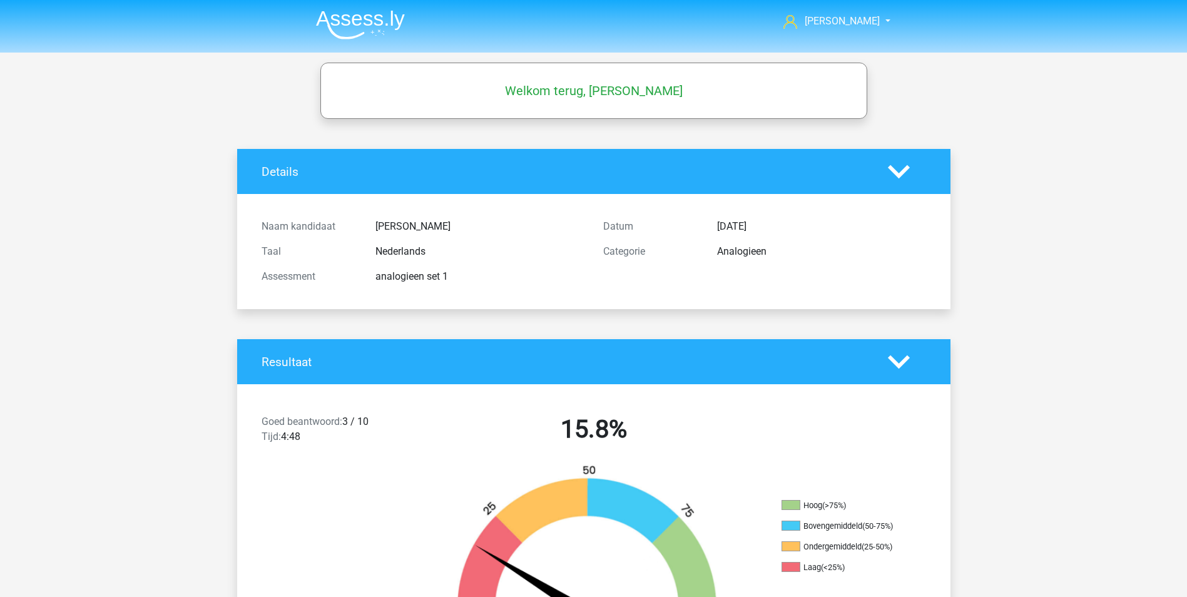
click at [367, 26] on img at bounding box center [360, 24] width 89 height 29
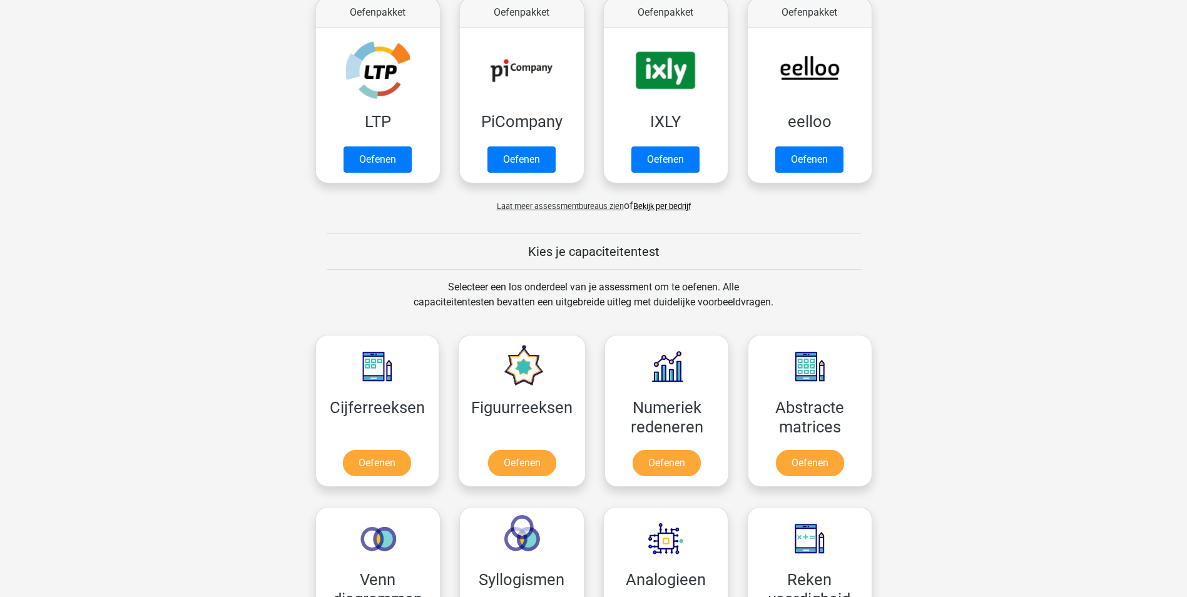
scroll to position [250, 0]
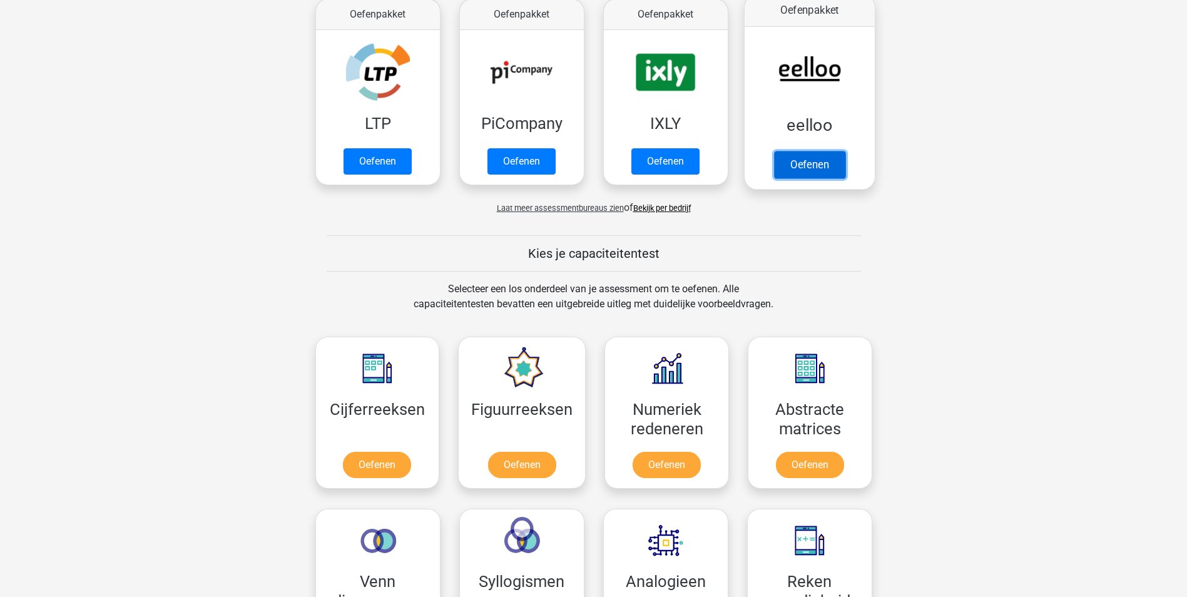
click at [813, 160] on link "Oefenen" at bounding box center [808, 165] width 71 height 28
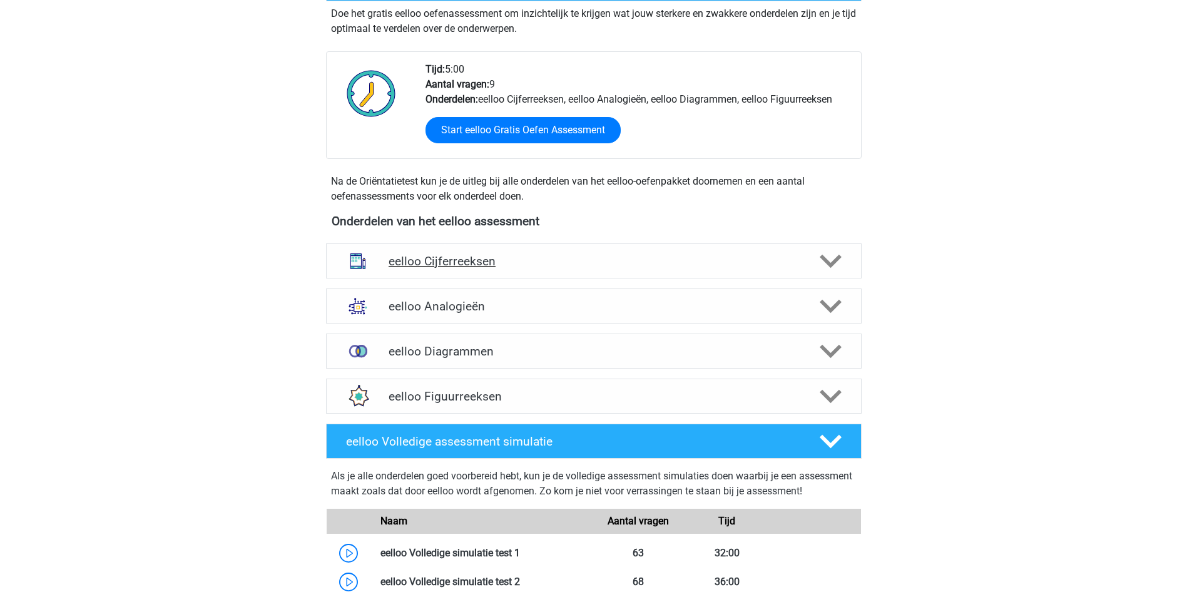
scroll to position [313, 0]
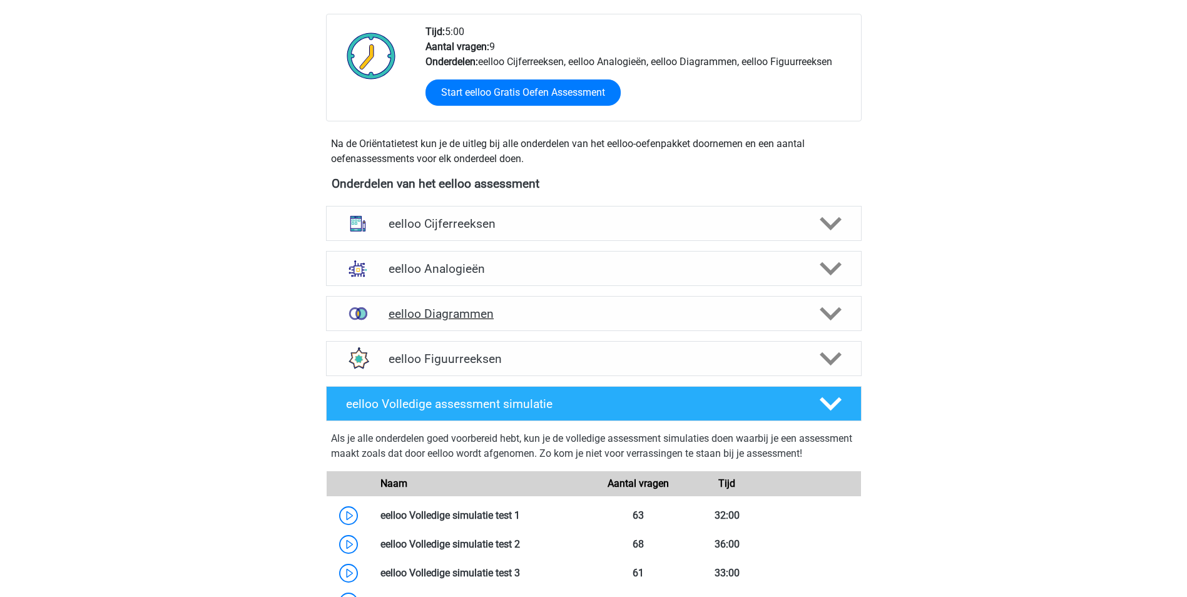
click at [597, 312] on h4 "eelloo Diagrammen" at bounding box center [594, 314] width 410 height 14
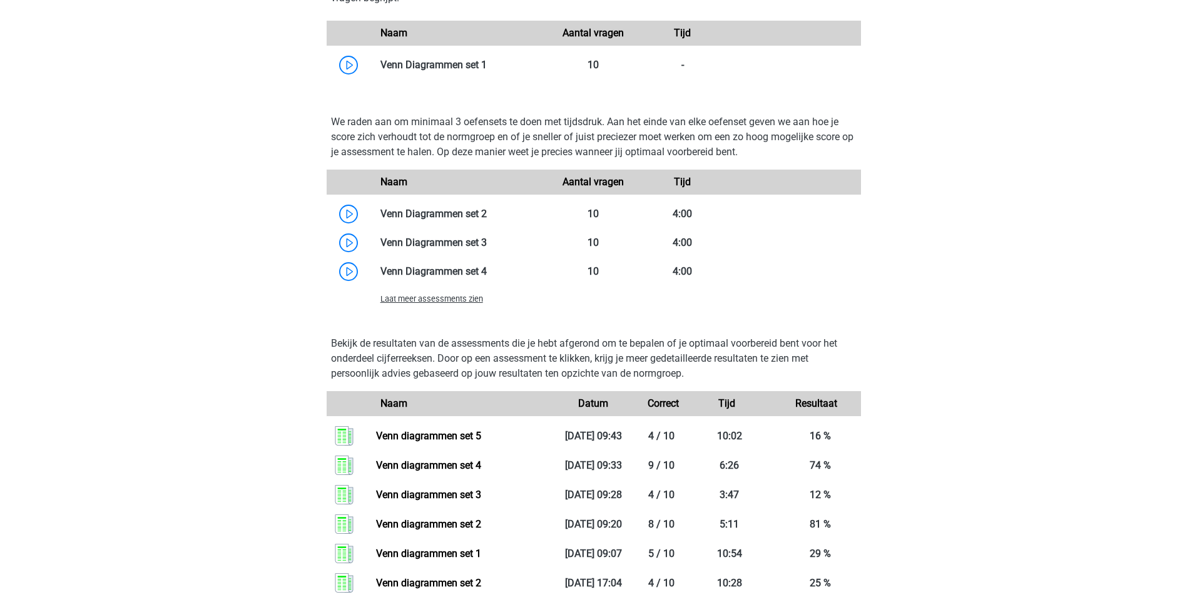
scroll to position [750, 0]
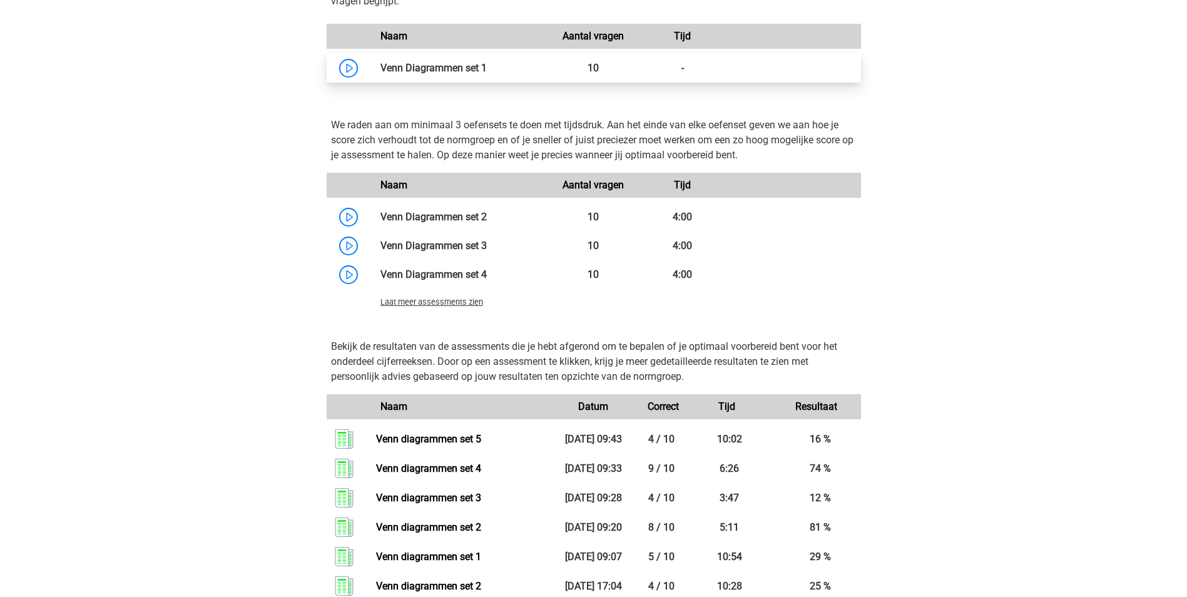
click at [487, 64] on link at bounding box center [487, 68] width 0 height 12
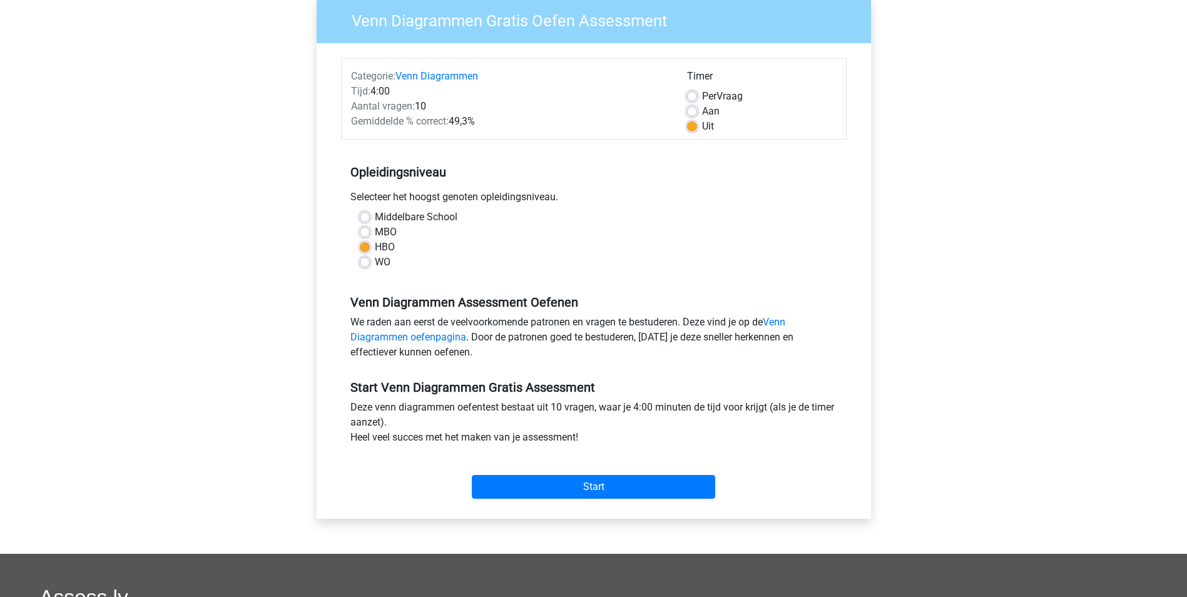
scroll to position [125, 0]
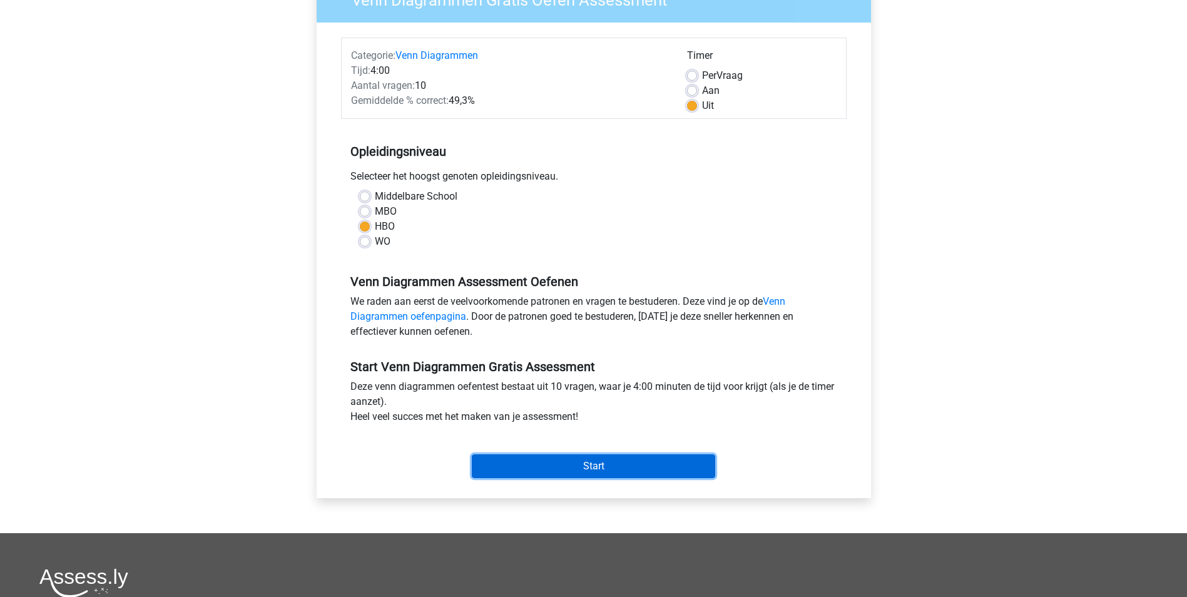
click at [591, 462] on input "Start" at bounding box center [593, 466] width 243 height 24
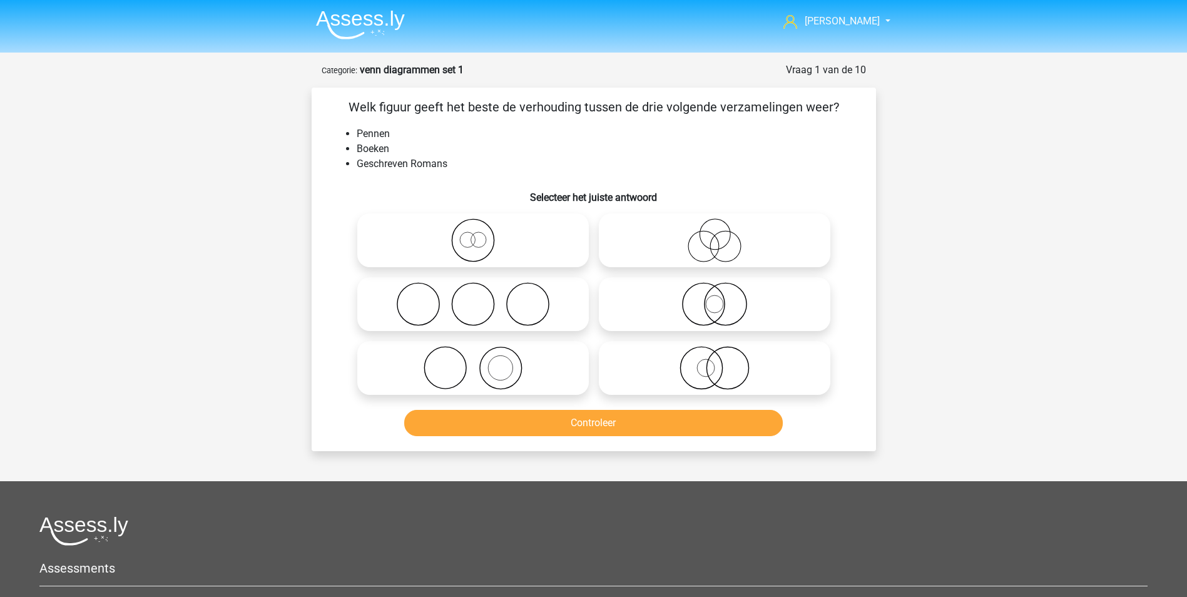
click at [510, 370] on icon at bounding box center [473, 368] width 222 height 44
click at [481, 362] on input "radio" at bounding box center [477, 358] width 8 height 8
radio input "true"
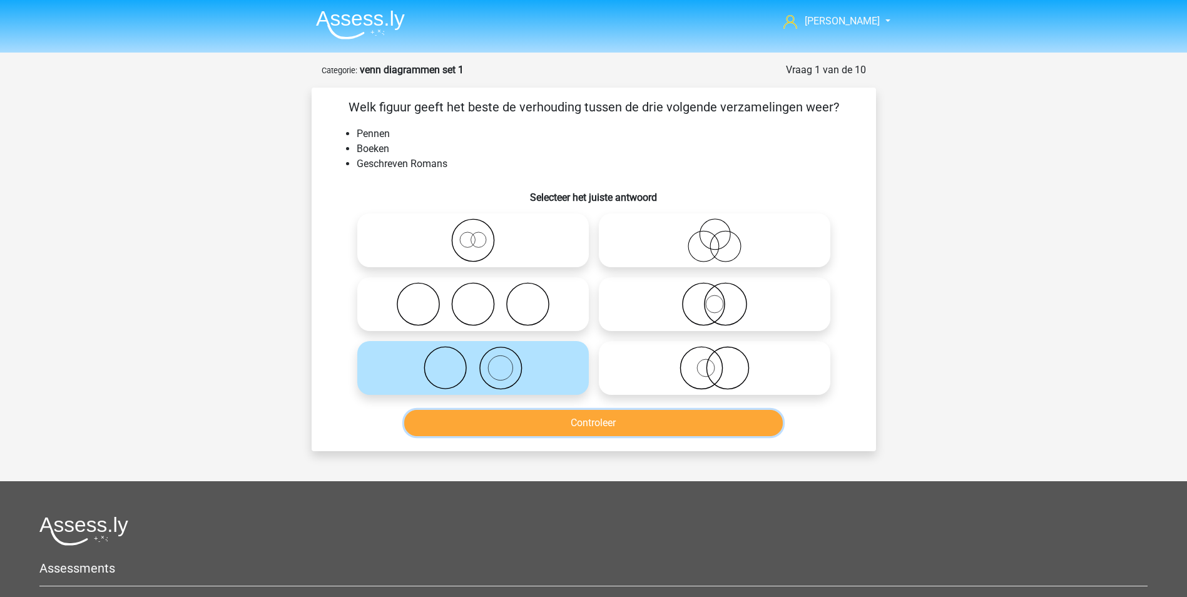
click at [573, 422] on button "Controleer" at bounding box center [593, 423] width 379 height 26
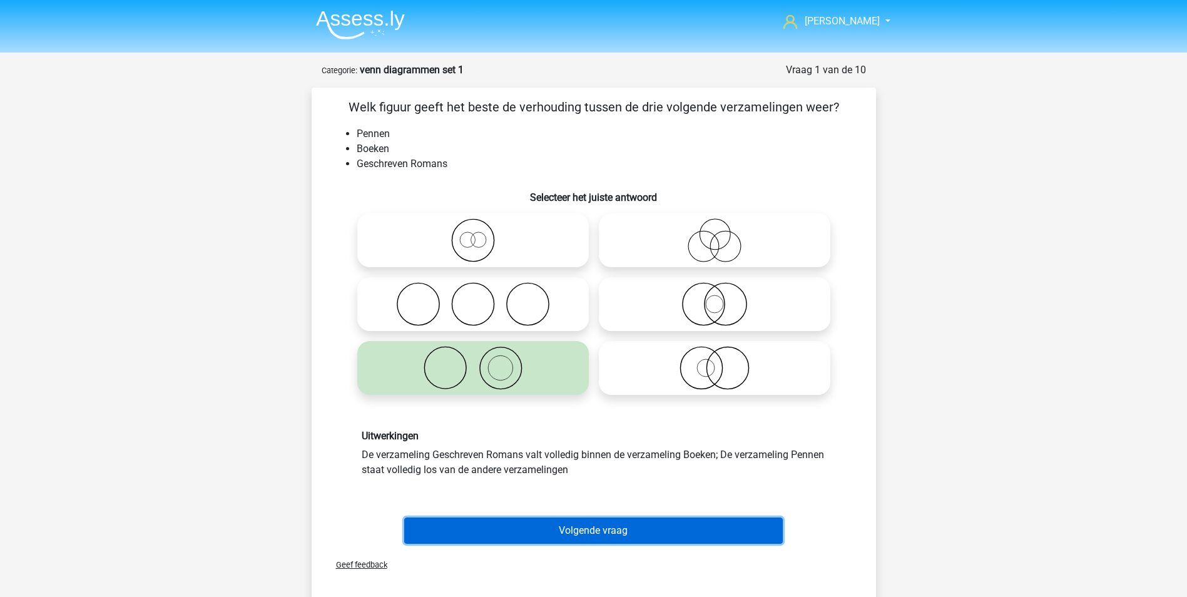
click at [603, 527] on button "Volgende vraag" at bounding box center [593, 530] width 379 height 26
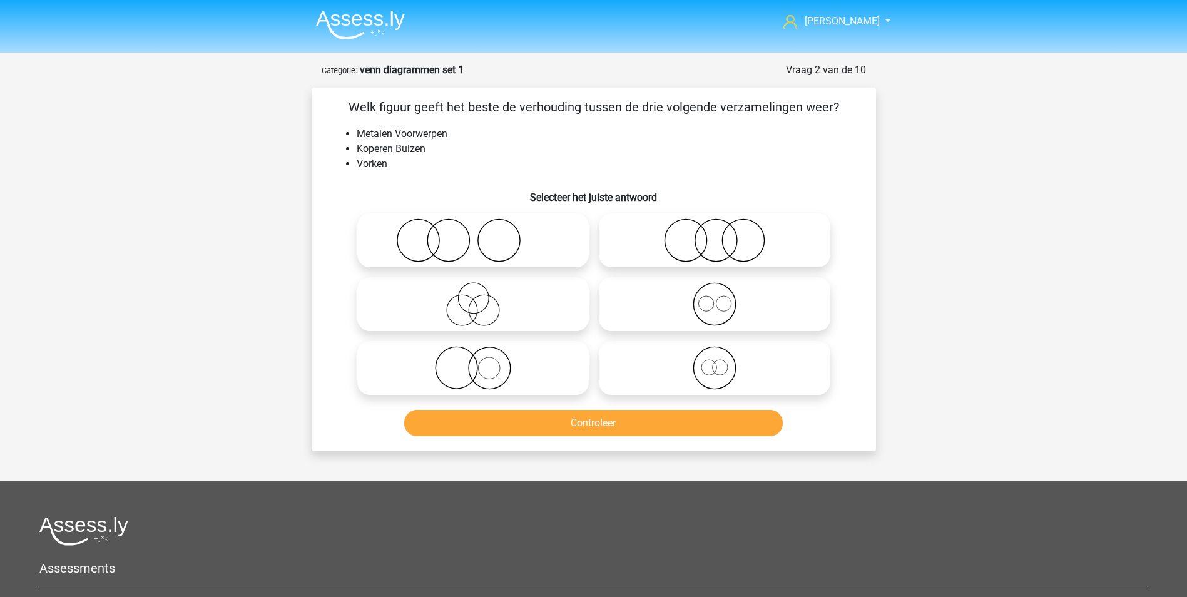
click at [482, 366] on icon at bounding box center [473, 368] width 222 height 44
click at [481, 362] on input "radio" at bounding box center [477, 358] width 8 height 8
radio input "true"
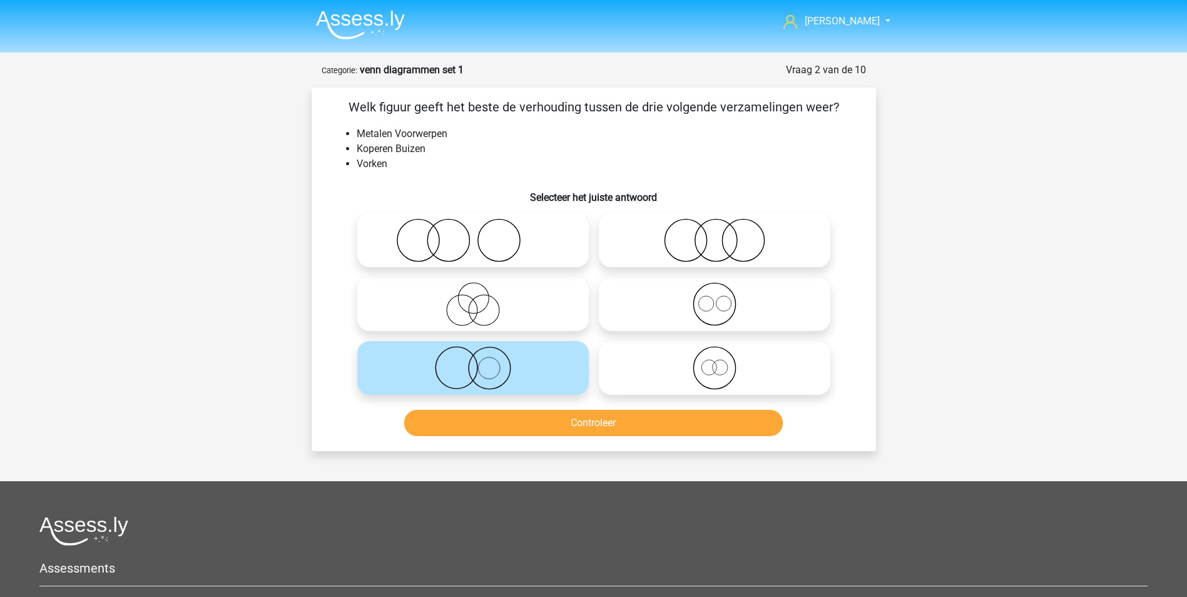
click at [713, 300] on circle at bounding box center [705, 303] width 15 height 15
click at [715, 298] on input "radio" at bounding box center [719, 294] width 8 height 8
radio input "true"
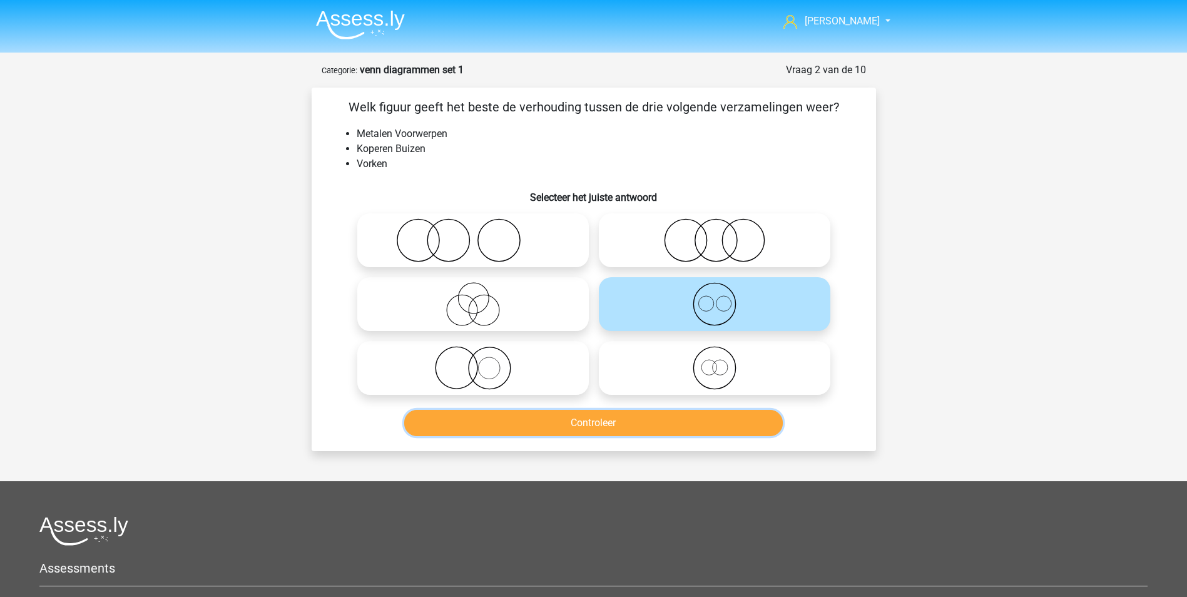
click at [644, 419] on button "Controleer" at bounding box center [593, 423] width 379 height 26
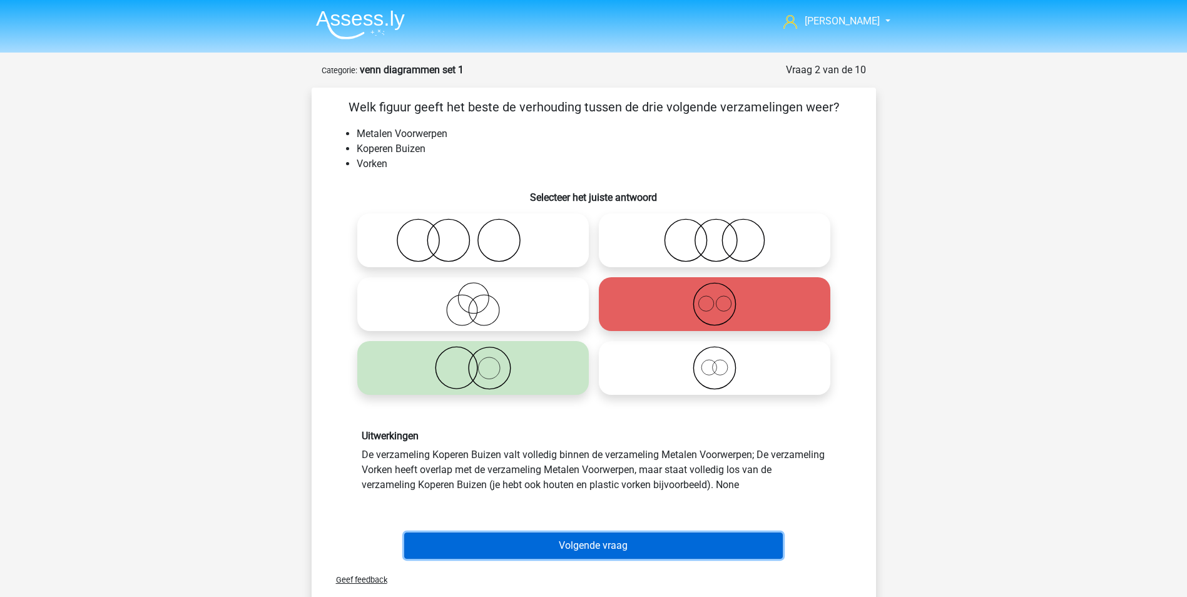
click at [612, 545] on button "Volgende vraag" at bounding box center [593, 545] width 379 height 26
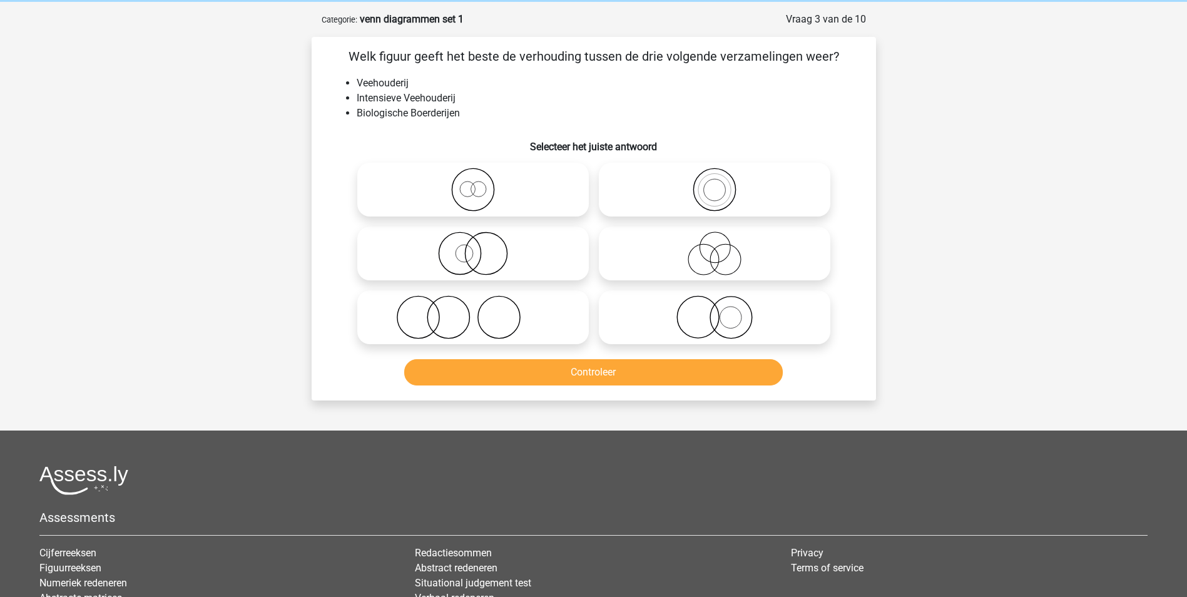
scroll to position [63, 0]
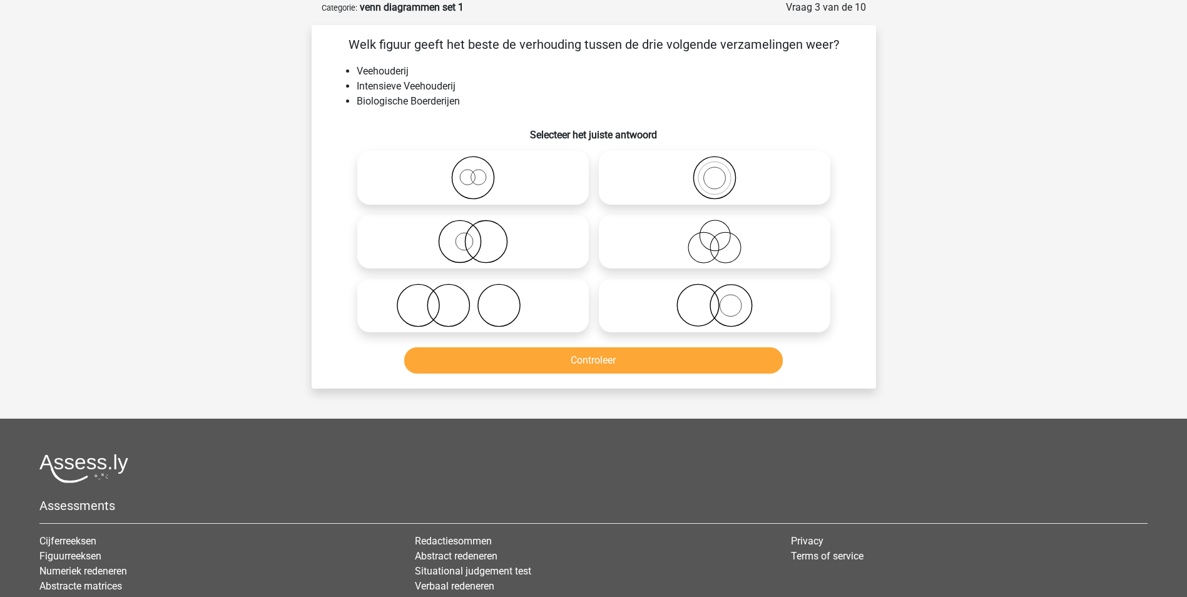
click at [487, 300] on icon at bounding box center [473, 305] width 222 height 44
click at [481, 299] on input "radio" at bounding box center [477, 295] width 8 height 8
radio input "true"
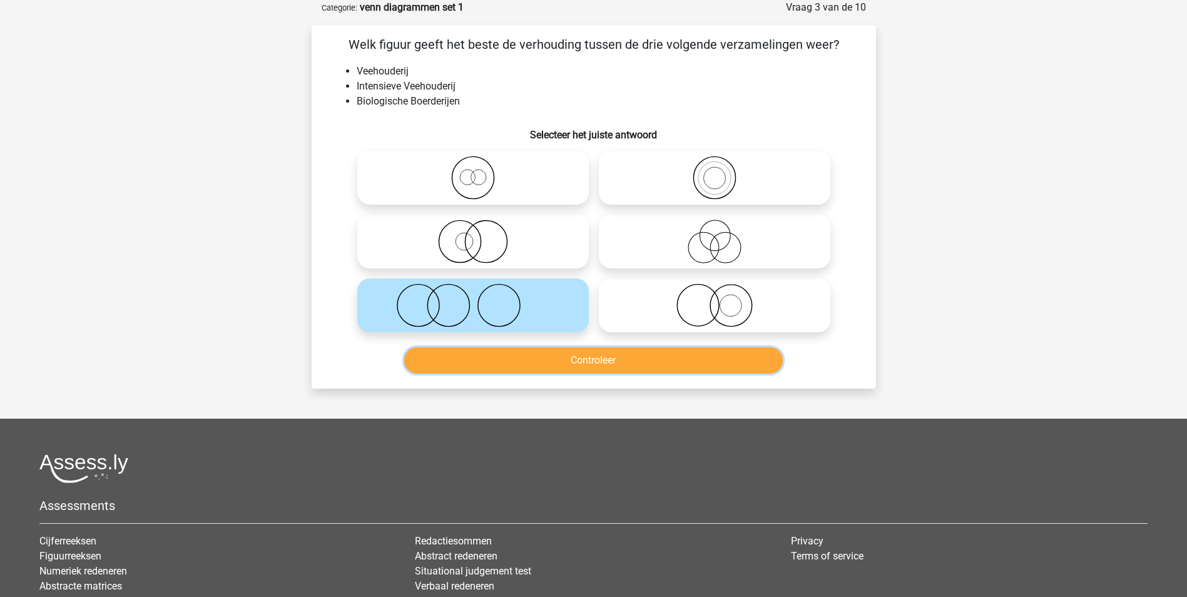
click at [576, 363] on button "Controleer" at bounding box center [593, 360] width 379 height 26
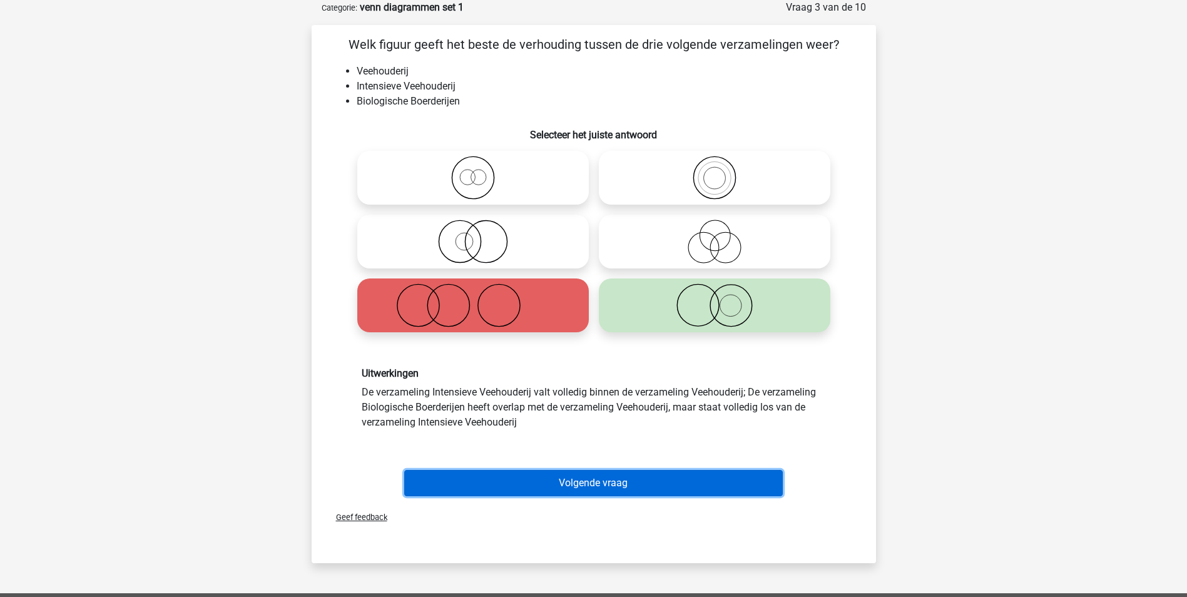
click at [592, 484] on button "Volgende vraag" at bounding box center [593, 483] width 379 height 26
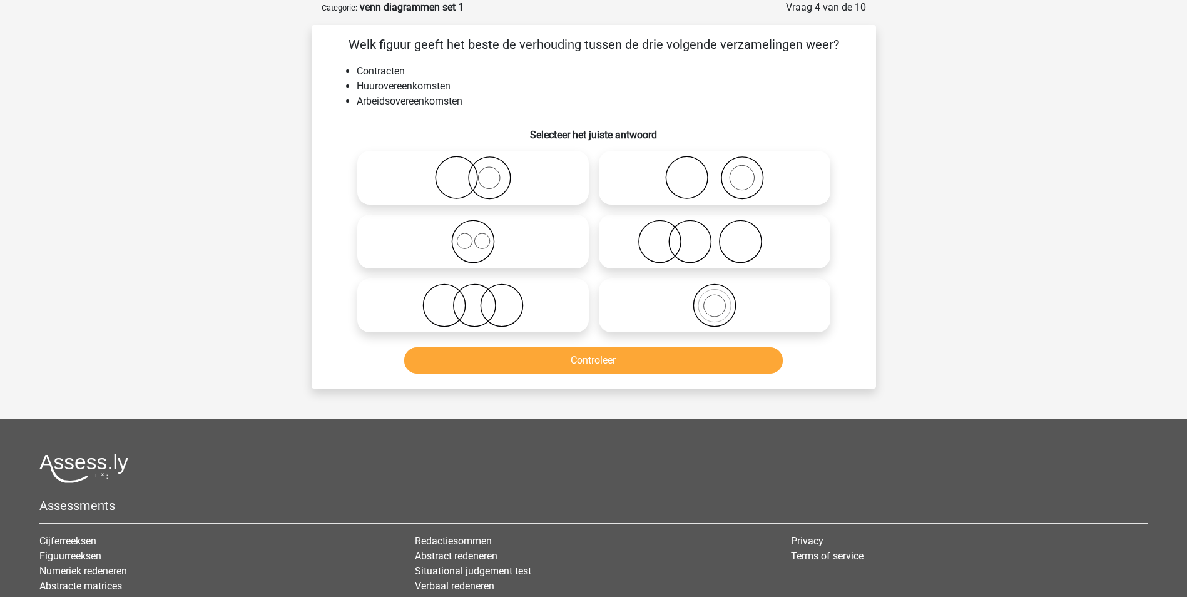
click at [487, 300] on icon at bounding box center [473, 305] width 222 height 44
click at [481, 299] on input "radio" at bounding box center [477, 295] width 8 height 8
radio input "true"
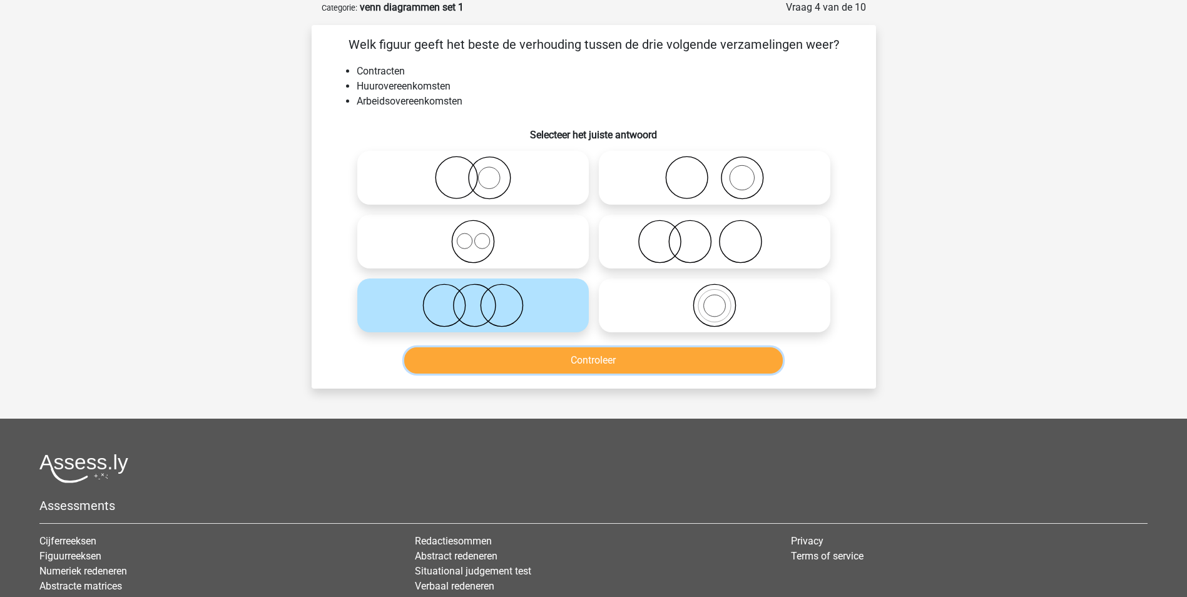
click at [577, 356] on button "Controleer" at bounding box center [593, 360] width 379 height 26
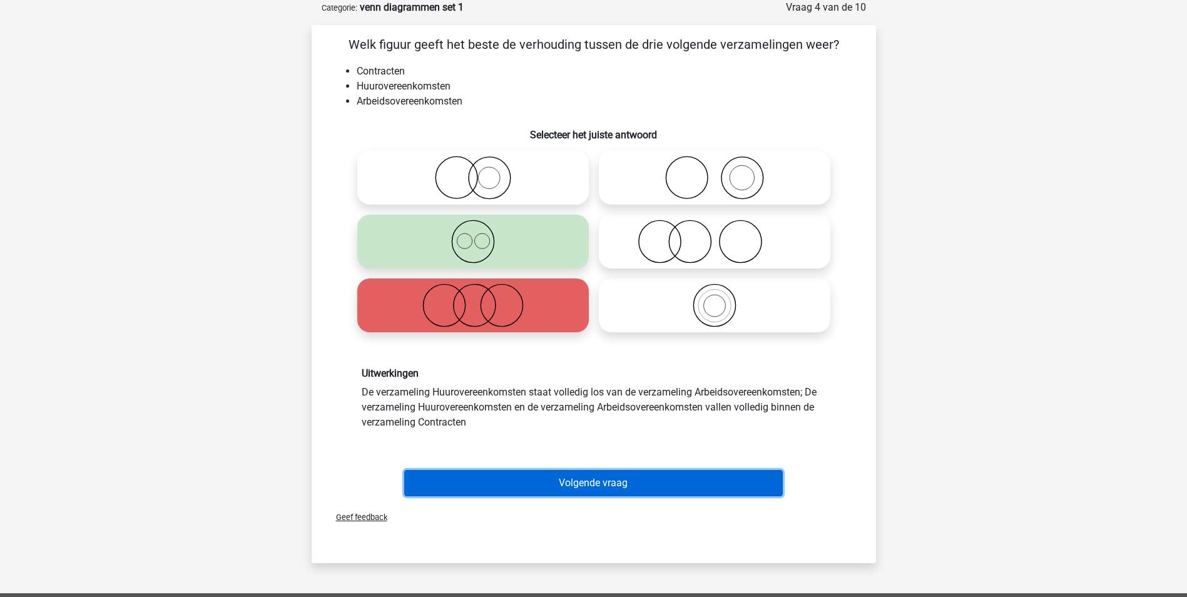
click at [613, 482] on button "Volgende vraag" at bounding box center [593, 483] width 379 height 26
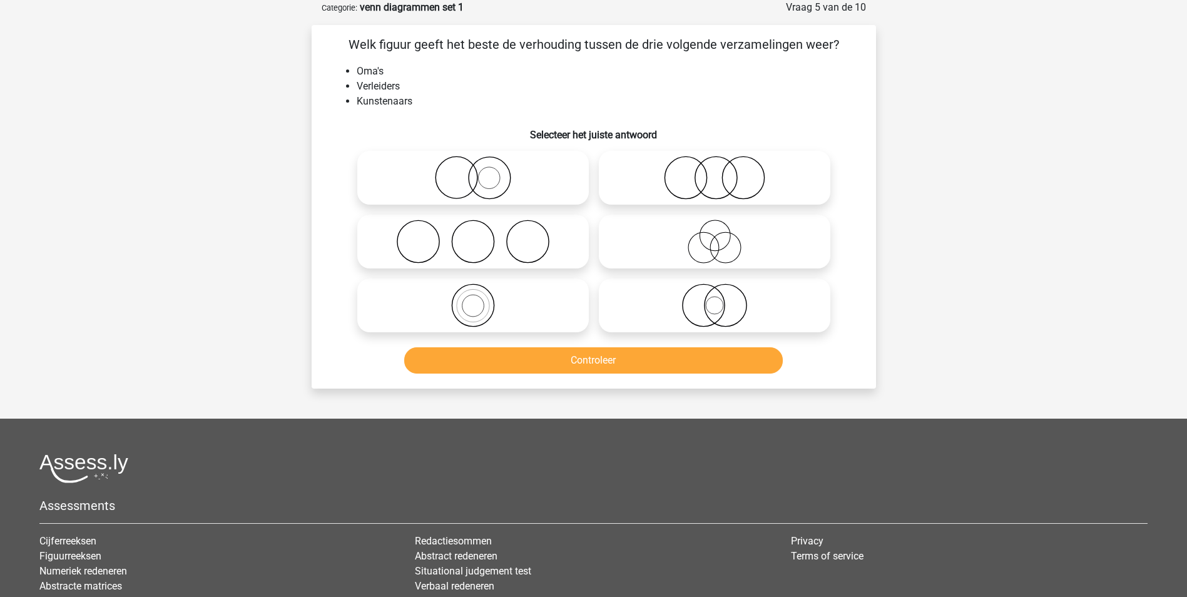
click at [720, 245] on icon at bounding box center [715, 242] width 222 height 44
click at [720, 235] on input "radio" at bounding box center [719, 231] width 8 height 8
radio input "true"
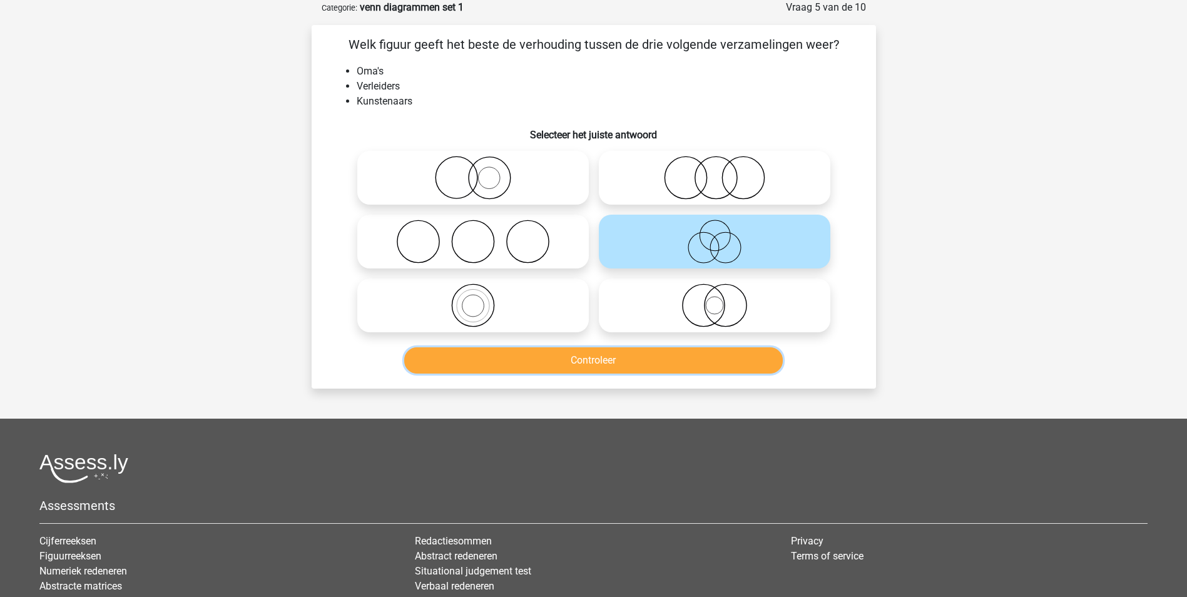
click at [609, 359] on button "Controleer" at bounding box center [593, 360] width 379 height 26
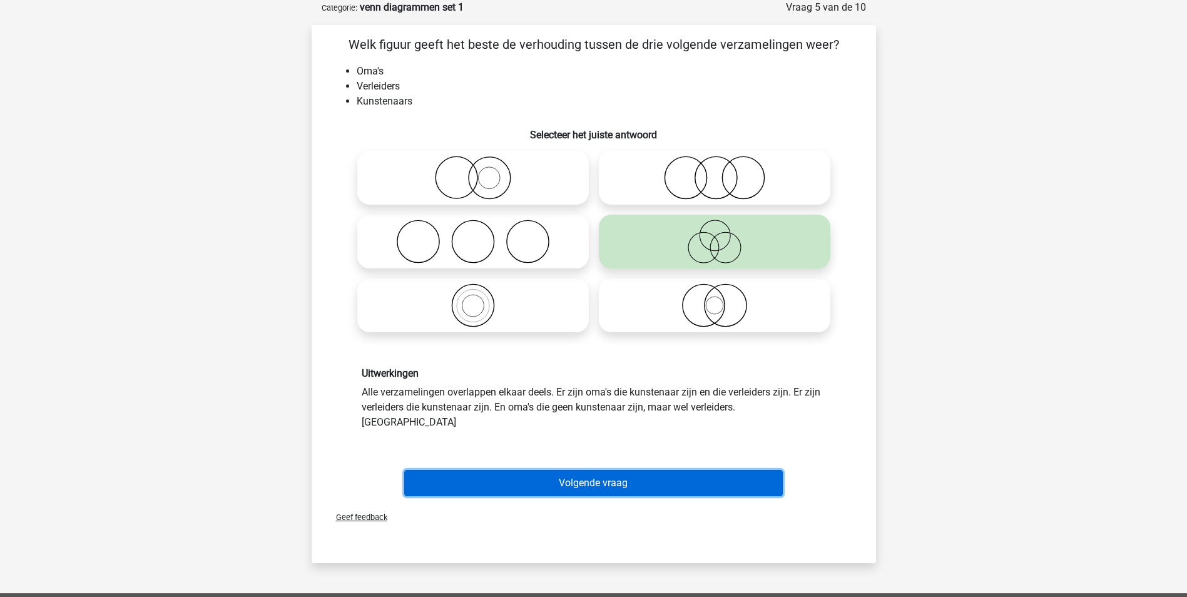
click at [592, 470] on button "Volgende vraag" at bounding box center [593, 483] width 379 height 26
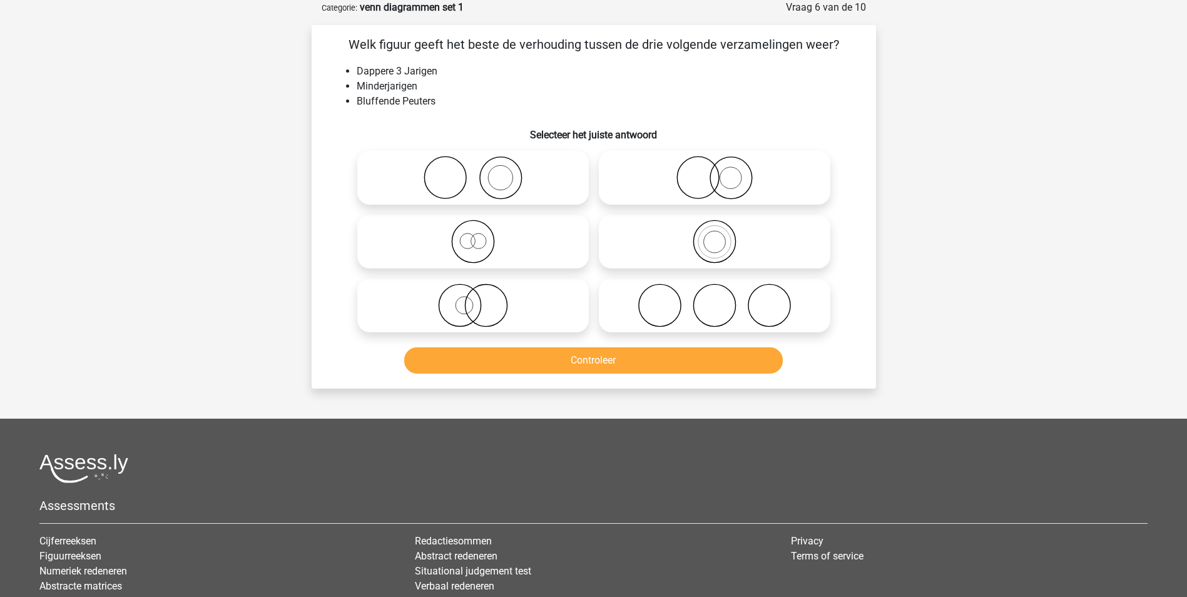
click at [475, 240] on circle at bounding box center [467, 240] width 15 height 15
click at [475, 235] on input "radio" at bounding box center [477, 231] width 8 height 8
radio input "true"
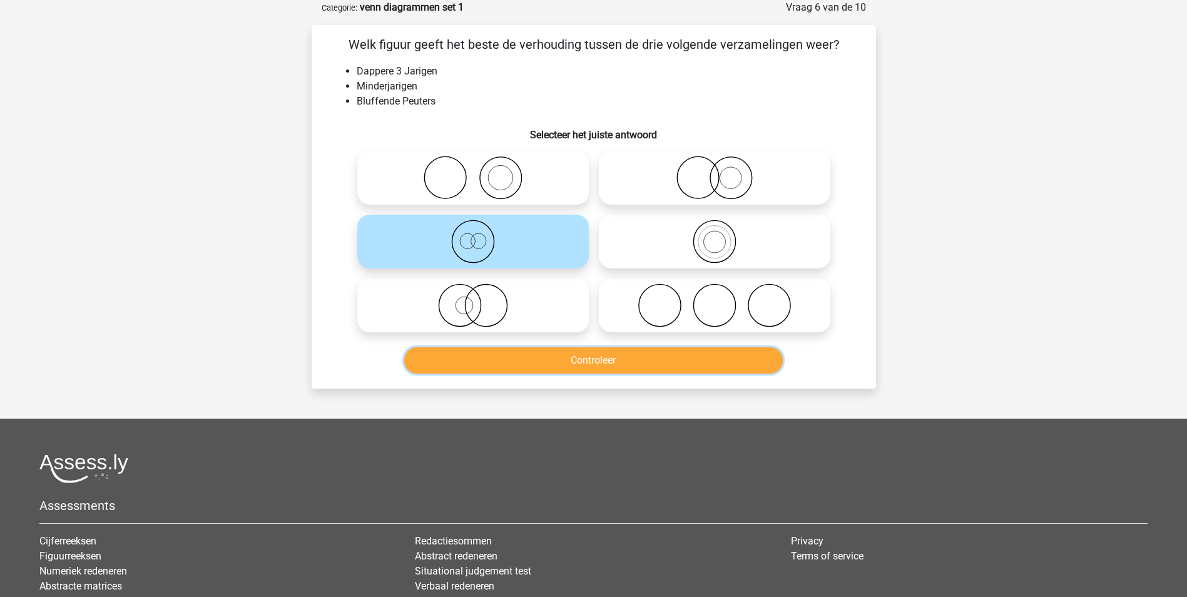
click at [566, 358] on button "Controleer" at bounding box center [593, 360] width 379 height 26
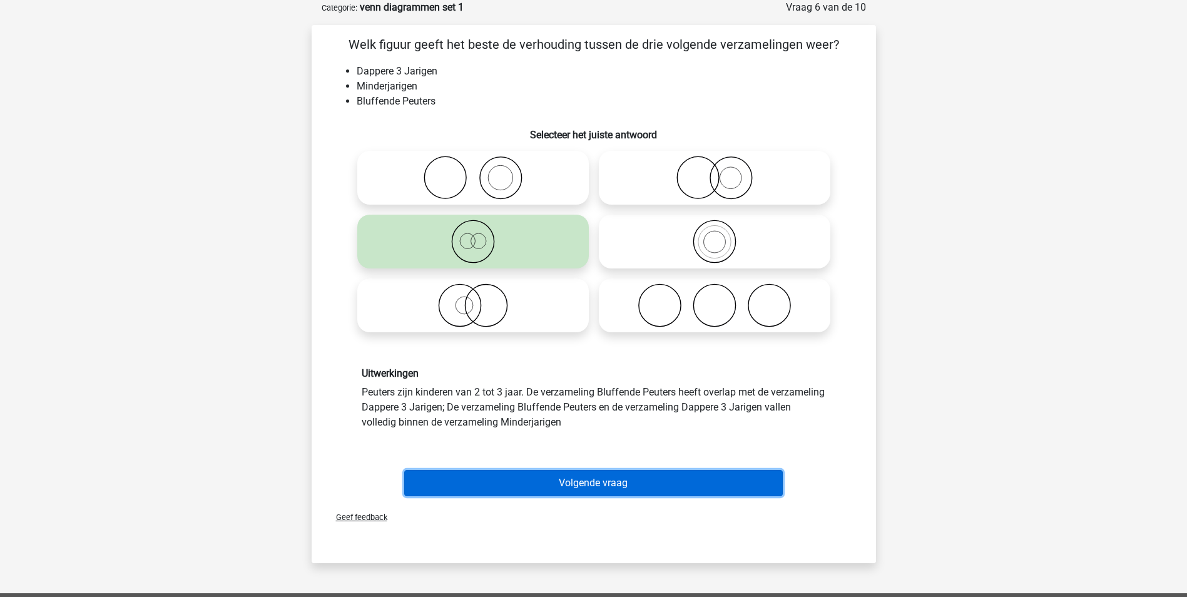
click at [600, 488] on button "Volgende vraag" at bounding box center [593, 483] width 379 height 26
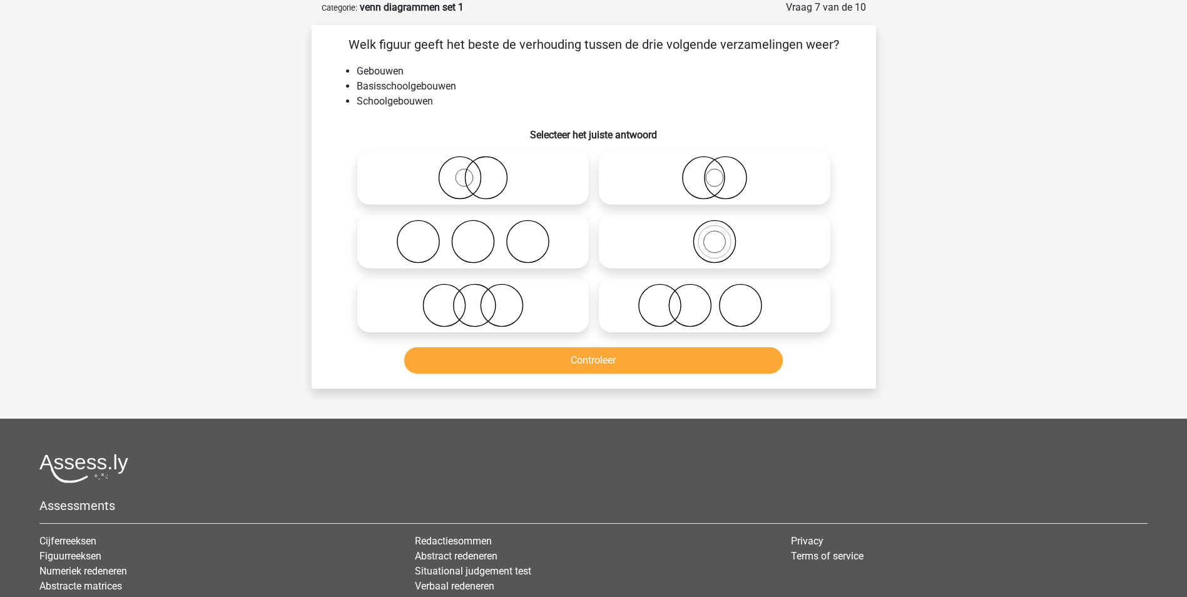
click at [722, 242] on icon at bounding box center [715, 242] width 222 height 44
click at [722, 235] on input "radio" at bounding box center [719, 231] width 8 height 8
radio input "true"
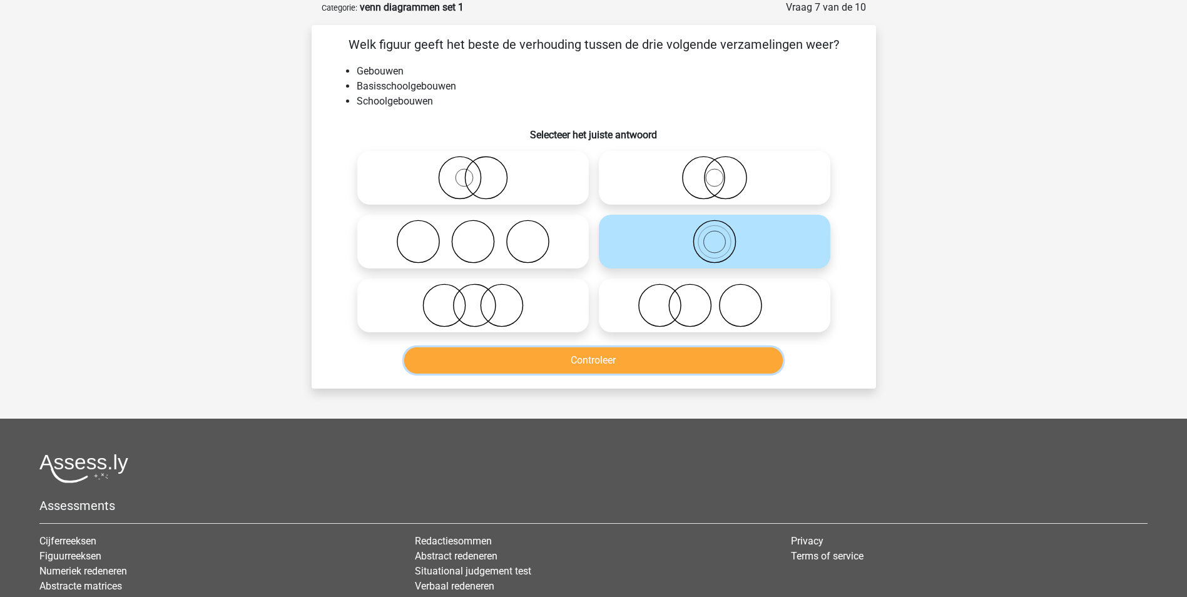
click at [641, 364] on button "Controleer" at bounding box center [593, 360] width 379 height 26
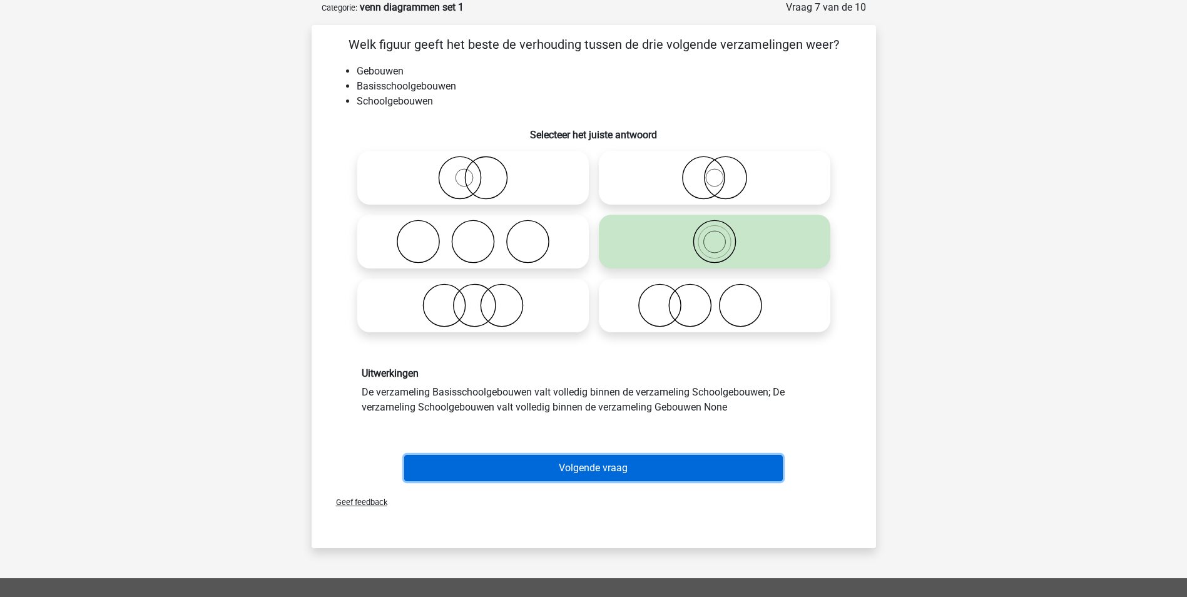
click at [603, 467] on button "Volgende vraag" at bounding box center [593, 468] width 379 height 26
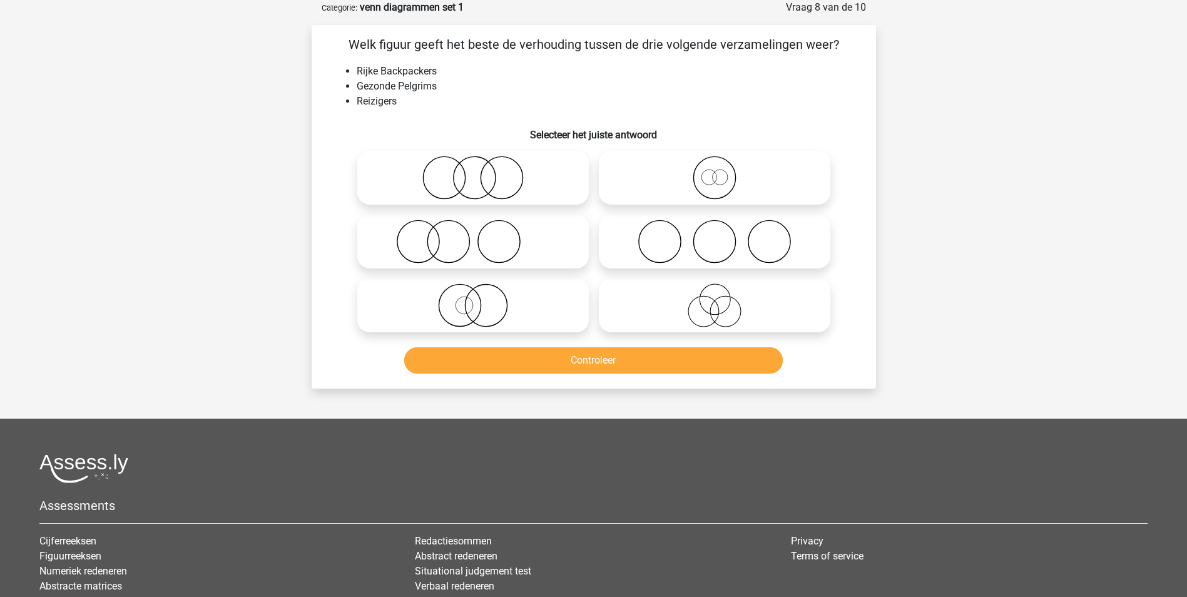
click at [717, 173] on icon at bounding box center [715, 178] width 222 height 44
click at [717, 171] on input "radio" at bounding box center [719, 167] width 8 height 8
radio input "true"
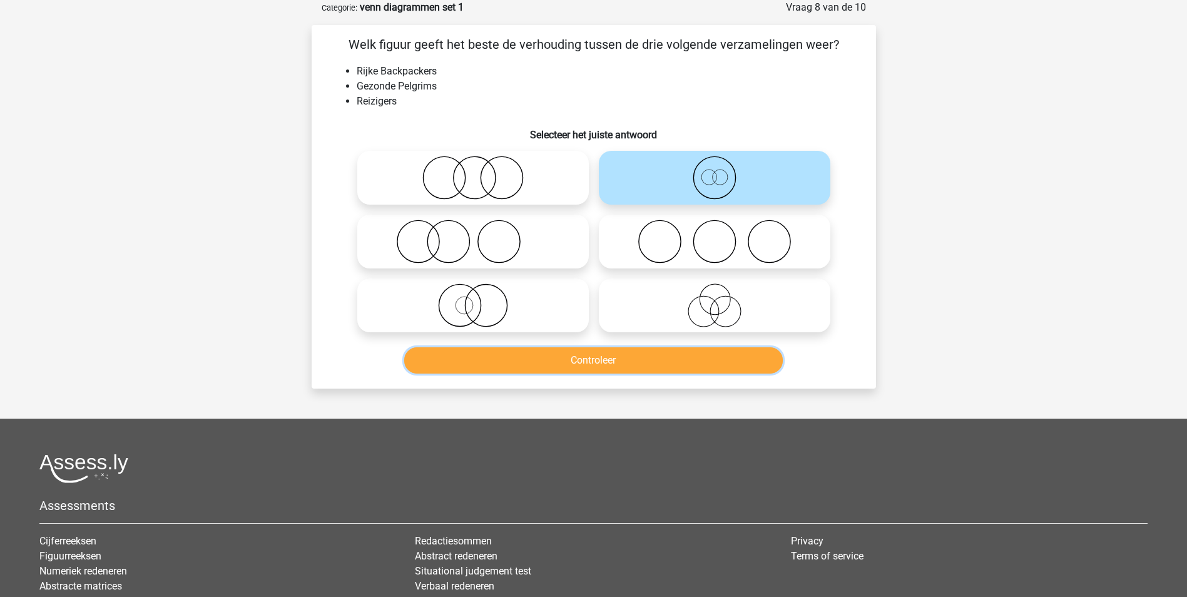
click at [601, 357] on button "Controleer" at bounding box center [593, 360] width 379 height 26
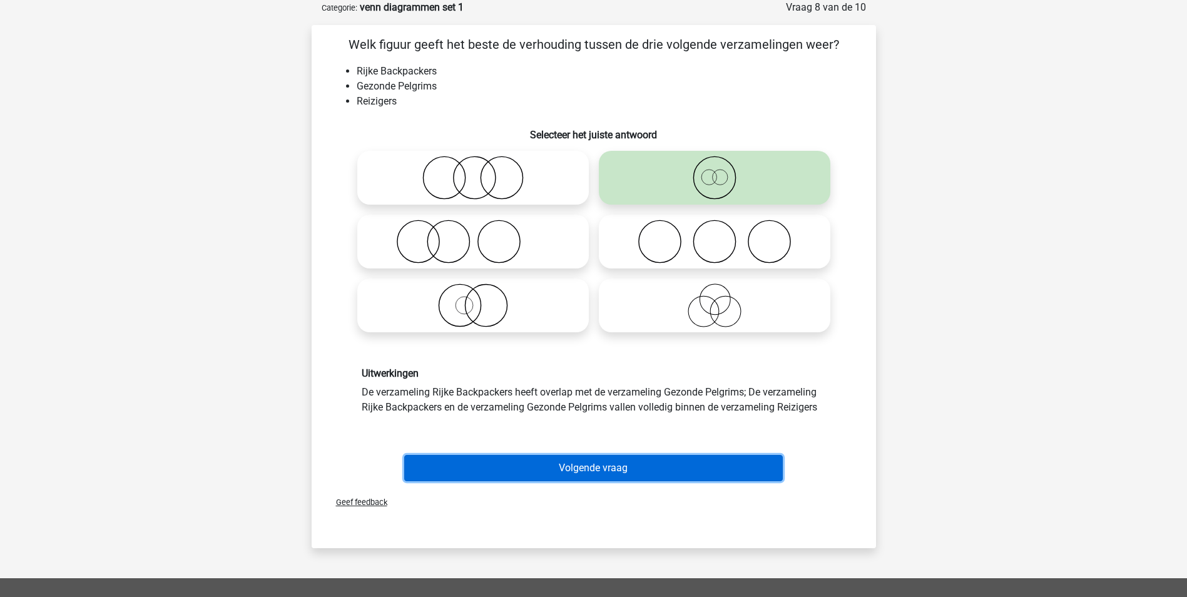
click at [587, 470] on button "Volgende vraag" at bounding box center [593, 468] width 379 height 26
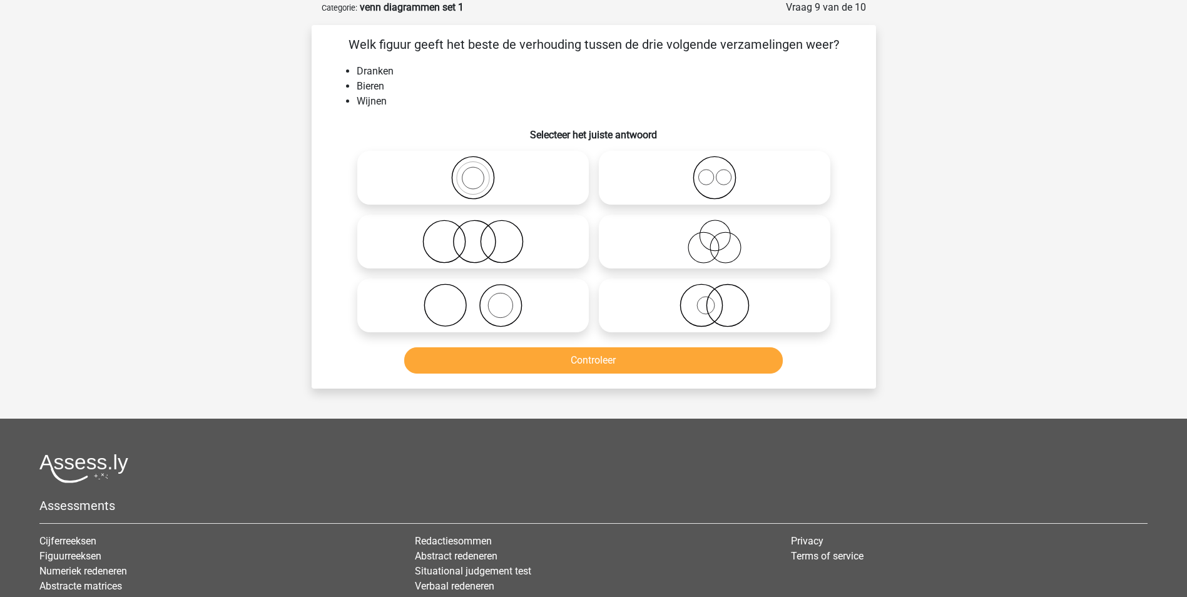
click at [712, 181] on icon at bounding box center [715, 178] width 222 height 44
click at [715, 171] on input "radio" at bounding box center [719, 167] width 8 height 8
radio input "true"
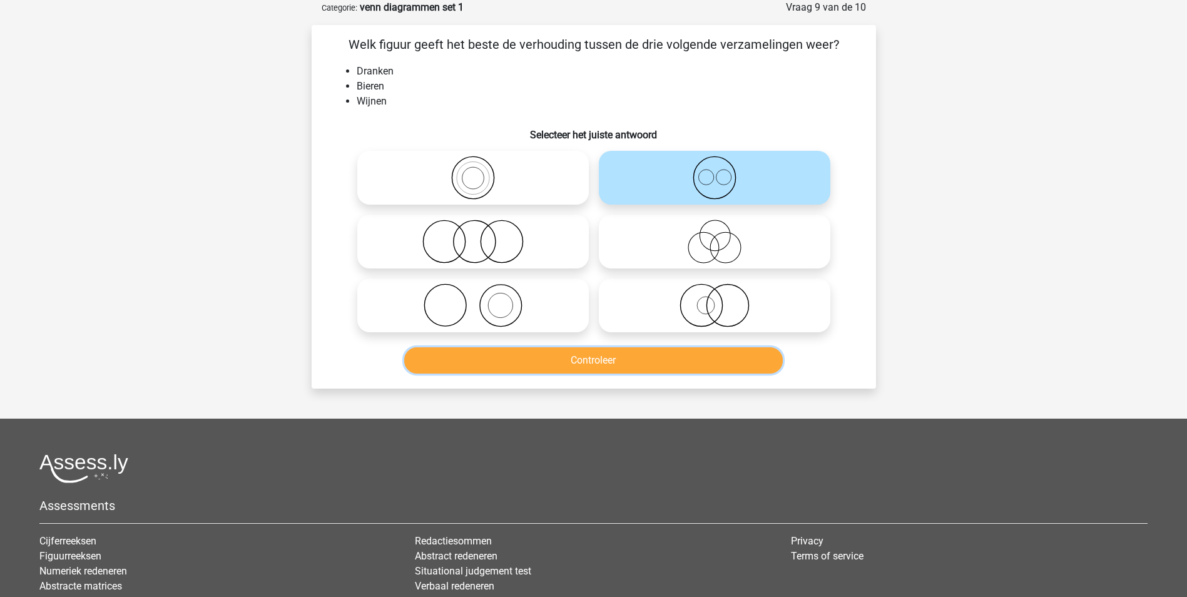
click at [614, 357] on button "Controleer" at bounding box center [593, 360] width 379 height 26
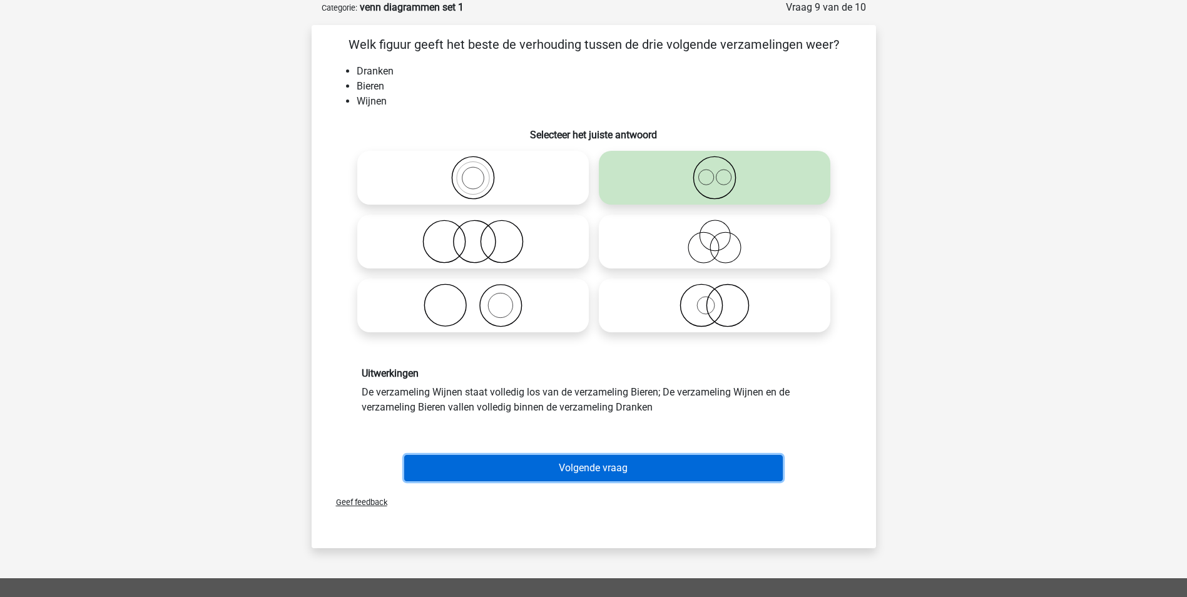
click at [635, 466] on button "Volgende vraag" at bounding box center [593, 468] width 379 height 26
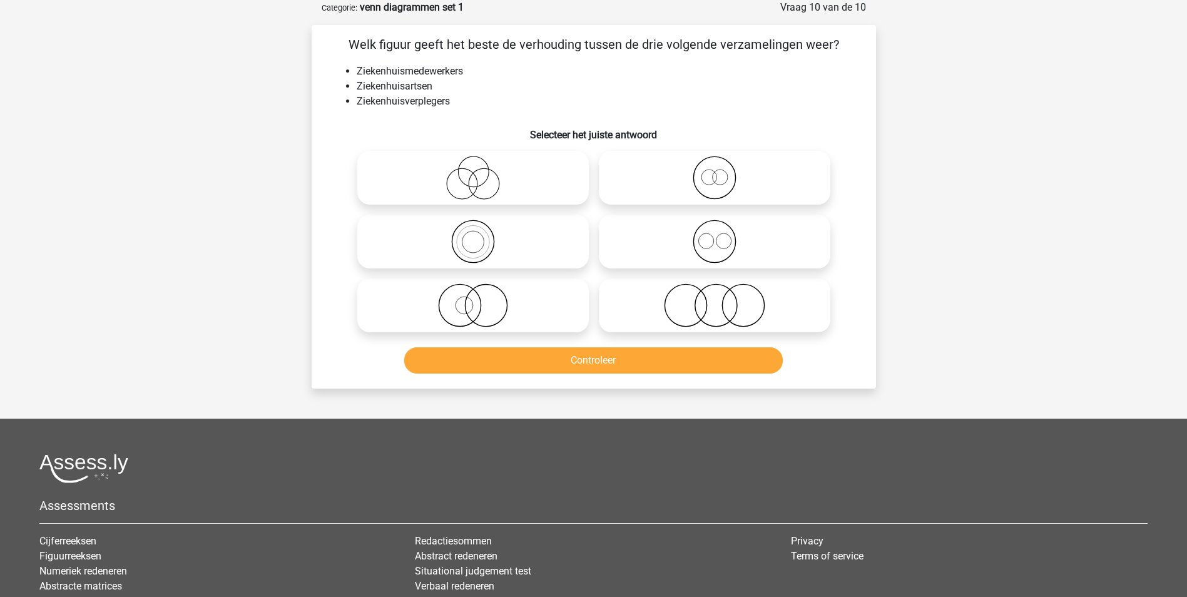
click at [716, 177] on icon at bounding box center [715, 178] width 222 height 44
click at [716, 171] on input "radio" at bounding box center [719, 167] width 8 height 8
radio input "true"
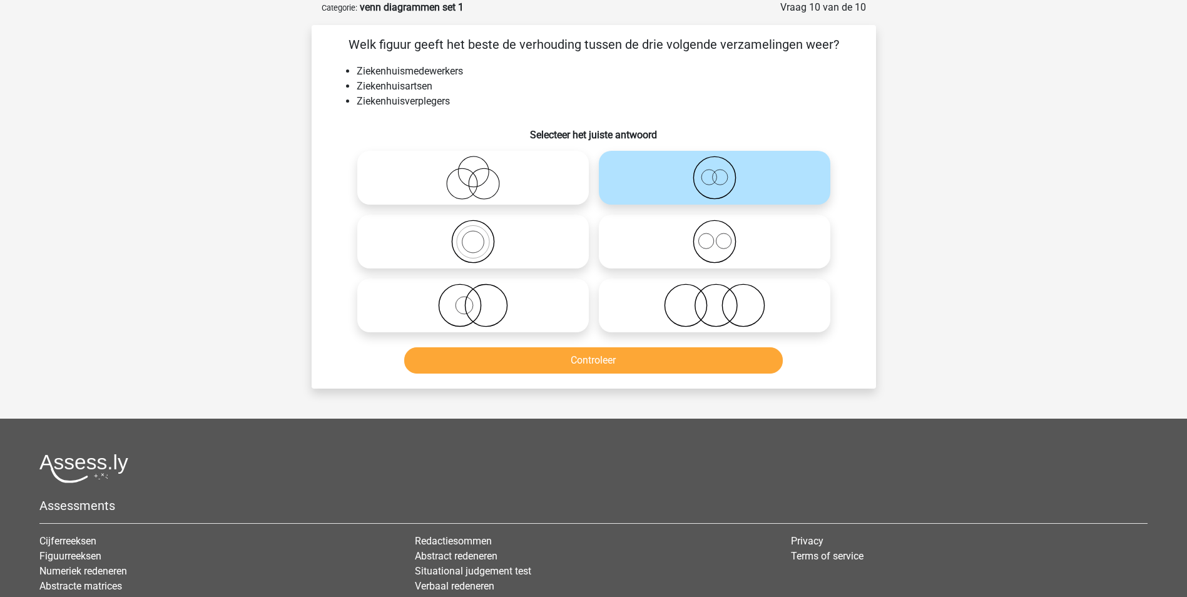
click at [743, 247] on icon at bounding box center [715, 242] width 222 height 44
click at [723, 235] on input "radio" at bounding box center [719, 231] width 8 height 8
radio input "true"
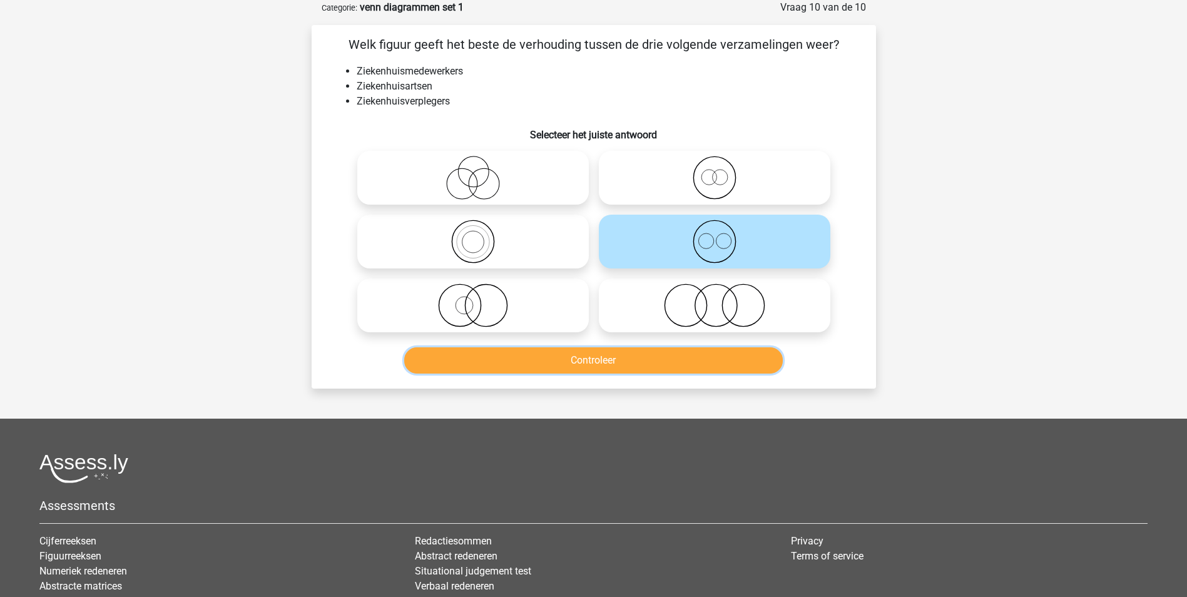
click at [601, 357] on button "Controleer" at bounding box center [593, 360] width 379 height 26
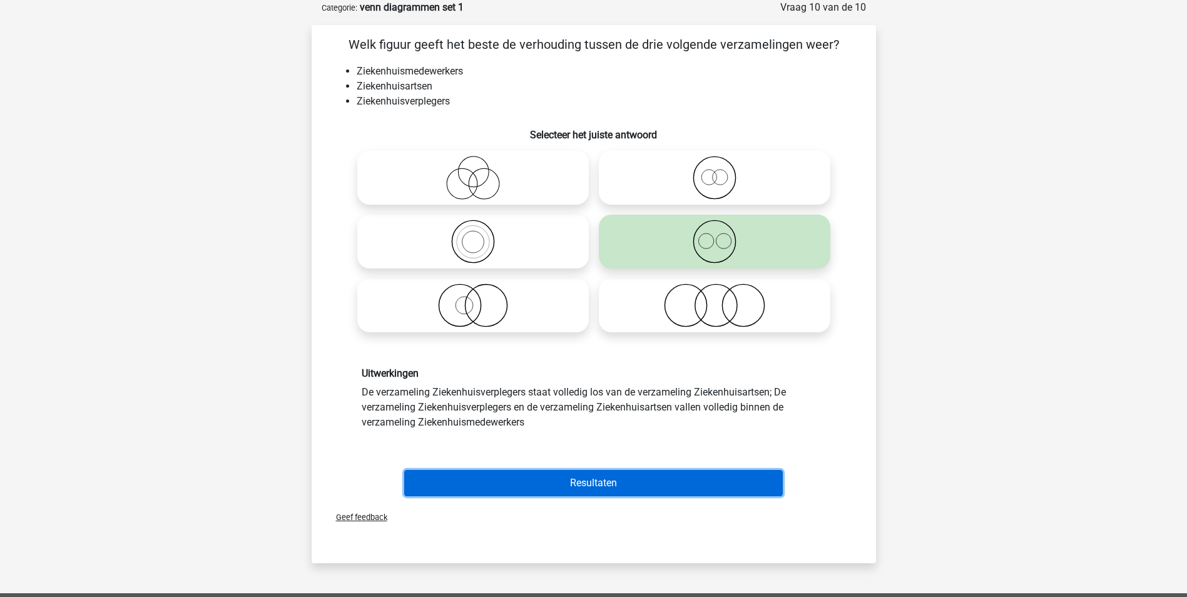
click at [597, 480] on button "Resultaten" at bounding box center [593, 483] width 379 height 26
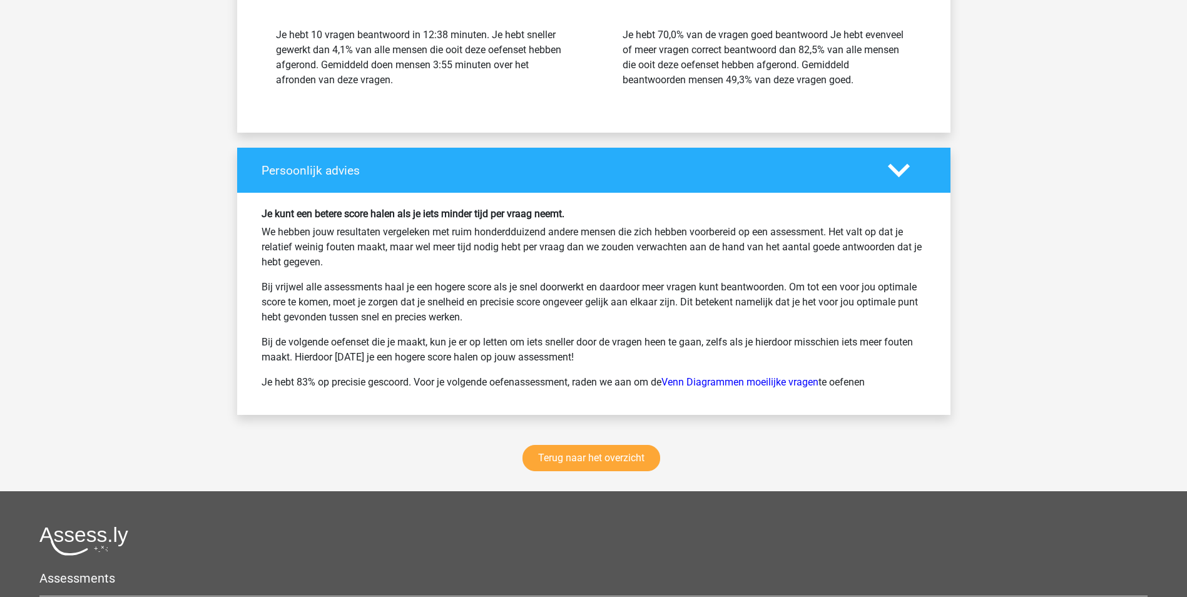
scroll to position [1502, 0]
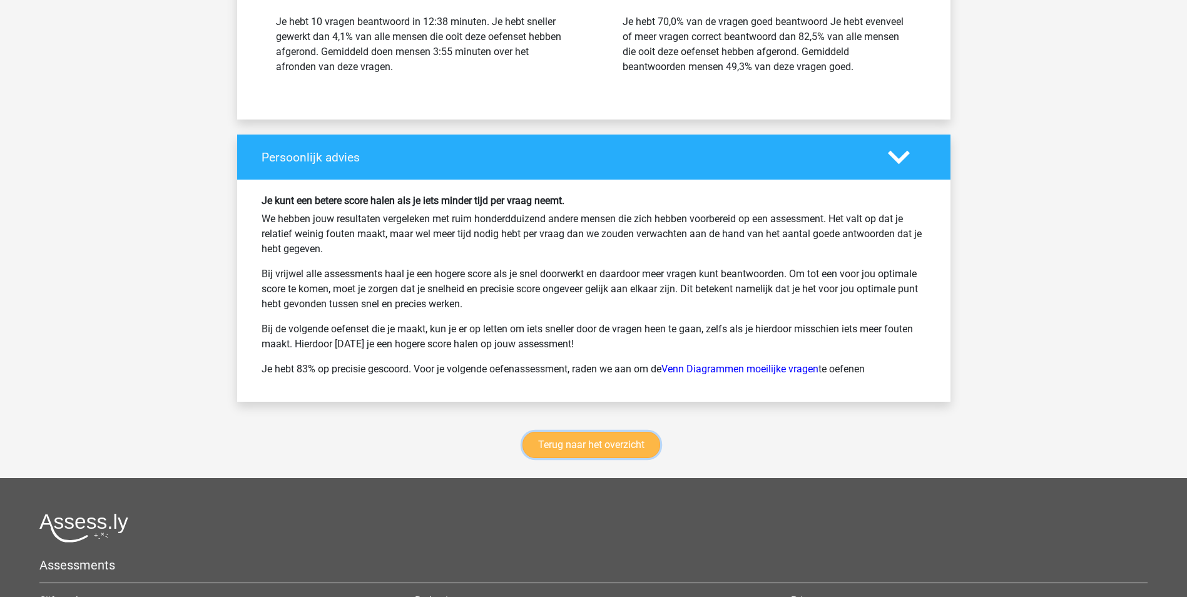
click at [617, 442] on link "Terug naar het overzicht" at bounding box center [591, 445] width 138 height 26
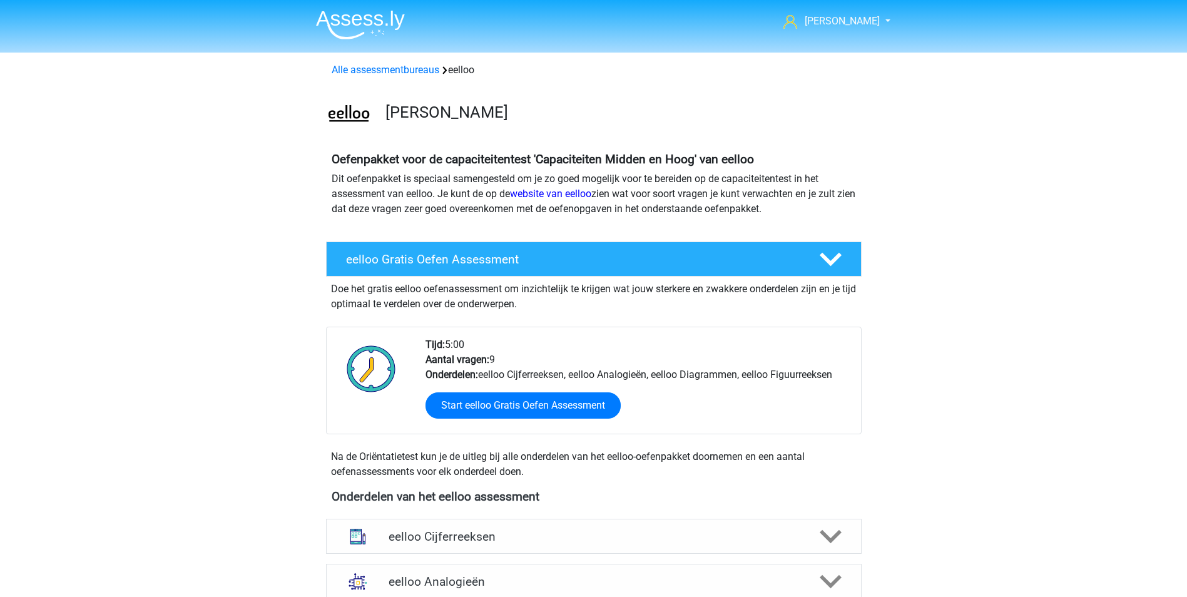
click at [374, 19] on img at bounding box center [360, 24] width 89 height 29
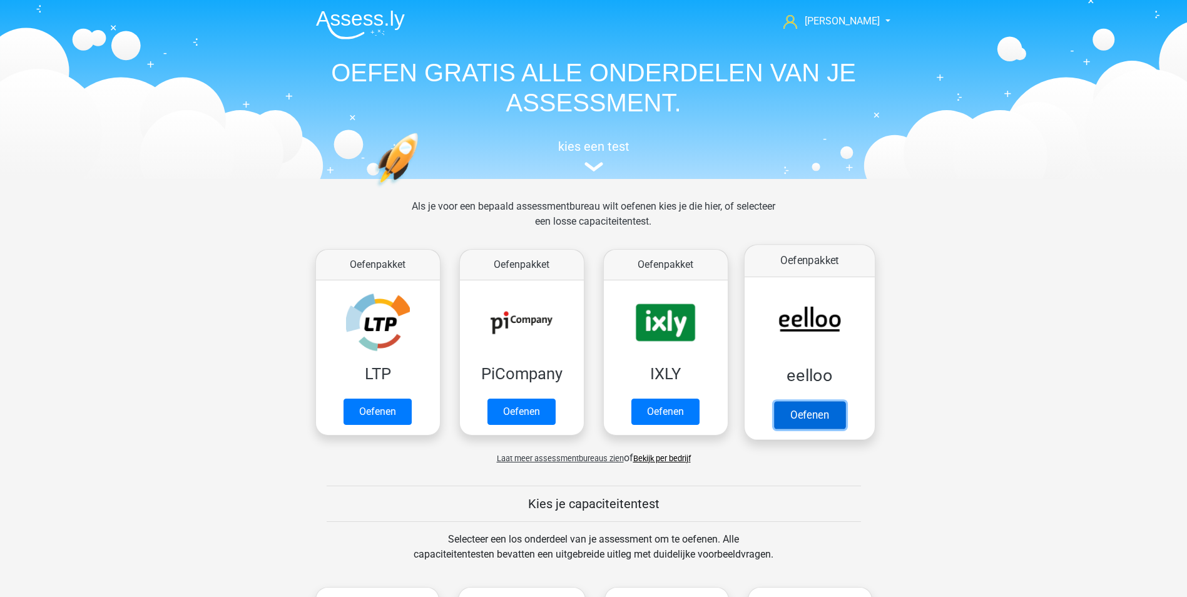
click at [805, 401] on link "Oefenen" at bounding box center [808, 415] width 71 height 28
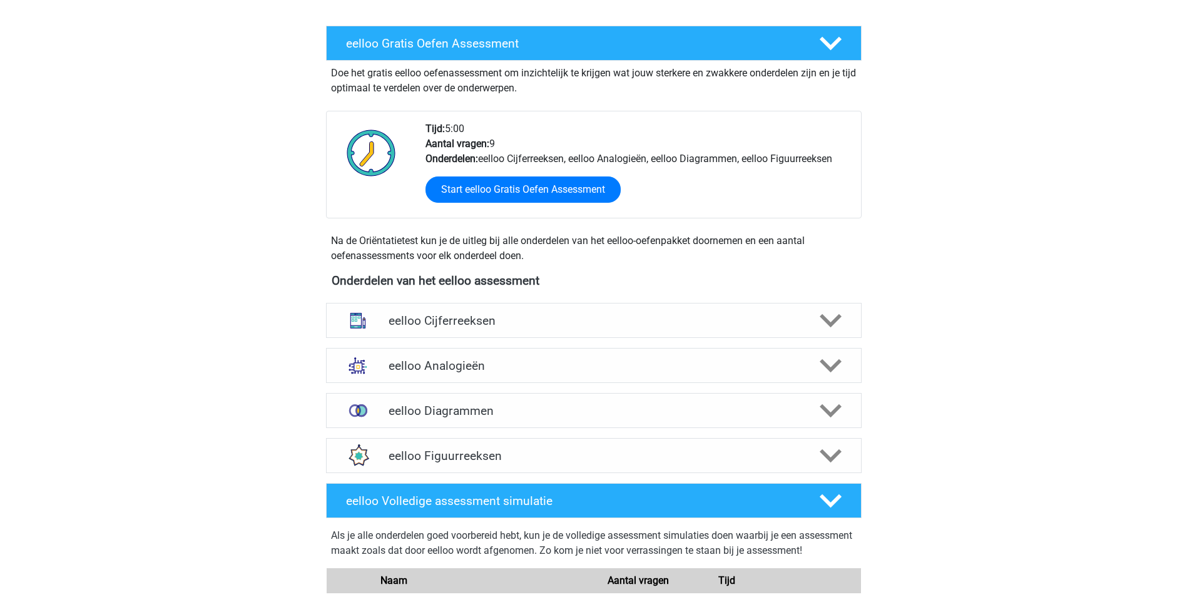
scroll to position [375, 0]
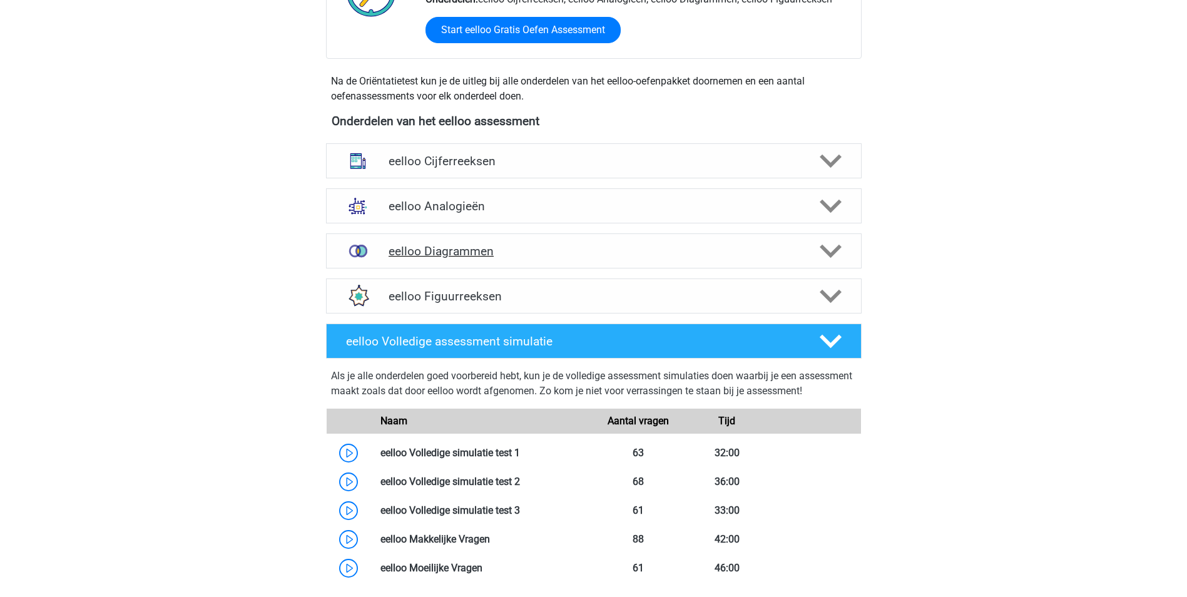
click at [468, 247] on h4 "eelloo Diagrammen" at bounding box center [594, 251] width 410 height 14
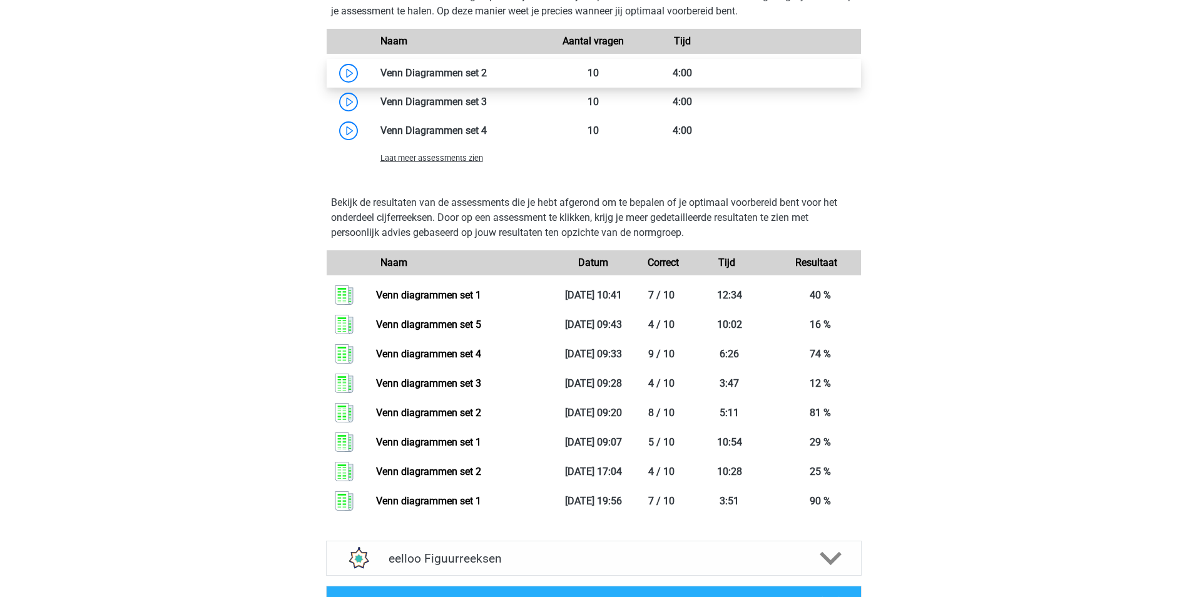
scroll to position [939, 0]
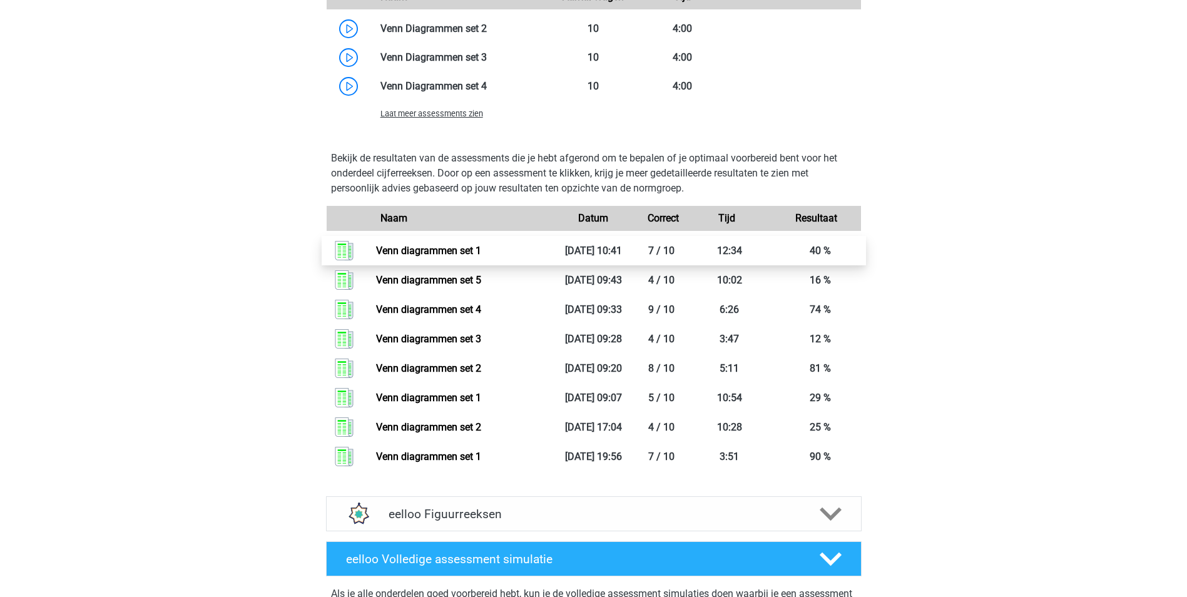
click at [452, 245] on link "Venn diagrammen set 1" at bounding box center [428, 251] width 105 height 12
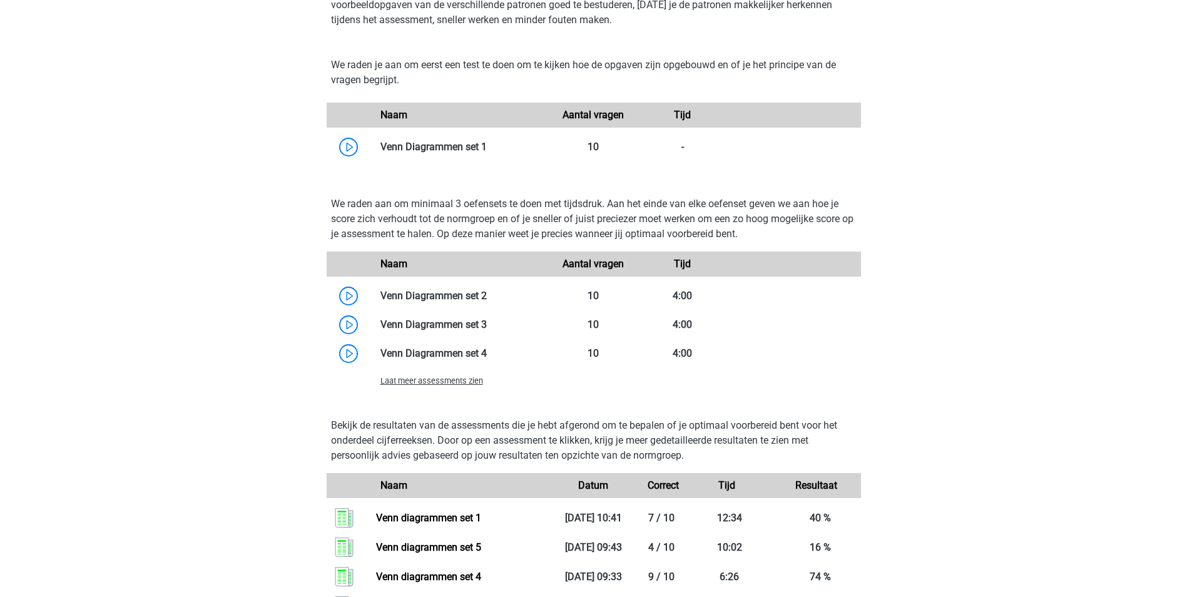
scroll to position [563, 0]
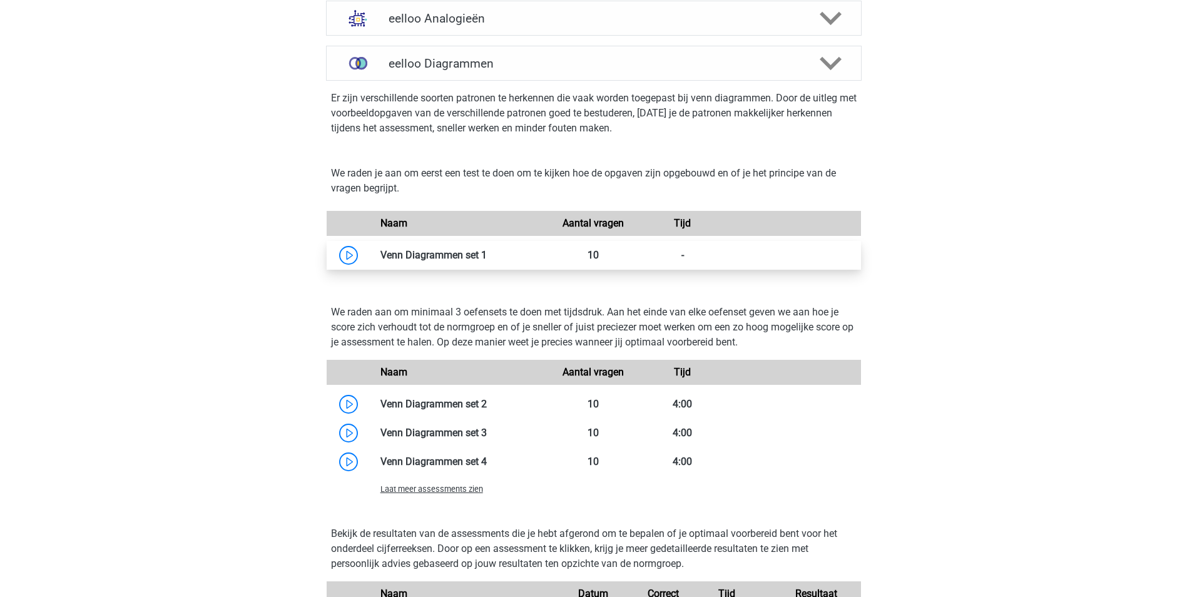
click at [487, 253] on link at bounding box center [487, 255] width 0 height 12
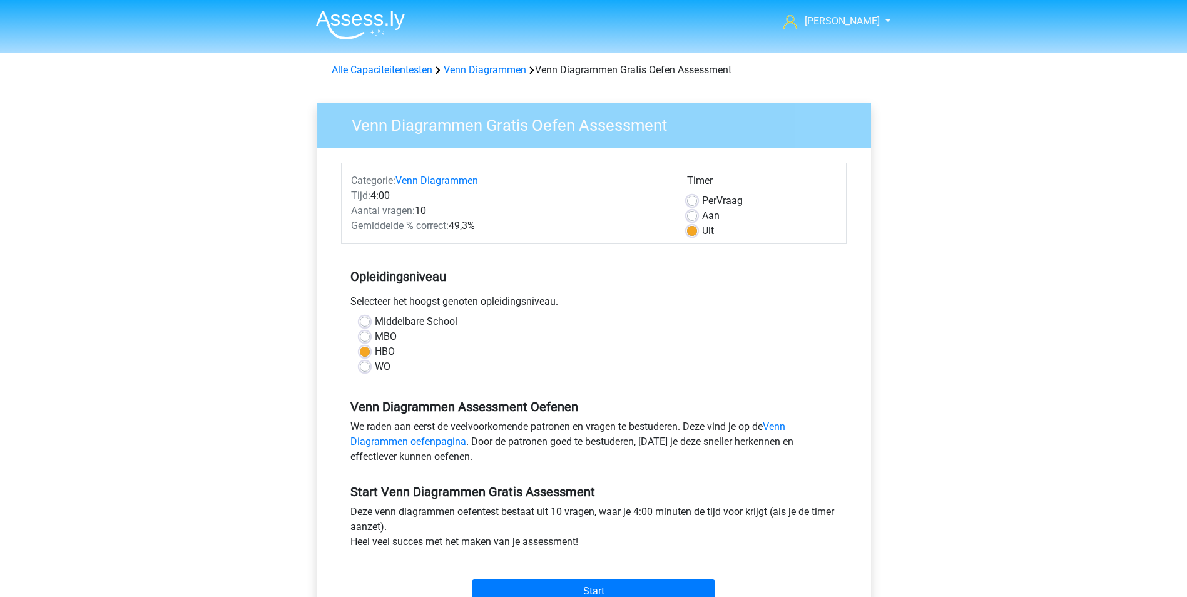
click at [702, 201] on label "Per Vraag" at bounding box center [722, 200] width 41 height 15
click at [692, 201] on input "Per Vraag" at bounding box center [692, 199] width 10 height 13
radio input "true"
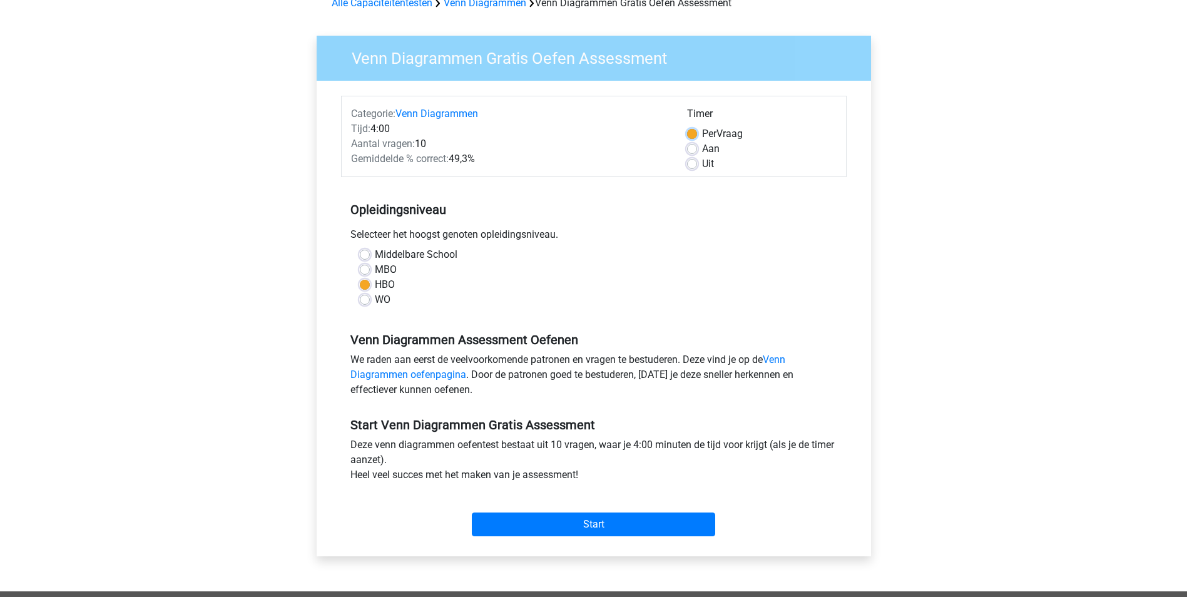
scroll to position [63, 0]
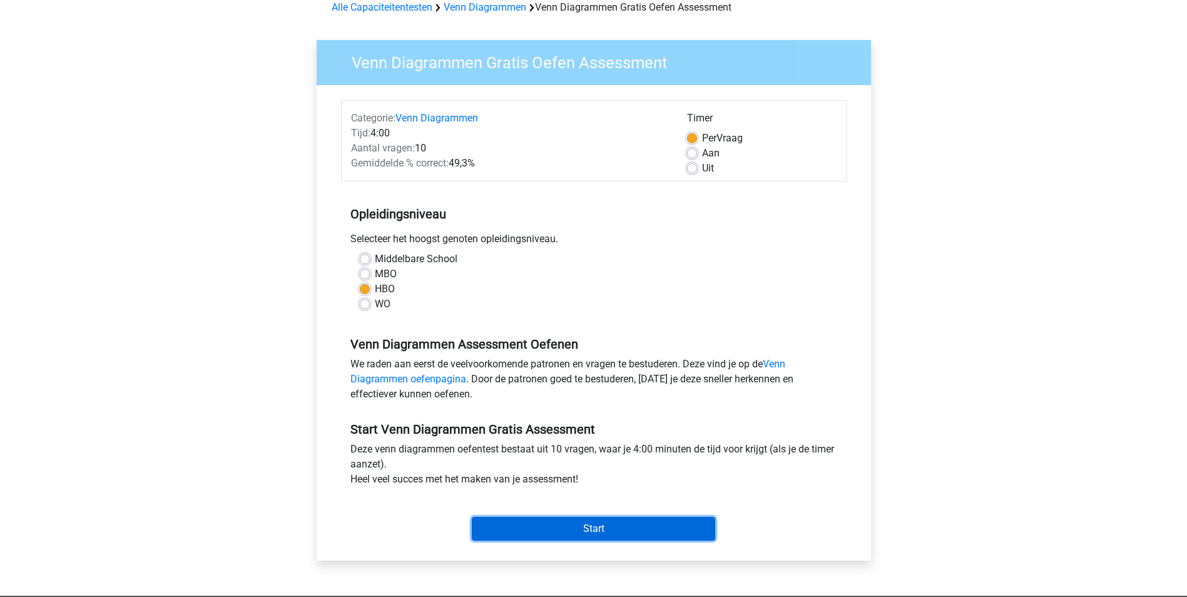
click at [593, 527] on input "Start" at bounding box center [593, 529] width 243 height 24
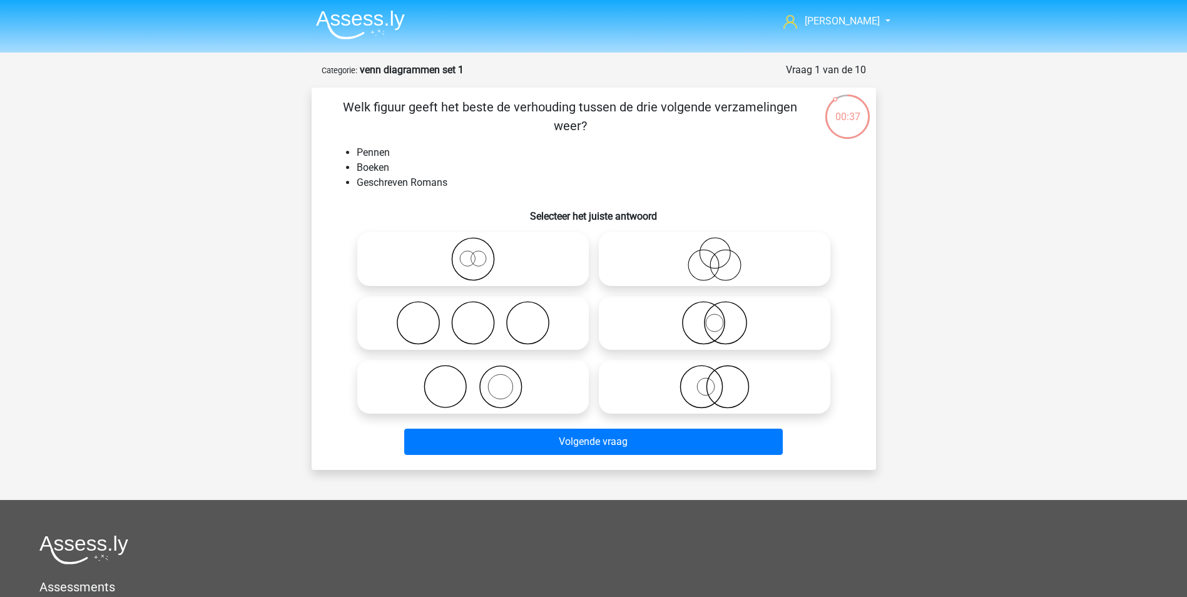
click at [504, 317] on icon at bounding box center [473, 323] width 222 height 44
click at [481, 317] on input "radio" at bounding box center [477, 312] width 8 height 8
radio input "true"
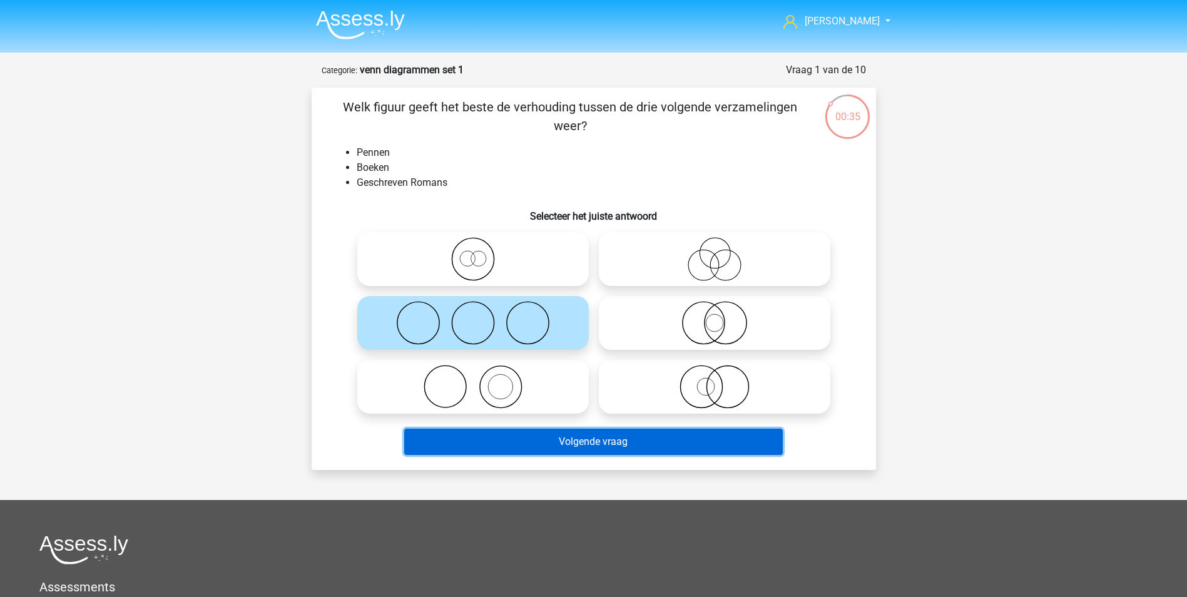
click at [605, 441] on button "Volgende vraag" at bounding box center [593, 442] width 379 height 26
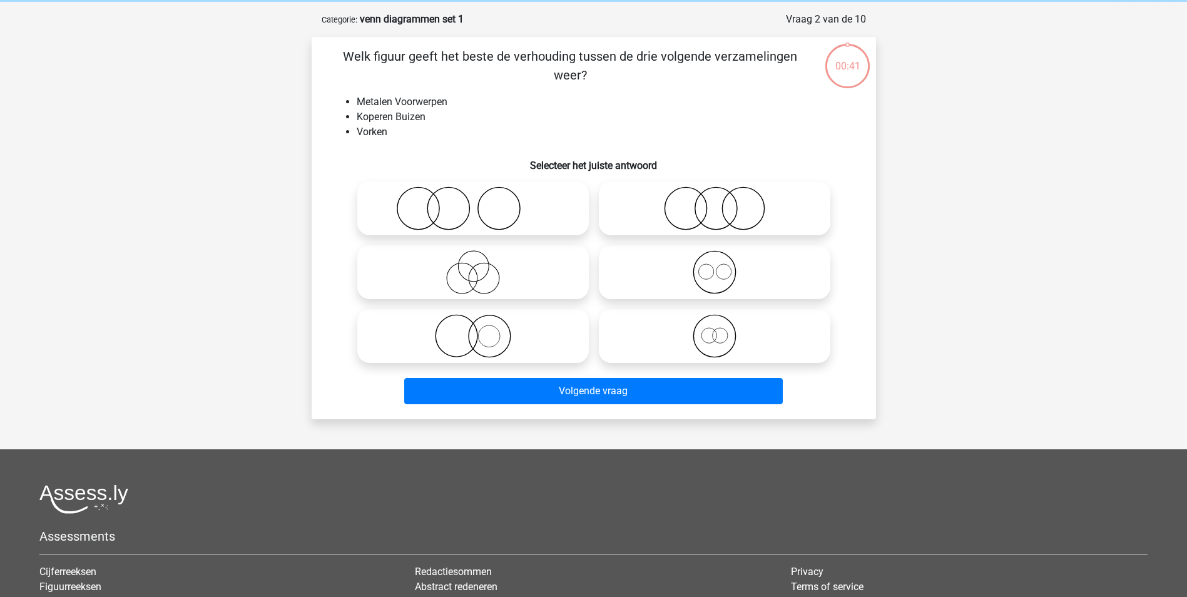
scroll to position [63, 0]
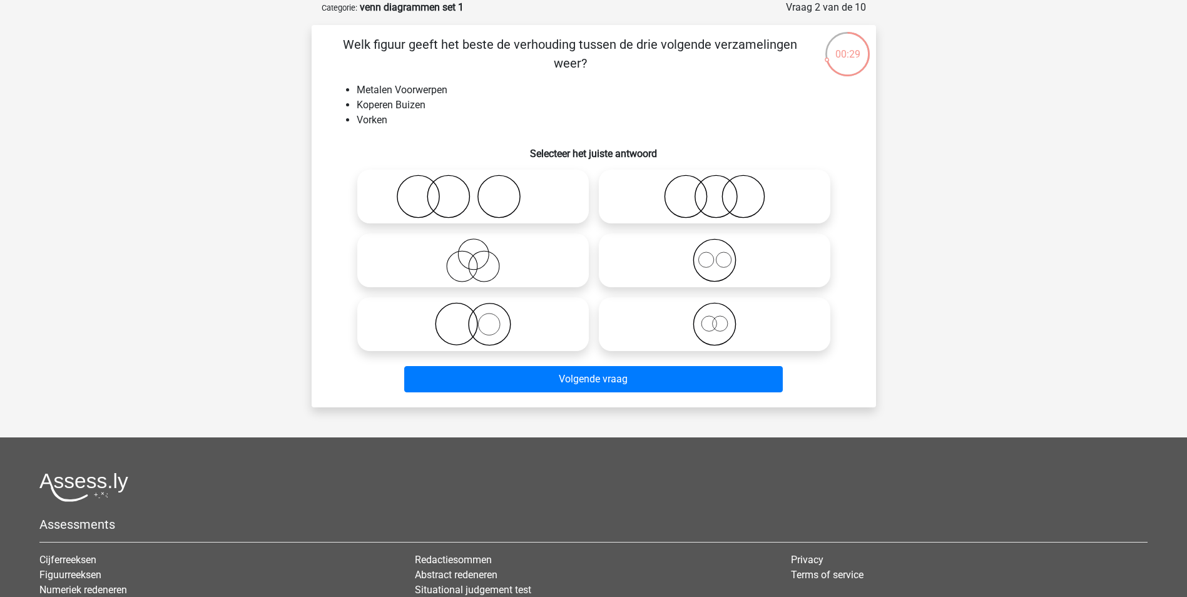
click at [718, 260] on icon at bounding box center [715, 260] width 222 height 44
click at [718, 254] on input "radio" at bounding box center [719, 250] width 8 height 8
radio input "true"
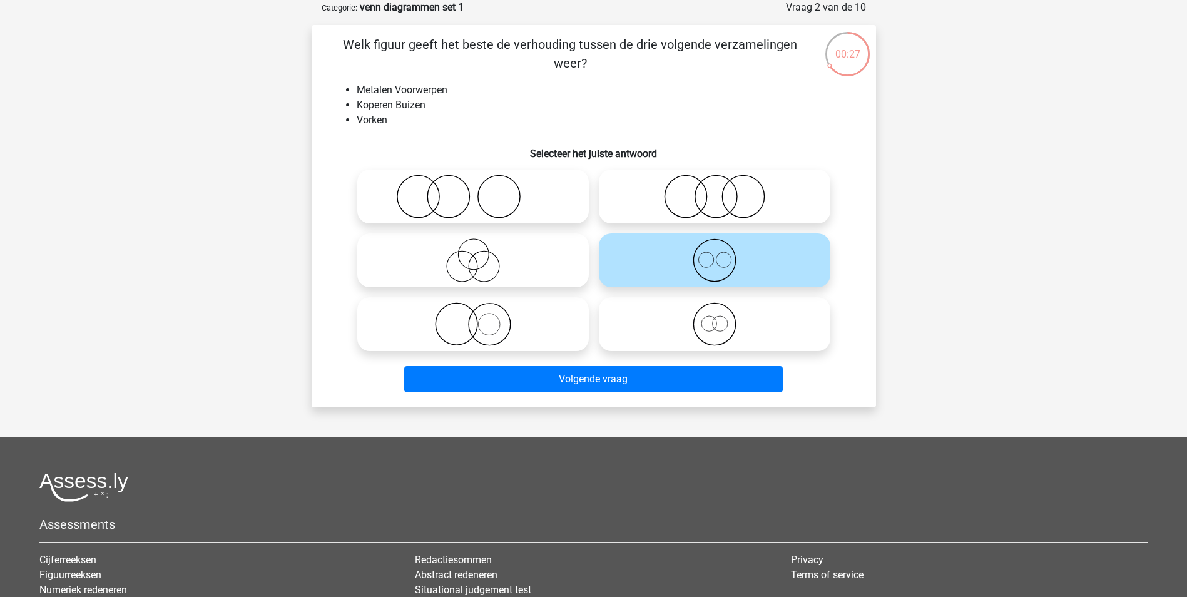
click at [477, 328] on icon at bounding box center [473, 324] width 222 height 44
click at [477, 318] on input "radio" at bounding box center [477, 314] width 8 height 8
radio input "true"
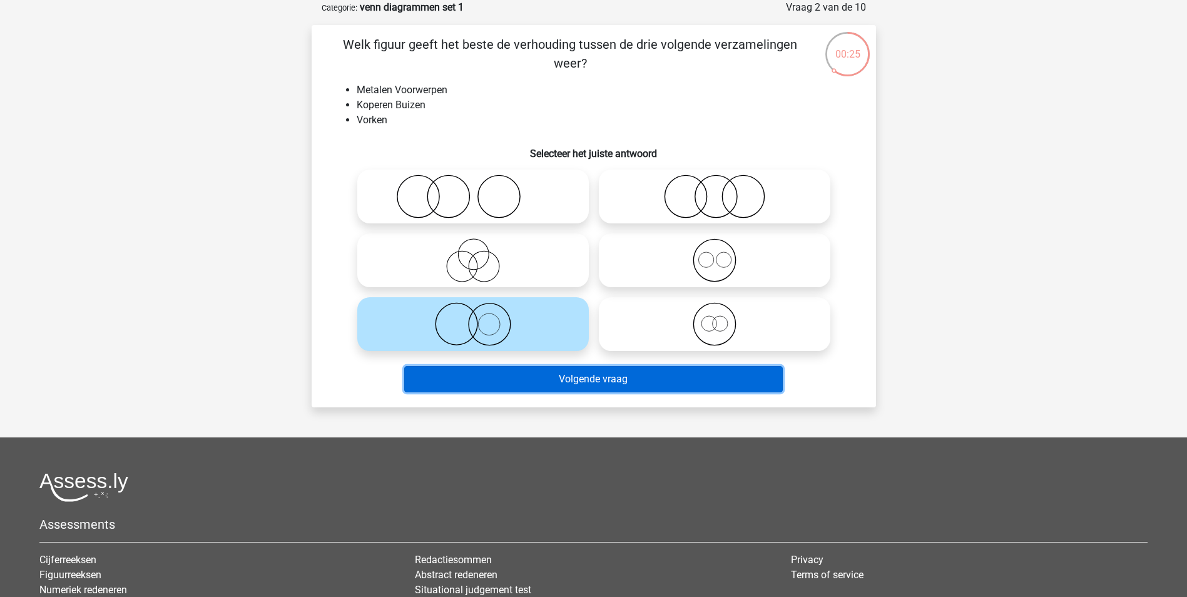
click at [579, 374] on button "Volgende vraag" at bounding box center [593, 379] width 379 height 26
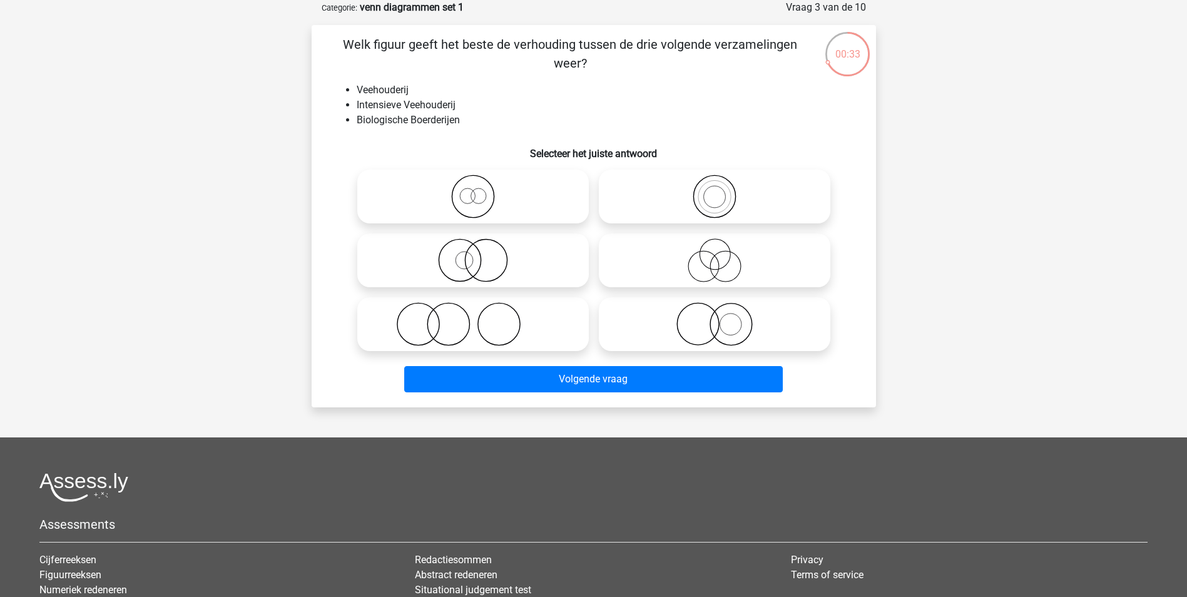
click at [710, 329] on icon at bounding box center [715, 324] width 222 height 44
click at [715, 318] on input "radio" at bounding box center [719, 314] width 8 height 8
radio input "true"
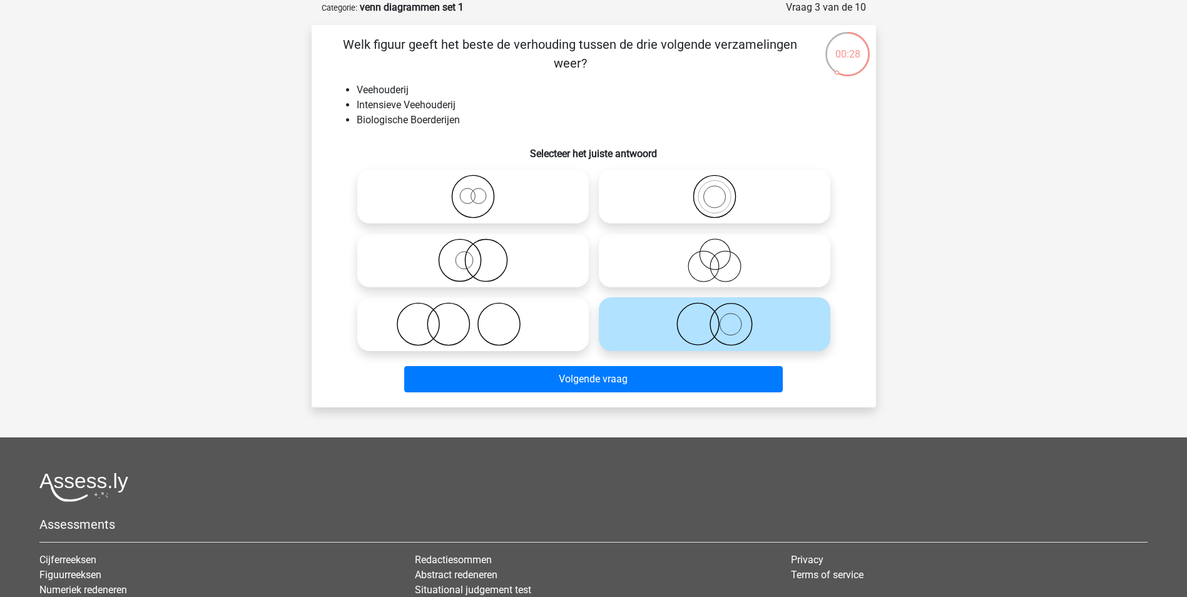
click at [464, 267] on icon at bounding box center [473, 260] width 222 height 44
click at [473, 254] on input "radio" at bounding box center [477, 250] width 8 height 8
radio input "true"
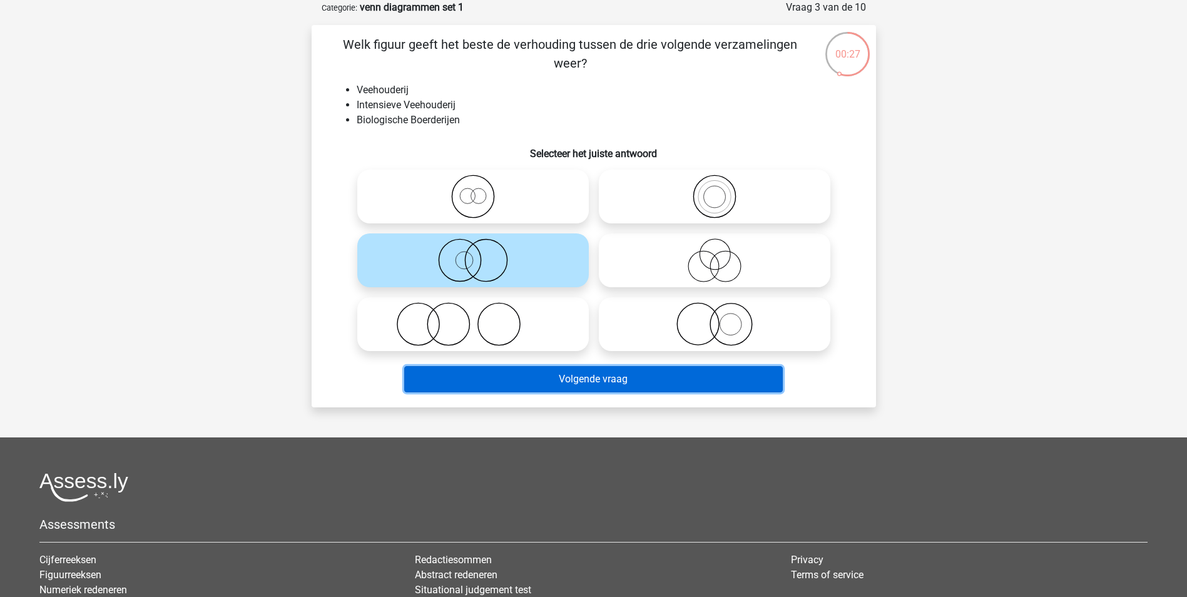
click at [583, 380] on button "Volgende vraag" at bounding box center [593, 379] width 379 height 26
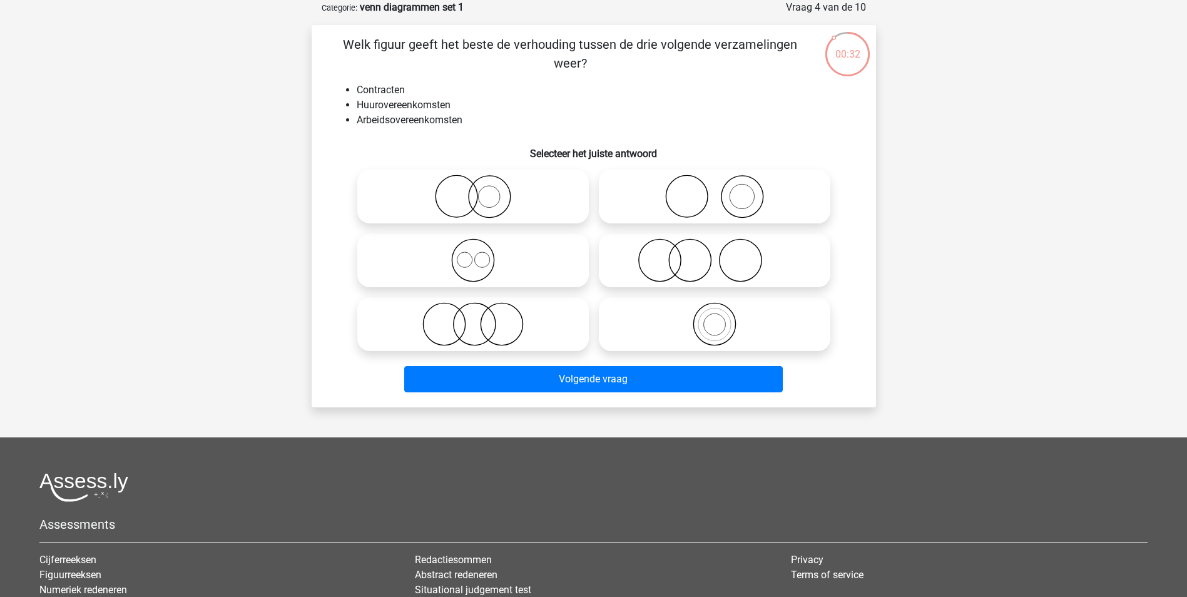
click at [476, 262] on icon at bounding box center [473, 260] width 222 height 44
click at [476, 254] on input "radio" at bounding box center [477, 250] width 8 height 8
radio input "true"
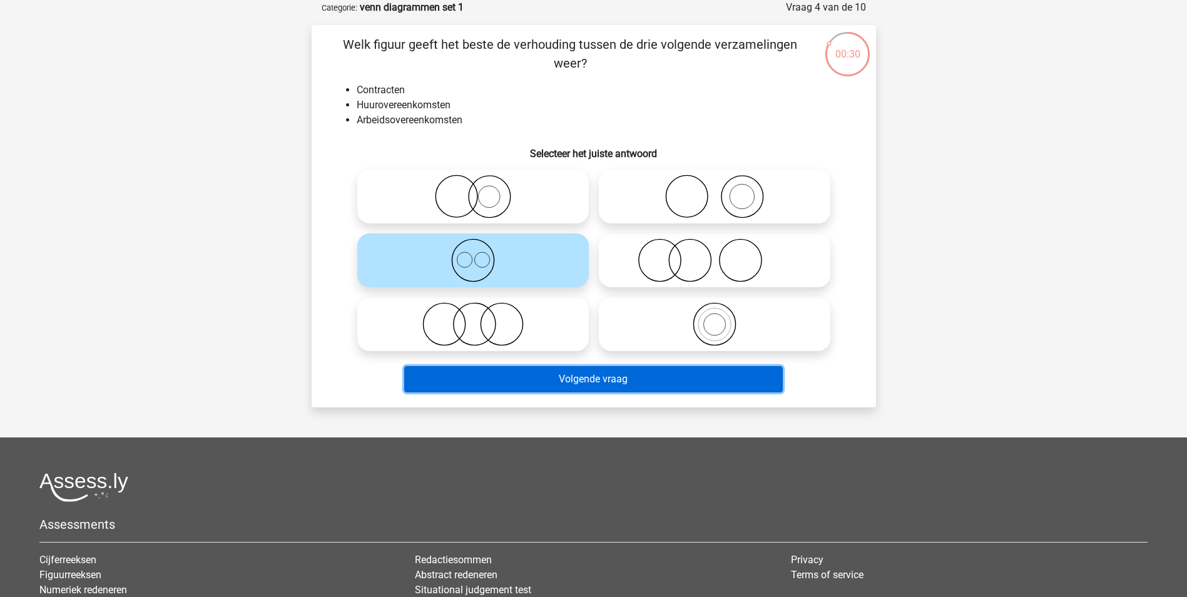
click at [600, 377] on button "Volgende vraag" at bounding box center [593, 379] width 379 height 26
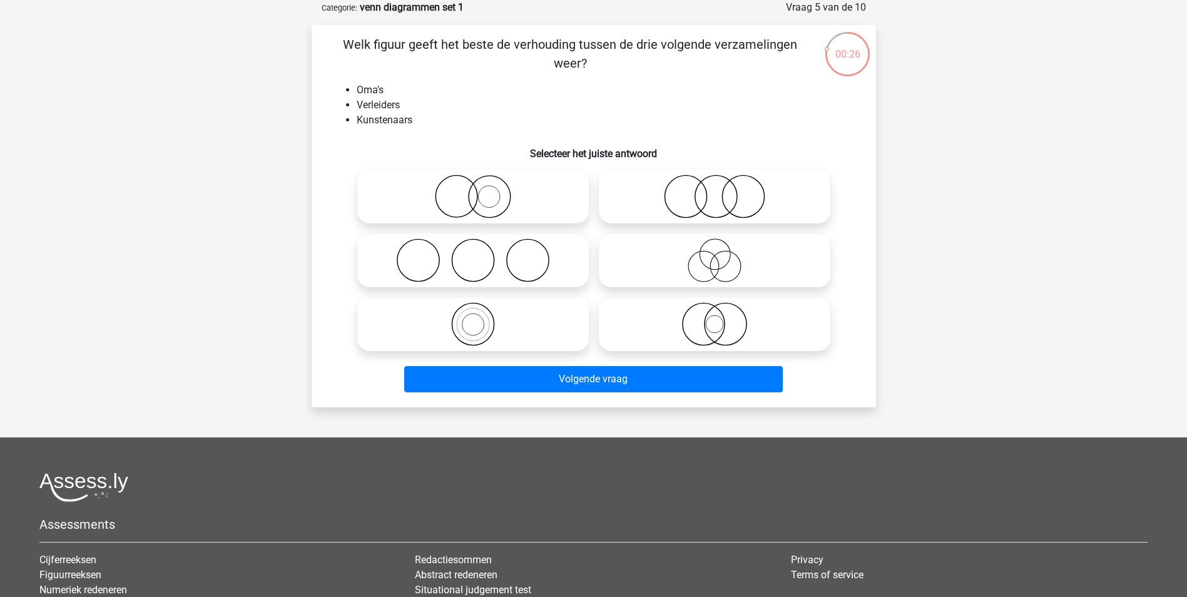
click at [716, 265] on icon at bounding box center [715, 260] width 222 height 44
click at [716, 254] on input "radio" at bounding box center [719, 250] width 8 height 8
radio input "true"
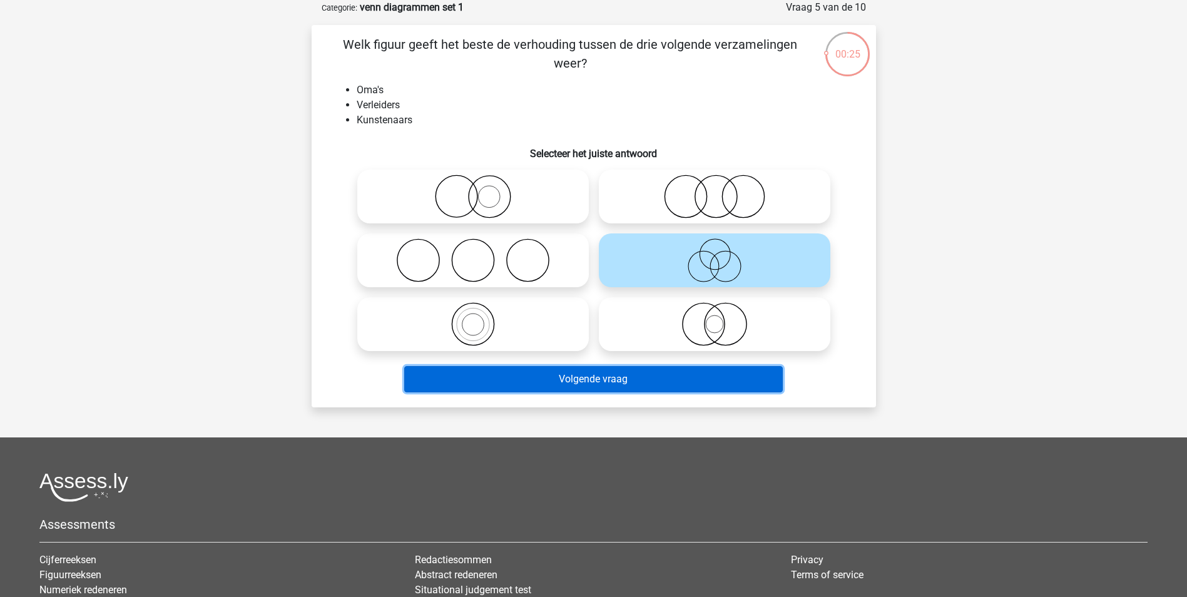
click at [619, 381] on button "Volgende vraag" at bounding box center [593, 379] width 379 height 26
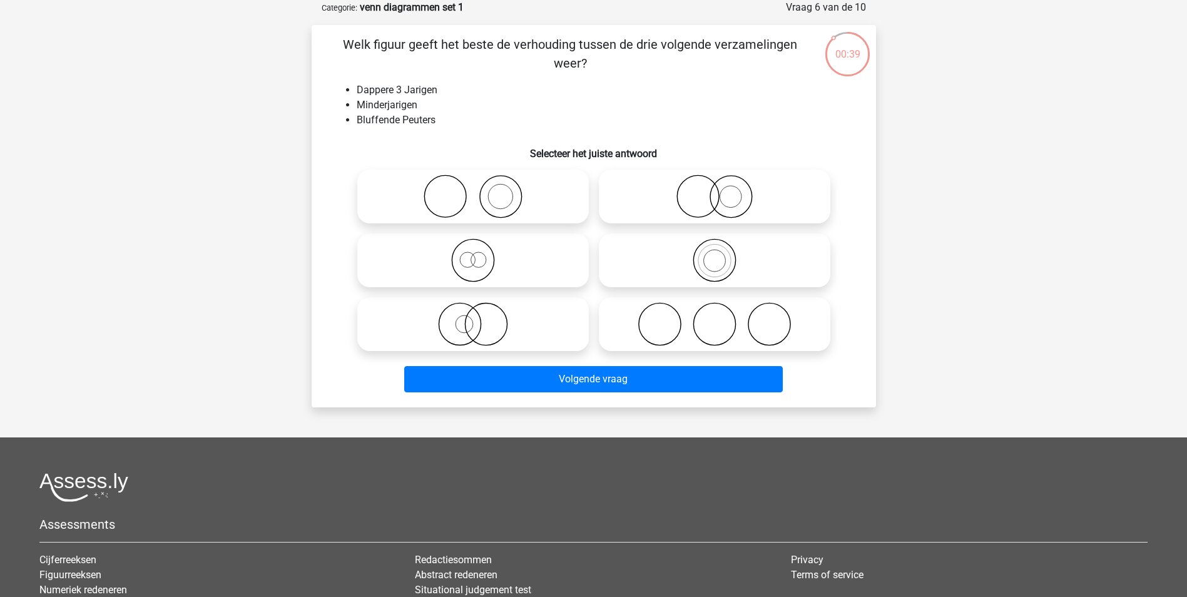
click at [481, 252] on input "radio" at bounding box center [477, 250] width 8 height 8
radio input "true"
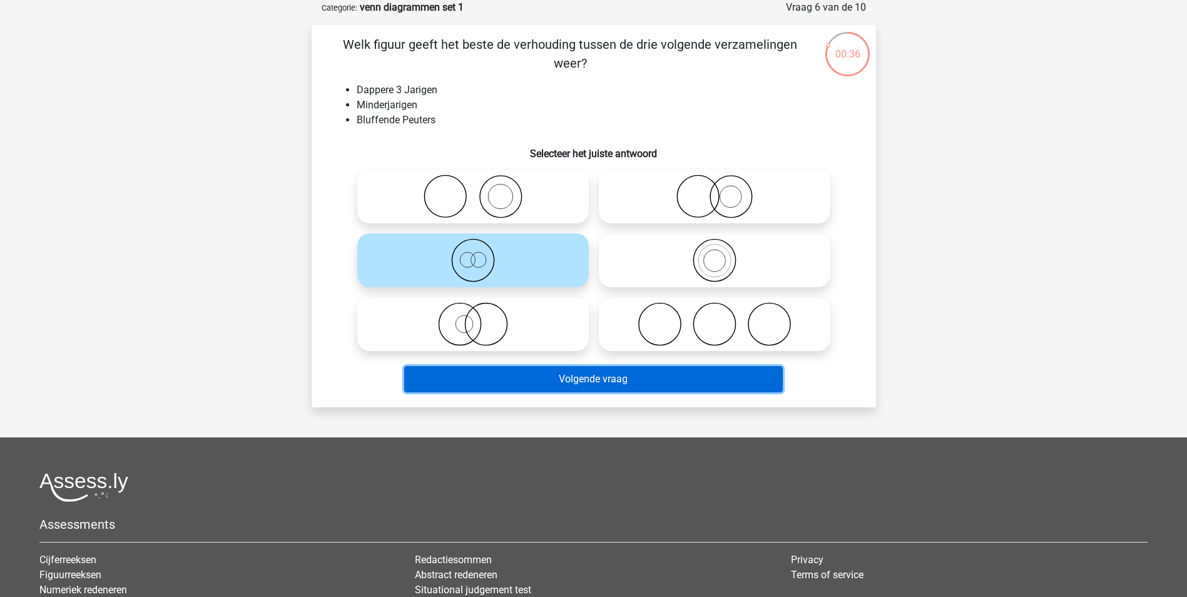
click at [591, 379] on button "Volgende vraag" at bounding box center [593, 379] width 379 height 26
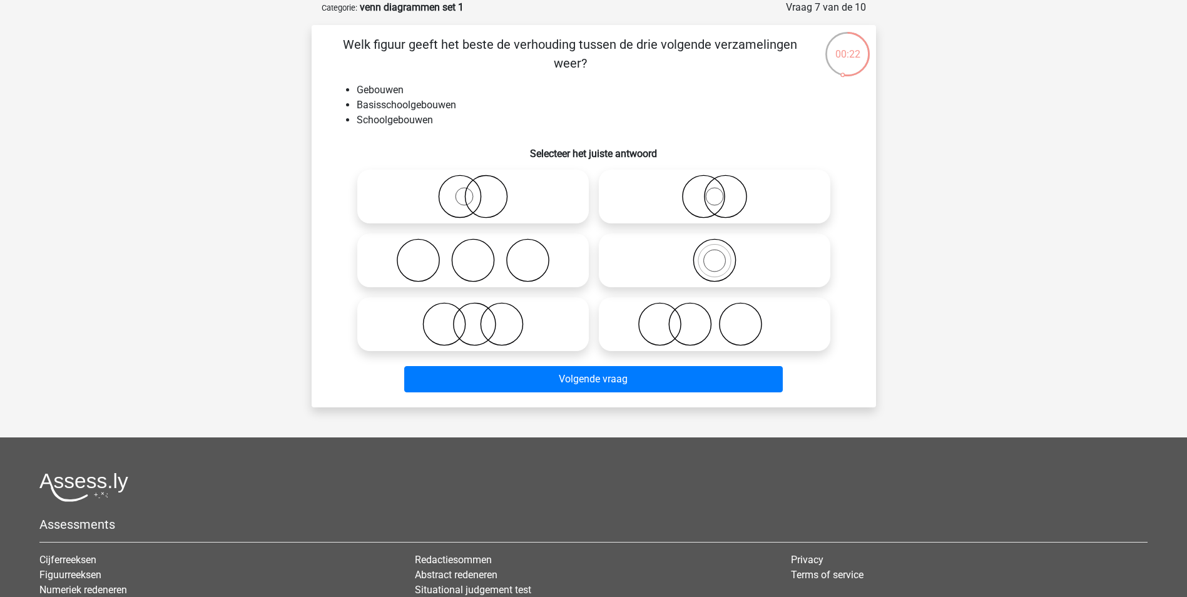
click at [713, 269] on icon at bounding box center [715, 260] width 222 height 44
click at [715, 254] on input "radio" at bounding box center [719, 250] width 8 height 8
radio input "true"
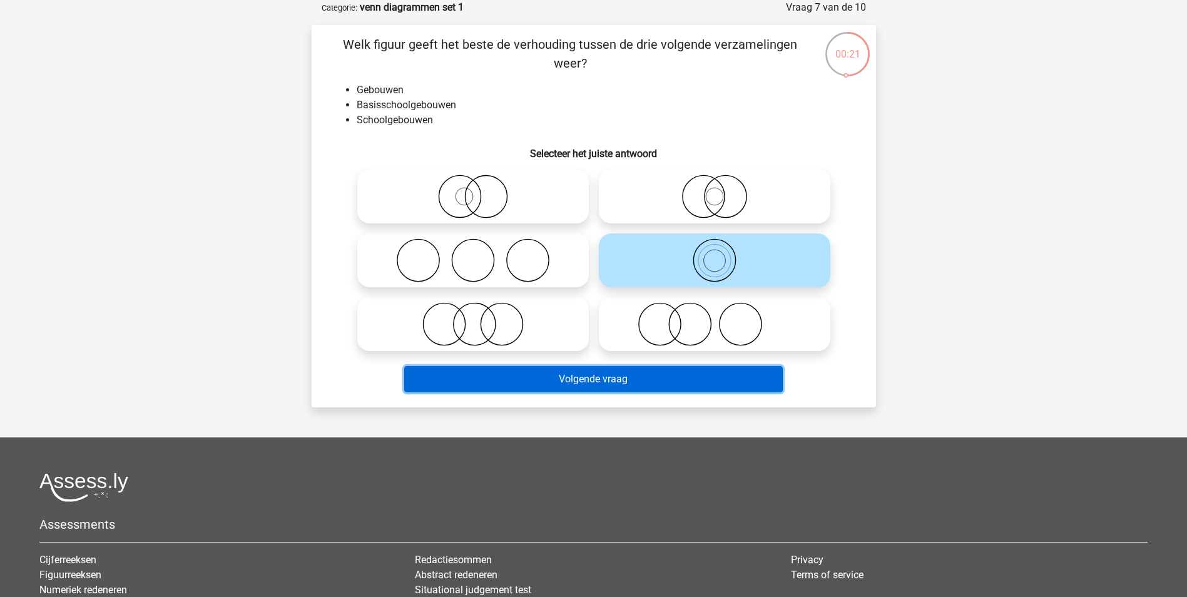
click at [650, 369] on button "Volgende vraag" at bounding box center [593, 379] width 379 height 26
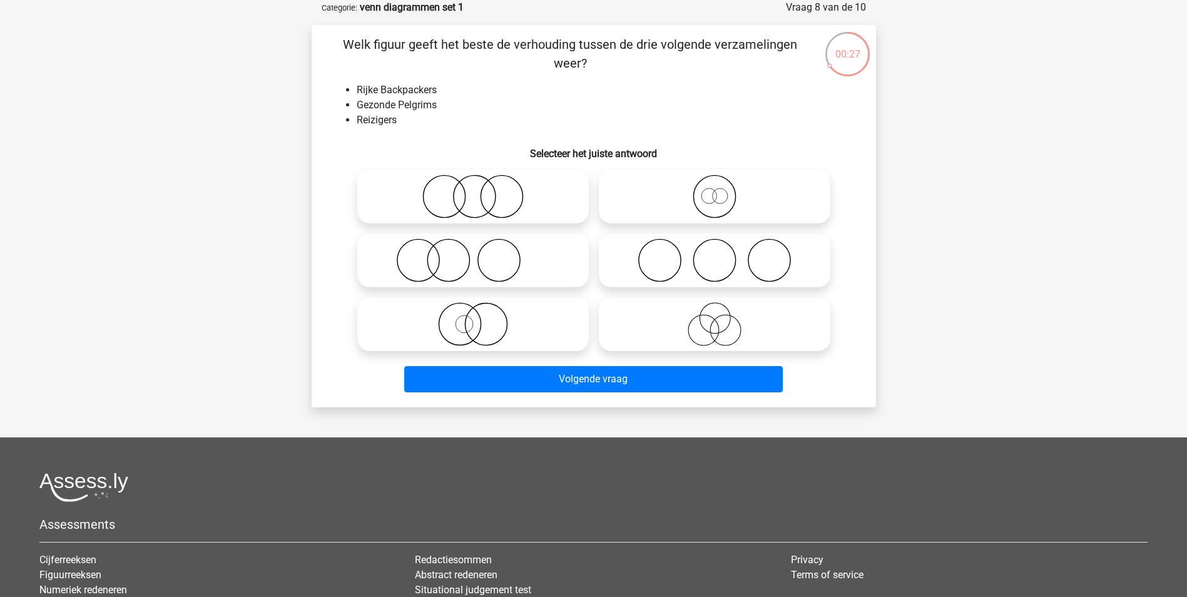
click at [721, 201] on icon at bounding box center [715, 197] width 222 height 44
click at [721, 190] on input "radio" at bounding box center [719, 186] width 8 height 8
radio input "true"
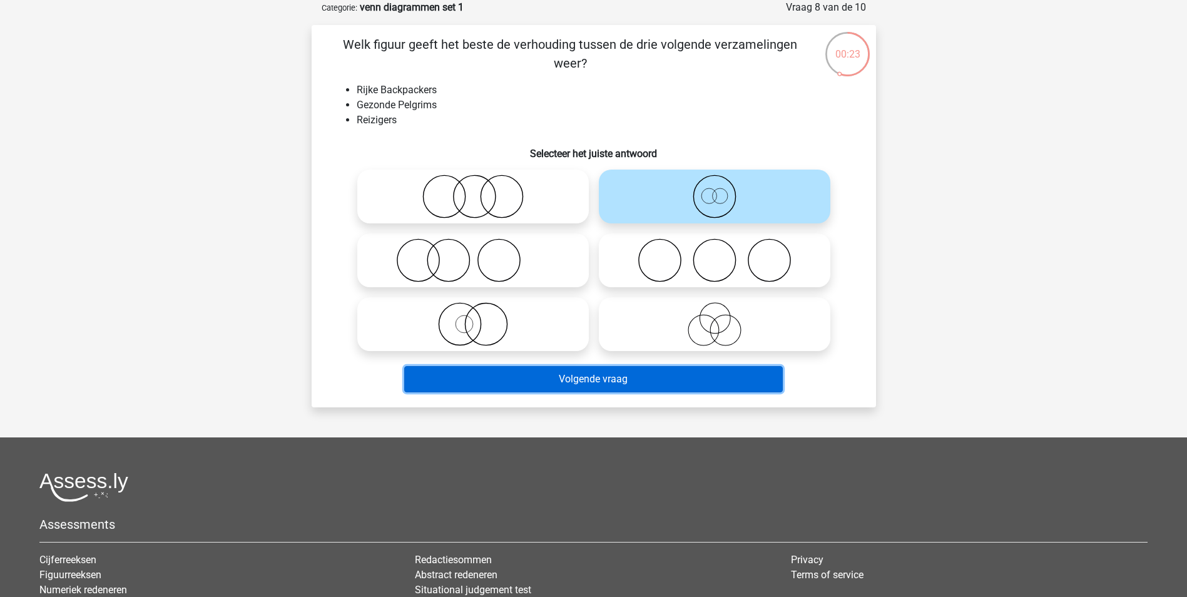
click at [619, 378] on button "Volgende vraag" at bounding box center [593, 379] width 379 height 26
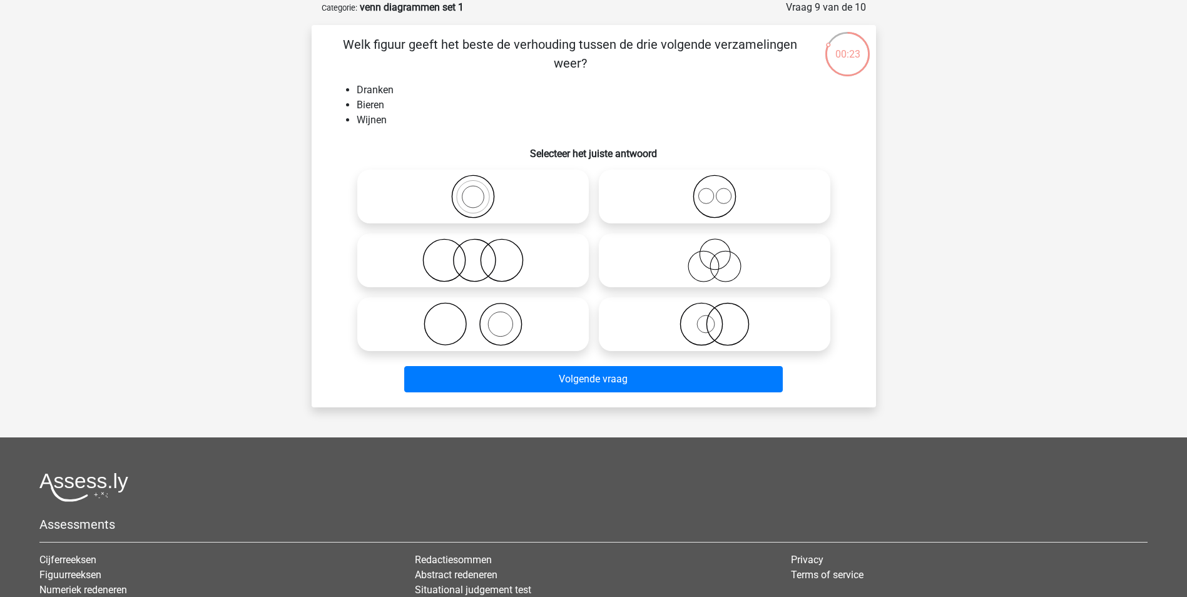
click at [720, 195] on icon at bounding box center [715, 197] width 222 height 44
click at [720, 190] on input "radio" at bounding box center [719, 186] width 8 height 8
radio input "true"
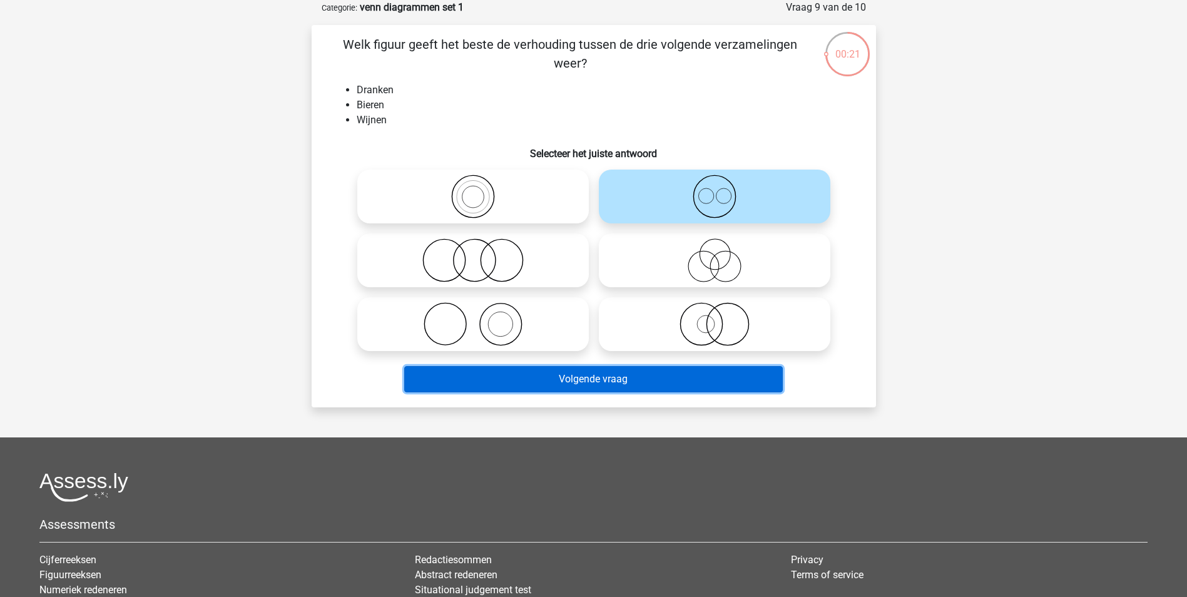
click at [623, 378] on button "Volgende vraag" at bounding box center [593, 379] width 379 height 26
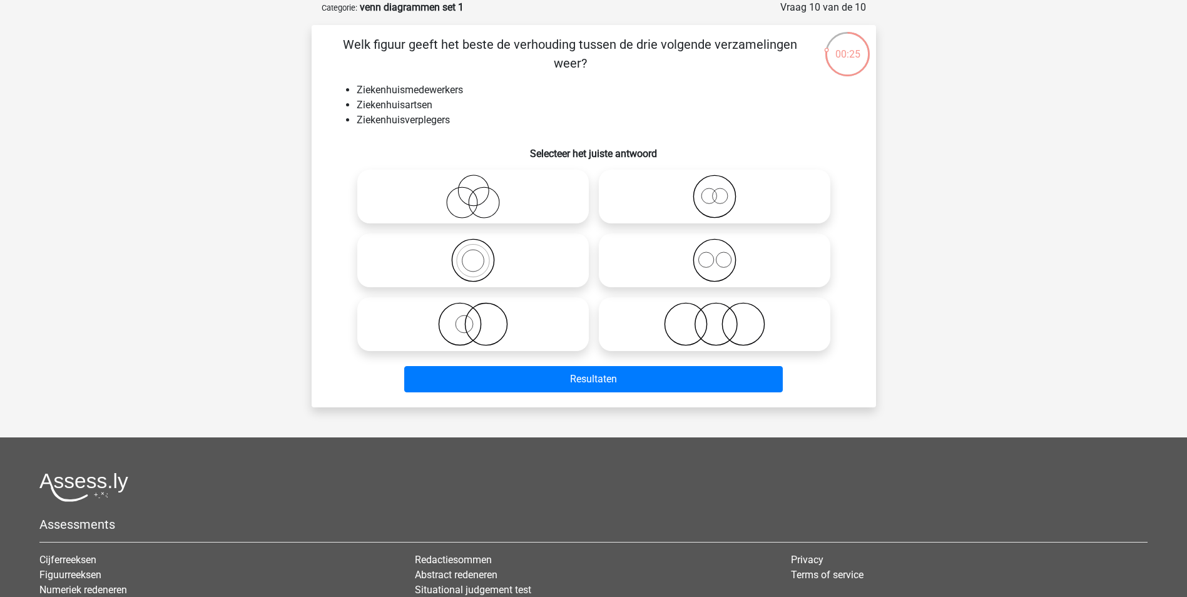
click at [704, 257] on icon at bounding box center [715, 260] width 222 height 44
click at [715, 254] on input "radio" at bounding box center [719, 250] width 8 height 8
radio input "true"
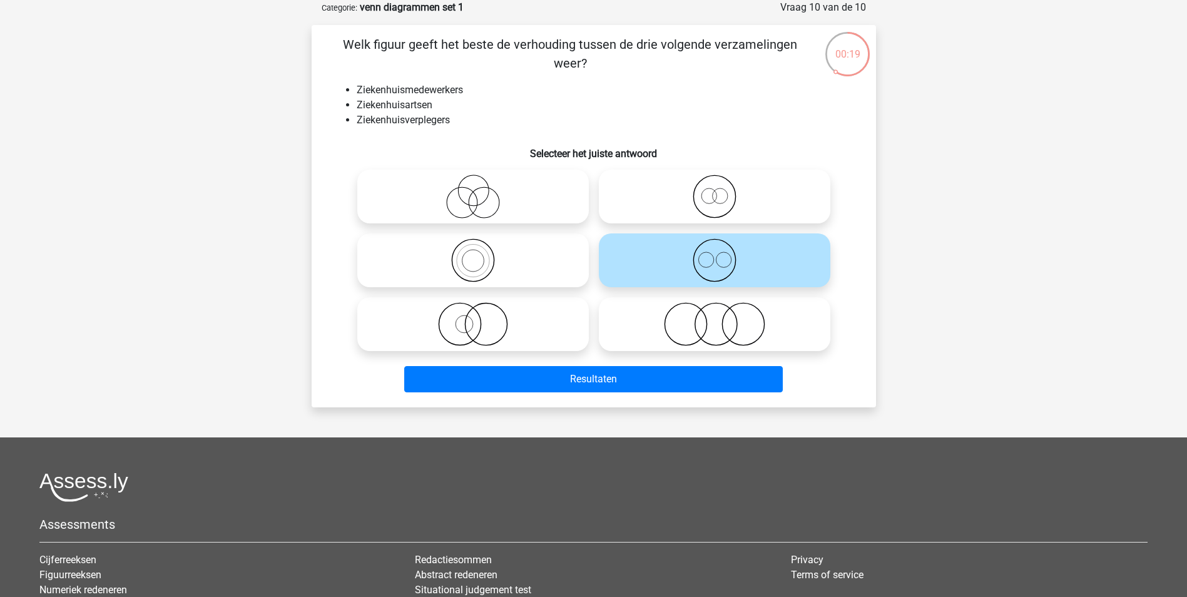
click at [716, 195] on circle at bounding box center [708, 195] width 15 height 15
click at [716, 190] on input "radio" at bounding box center [719, 186] width 8 height 8
radio input "true"
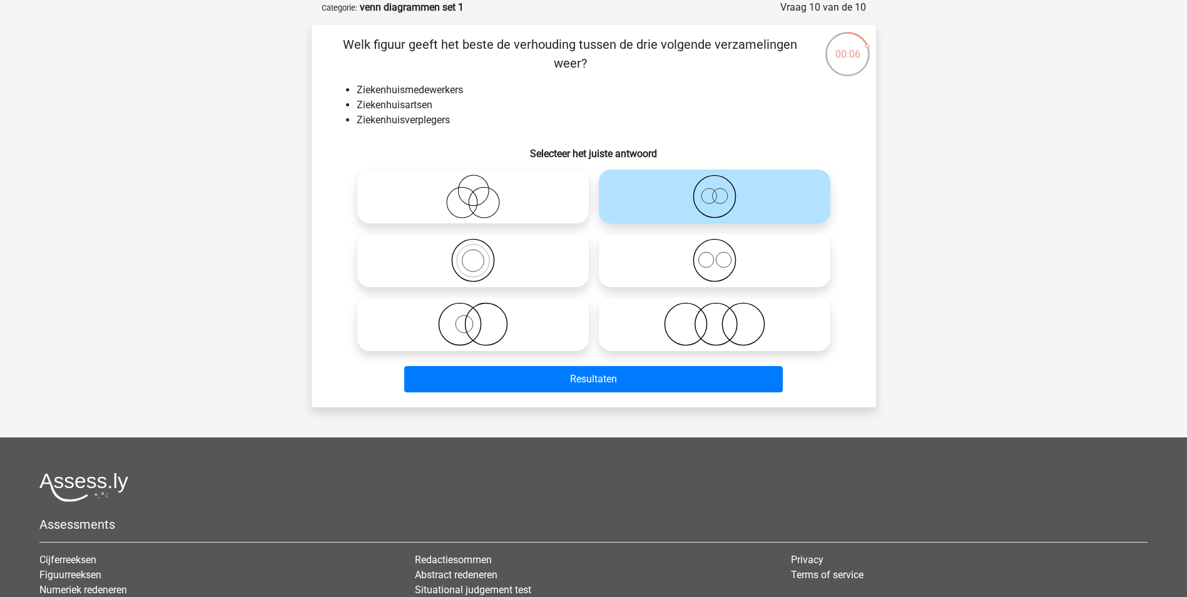
click at [724, 257] on icon at bounding box center [715, 260] width 222 height 44
click at [723, 254] on input "radio" at bounding box center [719, 250] width 8 height 8
radio input "true"
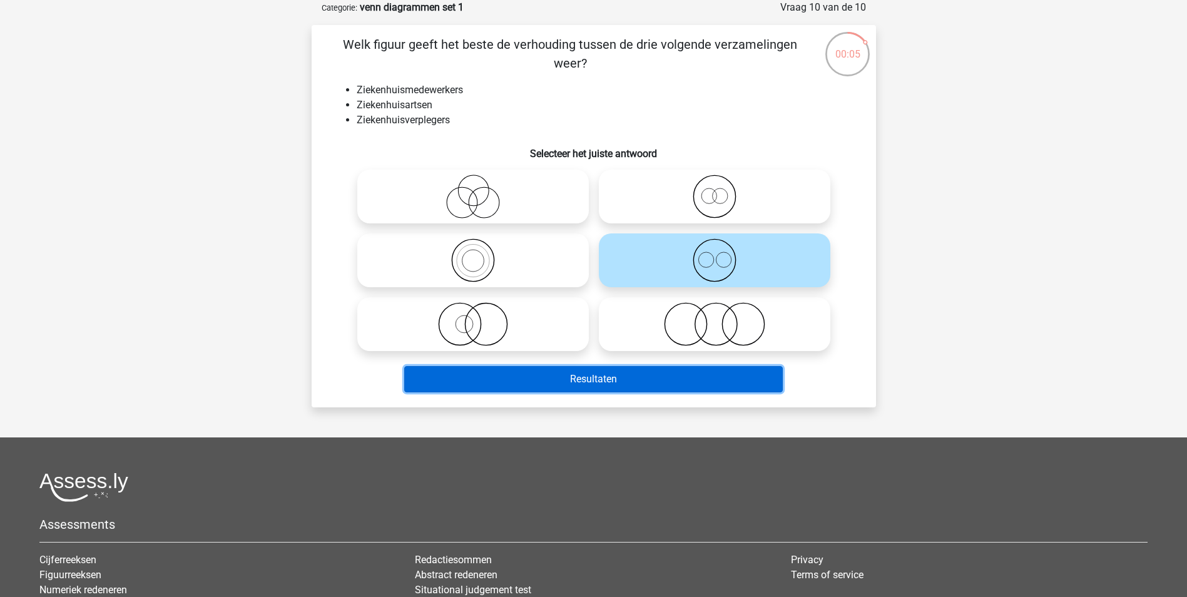
click at [673, 366] on button "Resultaten" at bounding box center [593, 379] width 379 height 26
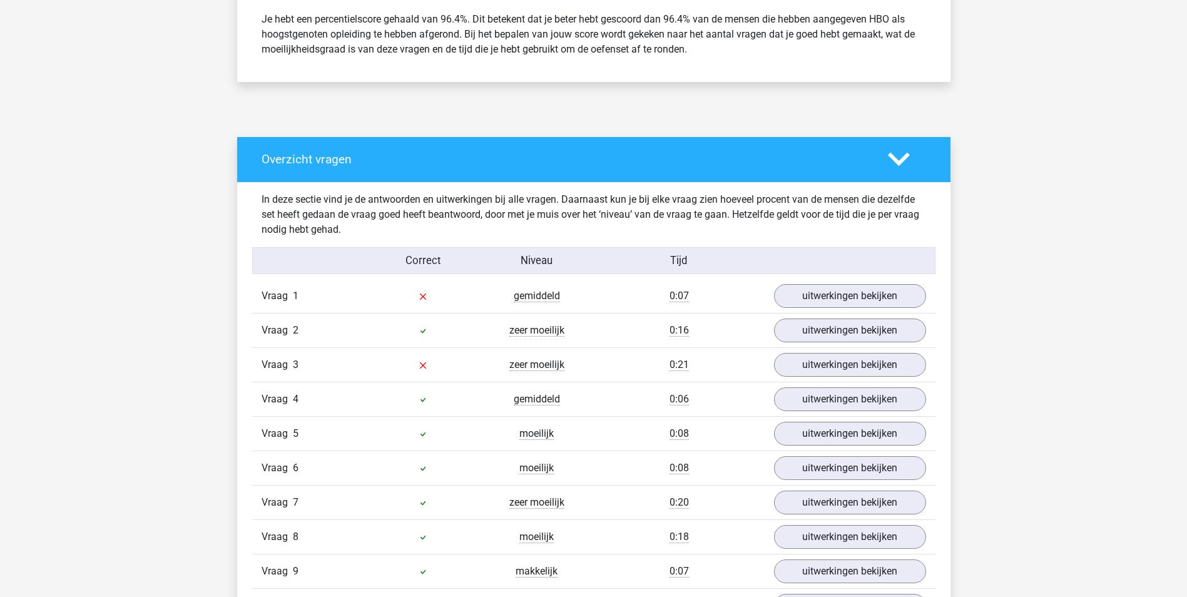
scroll to position [563, 0]
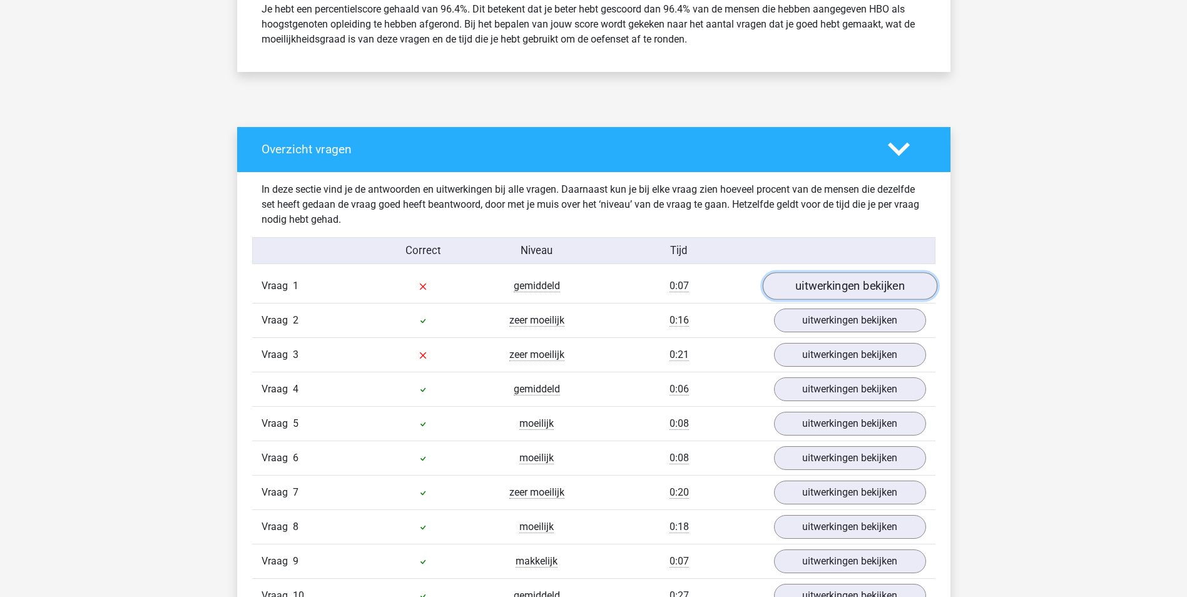
click at [822, 283] on link "uitwerkingen bekijken" at bounding box center [849, 286] width 175 height 28
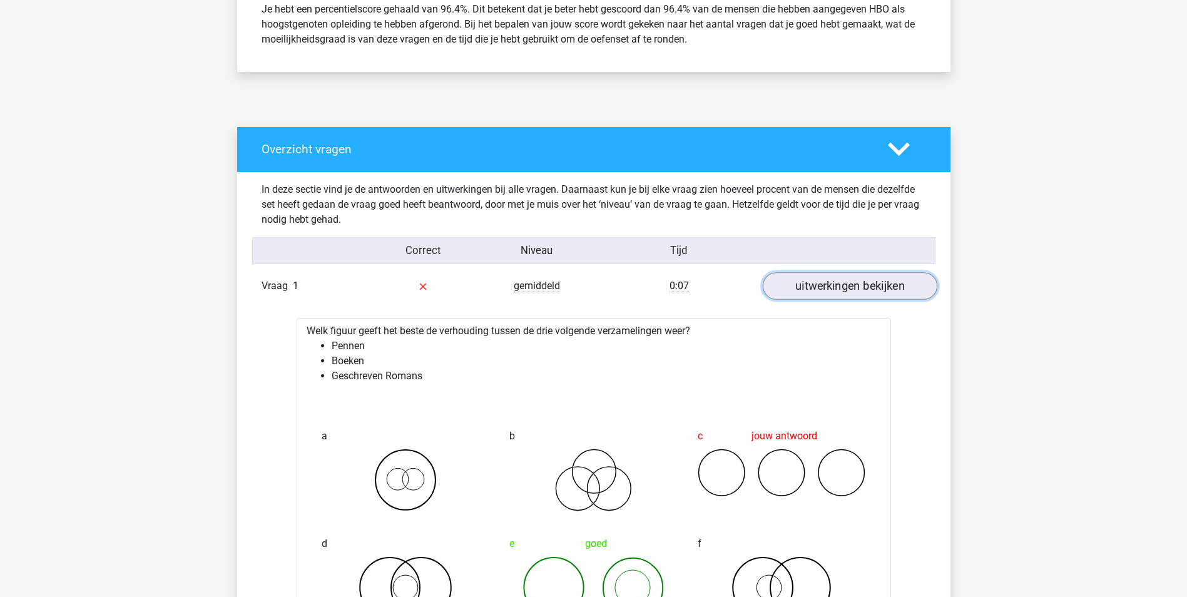
click at [821, 283] on link "uitwerkingen bekijken" at bounding box center [849, 286] width 175 height 28
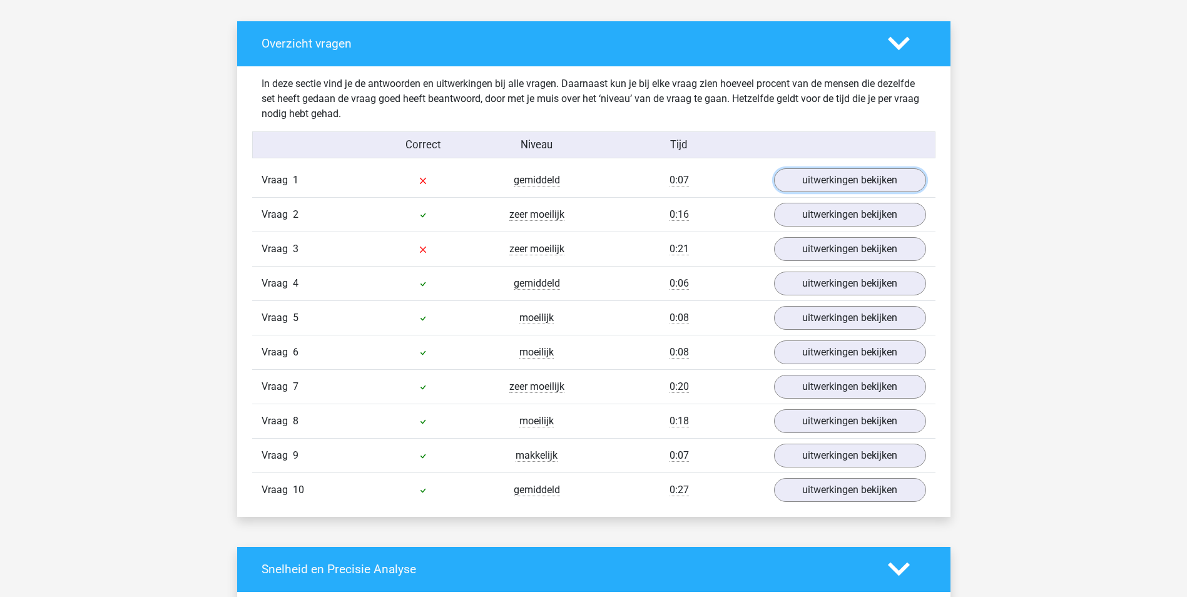
scroll to position [688, 0]
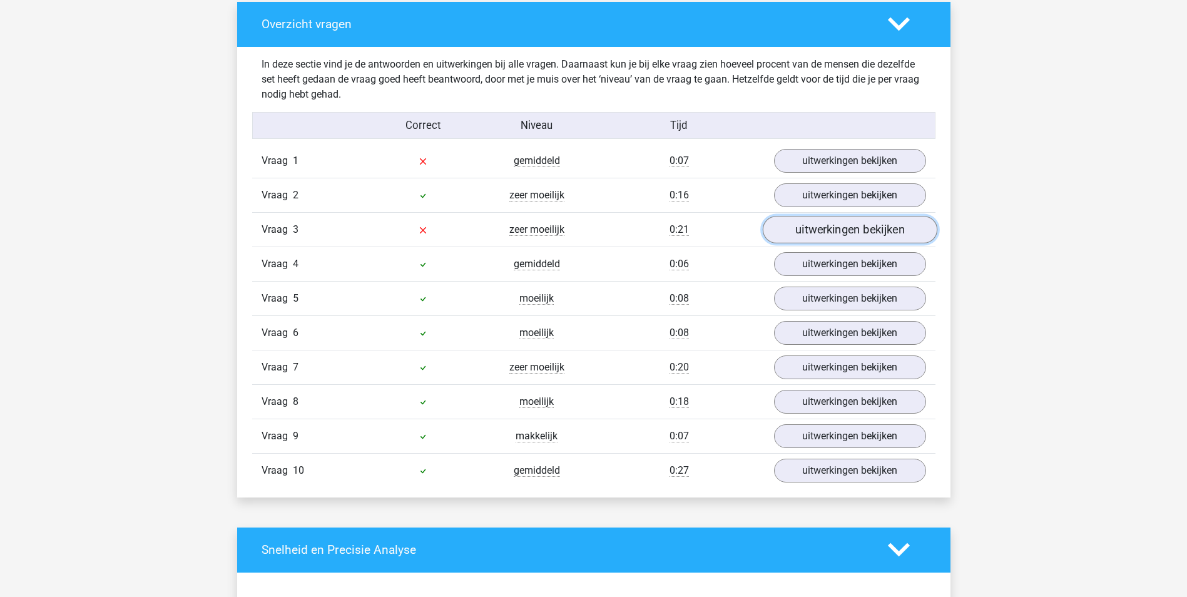
click at [843, 227] on link "uitwerkingen bekijken" at bounding box center [849, 230] width 175 height 28
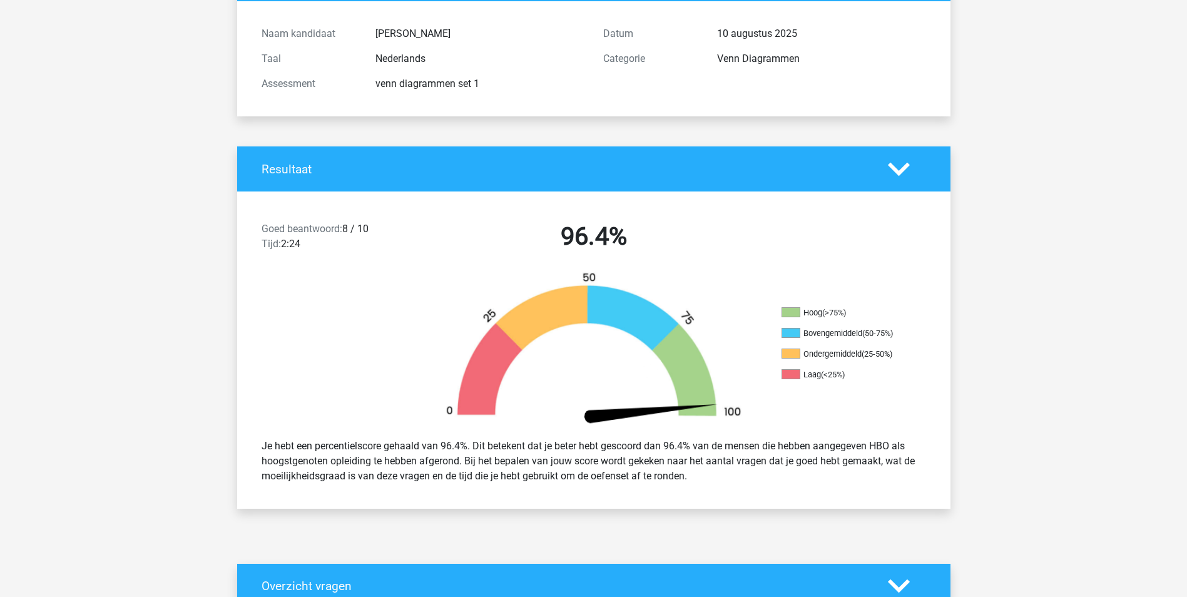
scroll to position [125, 0]
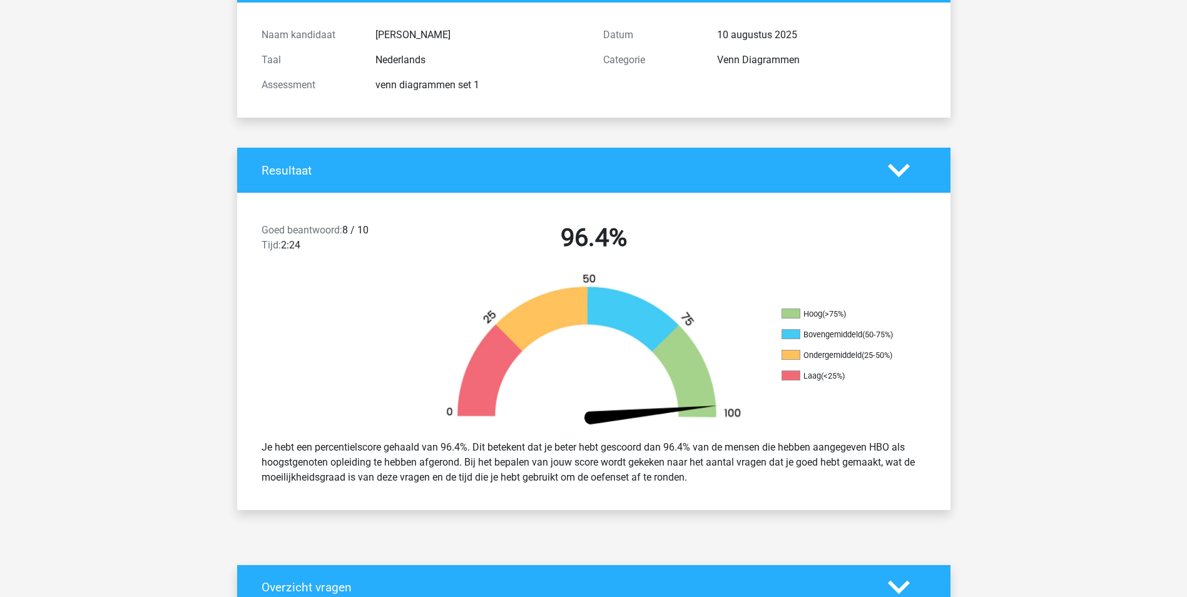
click at [894, 166] on icon at bounding box center [899, 171] width 22 height 22
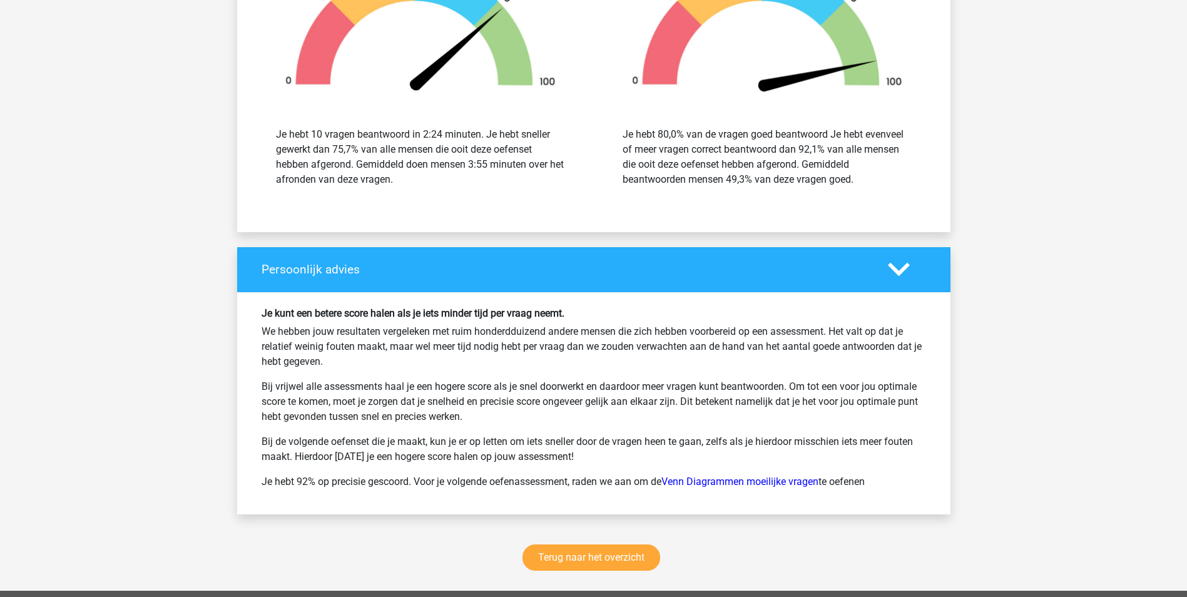
scroll to position [1752, 0]
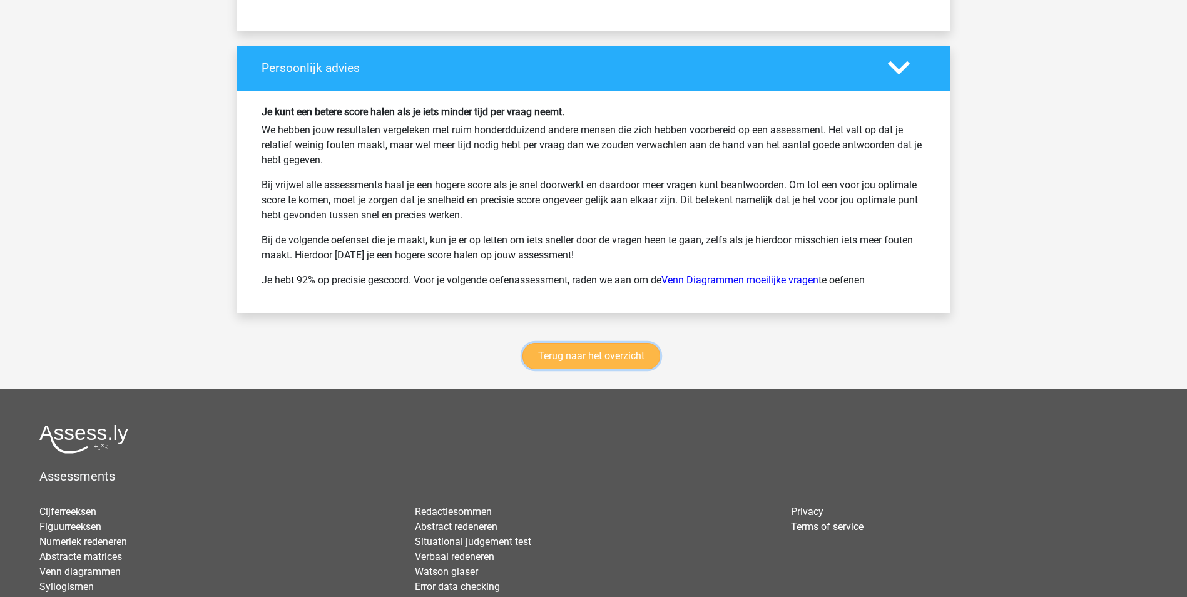
click at [612, 359] on link "Terug naar het overzicht" at bounding box center [591, 356] width 138 height 26
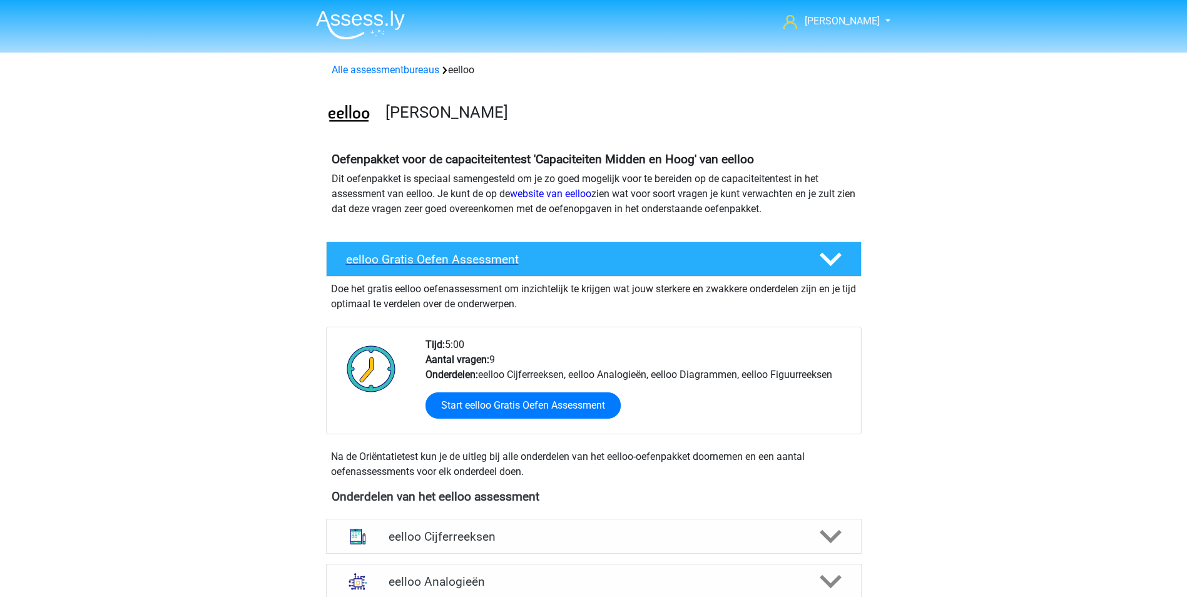
click at [711, 245] on div "eelloo Gratis Oefen Assessment" at bounding box center [594, 259] width 536 height 35
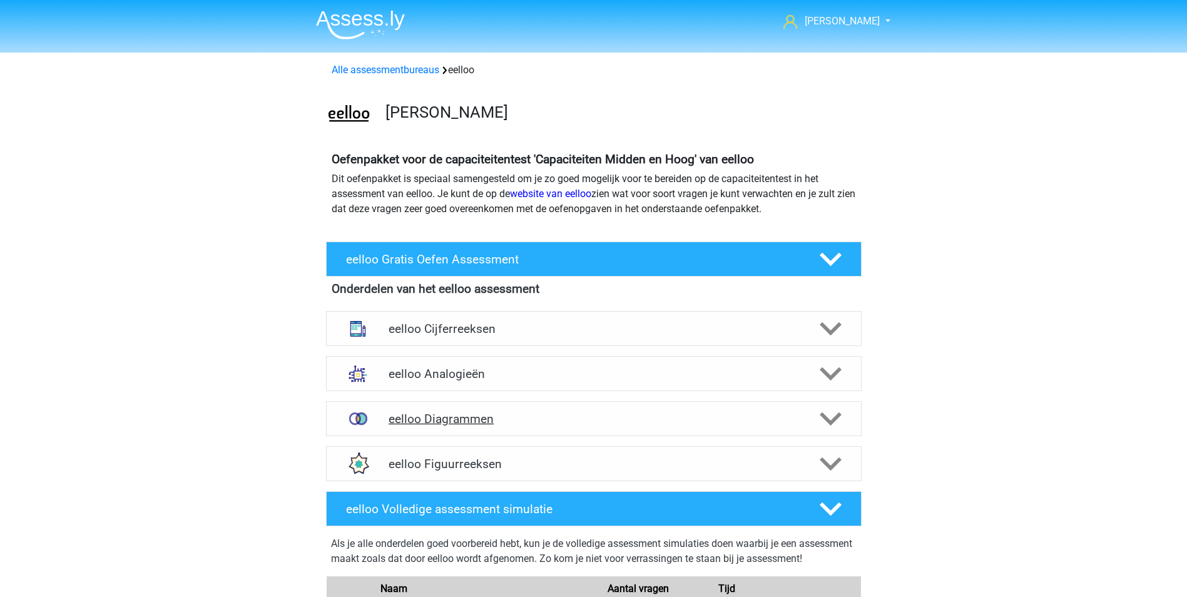
click at [509, 414] on h4 "eelloo Diagrammen" at bounding box center [594, 419] width 410 height 14
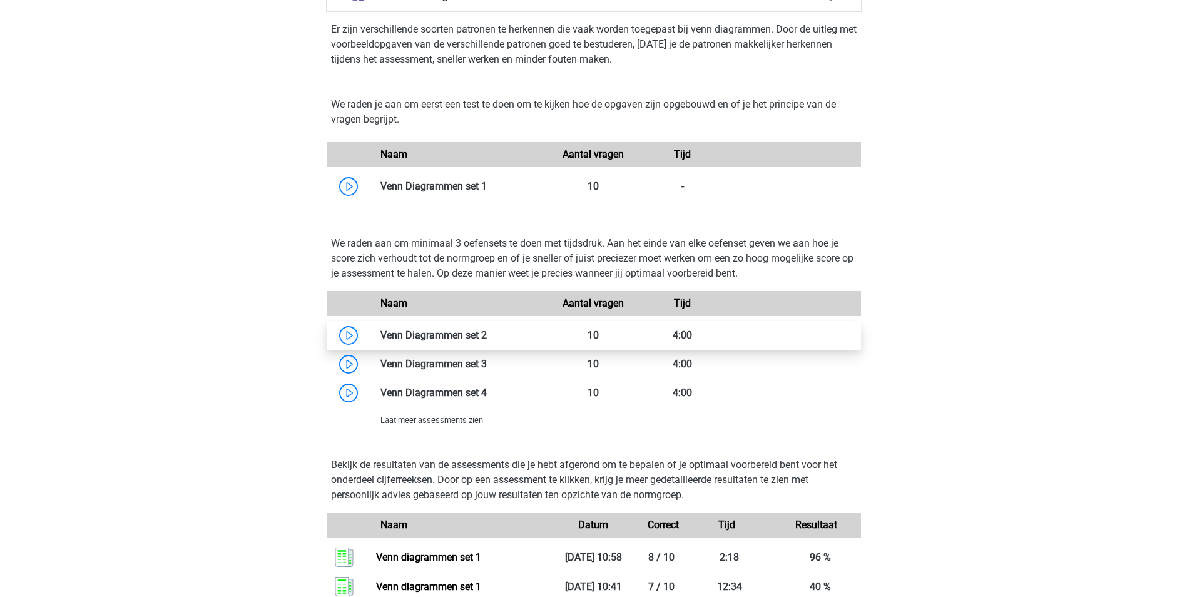
scroll to position [438, 0]
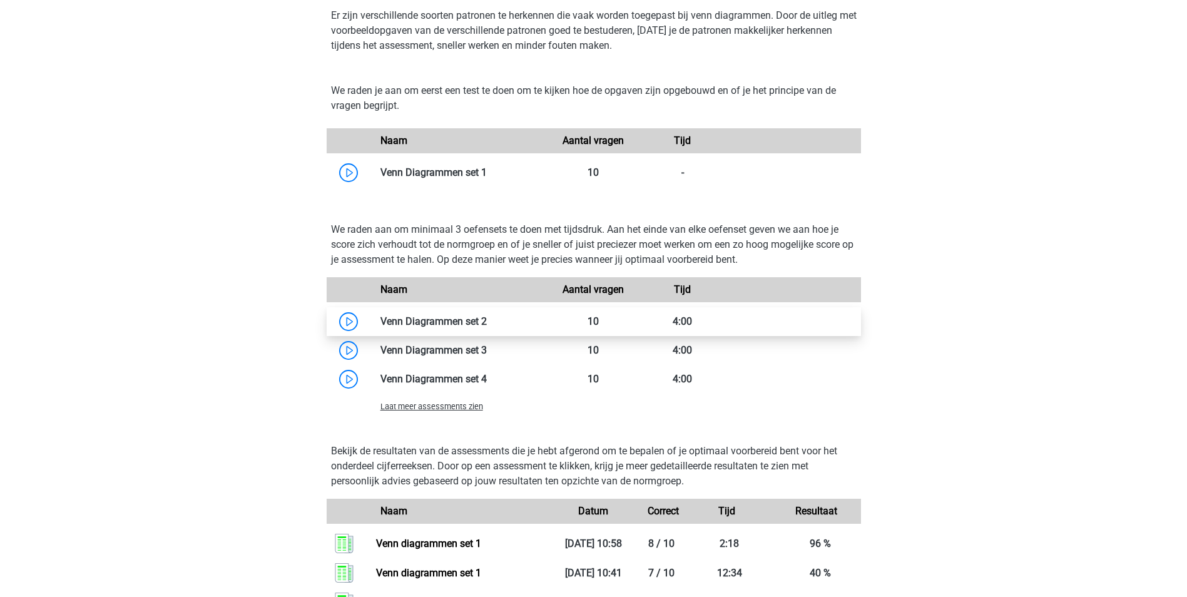
click at [487, 317] on link at bounding box center [487, 321] width 0 height 12
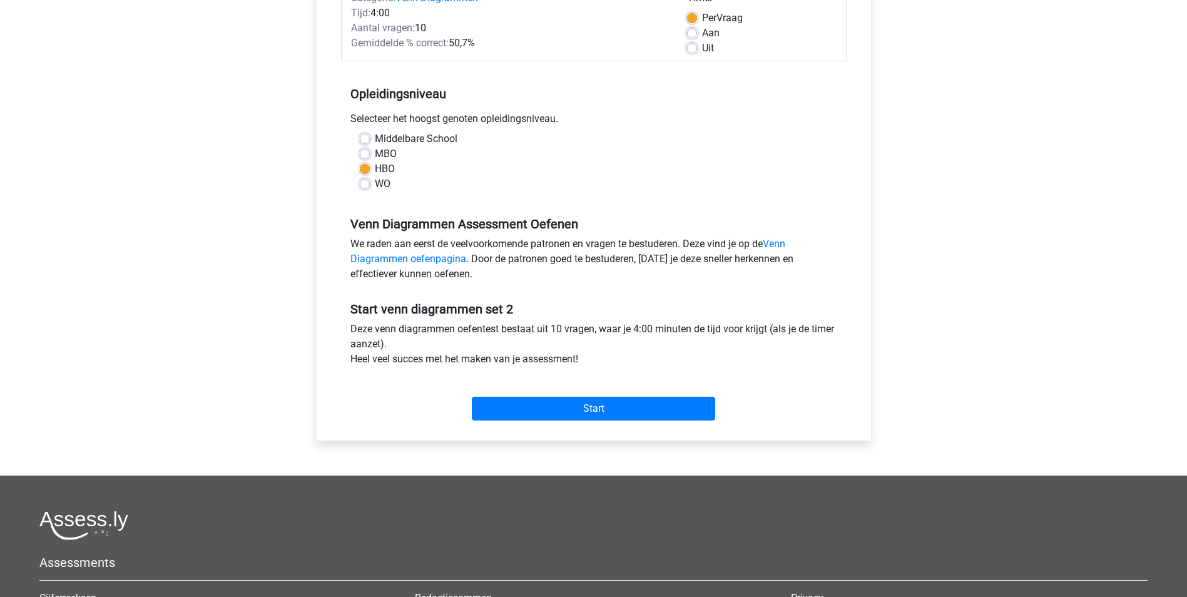
scroll to position [188, 0]
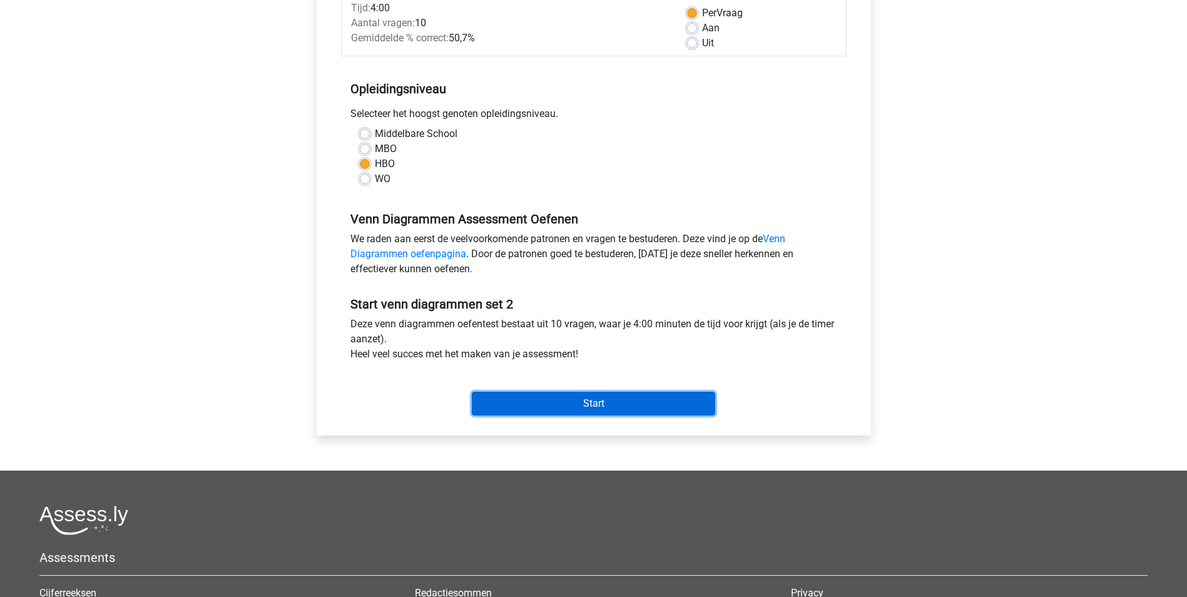
click at [601, 405] on input "Start" at bounding box center [593, 404] width 243 height 24
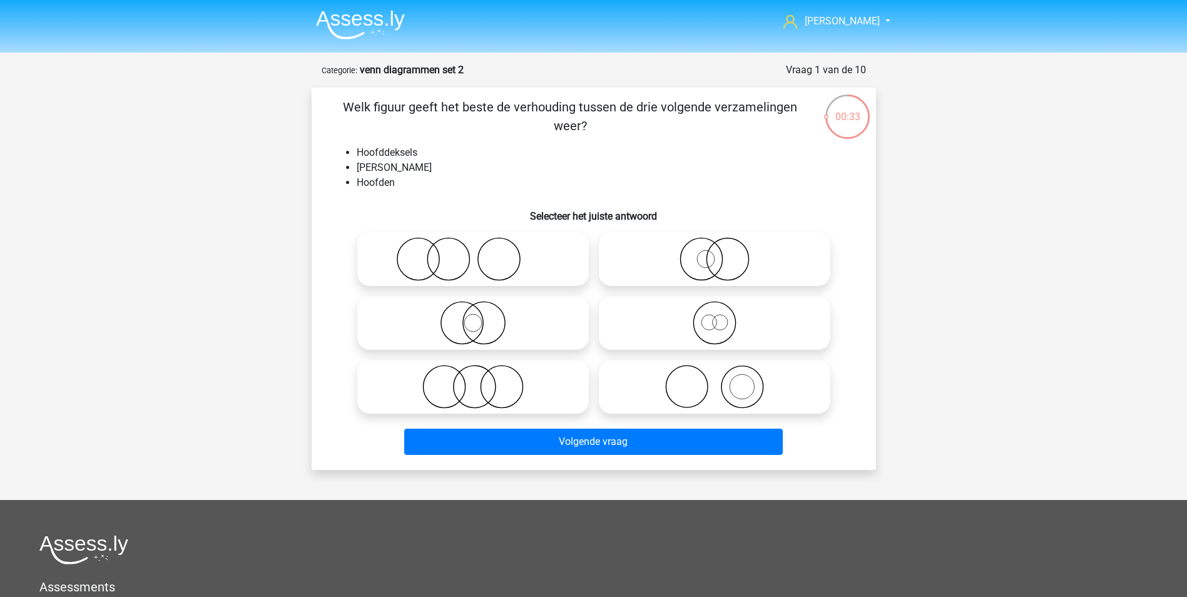
click at [742, 387] on icon at bounding box center [715, 387] width 222 height 44
click at [723, 380] on input "radio" at bounding box center [719, 376] width 8 height 8
radio input "true"
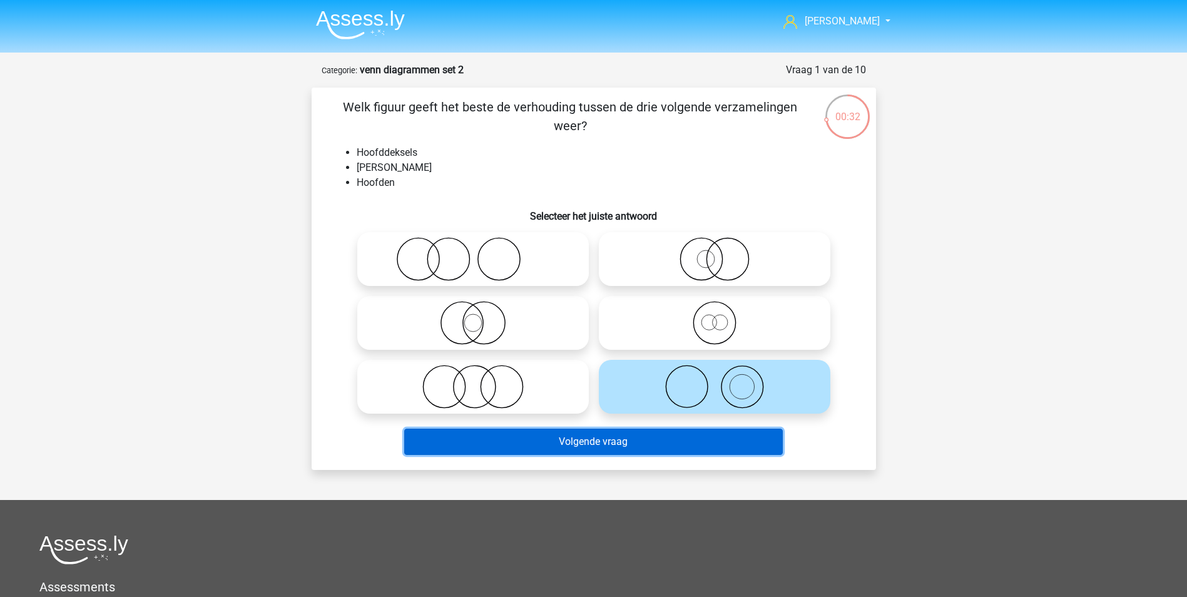
click at [655, 442] on button "Volgende vraag" at bounding box center [593, 442] width 379 height 26
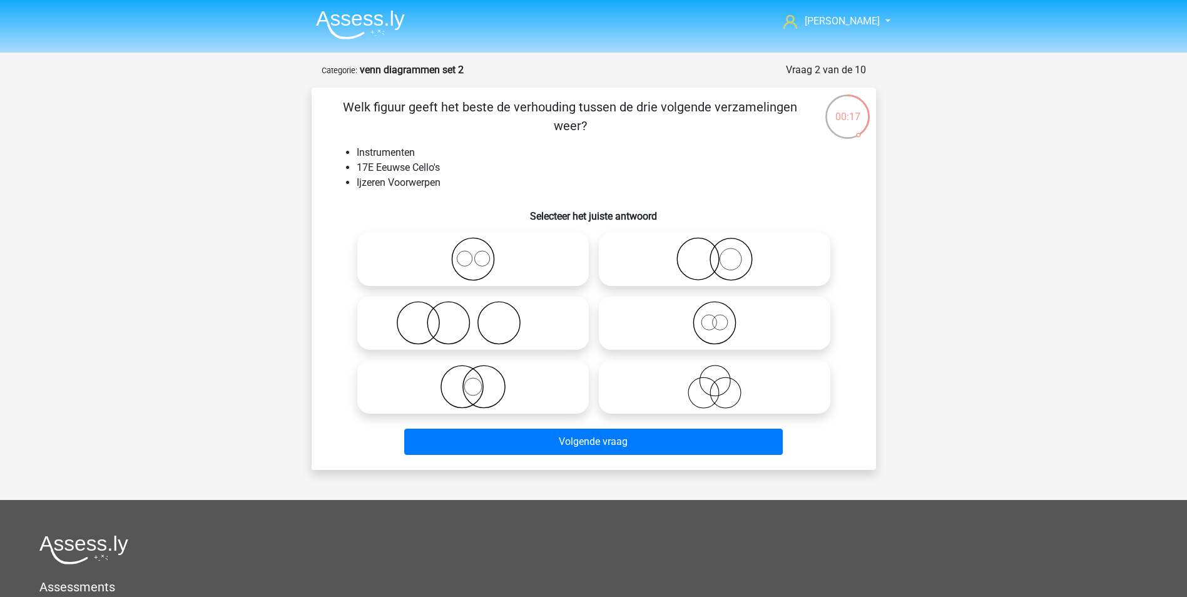
click at [493, 392] on icon at bounding box center [473, 387] width 222 height 44
click at [481, 380] on input "radio" at bounding box center [477, 376] width 8 height 8
radio input "true"
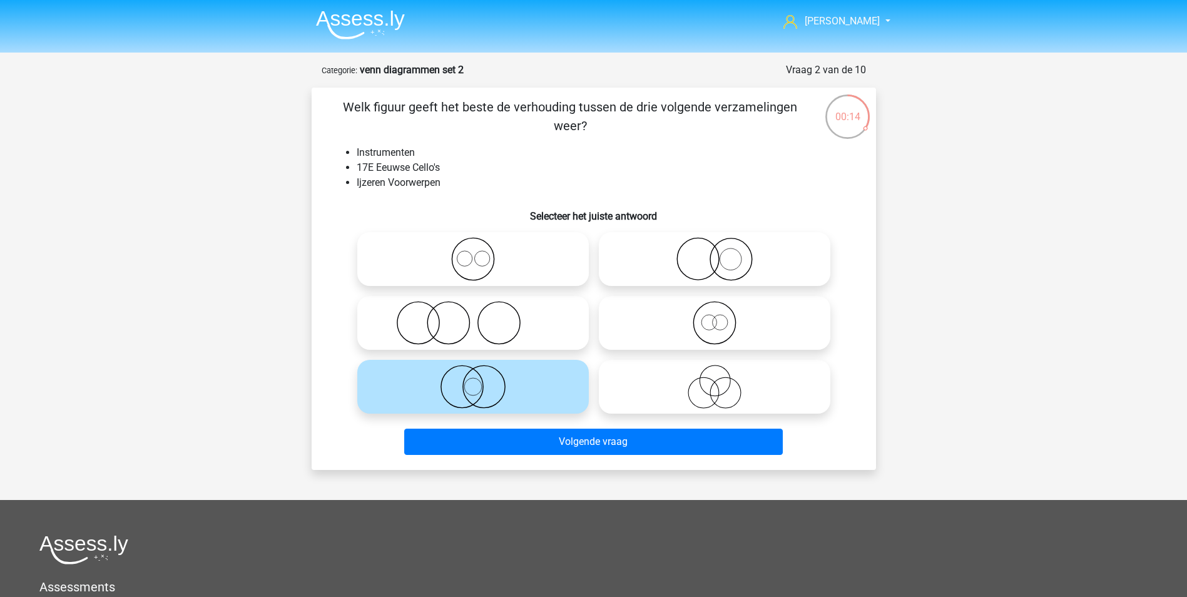
click at [730, 262] on icon at bounding box center [715, 259] width 222 height 44
click at [723, 253] on input "radio" at bounding box center [719, 249] width 8 height 8
radio input "true"
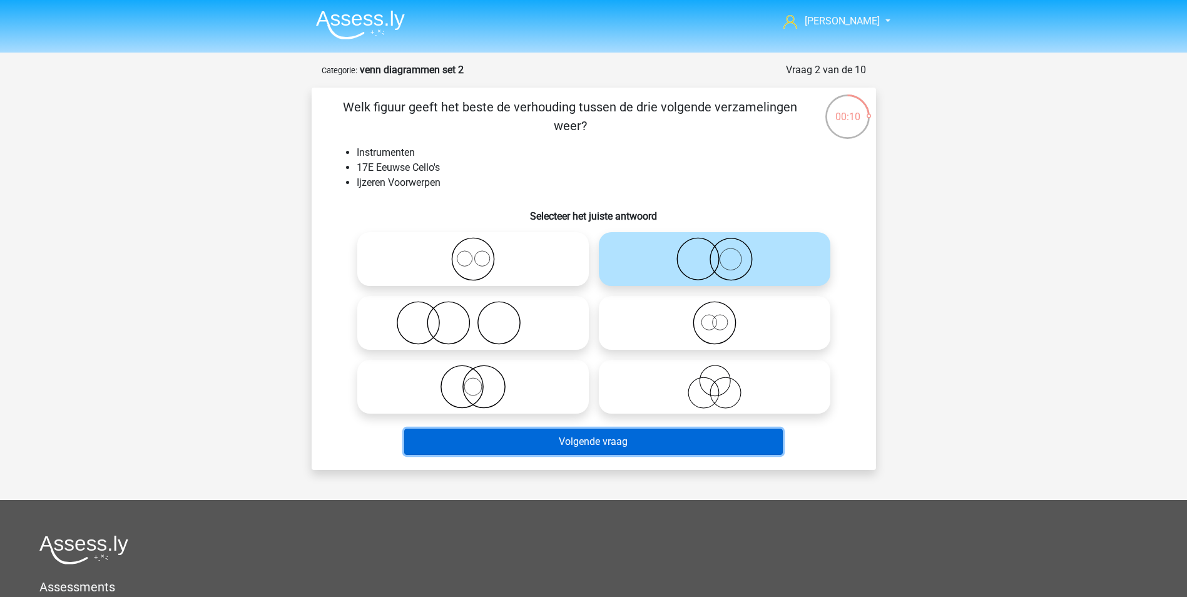
click at [675, 439] on button "Volgende vraag" at bounding box center [593, 442] width 379 height 26
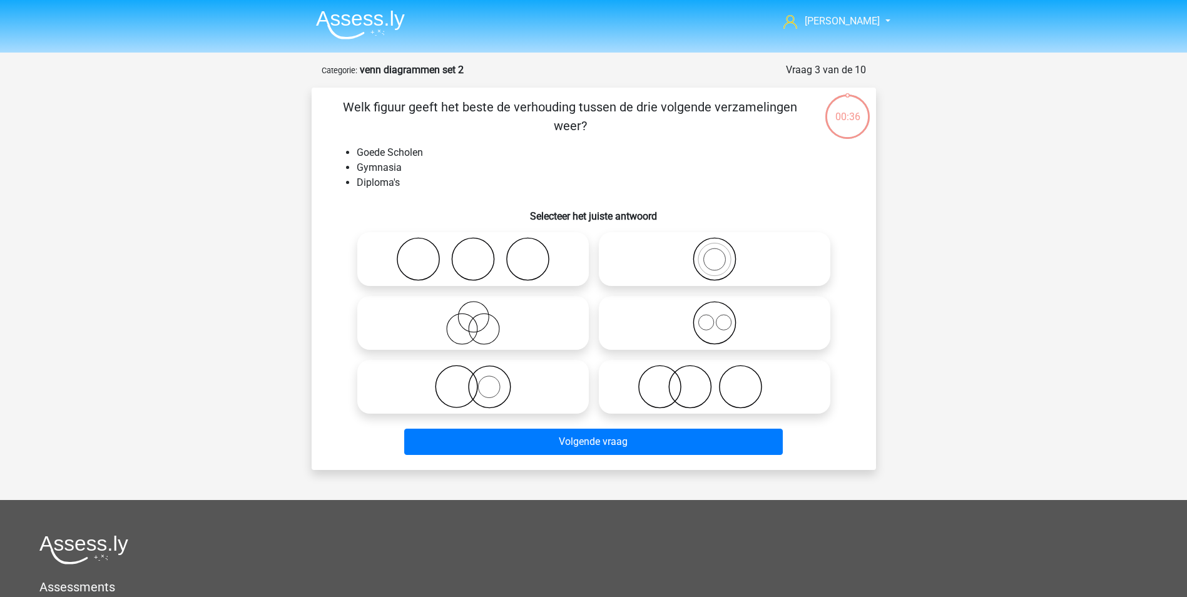
scroll to position [63, 0]
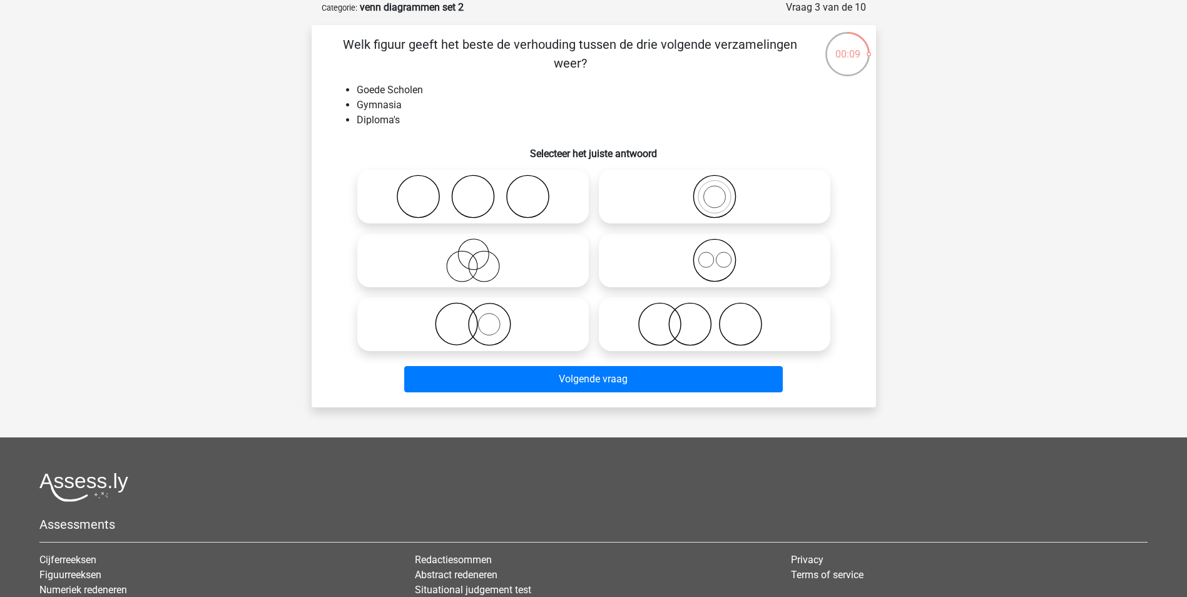
click at [686, 328] on icon at bounding box center [715, 324] width 222 height 44
click at [715, 318] on input "radio" at bounding box center [719, 314] width 8 height 8
radio input "true"
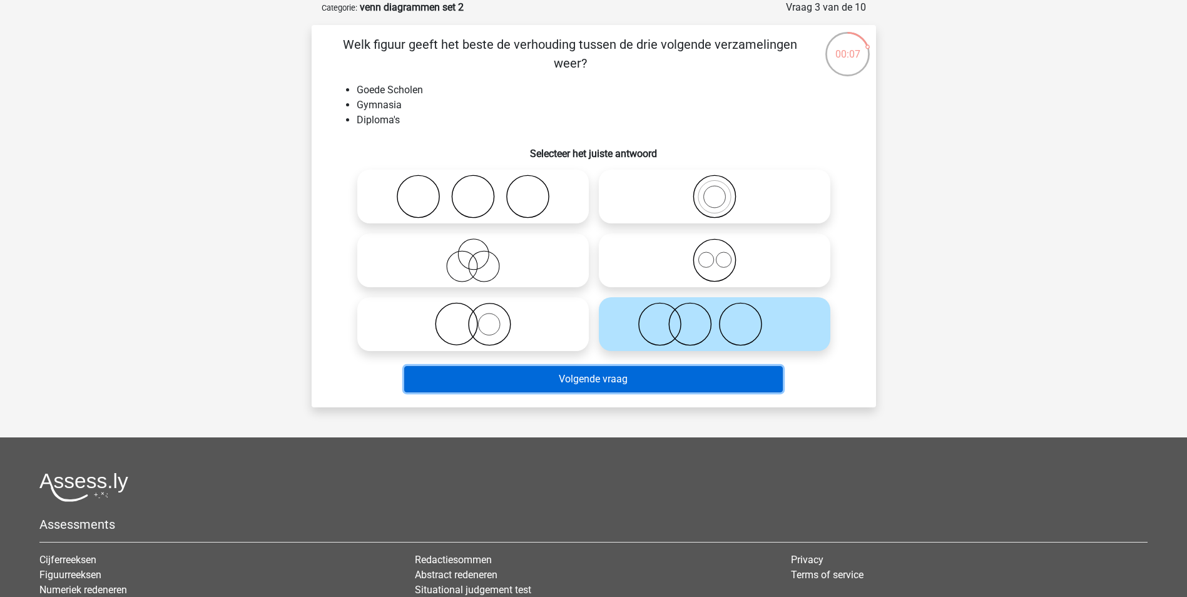
click at [611, 379] on button "Volgende vraag" at bounding box center [593, 379] width 379 height 26
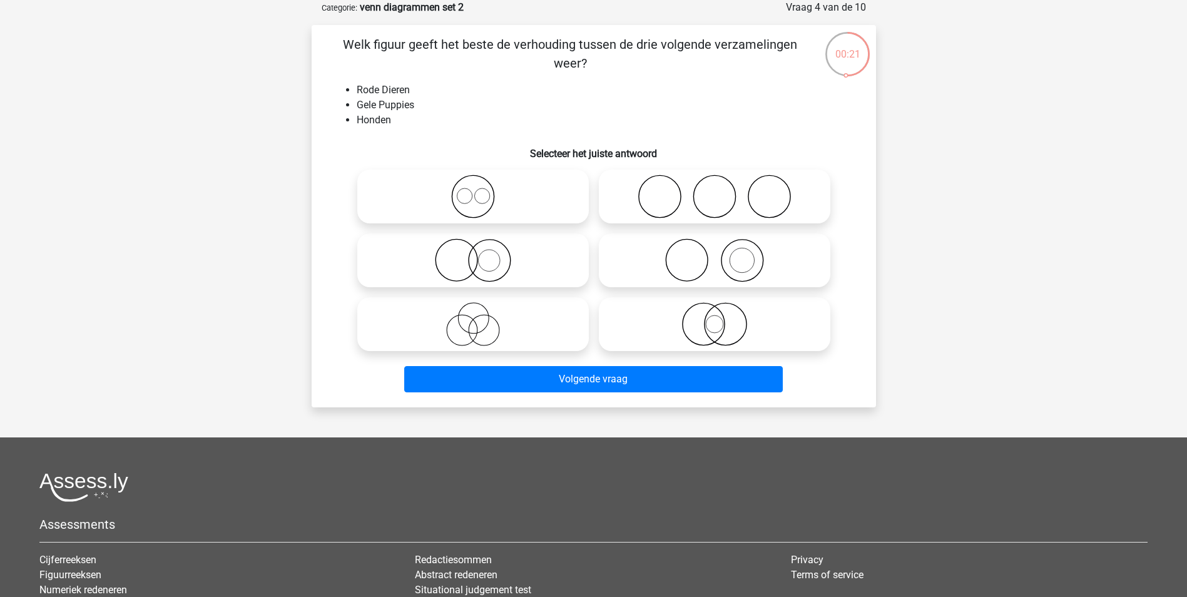
click at [699, 264] on icon at bounding box center [715, 260] width 222 height 44
click at [715, 254] on input "radio" at bounding box center [719, 250] width 8 height 8
radio input "true"
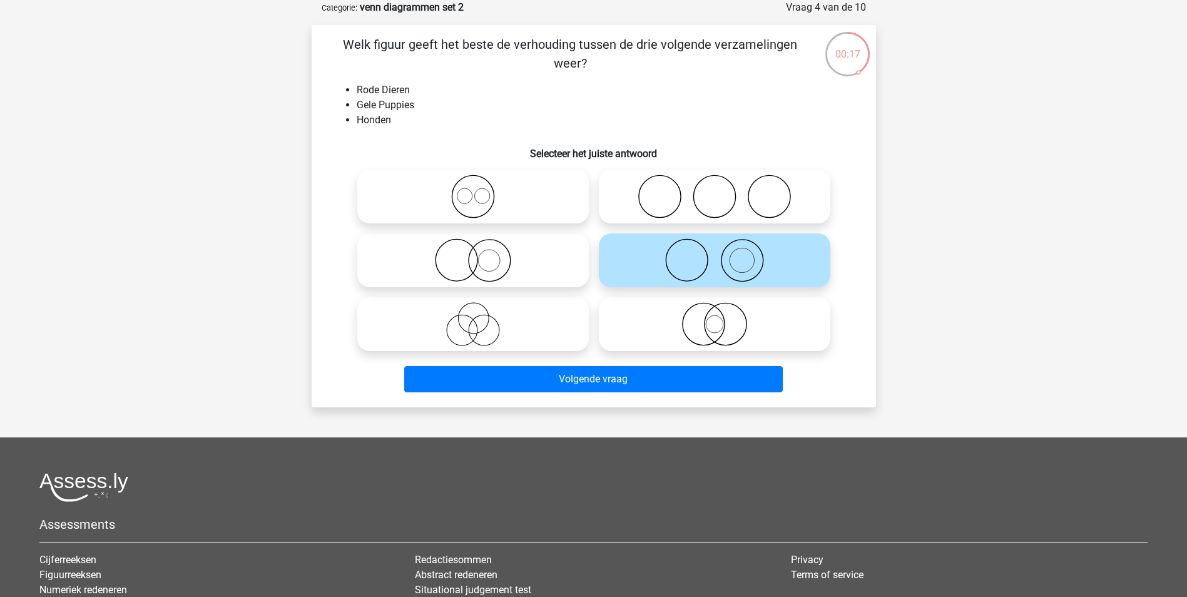
click at [496, 263] on icon at bounding box center [473, 260] width 222 height 44
click at [481, 254] on input "radio" at bounding box center [477, 250] width 8 height 8
radio input "true"
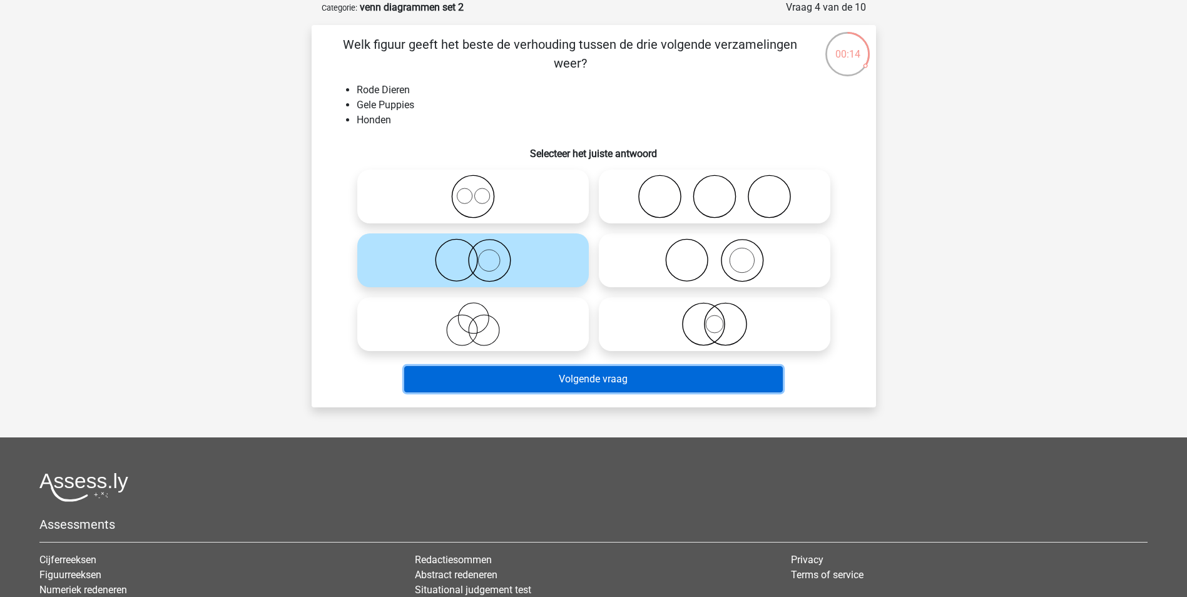
click at [601, 384] on button "Volgende vraag" at bounding box center [593, 379] width 379 height 26
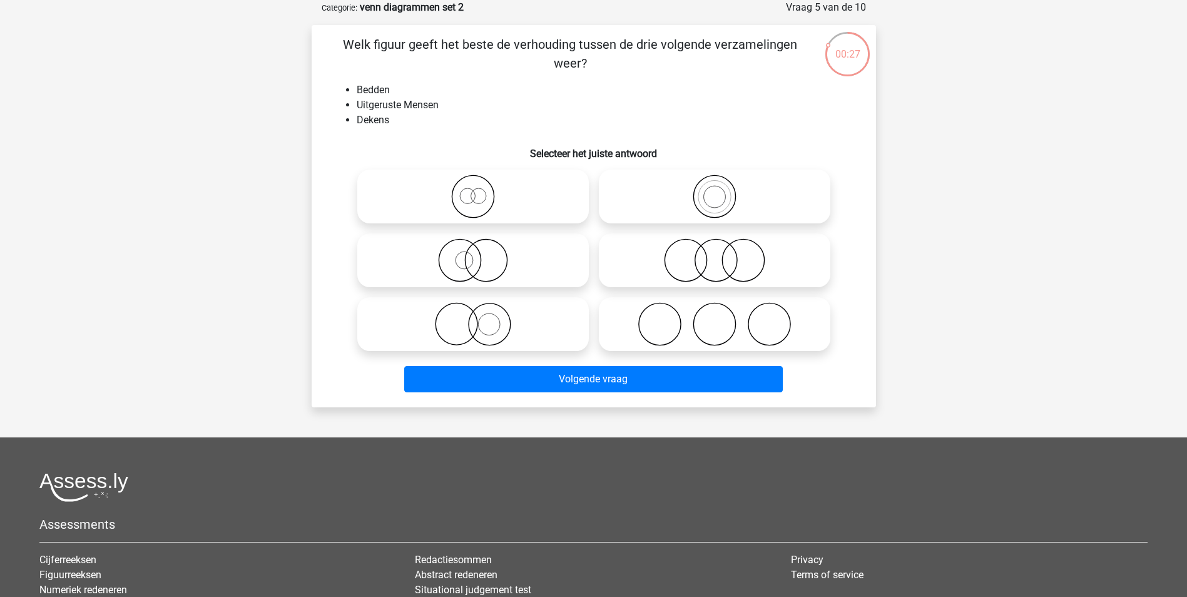
click at [690, 319] on icon at bounding box center [715, 324] width 222 height 44
click at [715, 318] on input "radio" at bounding box center [719, 314] width 8 height 8
radio input "true"
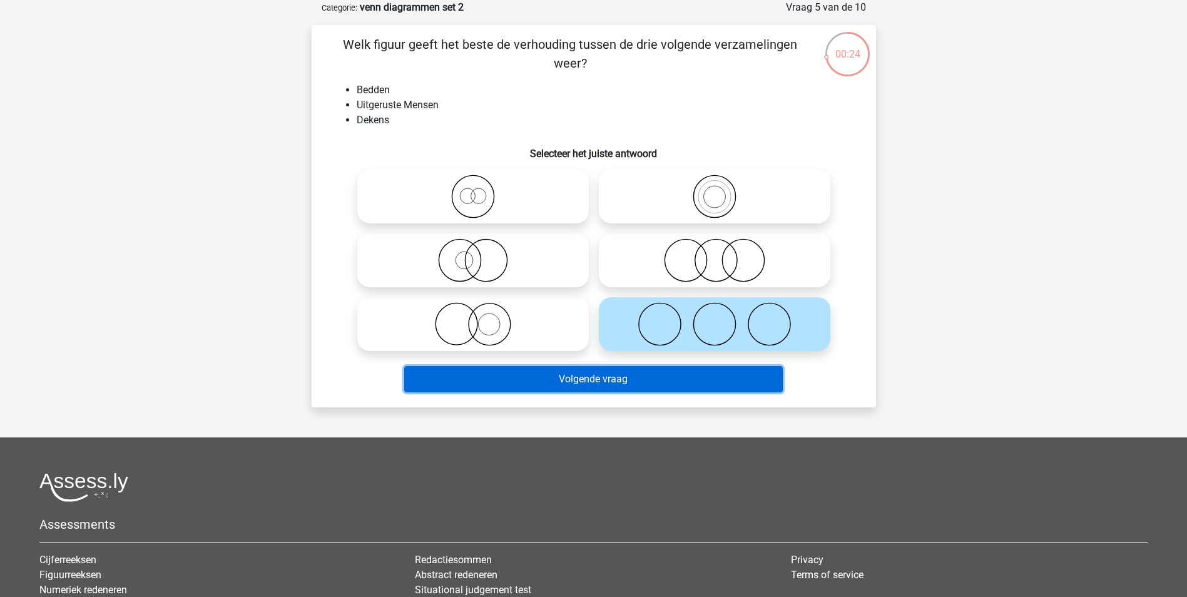
click at [616, 380] on button "Volgende vraag" at bounding box center [593, 379] width 379 height 26
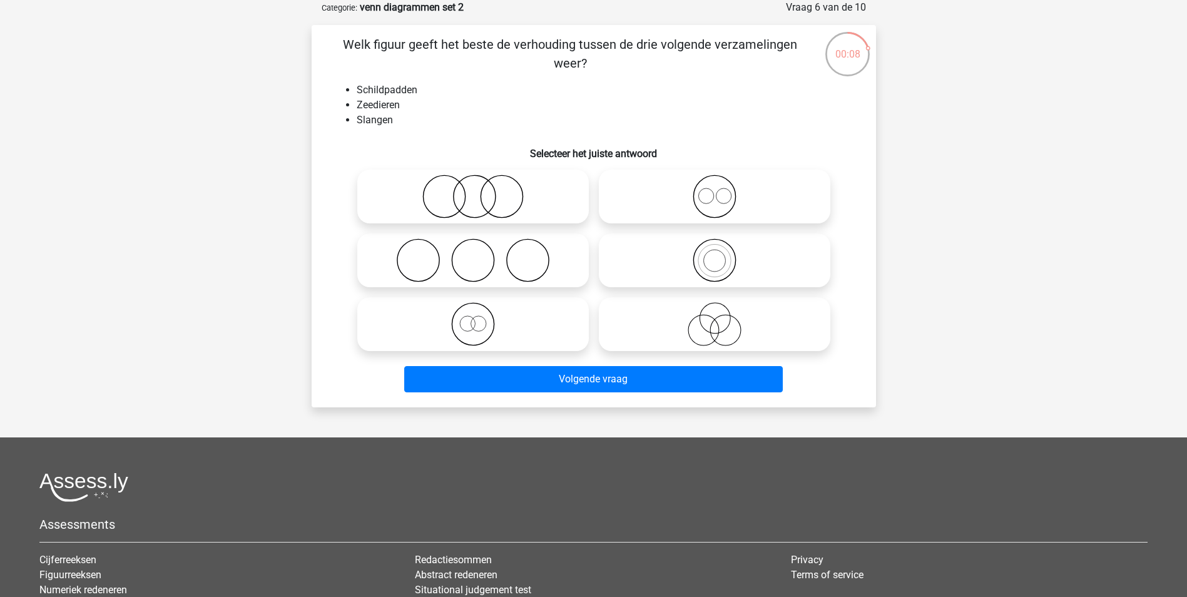
click at [492, 196] on icon at bounding box center [473, 197] width 222 height 44
click at [481, 190] on input "radio" at bounding box center [477, 186] width 8 height 8
radio input "true"
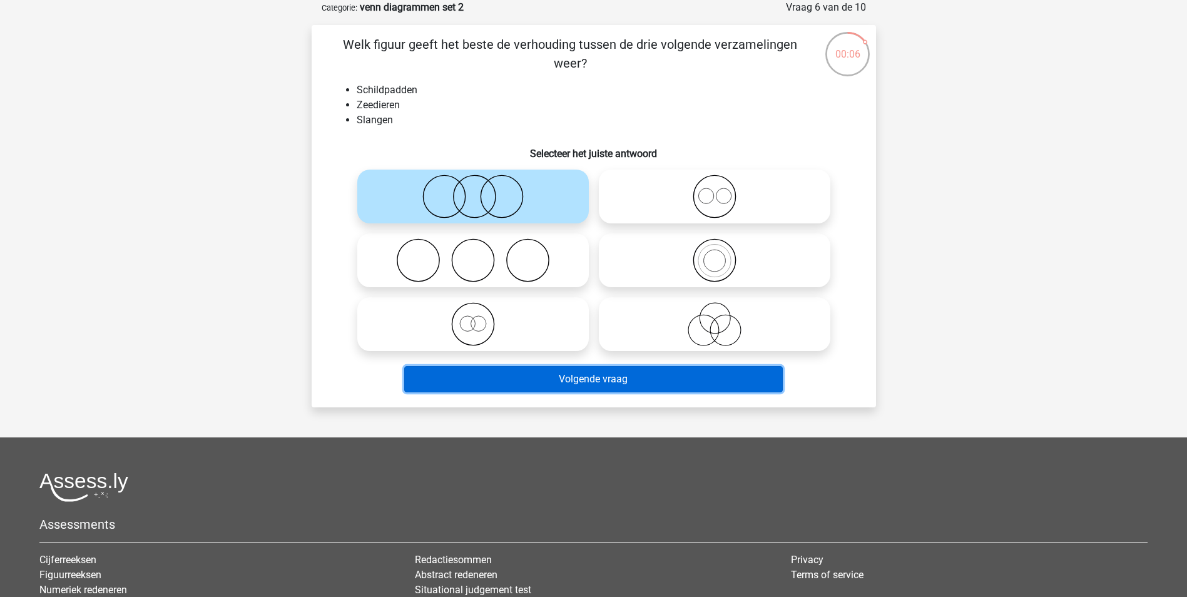
click at [626, 378] on button "Volgende vraag" at bounding box center [593, 379] width 379 height 26
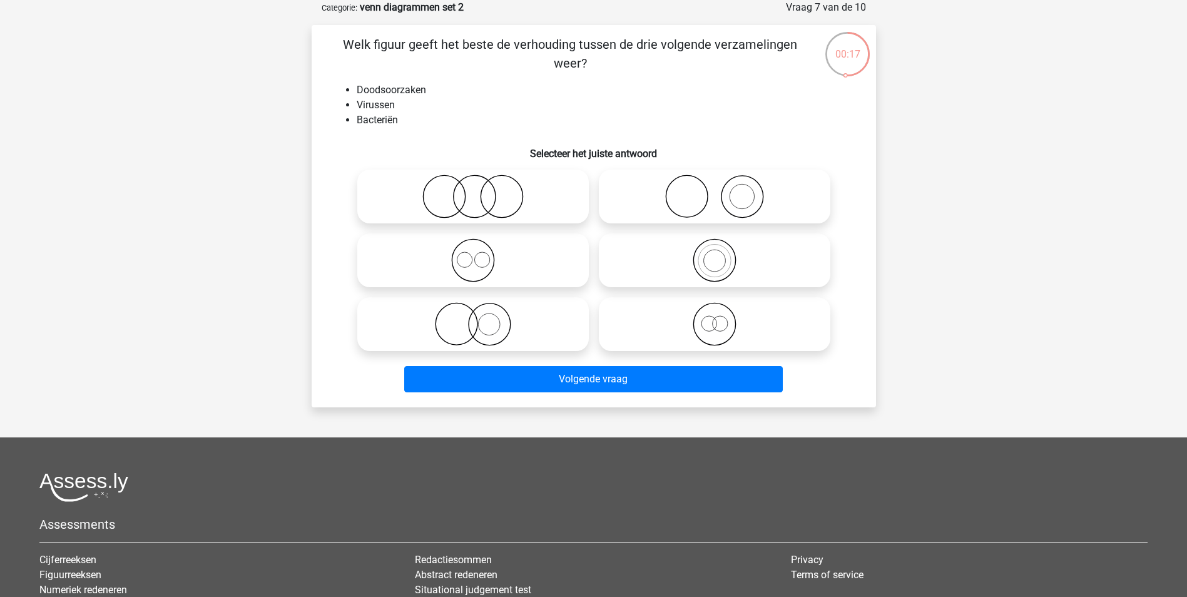
click at [482, 193] on icon at bounding box center [473, 197] width 222 height 44
click at [481, 190] on input "radio" at bounding box center [477, 186] width 8 height 8
radio input "true"
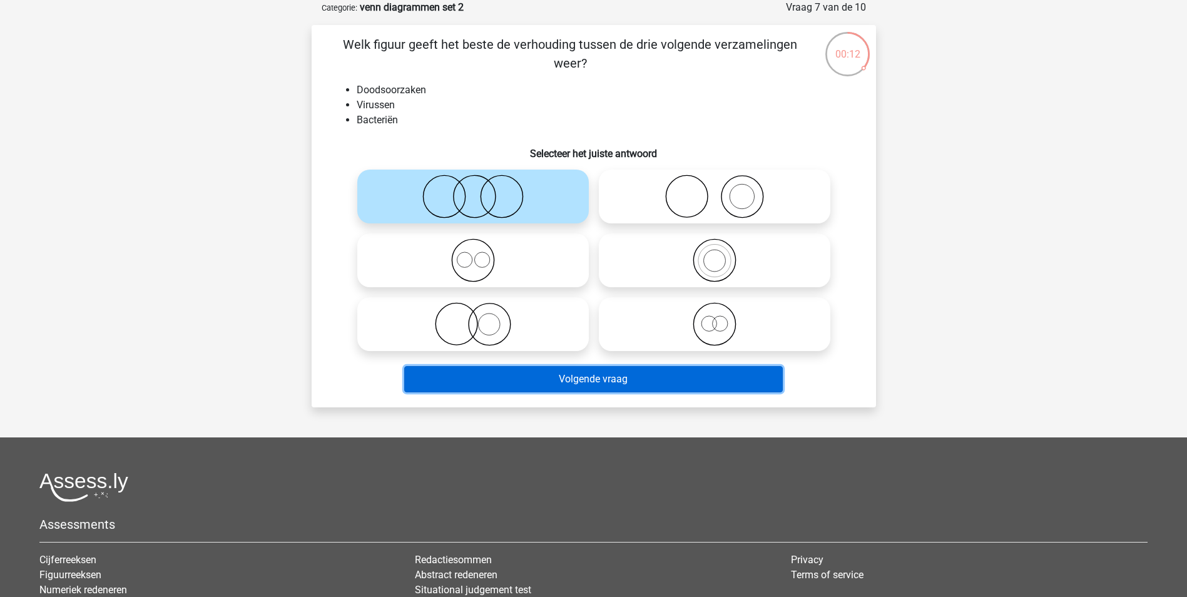
click at [615, 377] on button "Volgende vraag" at bounding box center [593, 379] width 379 height 26
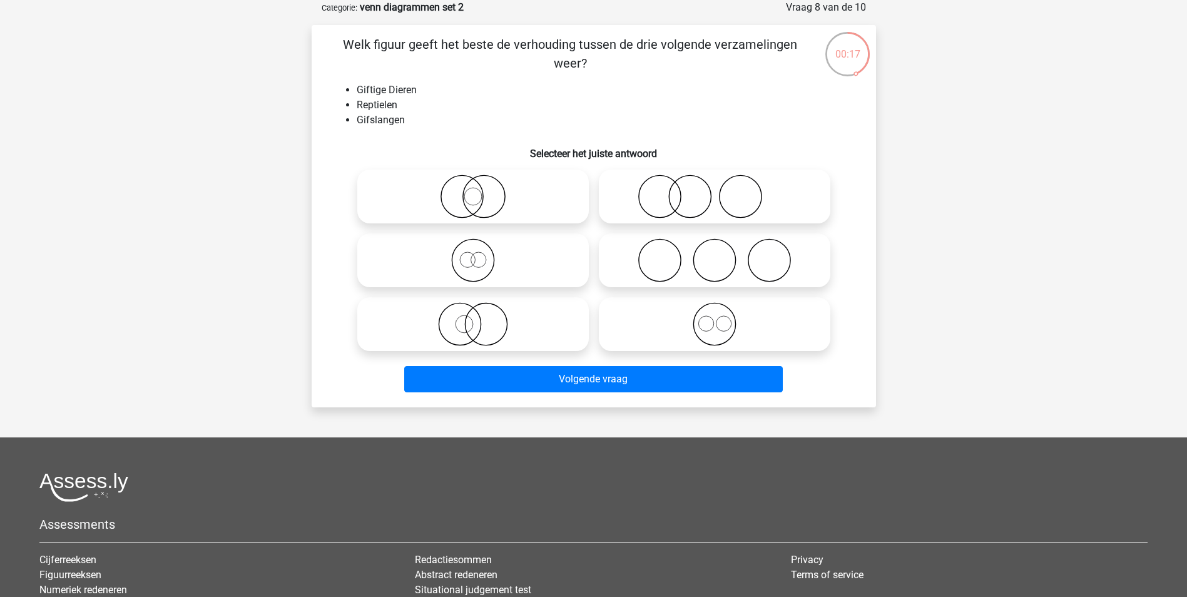
click at [477, 327] on icon at bounding box center [473, 324] width 222 height 44
click at [477, 318] on input "radio" at bounding box center [477, 314] width 8 height 8
radio input "true"
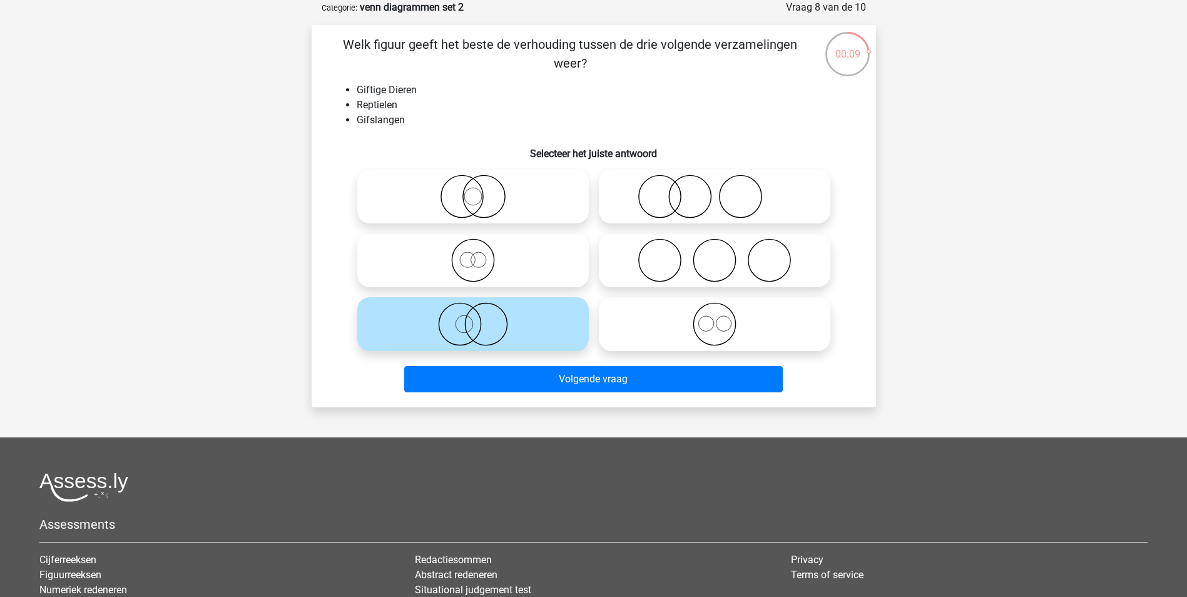
click at [496, 207] on icon at bounding box center [473, 197] width 222 height 44
click at [481, 190] on input "radio" at bounding box center [477, 186] width 8 height 8
radio input "true"
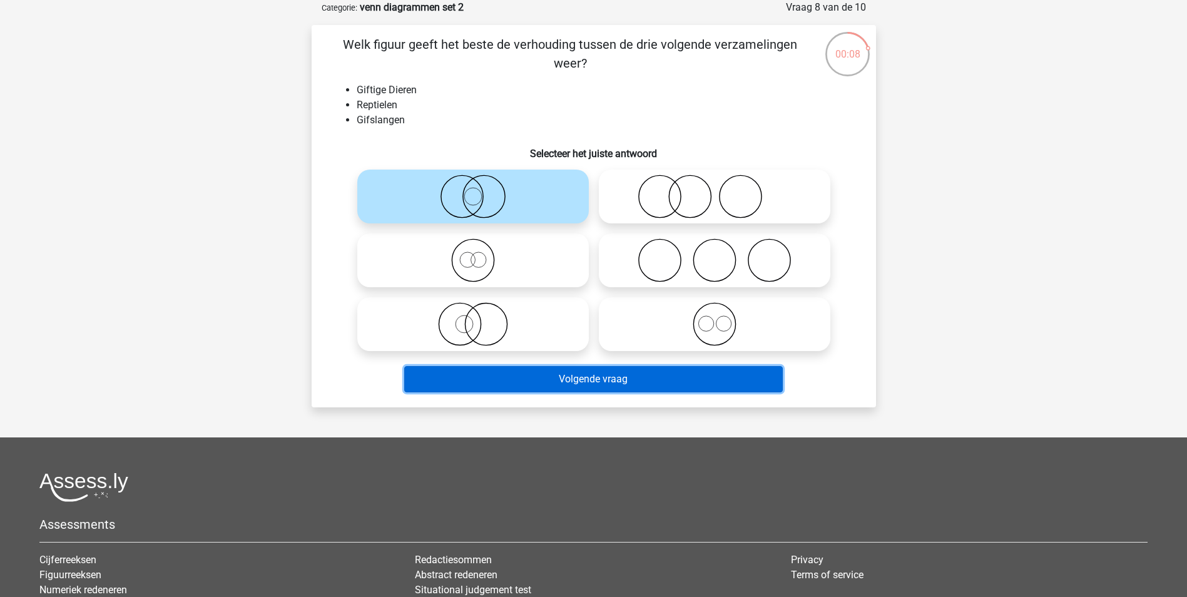
click at [609, 385] on button "Volgende vraag" at bounding box center [593, 379] width 379 height 26
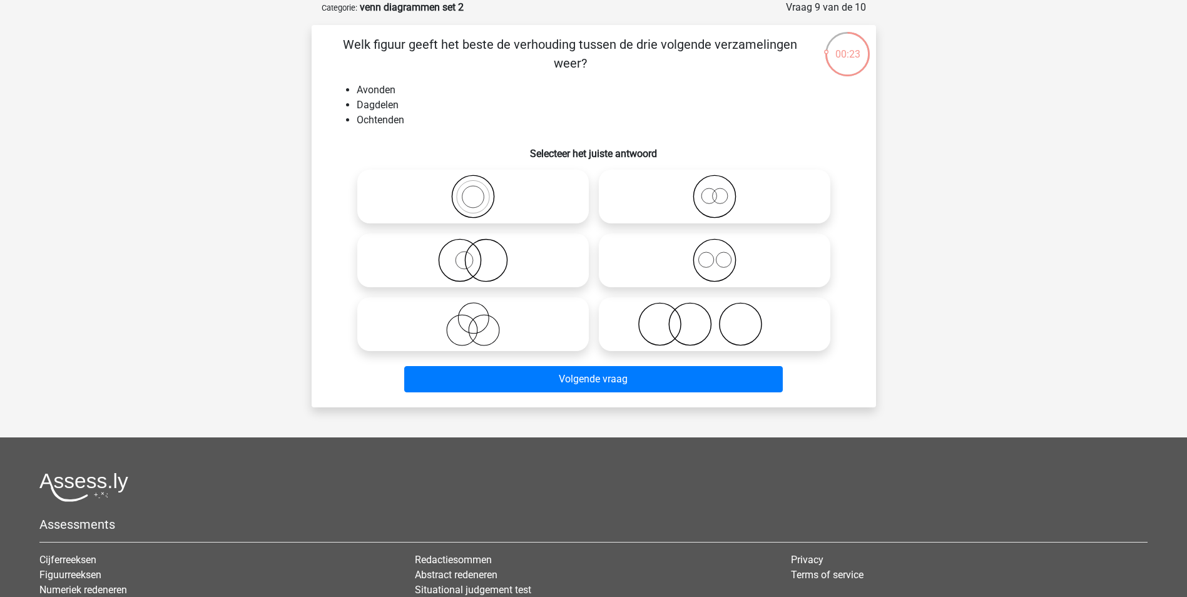
click at [699, 259] on icon at bounding box center [715, 260] width 222 height 44
click at [715, 254] on input "radio" at bounding box center [719, 250] width 8 height 8
radio input "true"
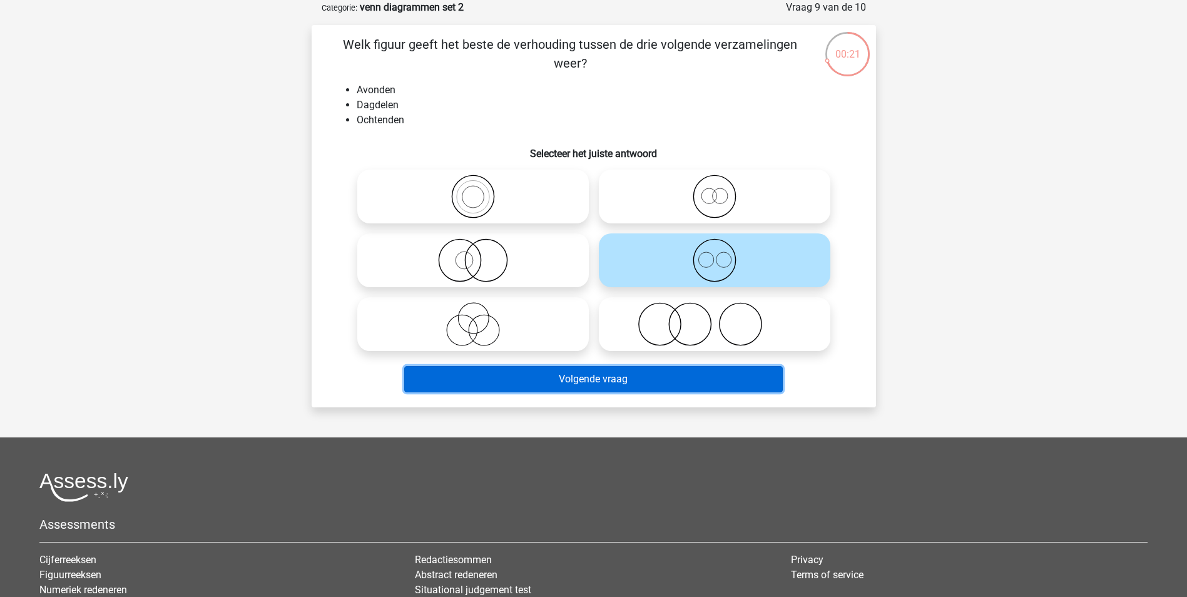
click at [620, 379] on button "Volgende vraag" at bounding box center [593, 379] width 379 height 26
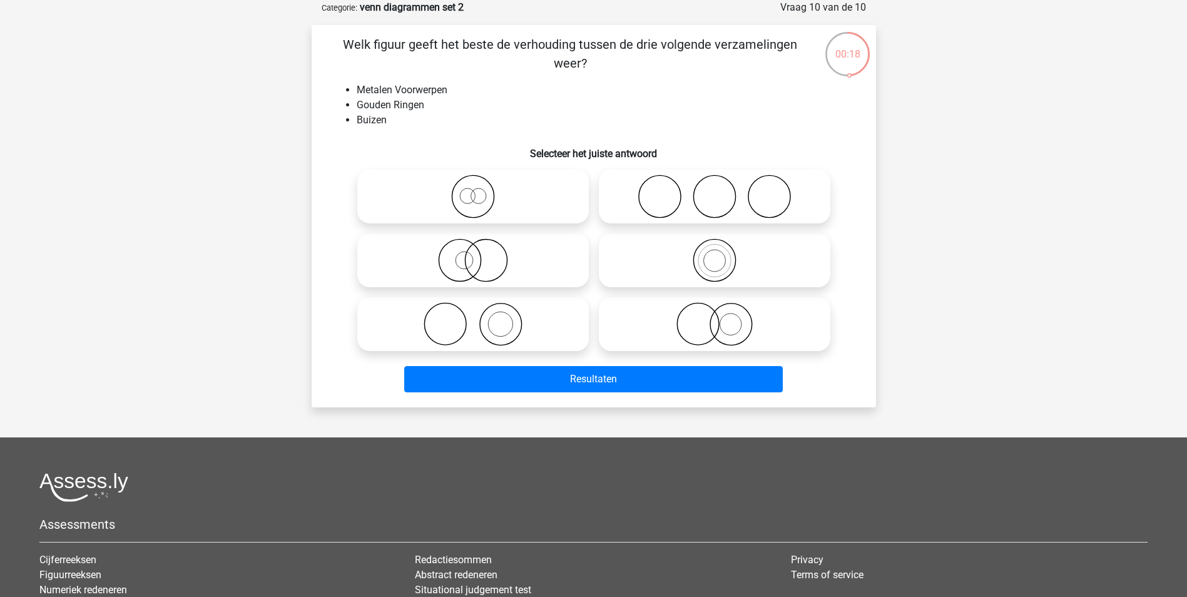
click at [477, 197] on icon at bounding box center [473, 197] width 222 height 44
click at [477, 190] on input "radio" at bounding box center [477, 186] width 8 height 8
radio input "true"
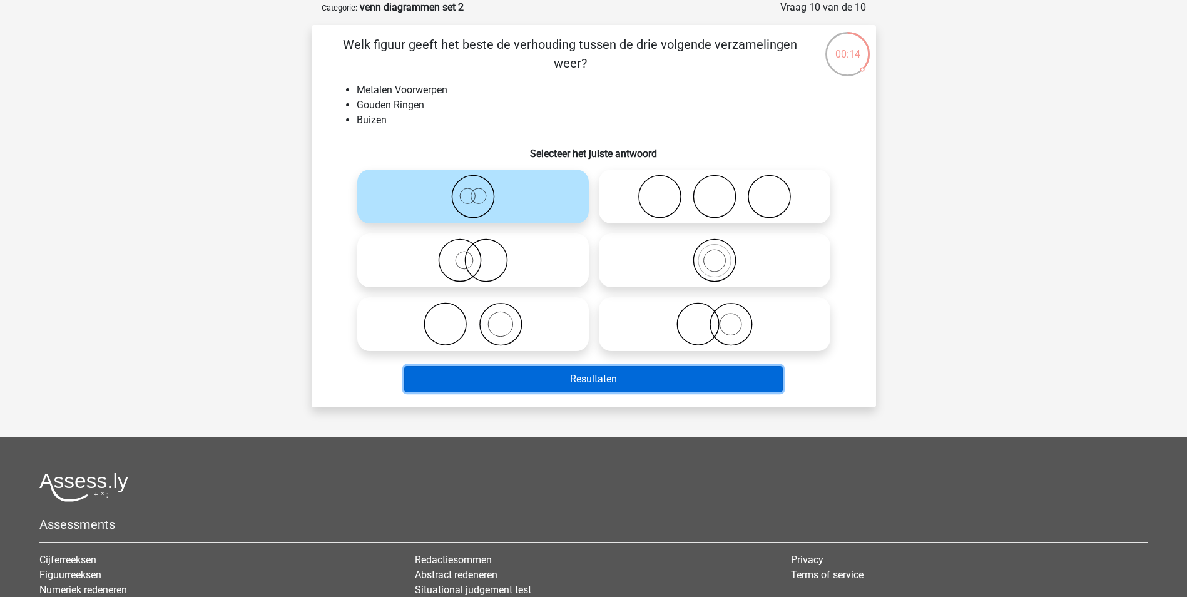
click at [616, 379] on button "Resultaten" at bounding box center [593, 379] width 379 height 26
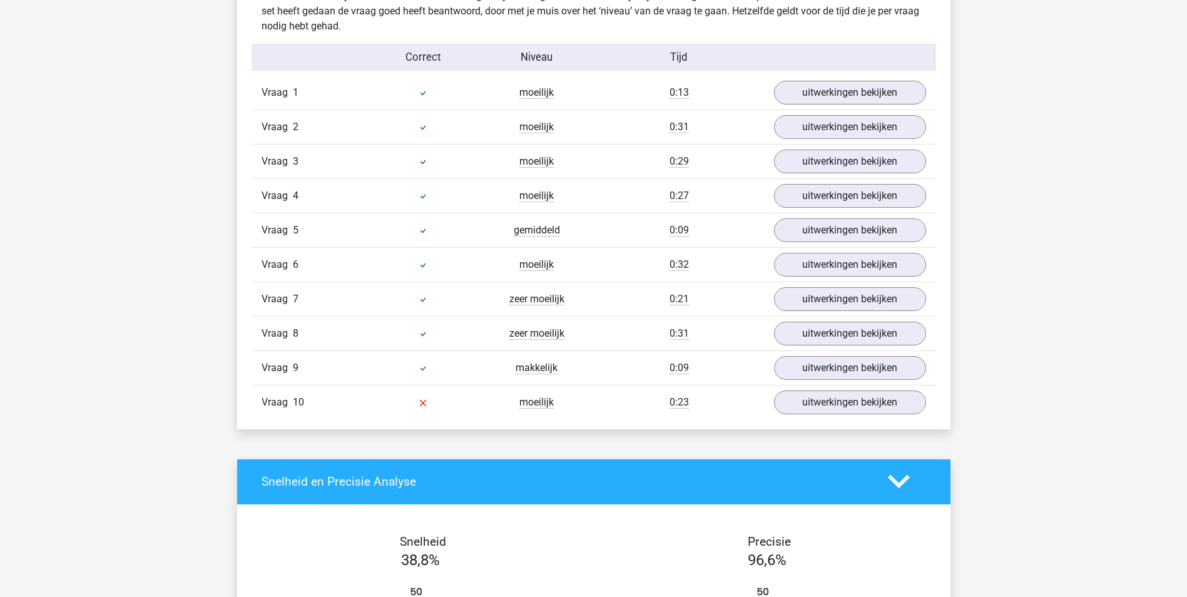
scroll to position [688, 0]
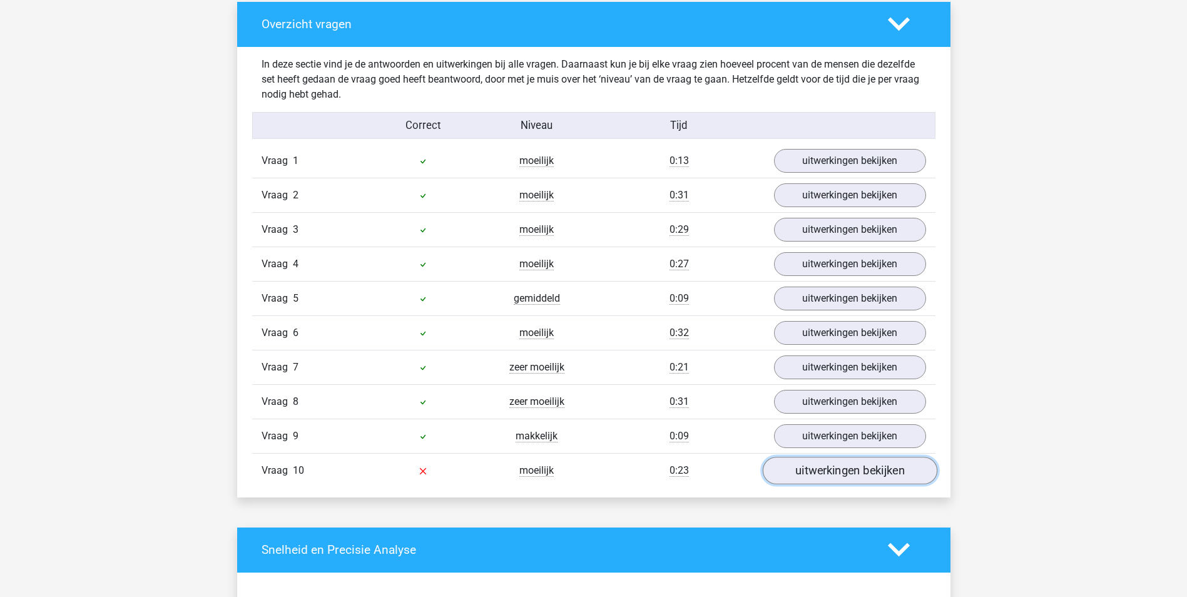
click at [818, 473] on link "uitwerkingen bekijken" at bounding box center [849, 471] width 175 height 28
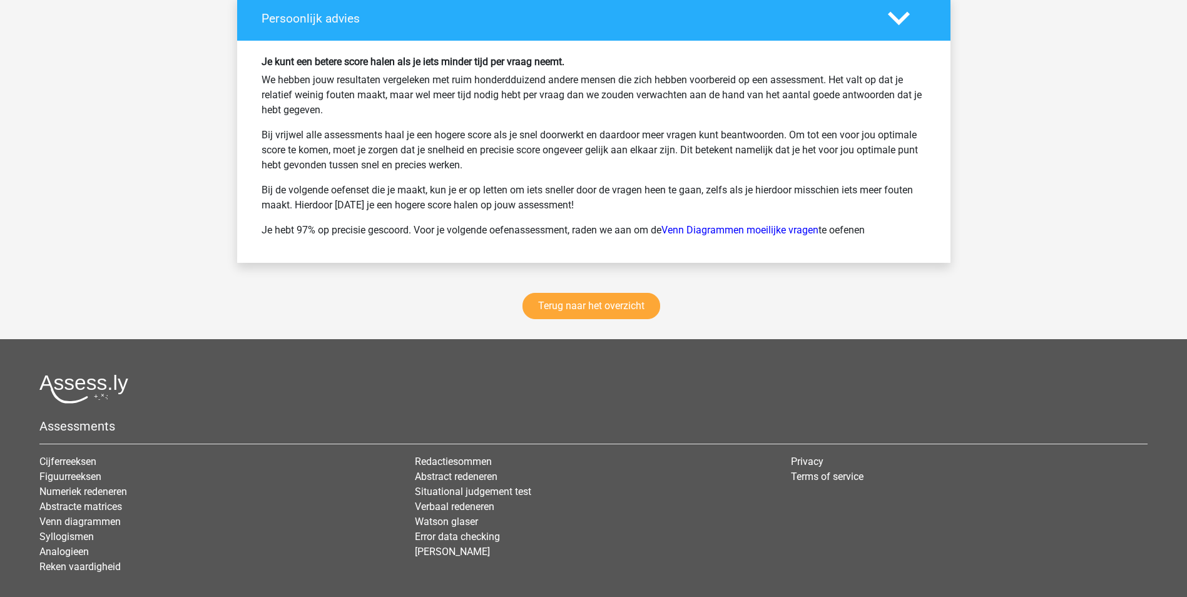
scroll to position [2127, 0]
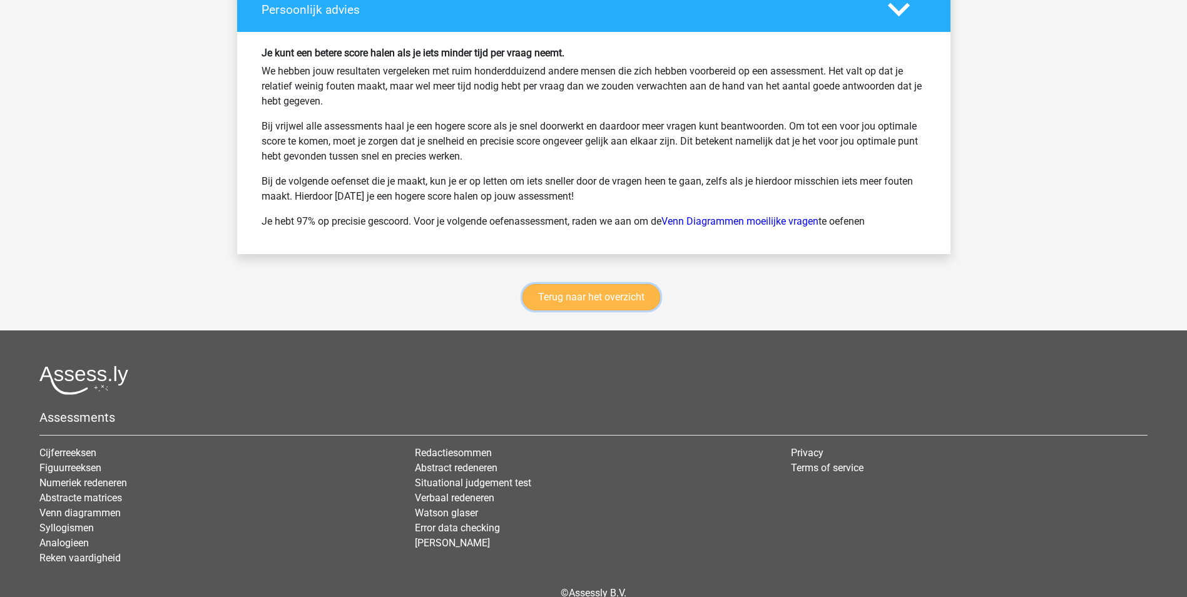
click at [563, 295] on link "Terug naar het overzicht" at bounding box center [591, 297] width 138 height 26
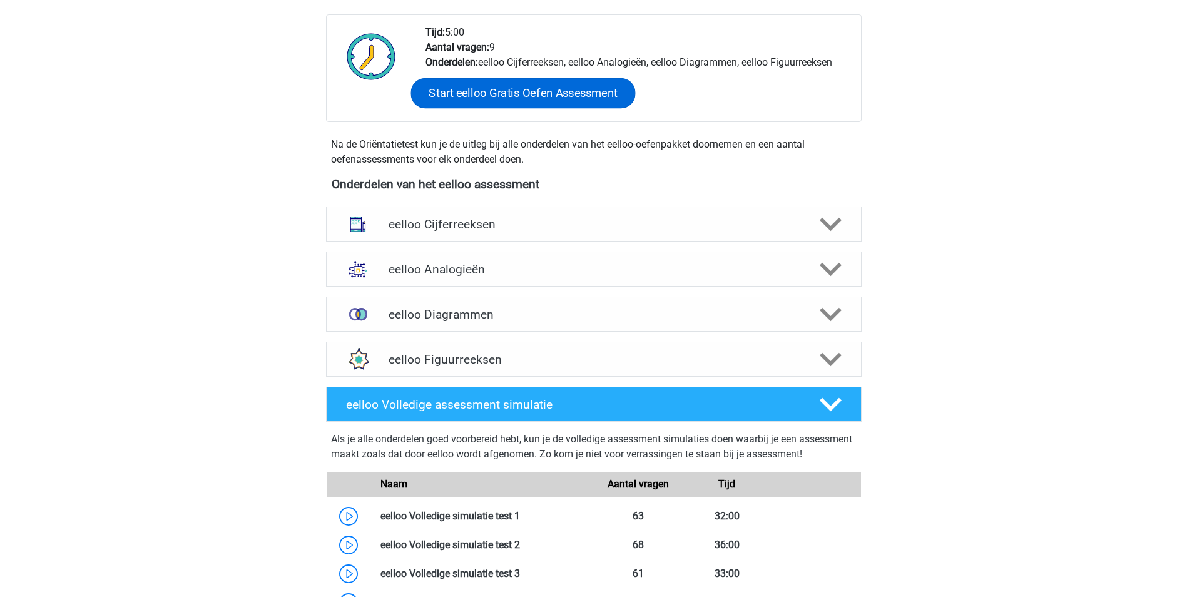
scroll to position [313, 0]
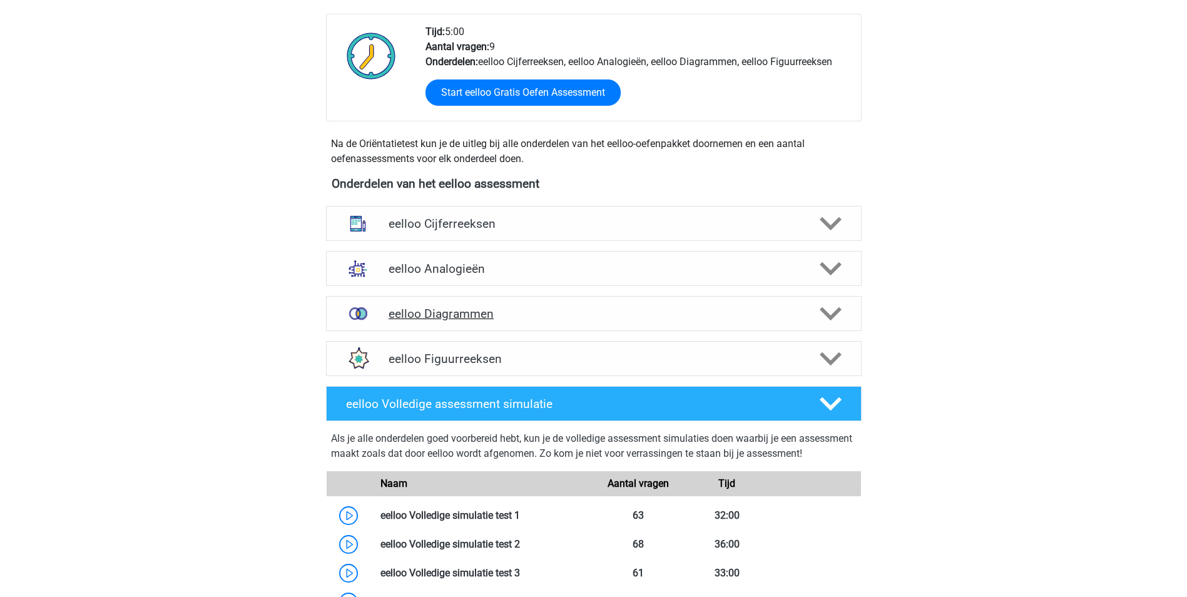
click at [499, 307] on h4 "eelloo Diagrammen" at bounding box center [594, 314] width 410 height 14
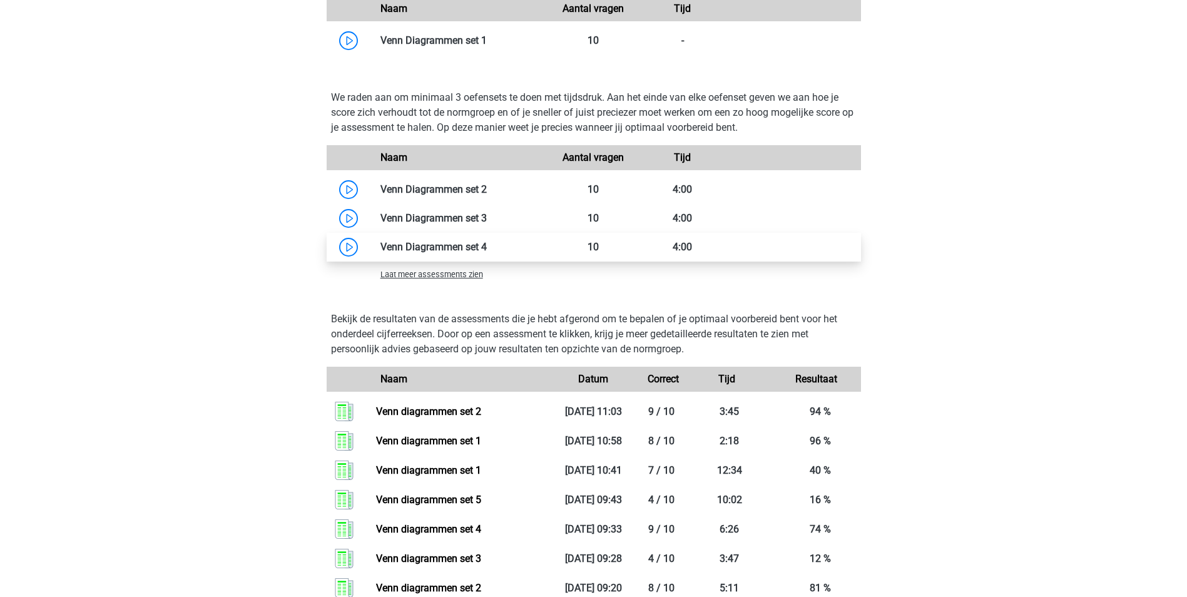
scroll to position [751, 0]
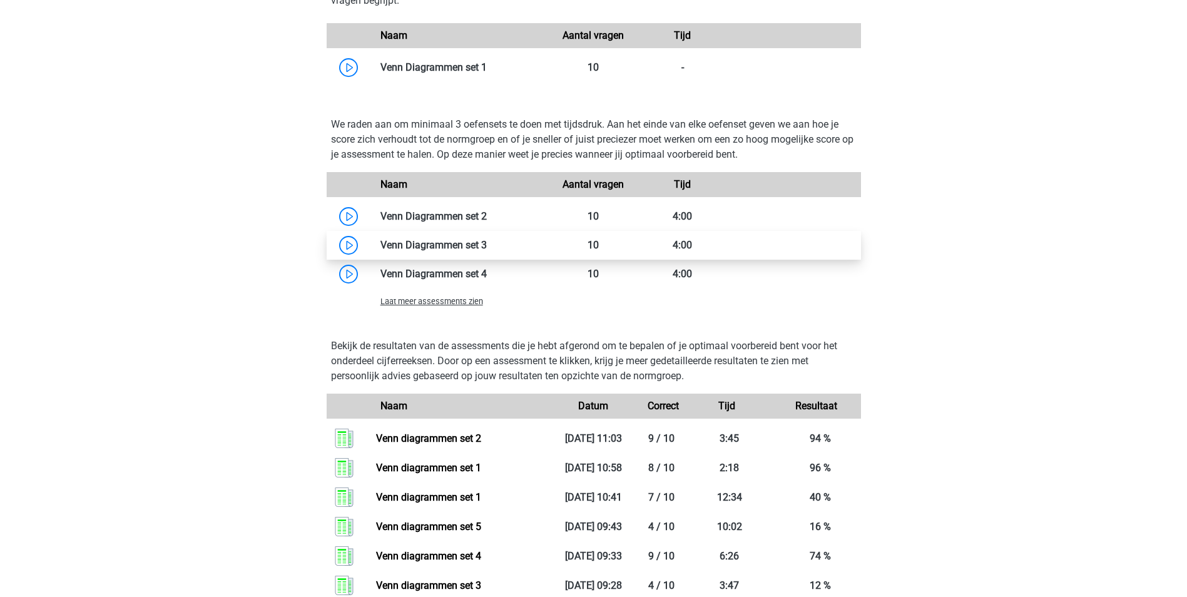
click at [487, 242] on link at bounding box center [487, 245] width 0 height 12
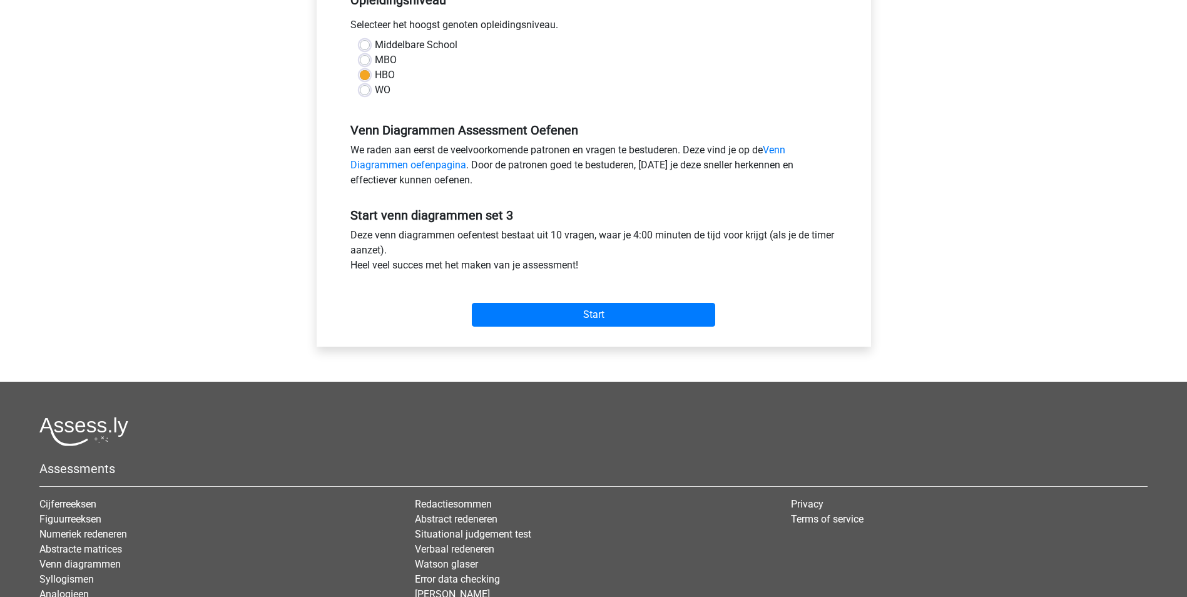
scroll to position [250, 0]
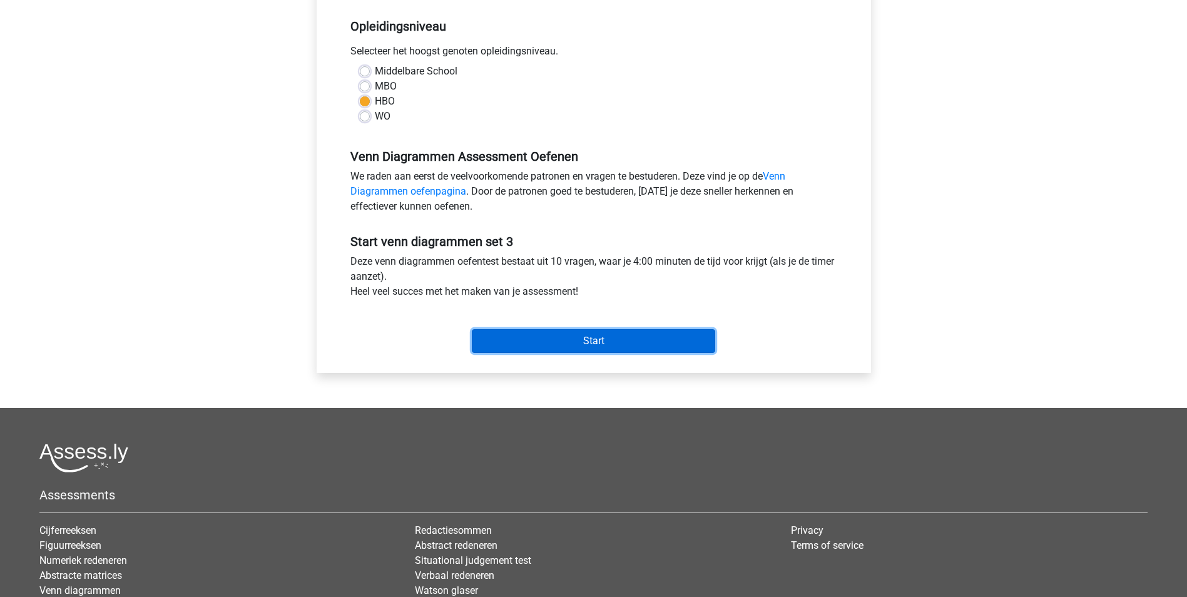
click at [606, 334] on input "Start" at bounding box center [593, 341] width 243 height 24
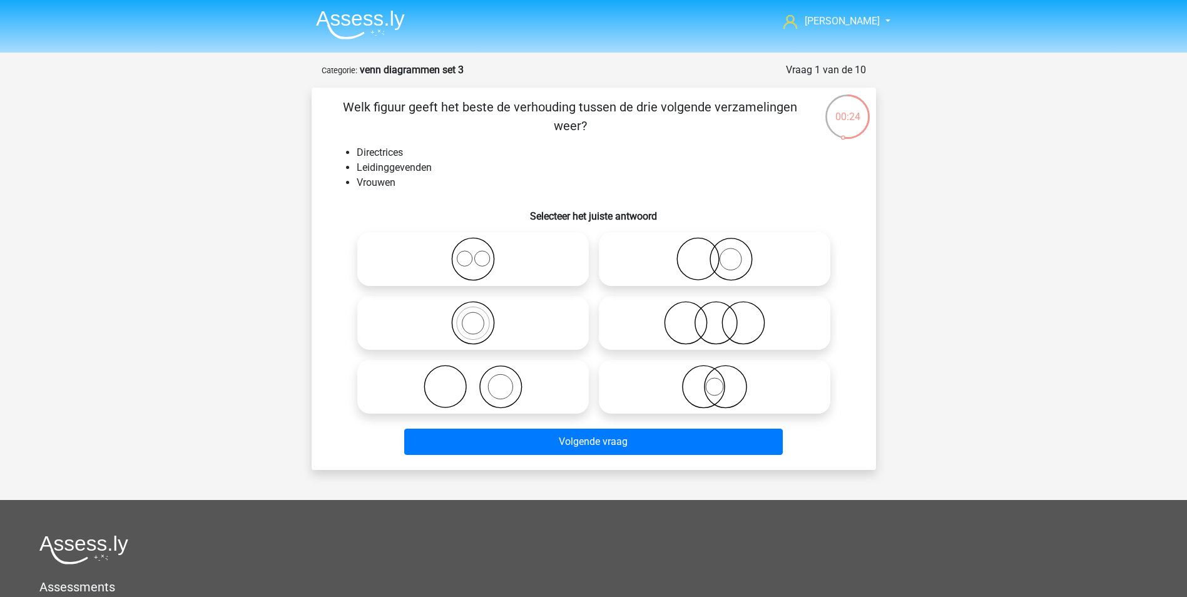
click at [476, 316] on input "radio" at bounding box center [477, 312] width 8 height 8
radio input "true"
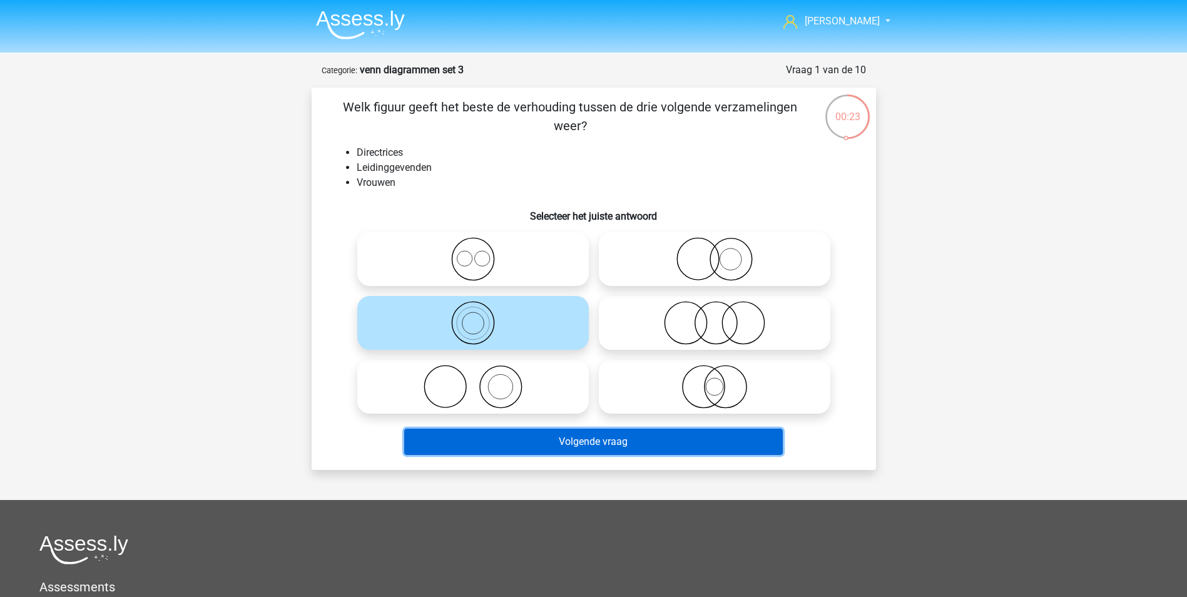
click at [592, 444] on button "Volgende vraag" at bounding box center [593, 442] width 379 height 26
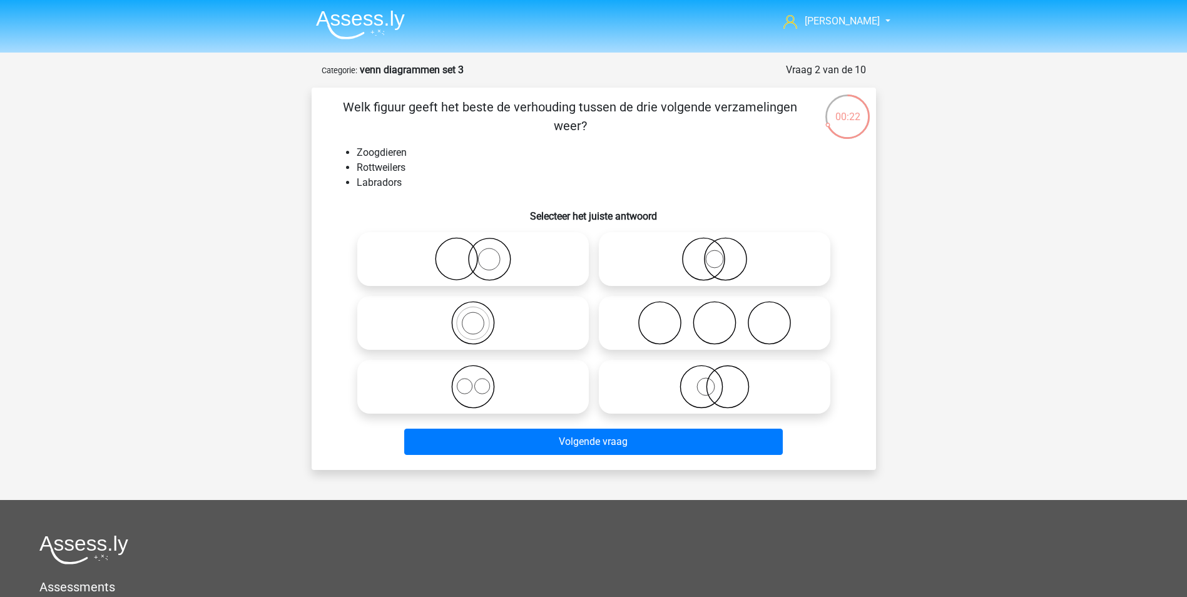
click at [478, 395] on icon at bounding box center [473, 387] width 222 height 44
click at [478, 380] on input "radio" at bounding box center [477, 376] width 8 height 8
radio input "true"
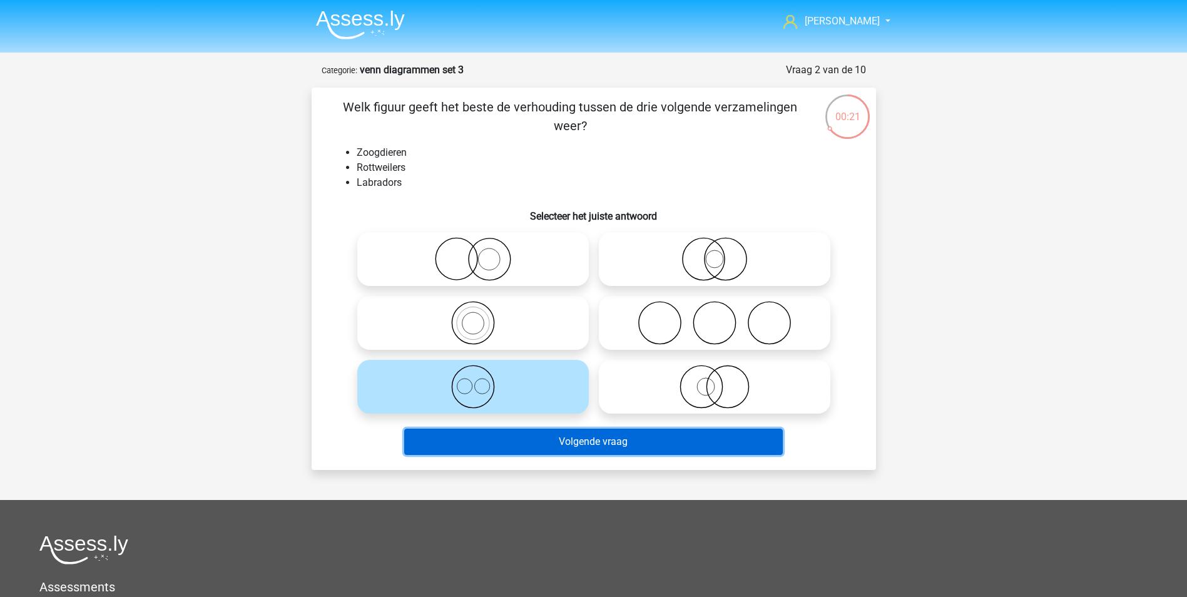
click at [590, 450] on button "Volgende vraag" at bounding box center [593, 442] width 379 height 26
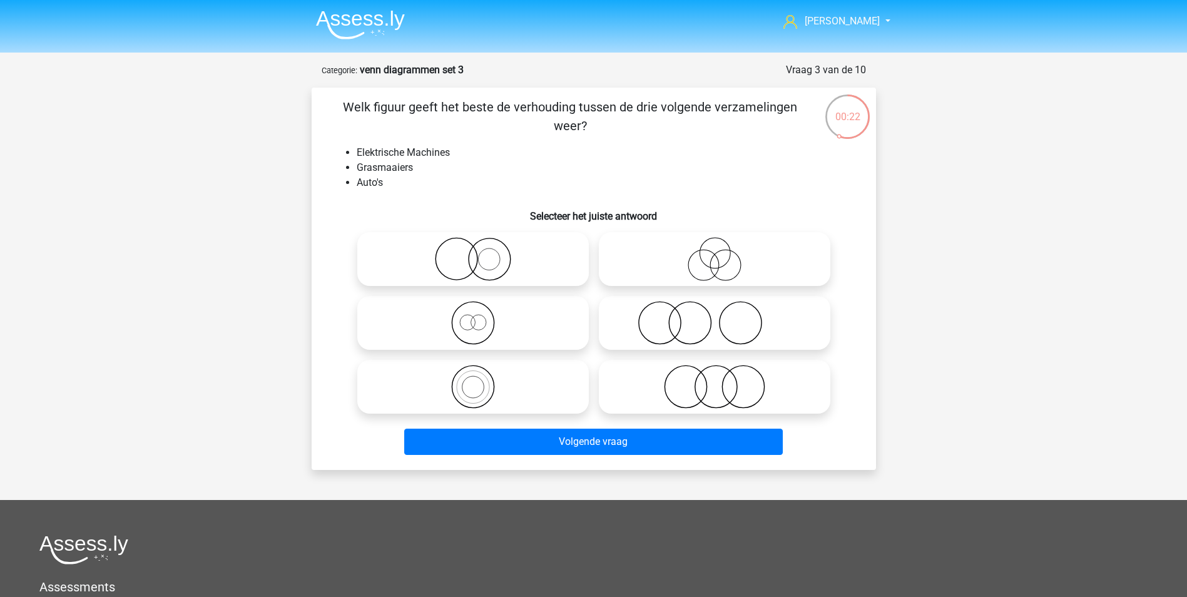
click at [728, 387] on icon at bounding box center [715, 387] width 222 height 44
click at [723, 380] on input "radio" at bounding box center [719, 376] width 8 height 8
radio input "true"
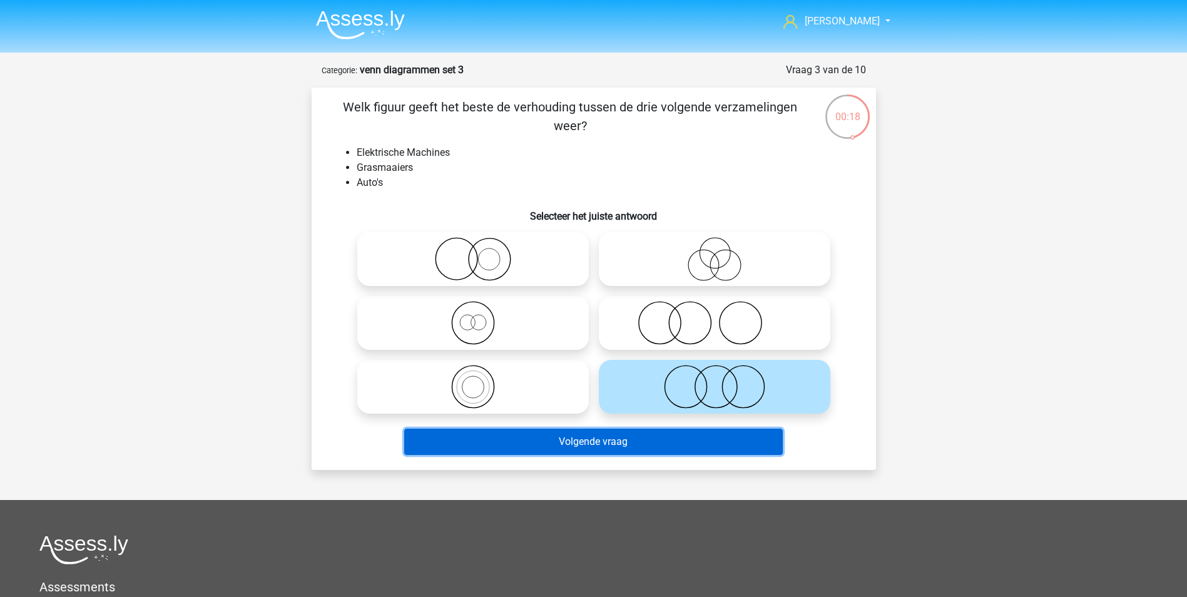
click at [629, 438] on button "Volgende vraag" at bounding box center [593, 442] width 379 height 26
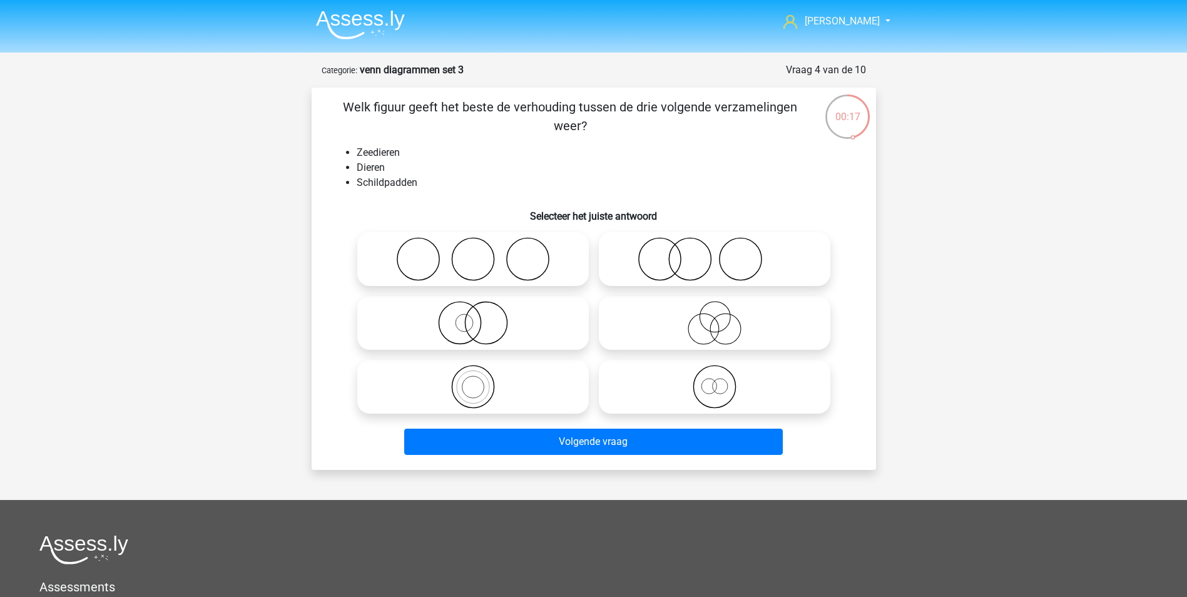
click at [716, 391] on icon at bounding box center [715, 387] width 222 height 44
click at [716, 380] on input "radio" at bounding box center [719, 376] width 8 height 8
radio input "true"
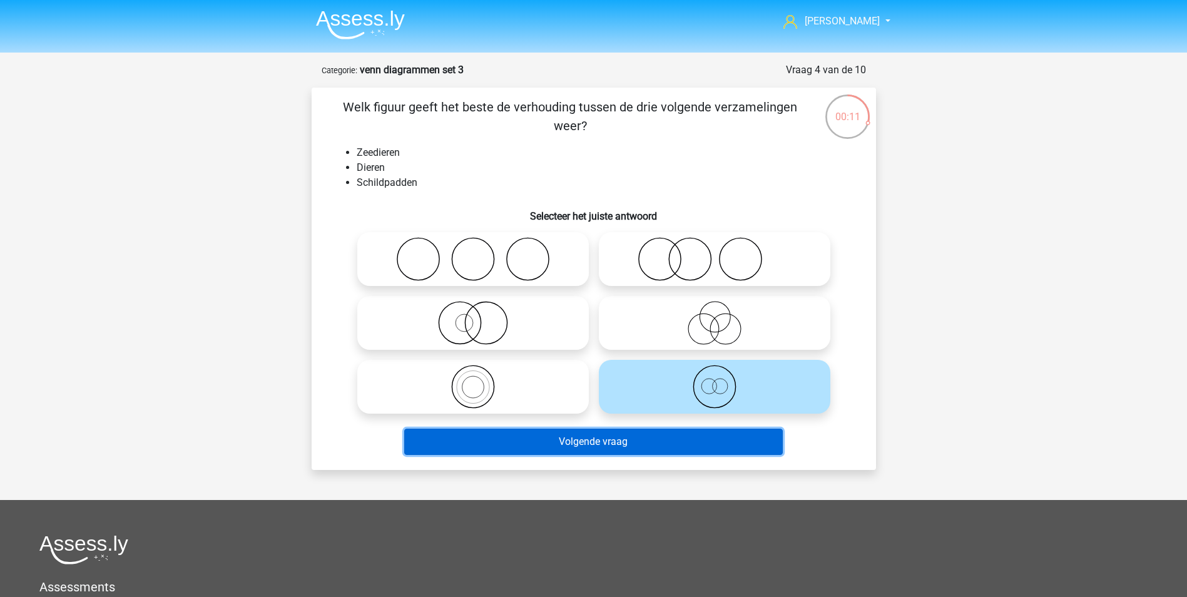
click at [648, 436] on button "Volgende vraag" at bounding box center [593, 442] width 379 height 26
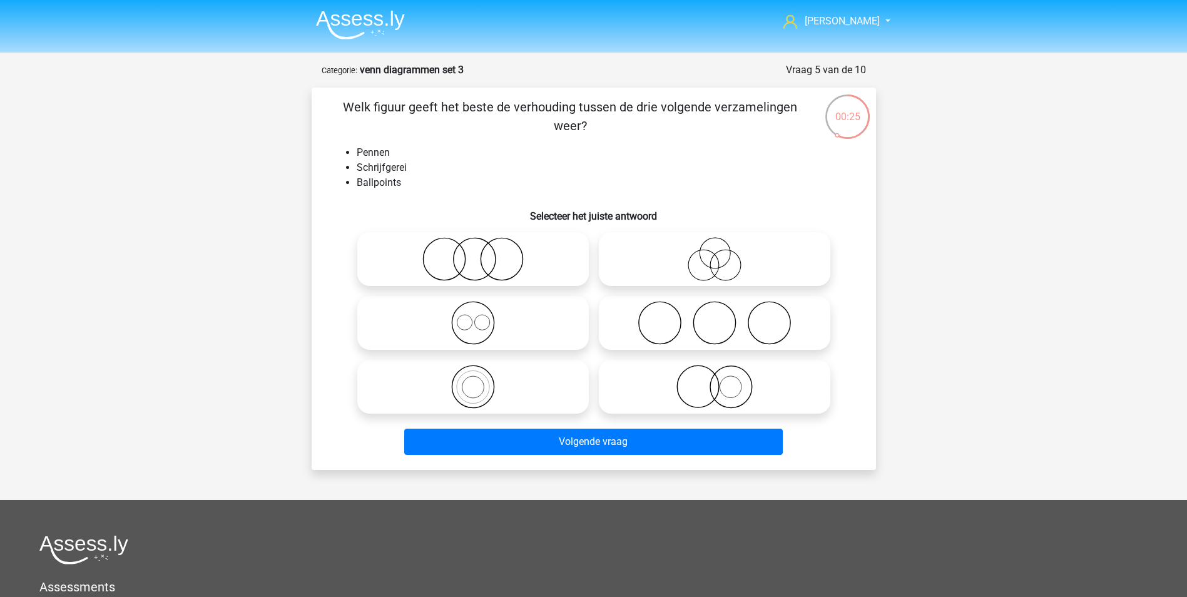
click at [479, 384] on icon at bounding box center [473, 387] width 222 height 44
click at [479, 380] on input "radio" at bounding box center [477, 376] width 8 height 8
radio input "true"
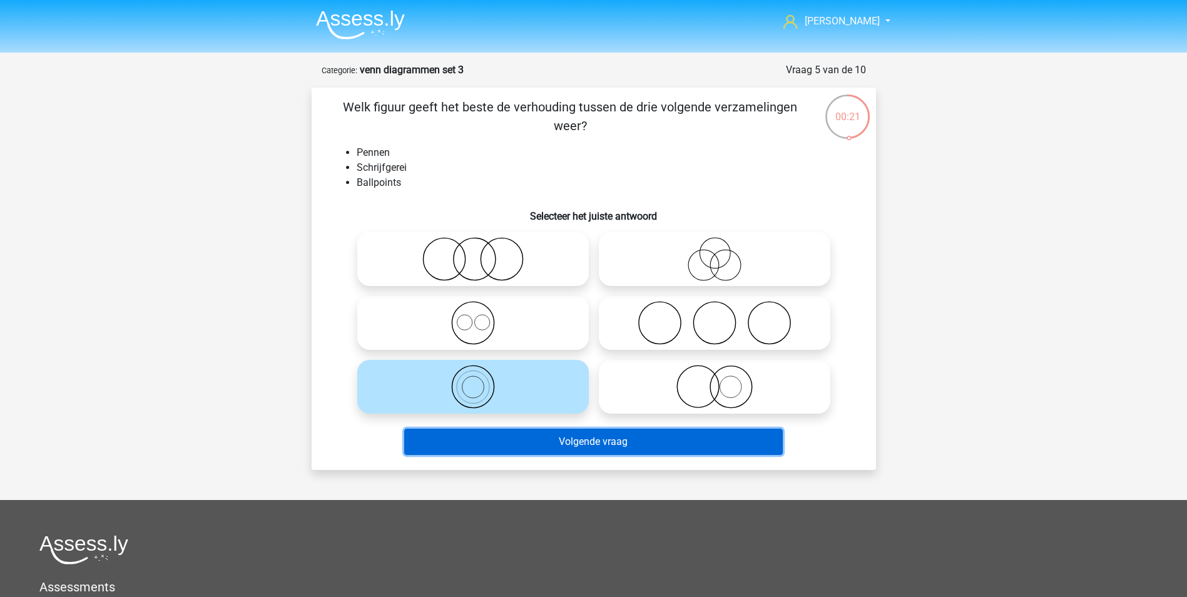
click at [596, 440] on button "Volgende vraag" at bounding box center [593, 442] width 379 height 26
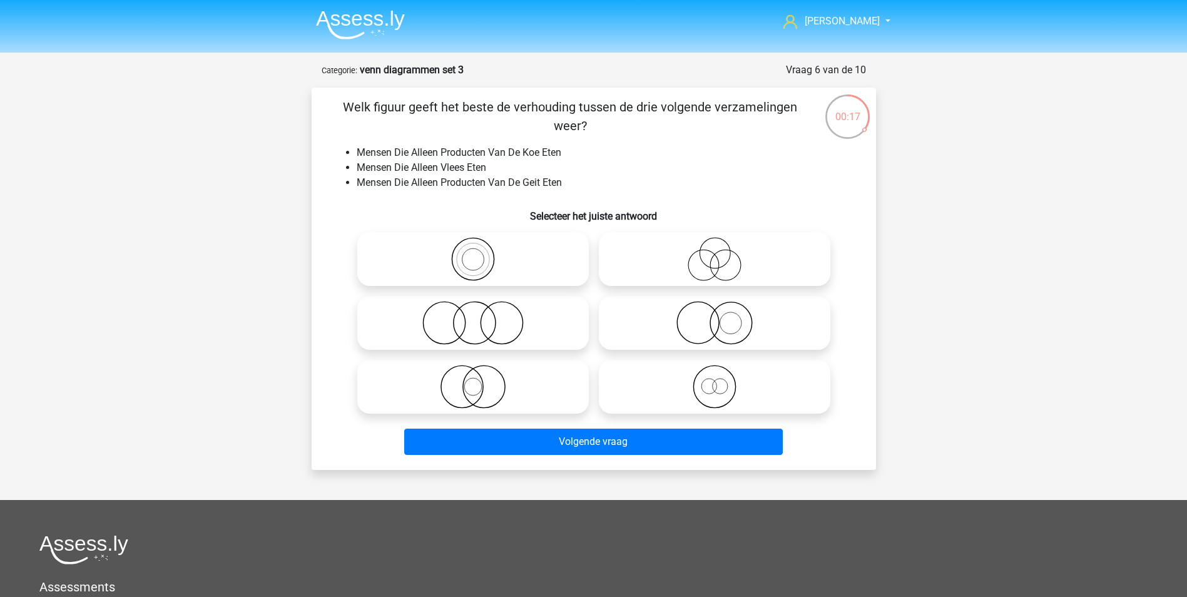
click at [493, 328] on icon at bounding box center [473, 323] width 222 height 44
click at [481, 317] on input "radio" at bounding box center [477, 312] width 8 height 8
radio input "true"
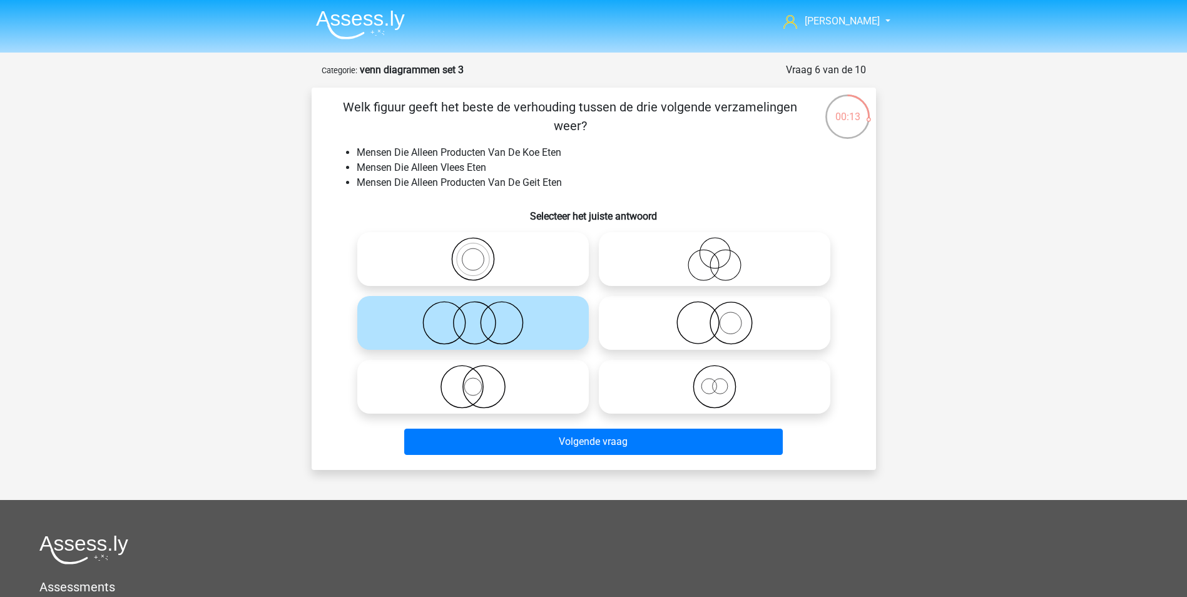
click at [495, 388] on icon at bounding box center [473, 387] width 222 height 44
click at [481, 380] on input "radio" at bounding box center [477, 376] width 8 height 8
radio input "true"
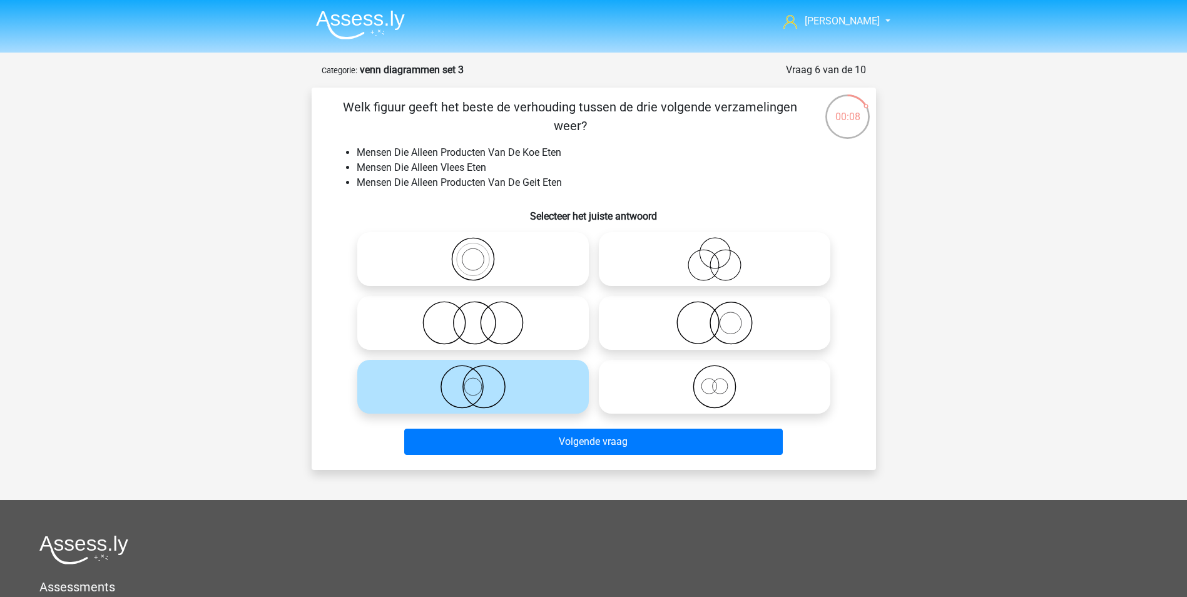
click at [719, 265] on icon at bounding box center [715, 259] width 222 height 44
click at [719, 253] on input "radio" at bounding box center [719, 249] width 8 height 8
radio input "true"
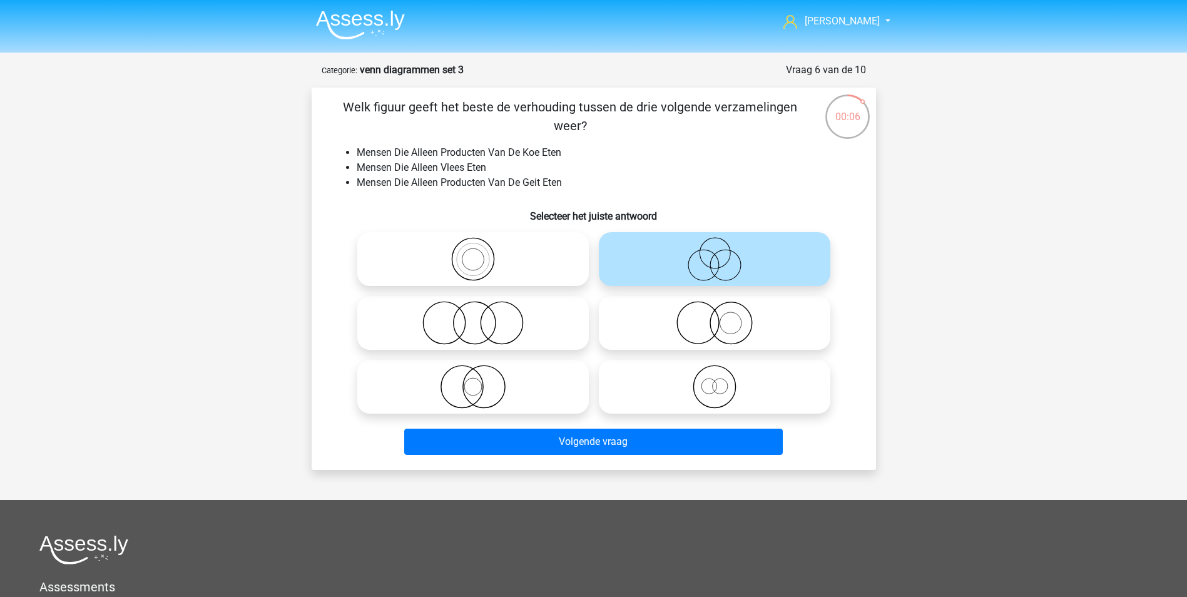
click at [716, 387] on icon at bounding box center [715, 387] width 222 height 44
click at [716, 380] on input "radio" at bounding box center [719, 376] width 8 height 8
radio input "true"
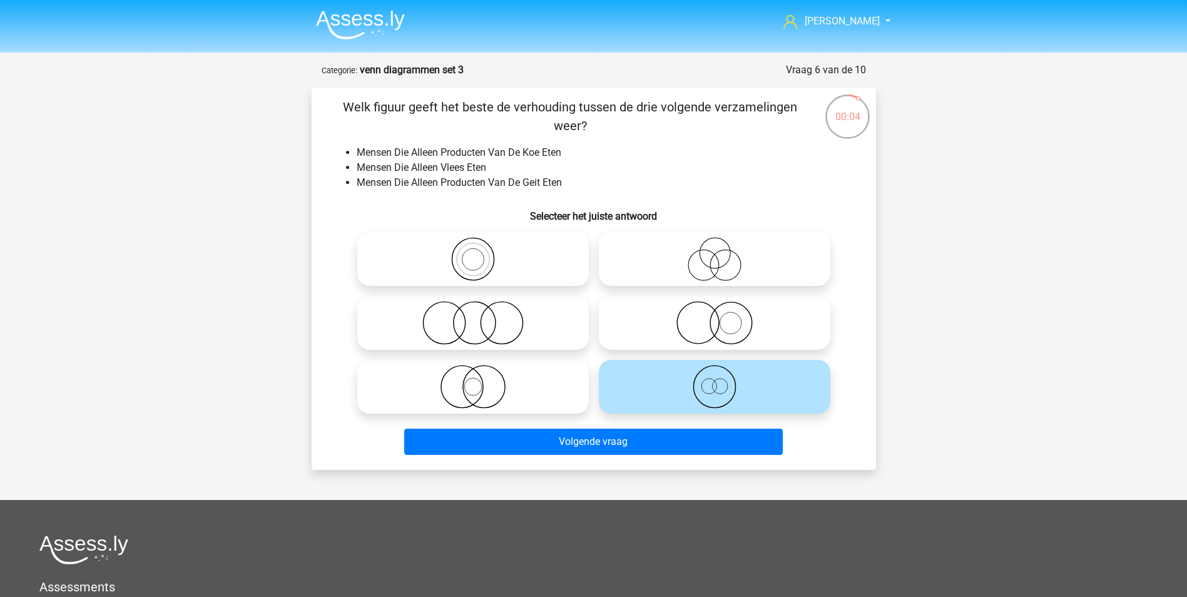
drag, startPoint x: 728, startPoint y: 323, endPoint x: 728, endPoint y: 336, distance: 13.2
click at [729, 322] on icon at bounding box center [715, 323] width 222 height 44
click at [723, 317] on input "radio" at bounding box center [719, 312] width 8 height 8
radio input "true"
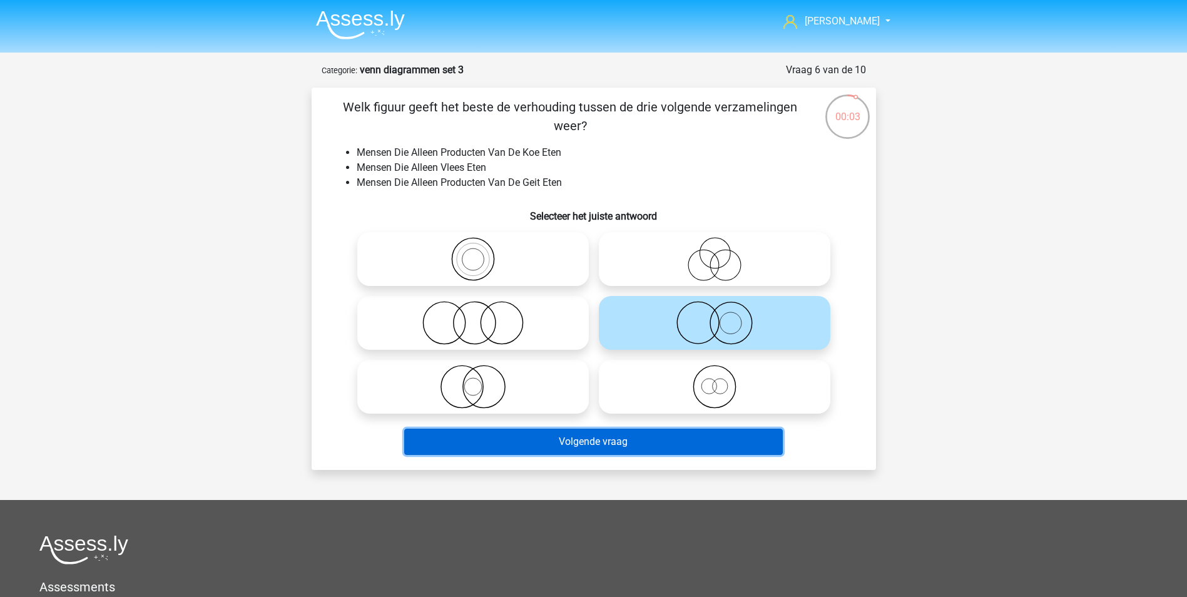
click at [671, 435] on button "Volgende vraag" at bounding box center [593, 442] width 379 height 26
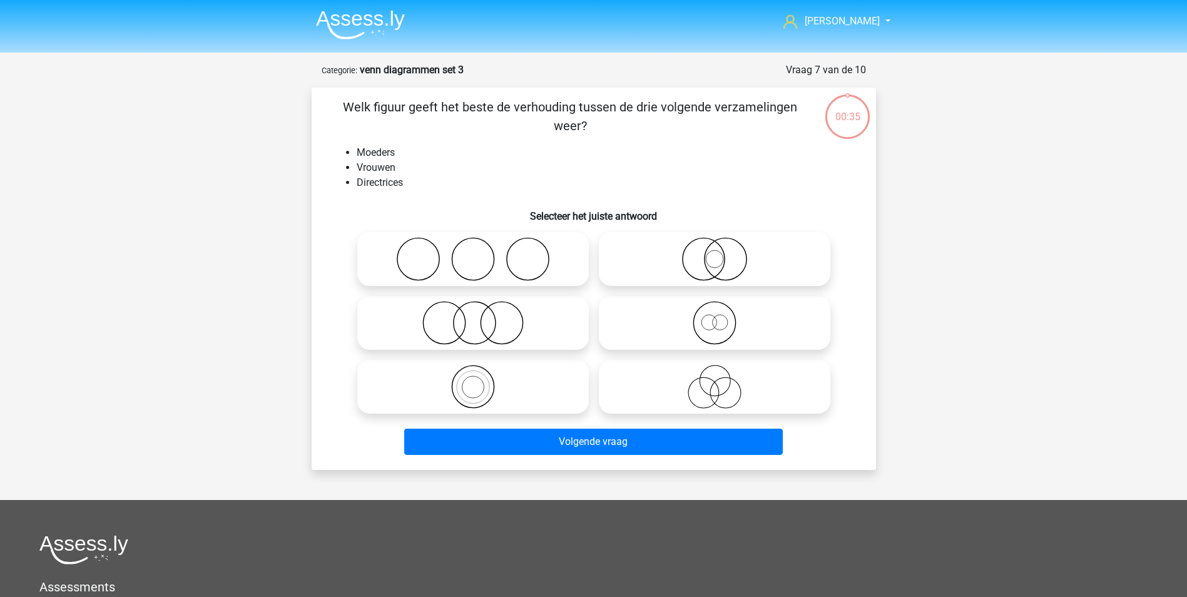
scroll to position [63, 0]
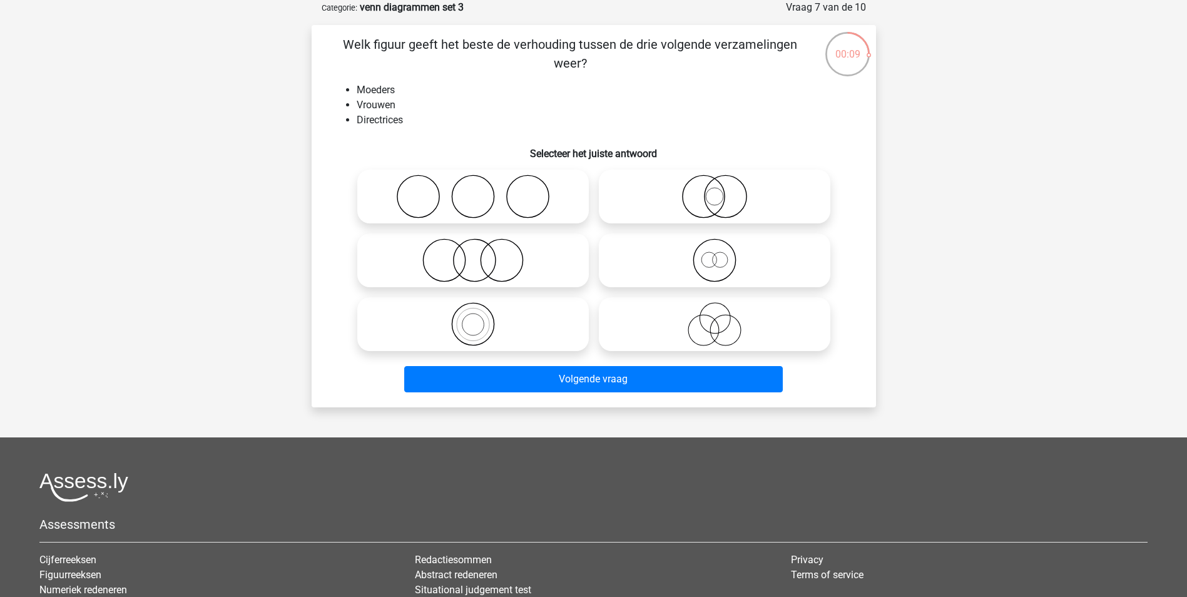
click at [717, 256] on icon at bounding box center [715, 260] width 222 height 44
click at [717, 254] on input "radio" at bounding box center [719, 250] width 8 height 8
radio input "true"
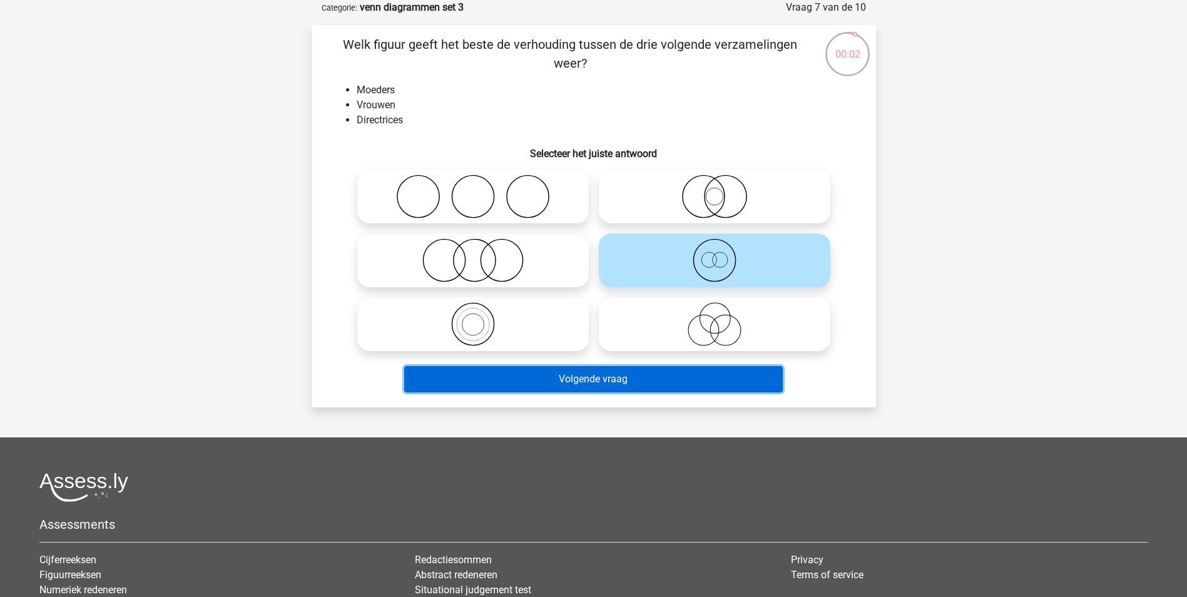
click at [665, 377] on button "Volgende vraag" at bounding box center [593, 379] width 379 height 26
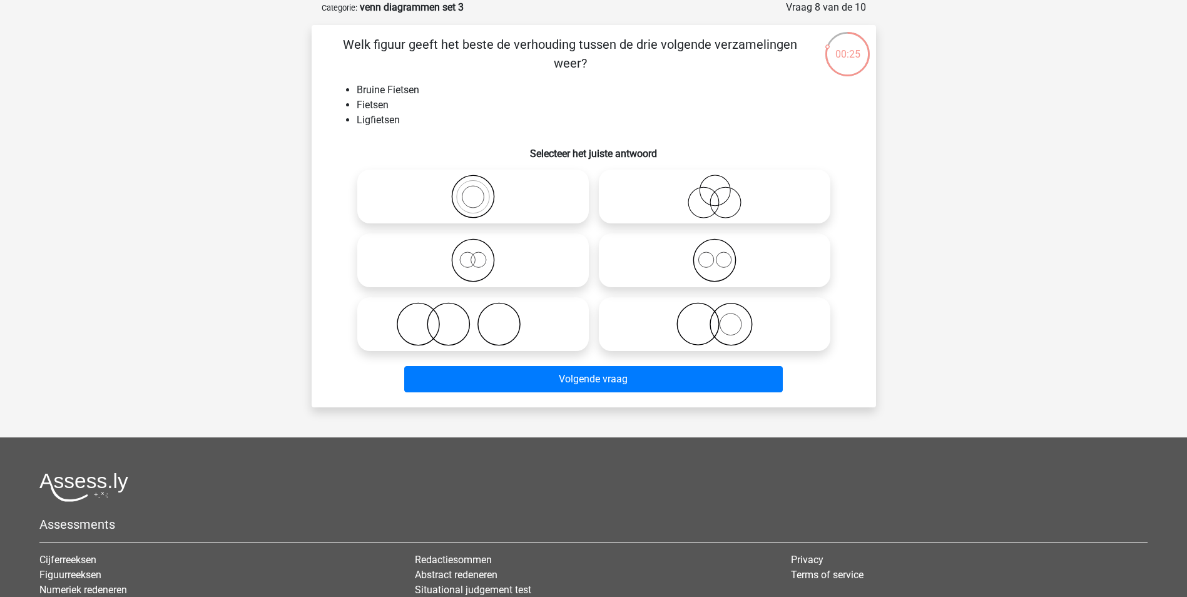
click at [712, 252] on icon at bounding box center [715, 260] width 222 height 44
click at [715, 252] on input "radio" at bounding box center [719, 250] width 8 height 8
radio input "true"
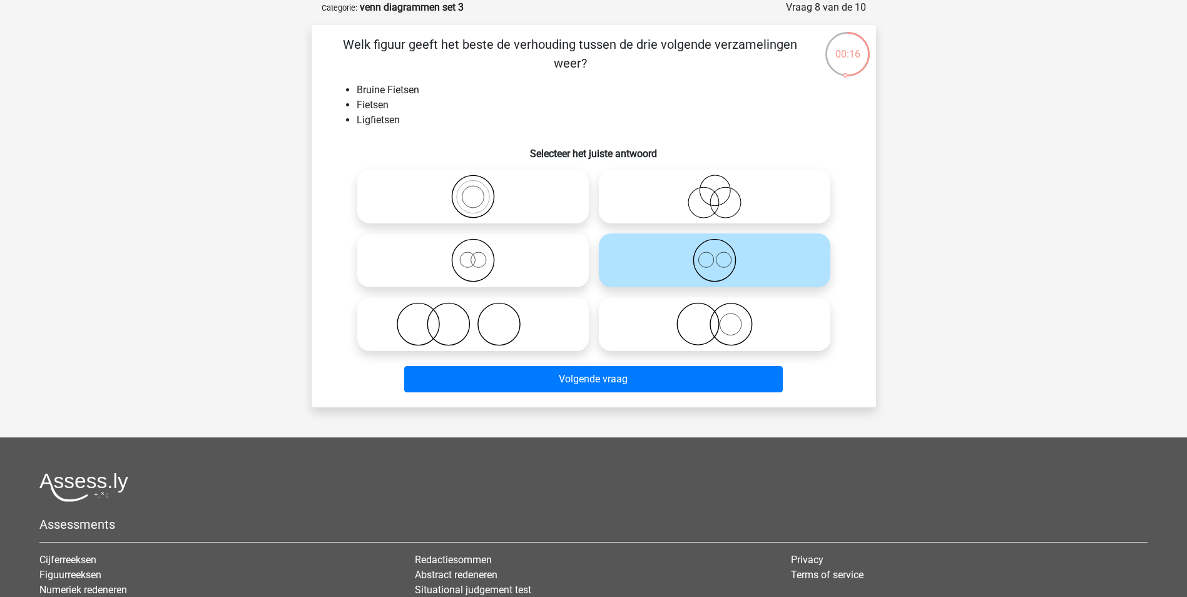
click at [715, 325] on icon at bounding box center [715, 324] width 222 height 44
click at [715, 318] on input "radio" at bounding box center [719, 314] width 8 height 8
radio input "true"
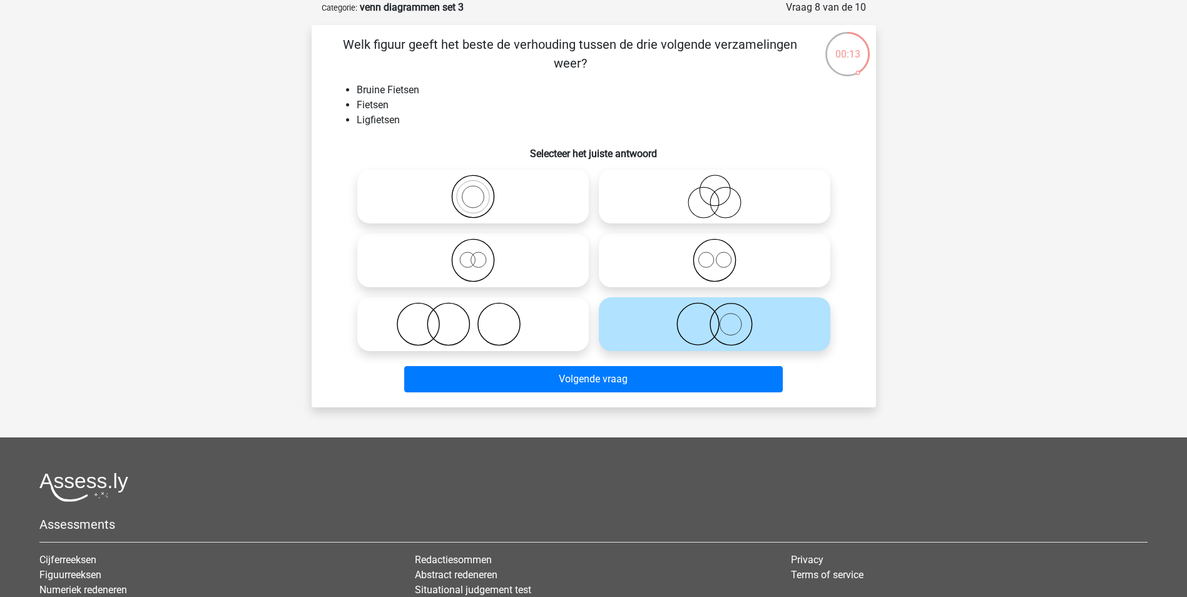
click at [489, 262] on icon at bounding box center [473, 260] width 222 height 44
click at [481, 254] on input "radio" at bounding box center [477, 250] width 8 height 8
radio input "true"
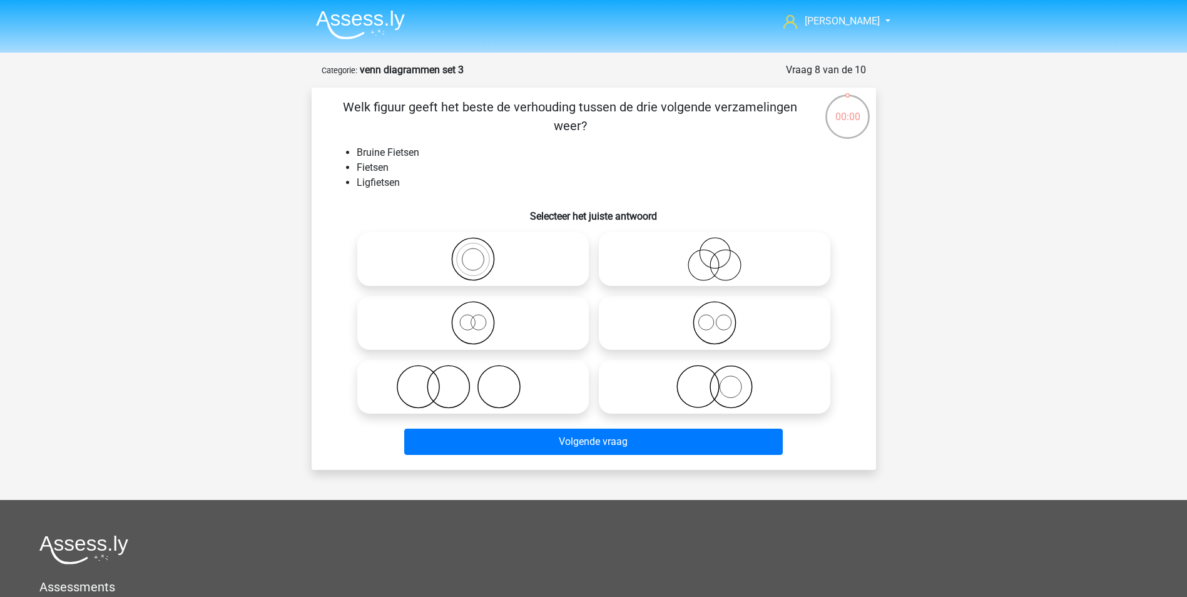
scroll to position [63, 0]
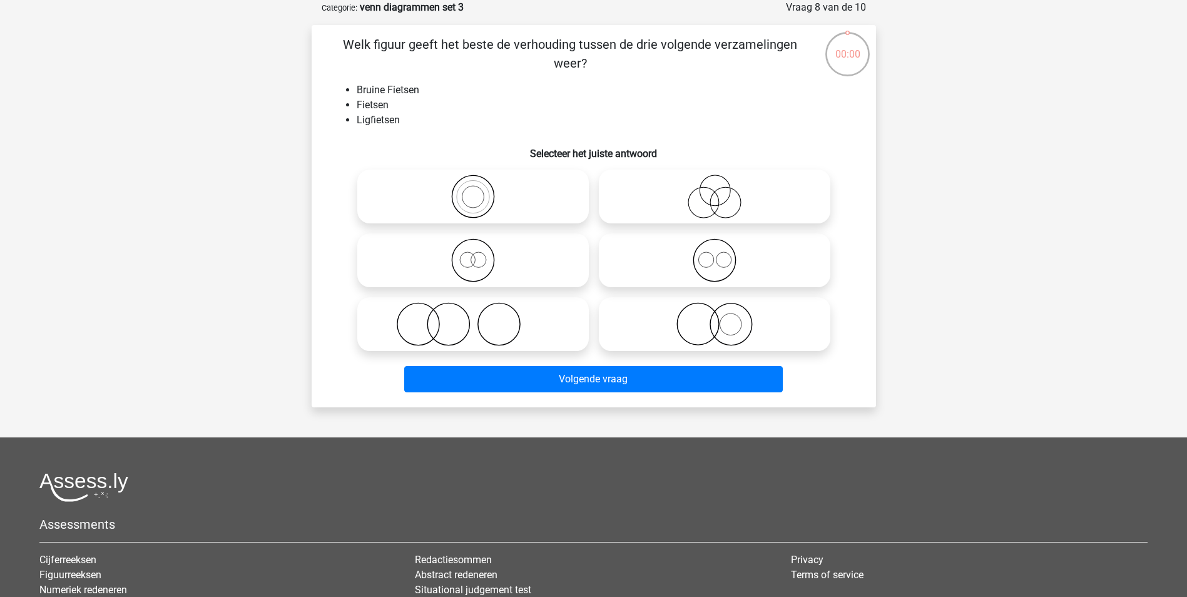
click at [717, 329] on icon at bounding box center [715, 324] width 222 height 44
click at [717, 318] on input "radio" at bounding box center [719, 314] width 8 height 8
radio input "true"
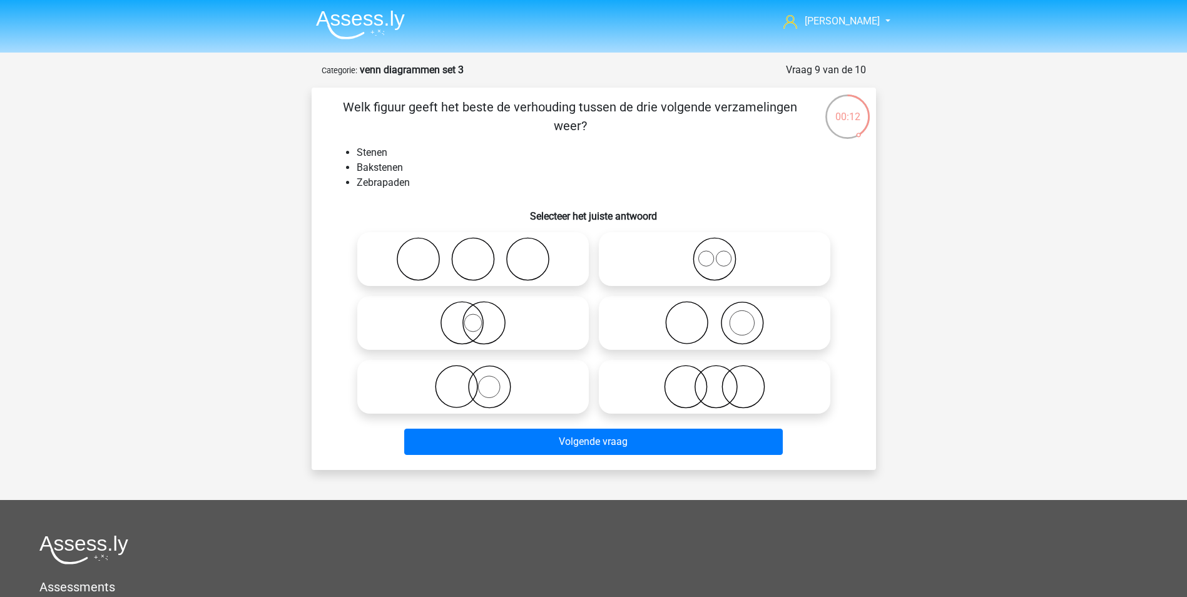
click at [705, 330] on icon at bounding box center [715, 323] width 222 height 44
click at [715, 317] on input "radio" at bounding box center [719, 312] width 8 height 8
radio input "true"
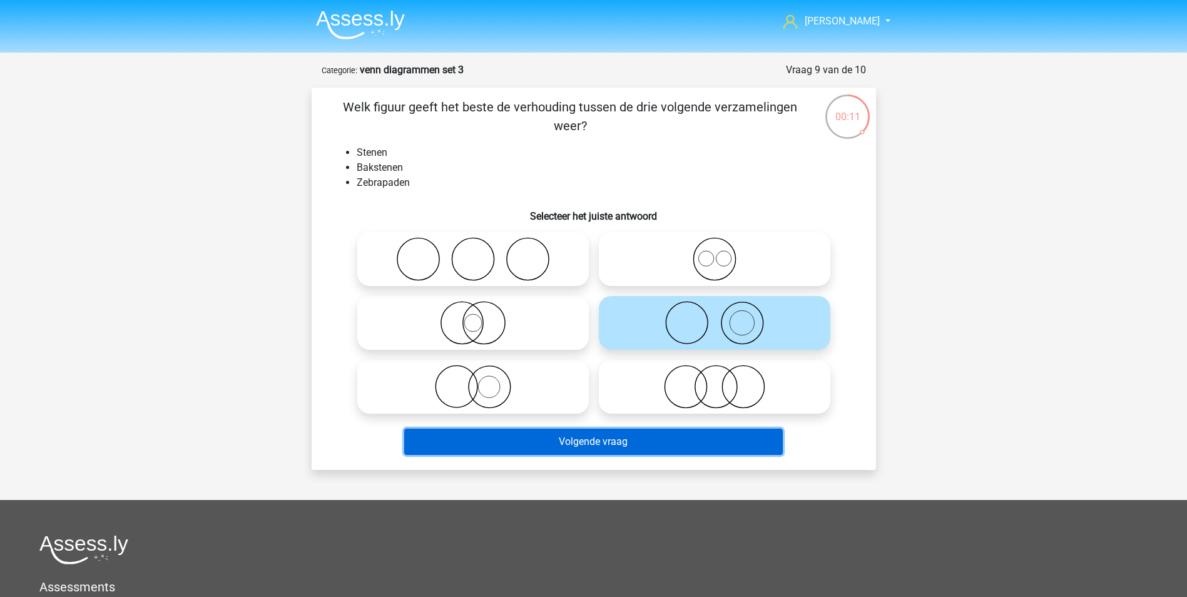
click at [648, 439] on button "Volgende vraag" at bounding box center [593, 442] width 379 height 26
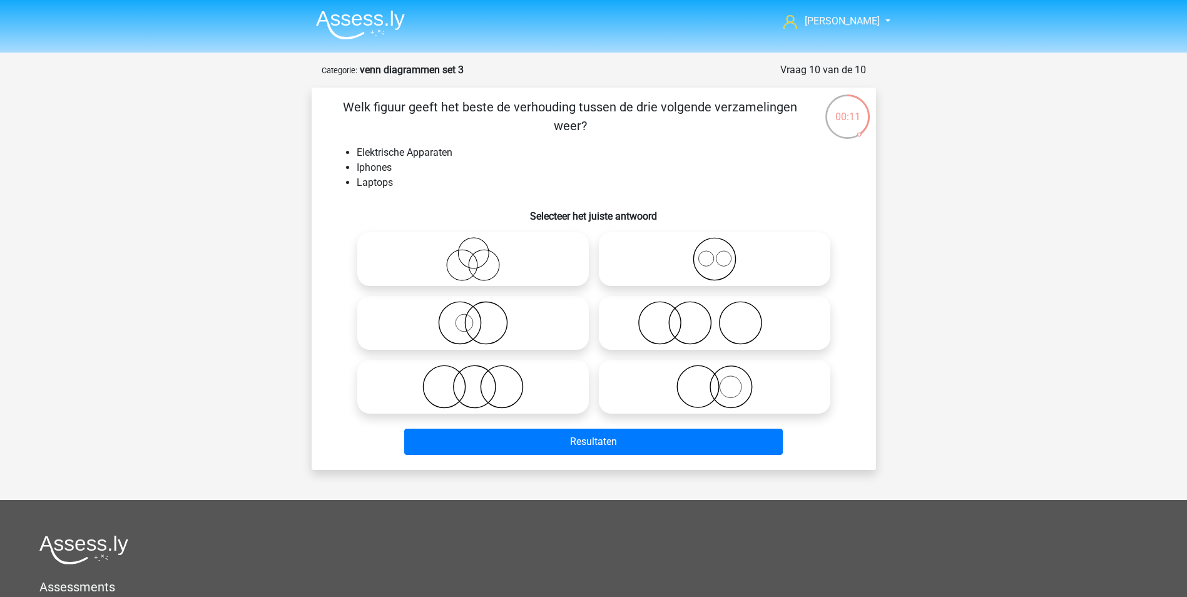
click at [515, 385] on icon at bounding box center [473, 387] width 222 height 44
click at [481, 380] on input "radio" at bounding box center [477, 376] width 8 height 8
radio input "true"
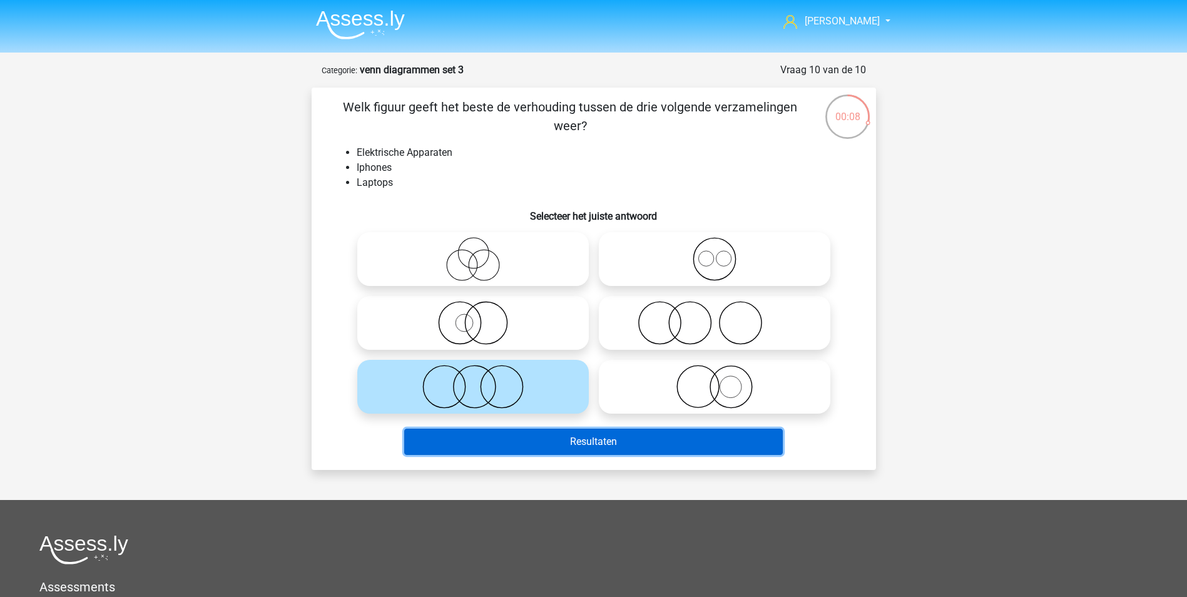
click at [626, 439] on button "Resultaten" at bounding box center [593, 442] width 379 height 26
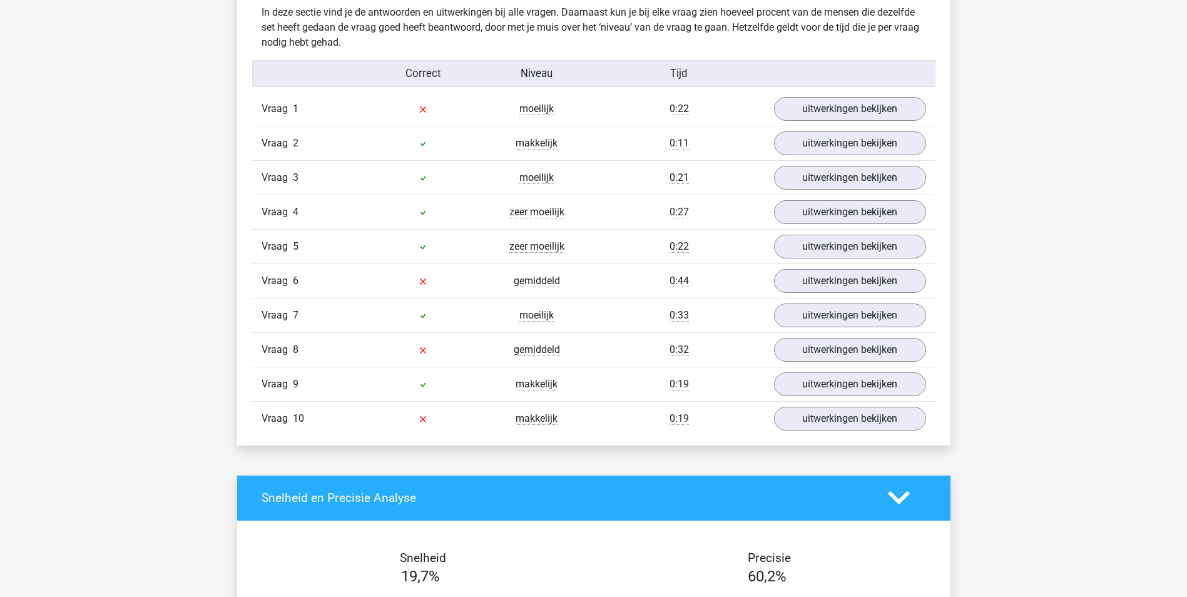
scroll to position [688, 0]
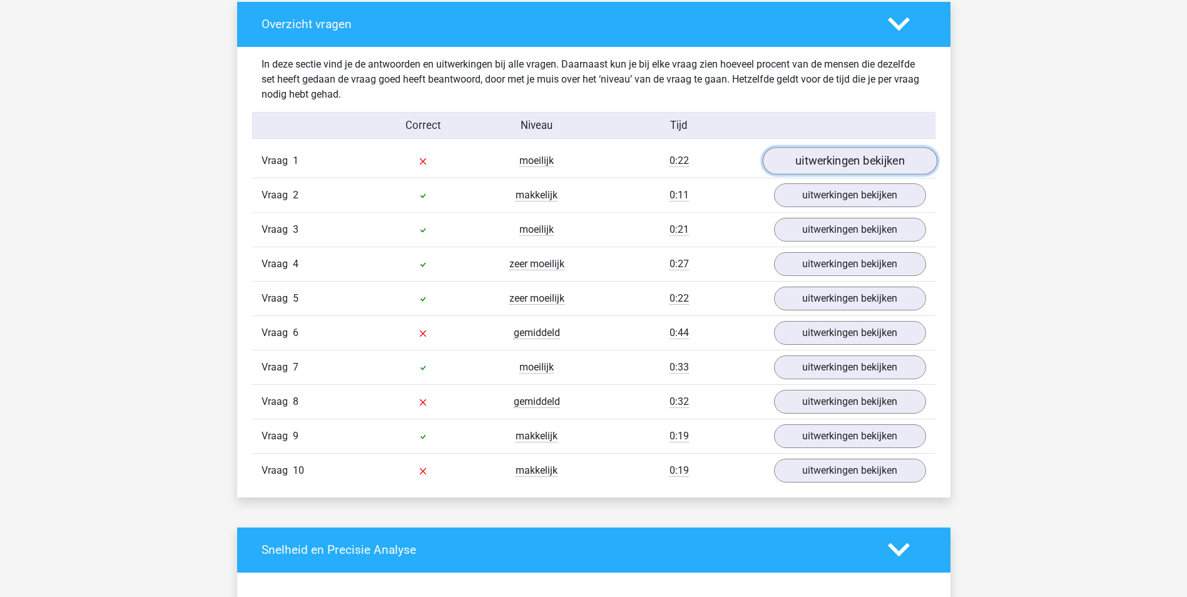
click at [828, 157] on link "uitwerkingen bekijken" at bounding box center [849, 161] width 175 height 28
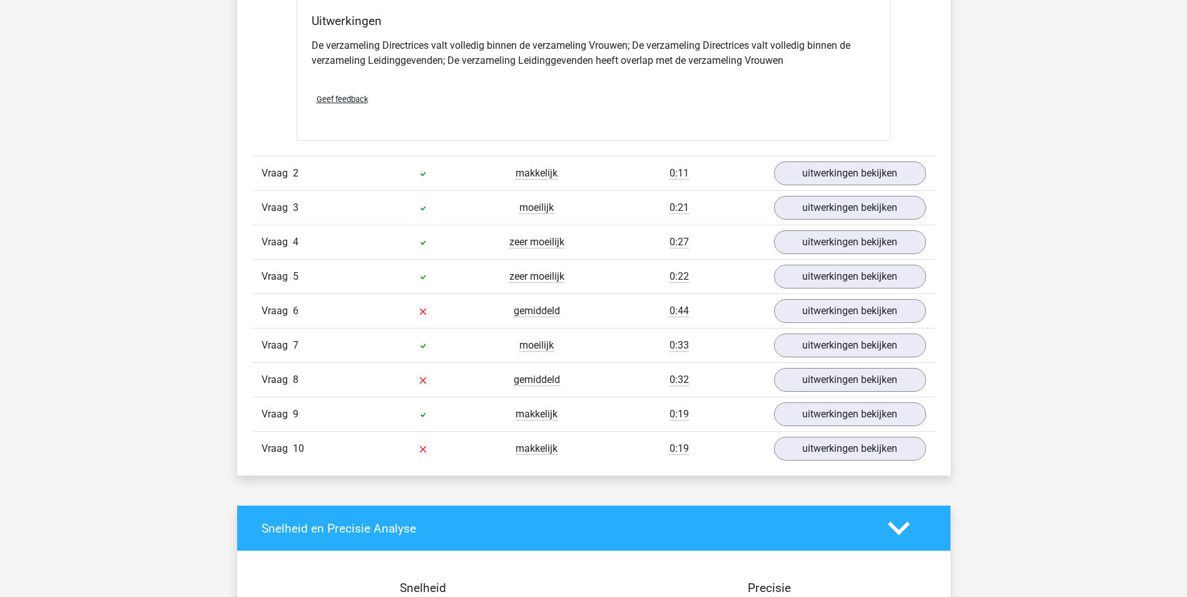
scroll to position [1189, 0]
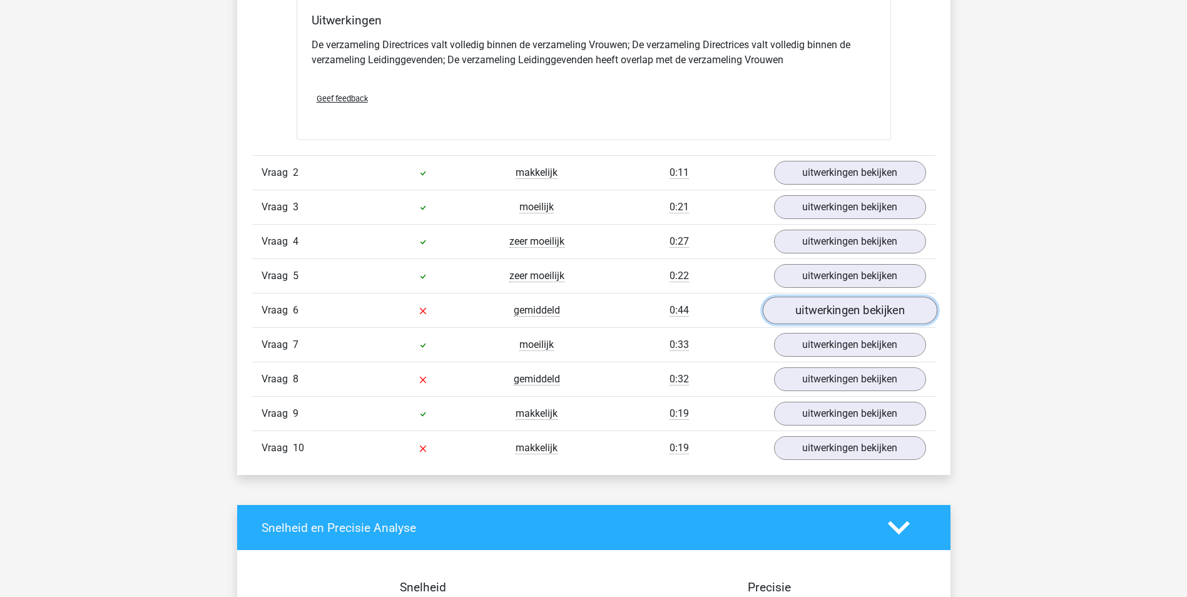
click at [833, 308] on link "uitwerkingen bekijken" at bounding box center [849, 311] width 175 height 28
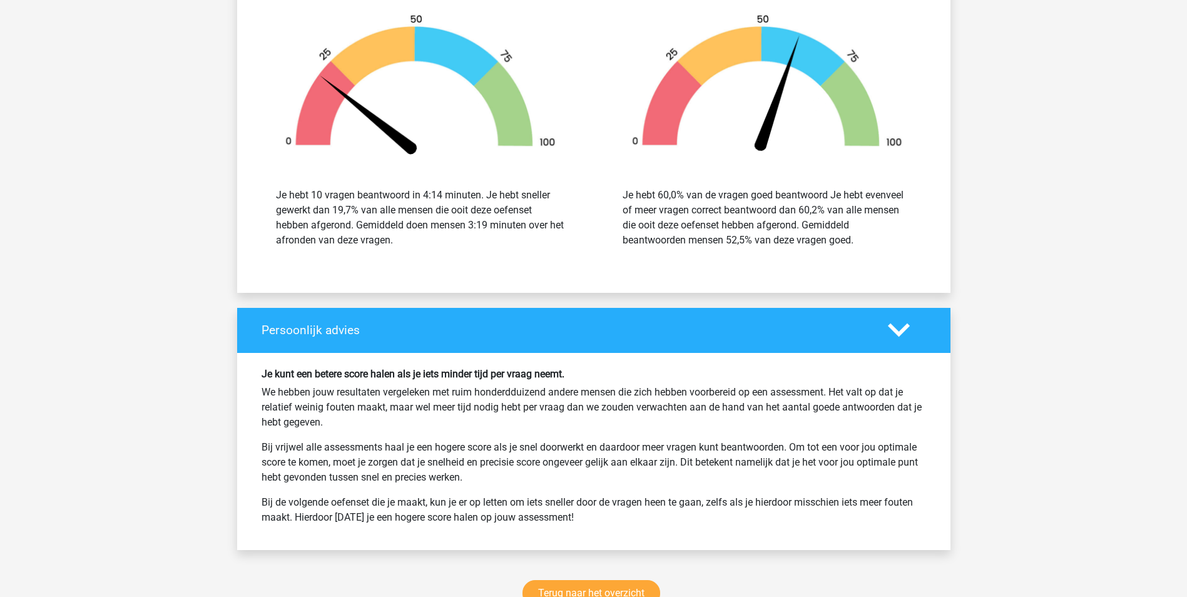
scroll to position [2628, 0]
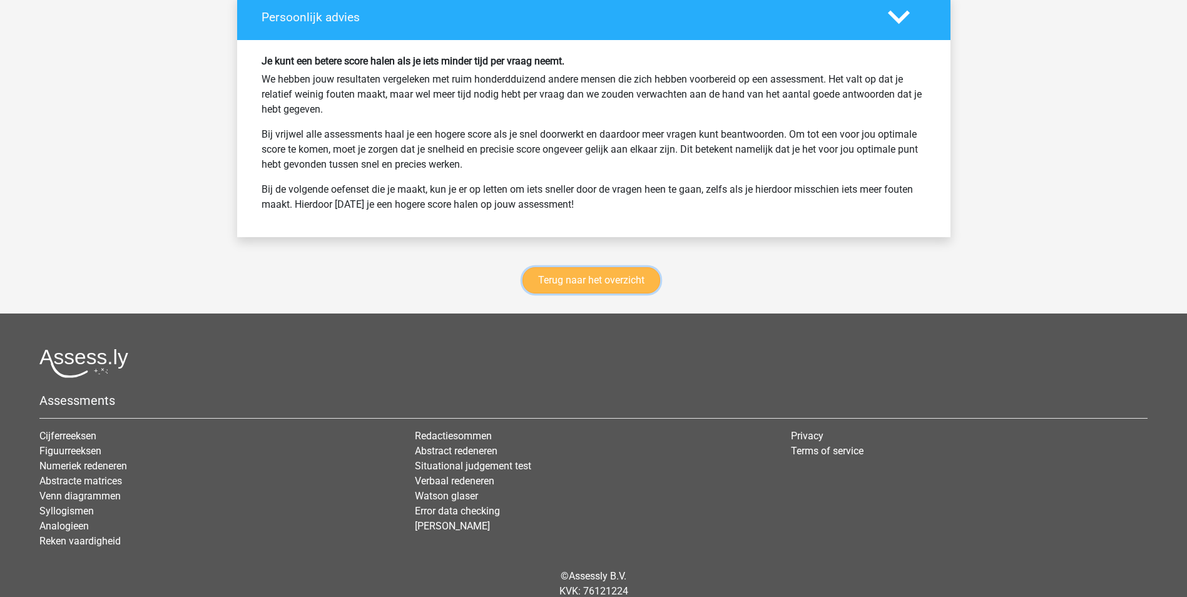
click at [581, 280] on link "Terug naar het overzicht" at bounding box center [591, 280] width 138 height 26
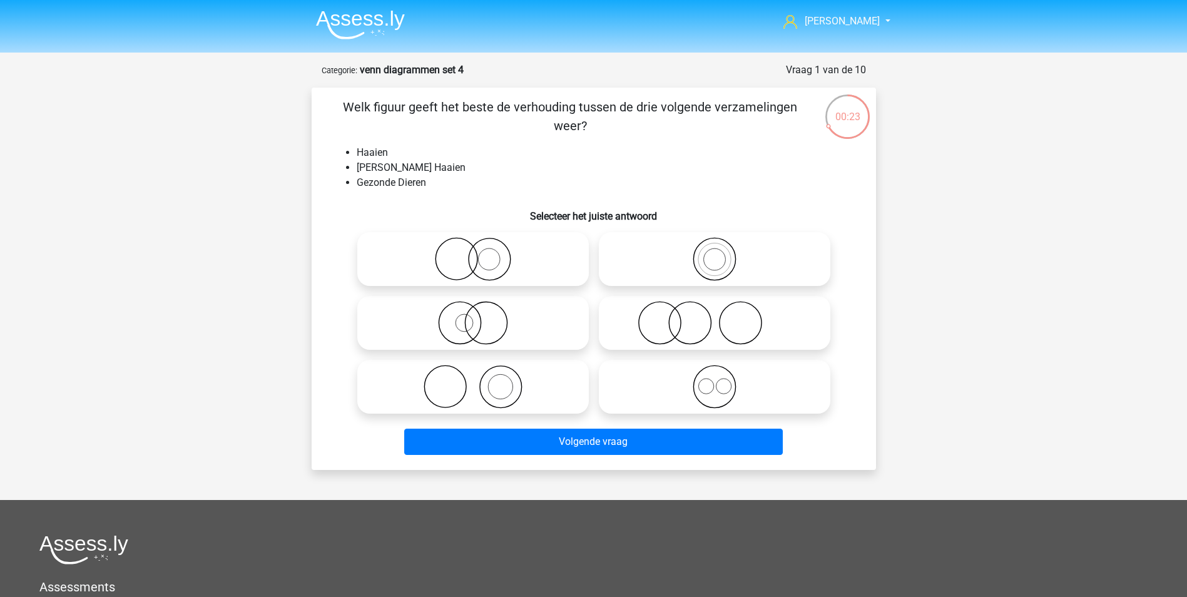
click at [482, 261] on icon at bounding box center [473, 259] width 222 height 44
click at [481, 253] on input "radio" at bounding box center [477, 249] width 8 height 8
radio input "true"
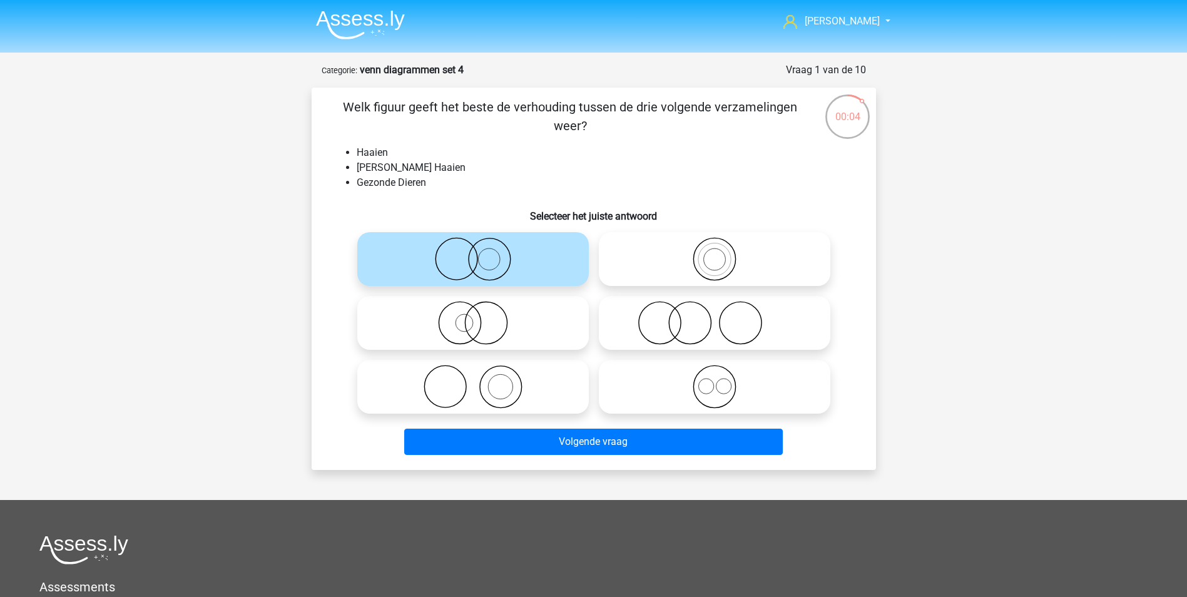
click at [489, 266] on icon at bounding box center [473, 259] width 222 height 44
click at [481, 253] on input "radio" at bounding box center [477, 249] width 8 height 8
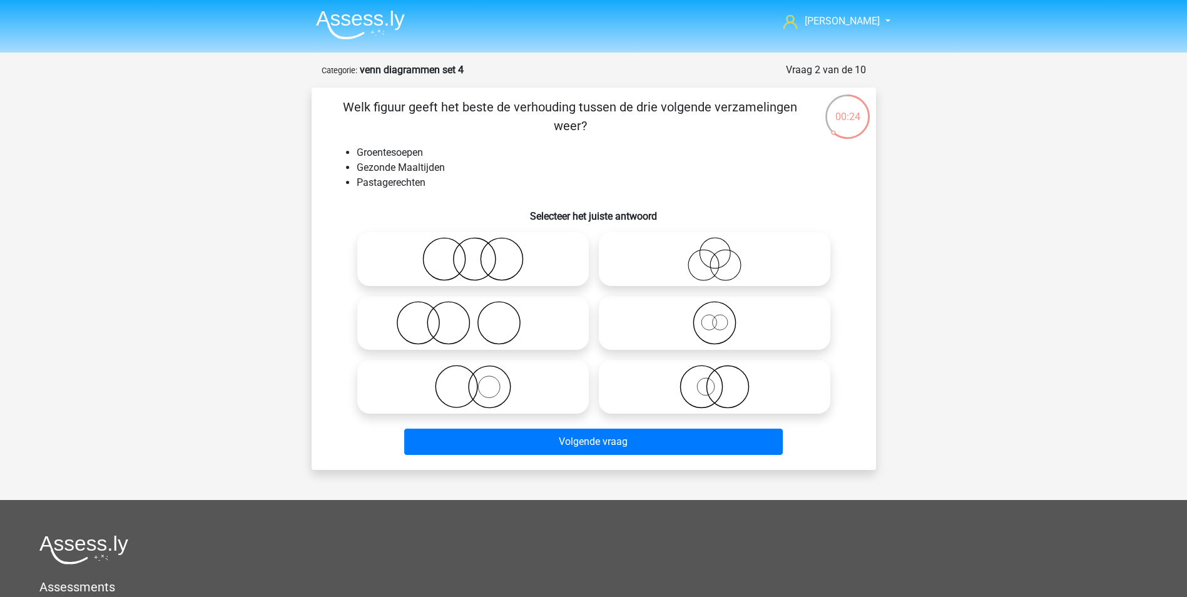
click at [518, 268] on icon at bounding box center [473, 259] width 222 height 44
click at [481, 253] on input "radio" at bounding box center [477, 249] width 8 height 8
radio input "true"
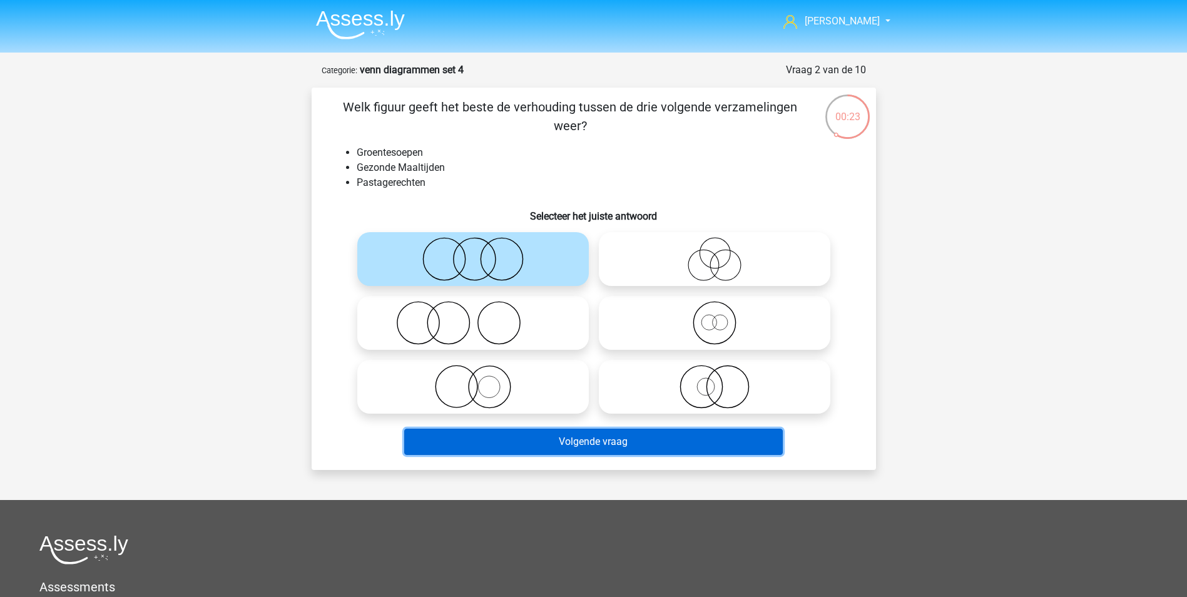
click at [619, 442] on button "Volgende vraag" at bounding box center [593, 442] width 379 height 26
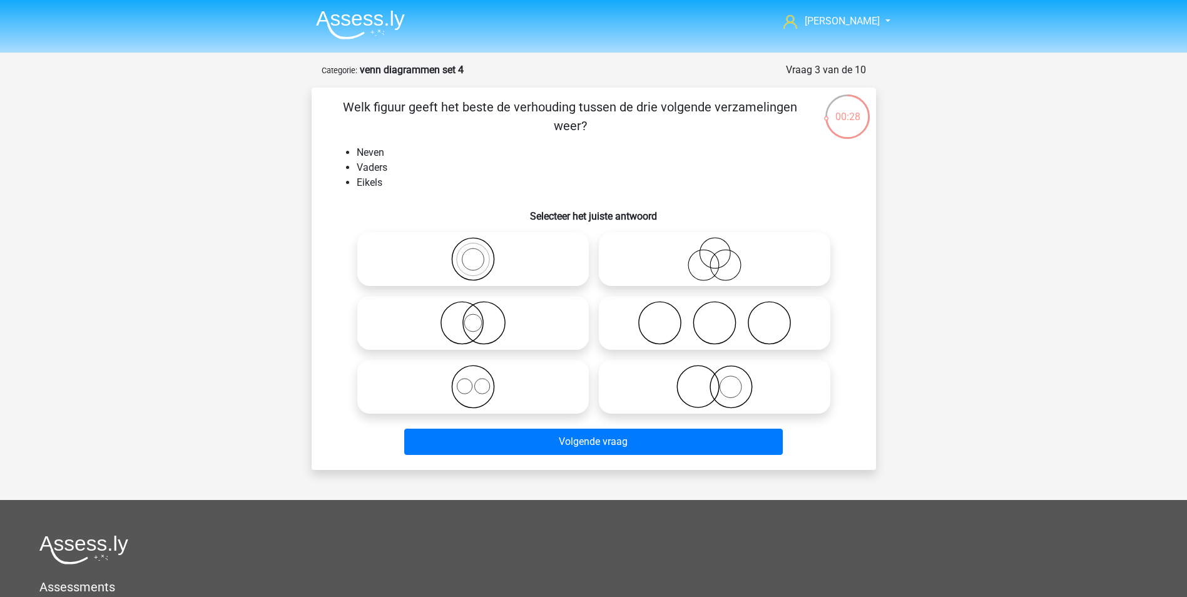
click at [715, 258] on icon at bounding box center [715, 259] width 222 height 44
click at [715, 253] on input "radio" at bounding box center [719, 249] width 8 height 8
radio input "true"
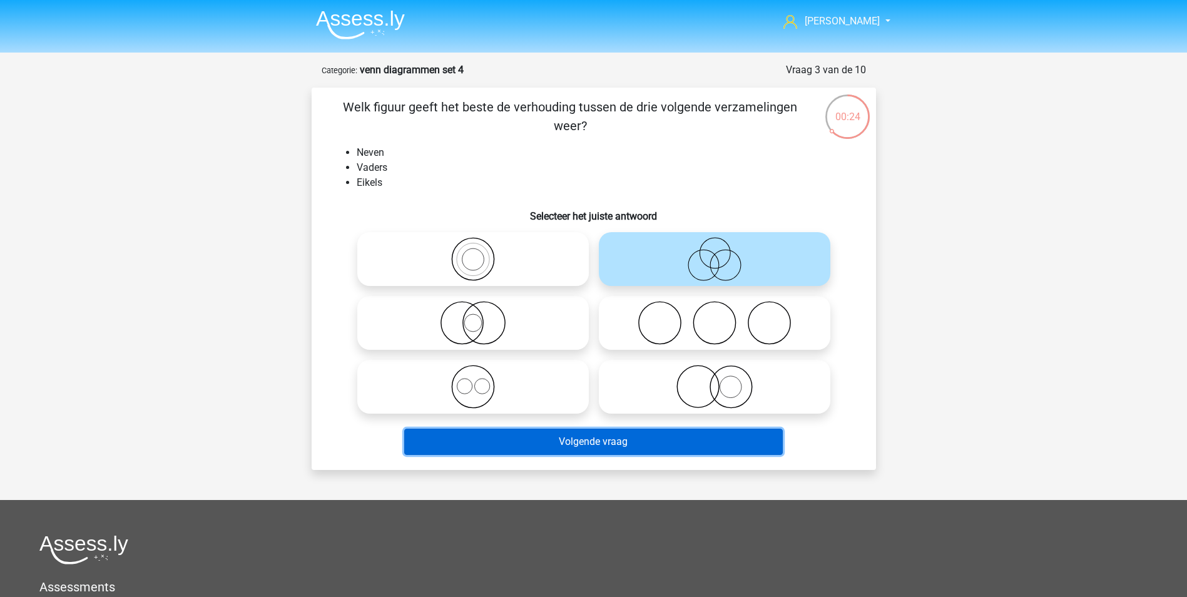
click at [613, 437] on button "Volgende vraag" at bounding box center [593, 442] width 379 height 26
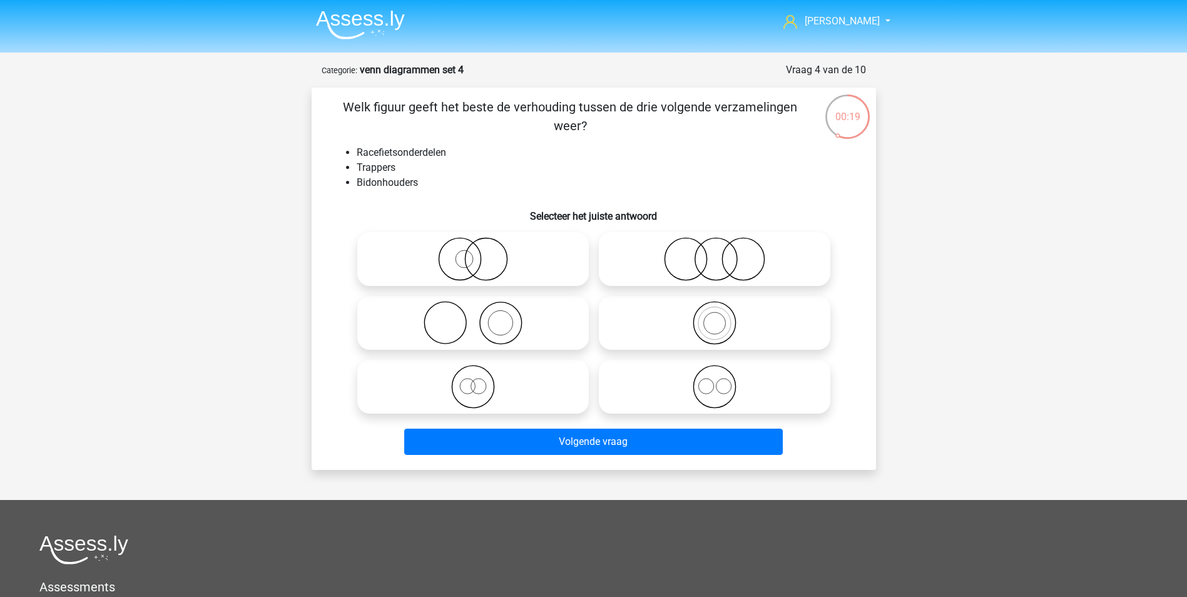
click at [711, 387] on icon at bounding box center [715, 387] width 222 height 44
click at [715, 380] on input "radio" at bounding box center [719, 376] width 8 height 8
radio input "true"
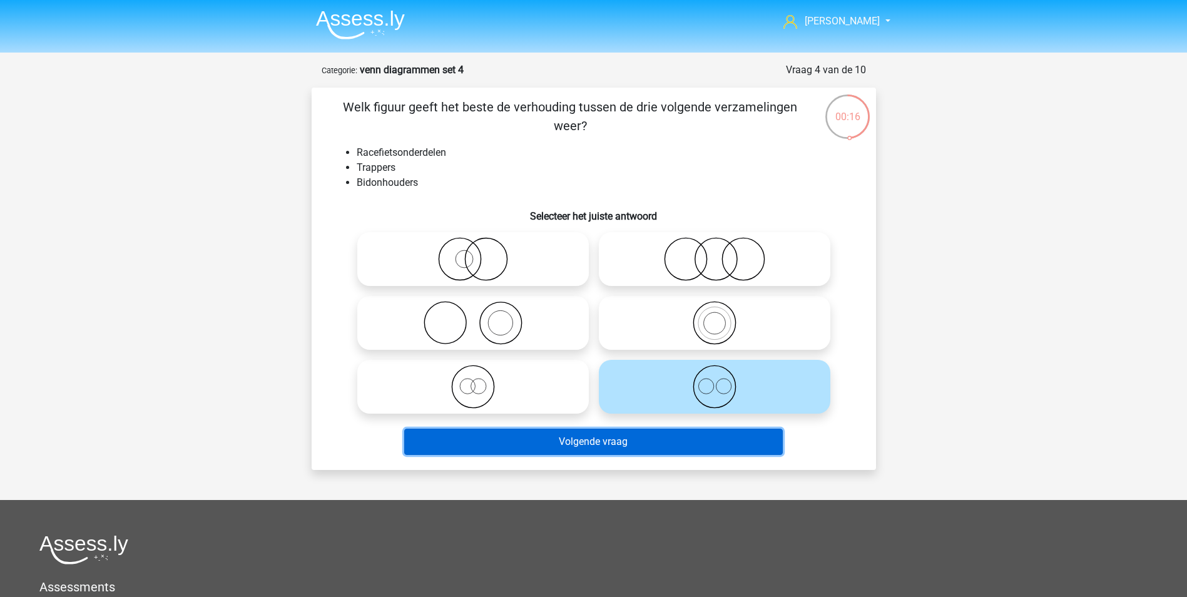
click at [603, 445] on button "Volgende vraag" at bounding box center [593, 442] width 379 height 26
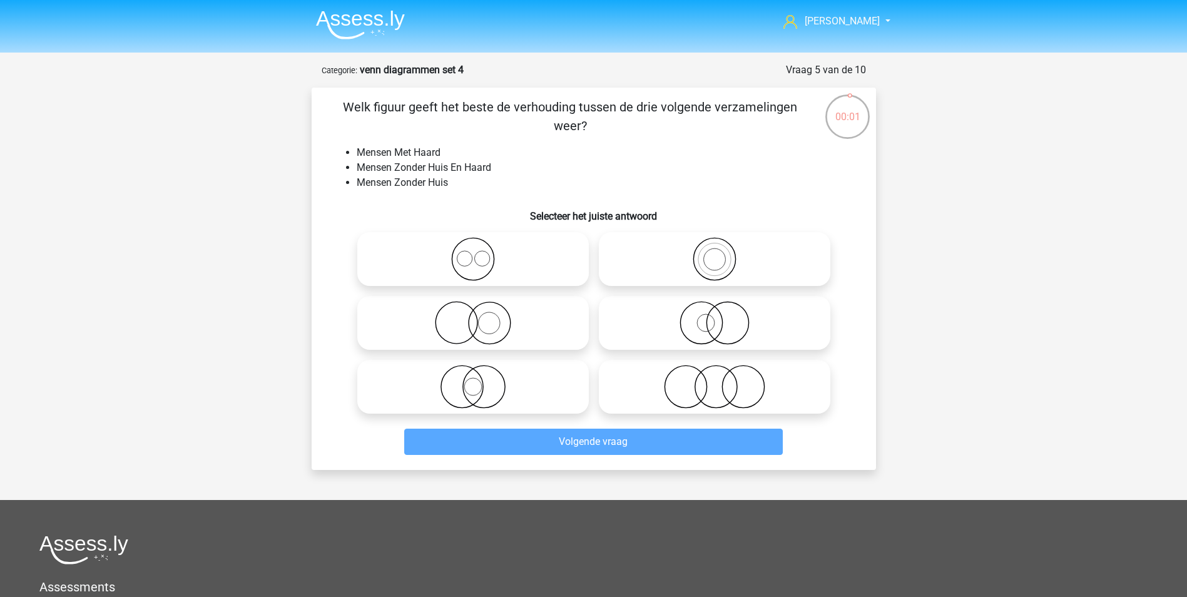
click at [494, 318] on icon at bounding box center [473, 323] width 222 height 44
click at [481, 317] on input "radio" at bounding box center [477, 312] width 8 height 8
radio input "true"
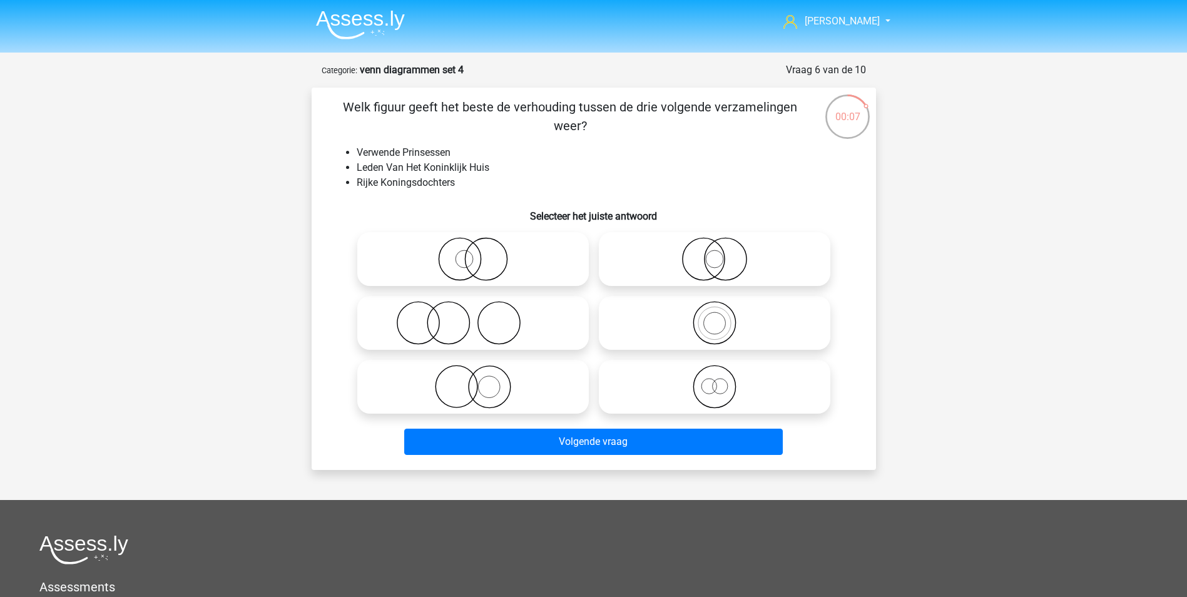
click at [719, 386] on icon at bounding box center [715, 387] width 222 height 44
click at [719, 380] on input "radio" at bounding box center [719, 376] width 8 height 8
radio input "true"
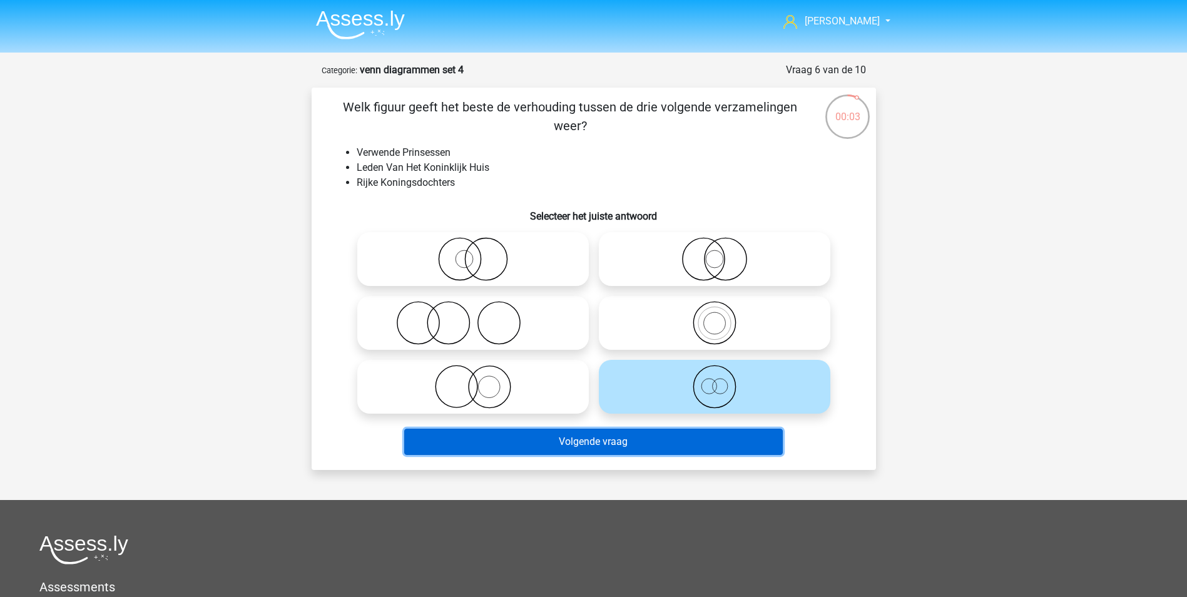
click at [644, 438] on button "Volgende vraag" at bounding box center [593, 442] width 379 height 26
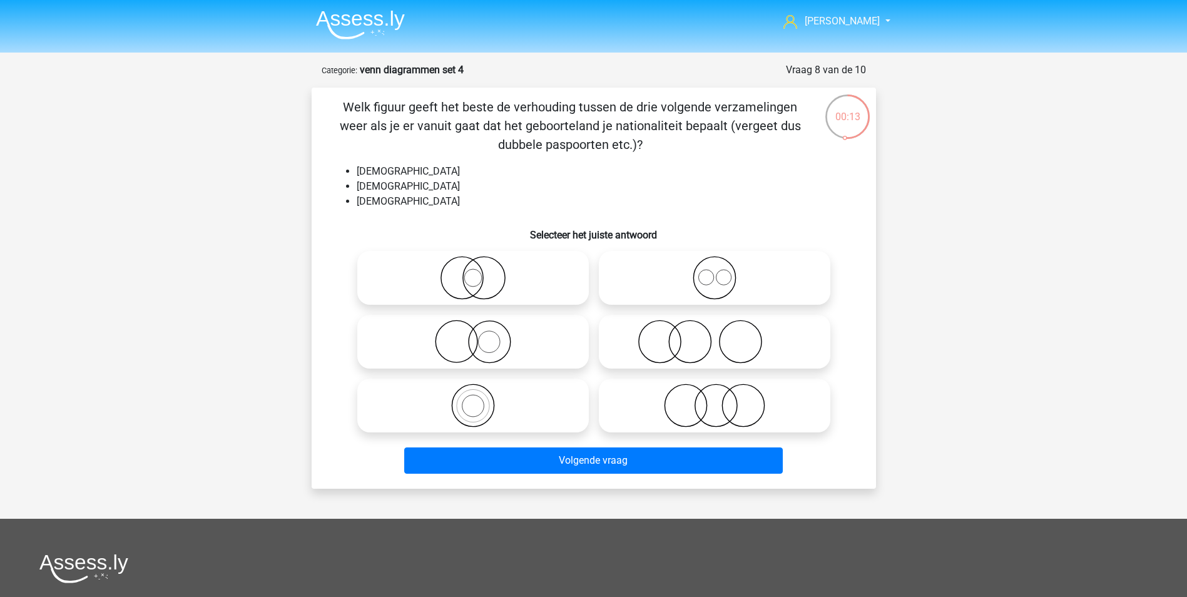
click at [719, 295] on icon at bounding box center [715, 278] width 222 height 44
click at [719, 272] on input "radio" at bounding box center [719, 267] width 8 height 8
radio input "true"
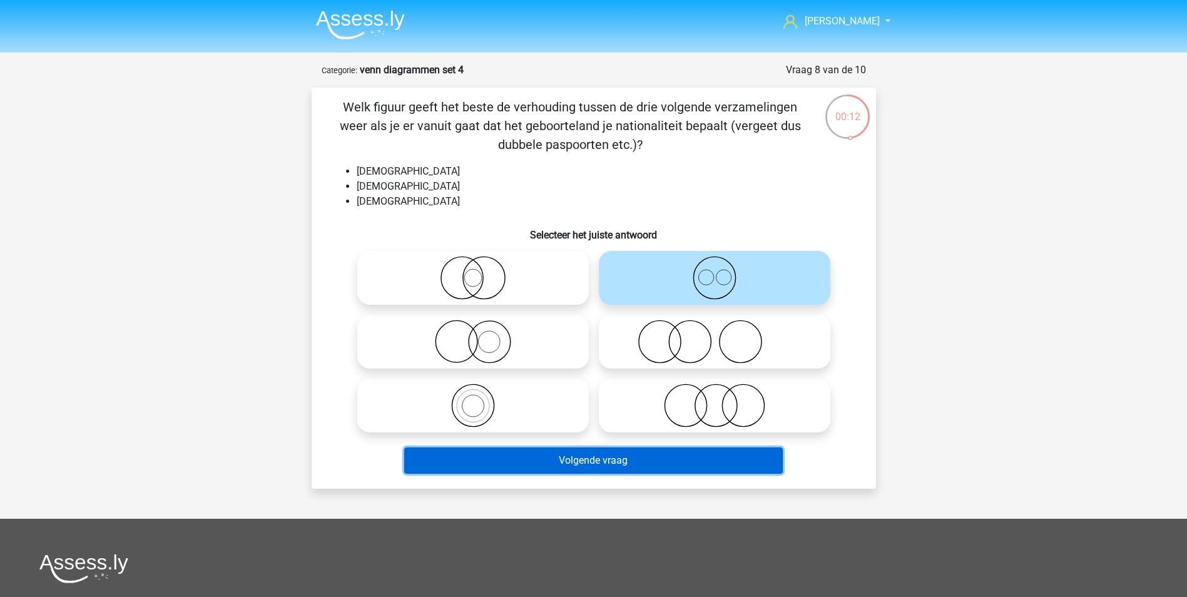
click at [672, 462] on button "Volgende vraag" at bounding box center [593, 460] width 379 height 26
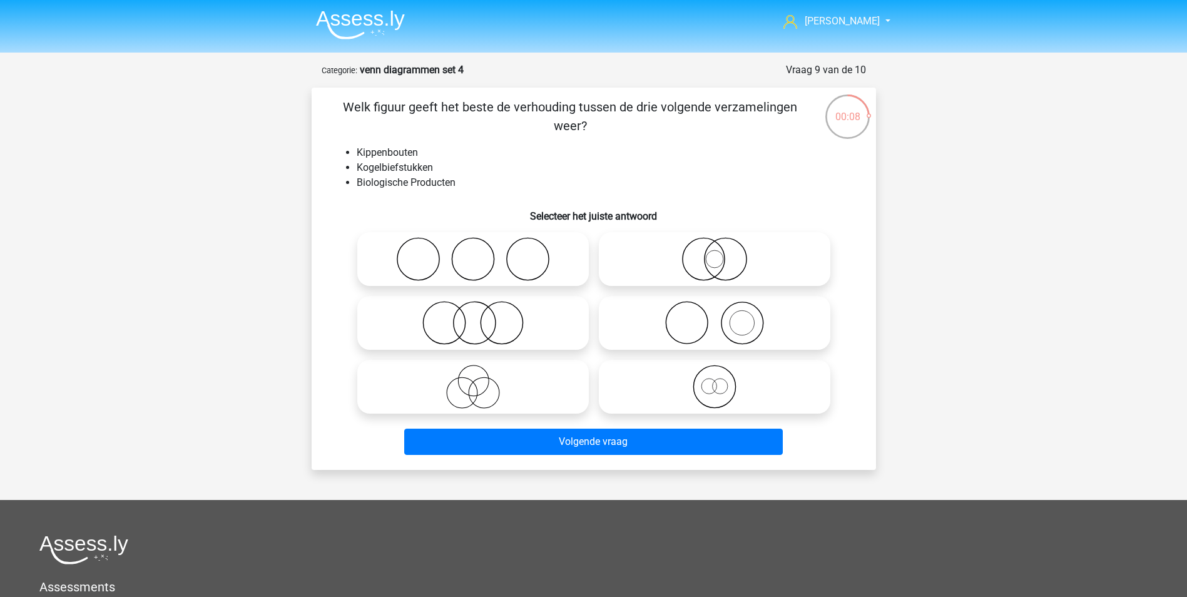
click at [719, 389] on icon at bounding box center [715, 387] width 222 height 44
click at [719, 380] on input "radio" at bounding box center [719, 376] width 8 height 8
radio input "true"
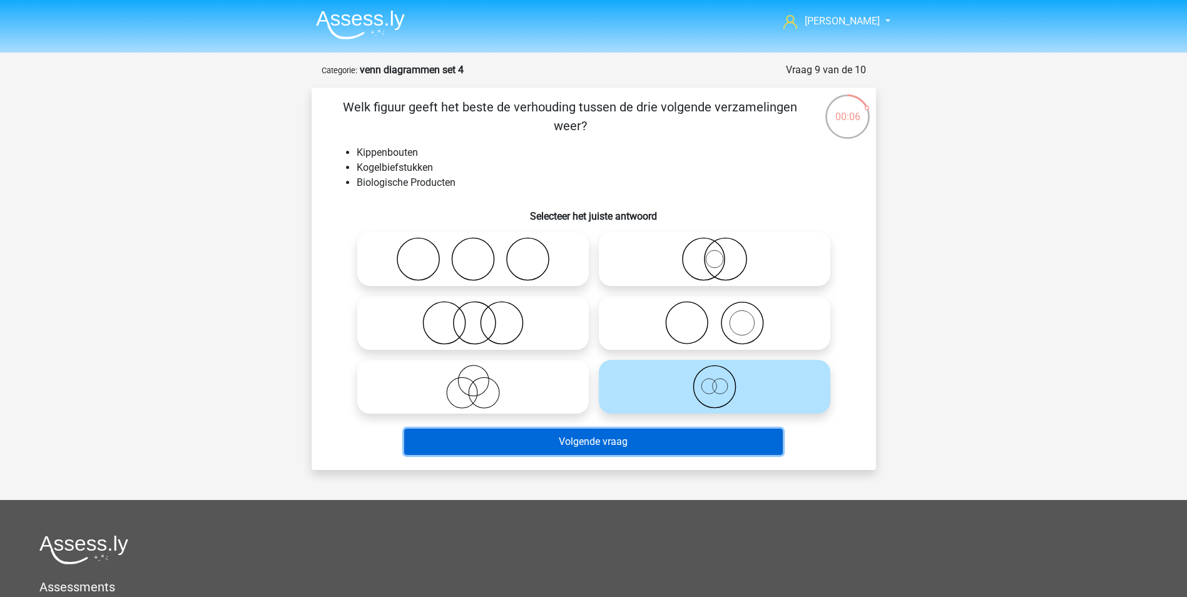
click at [628, 443] on button "Volgende vraag" at bounding box center [593, 442] width 379 height 26
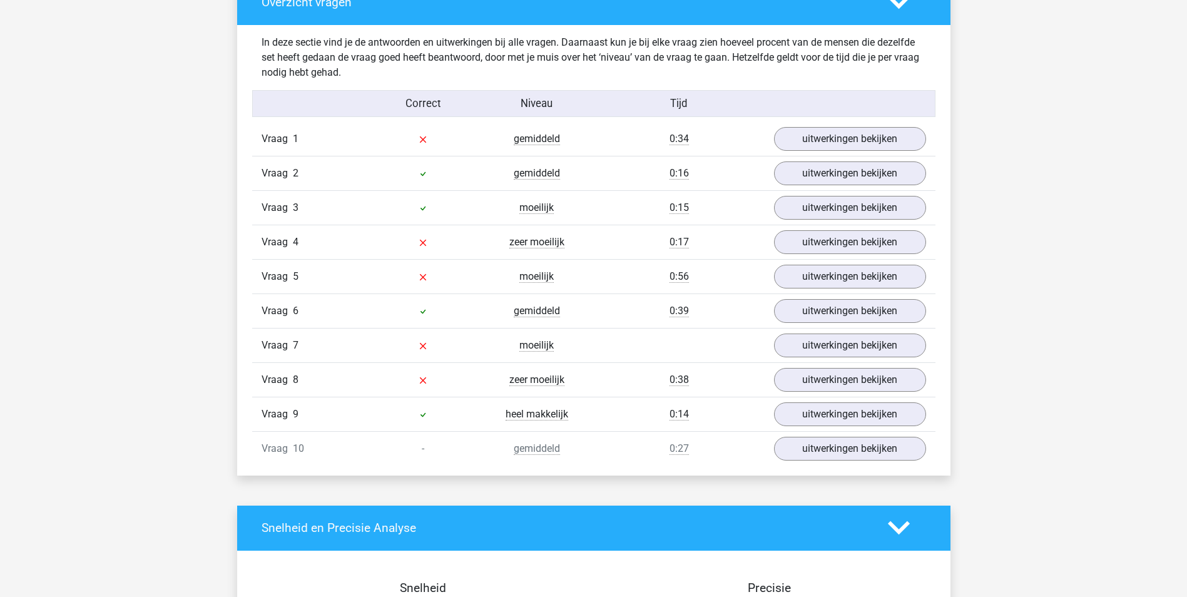
scroll to position [688, 0]
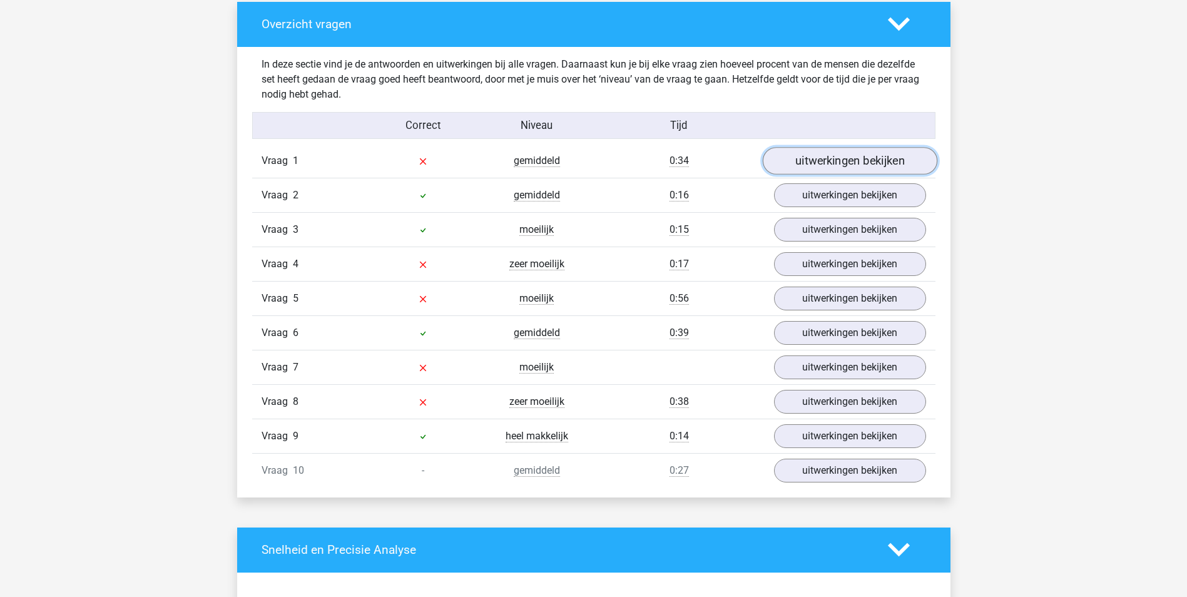
click at [844, 161] on link "uitwerkingen bekijken" at bounding box center [849, 161] width 175 height 28
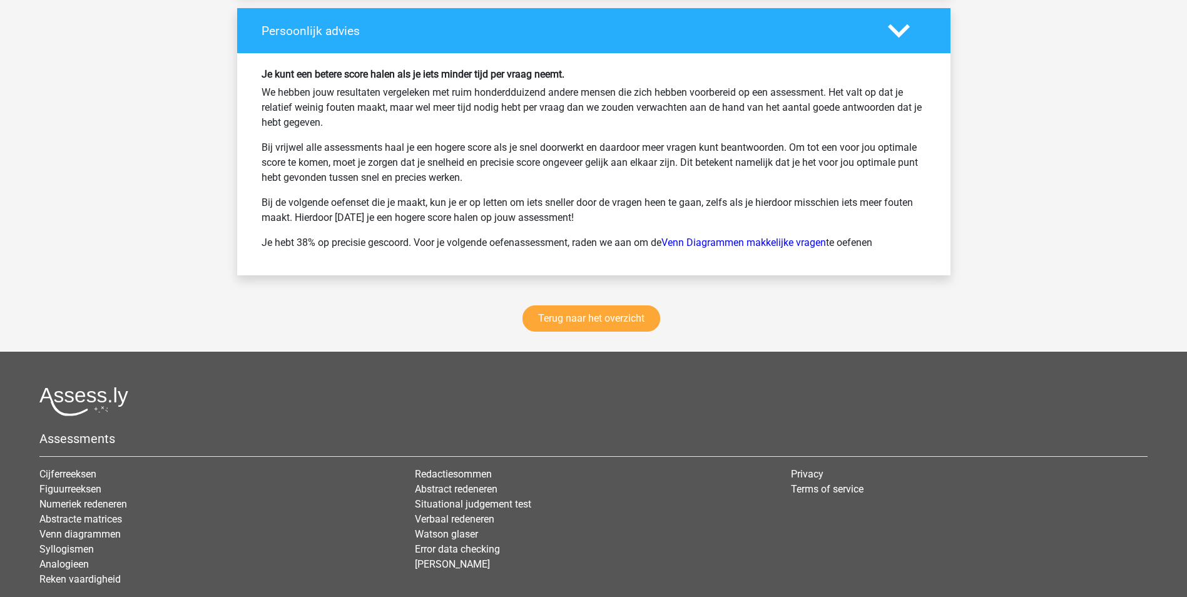
scroll to position [2002, 0]
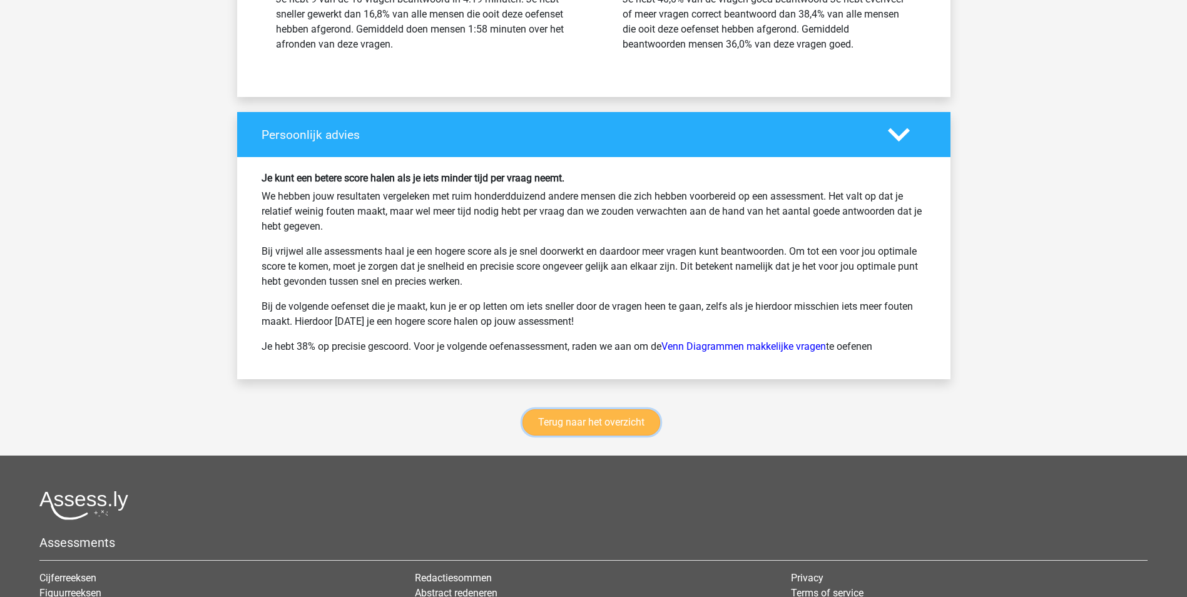
click at [599, 424] on link "Terug naar het overzicht" at bounding box center [591, 422] width 138 height 26
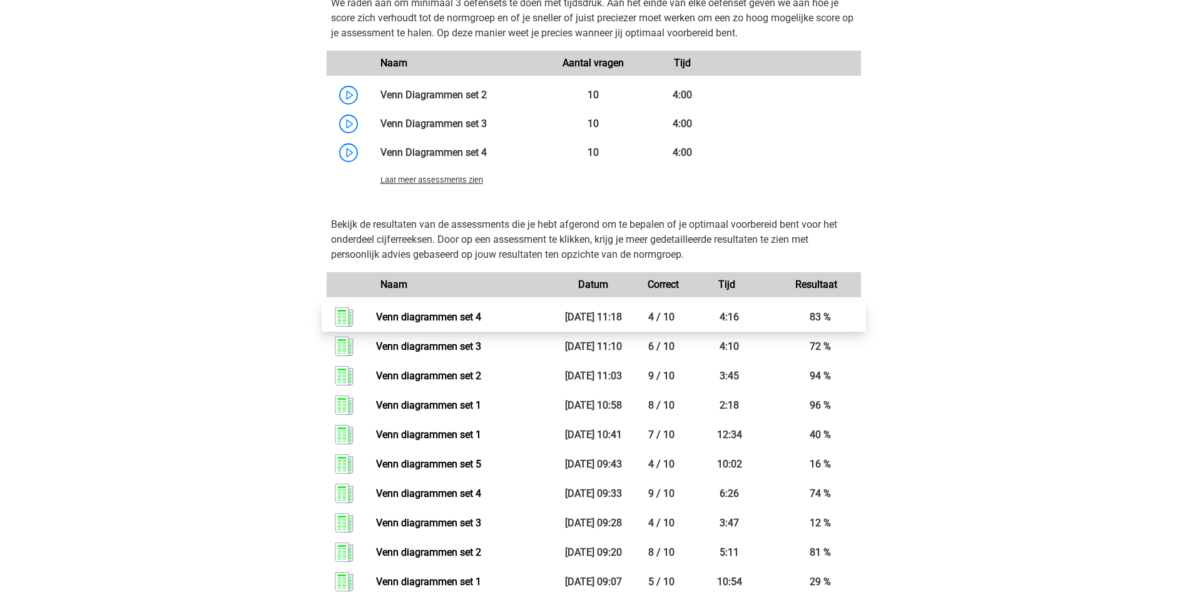
scroll to position [626, 0]
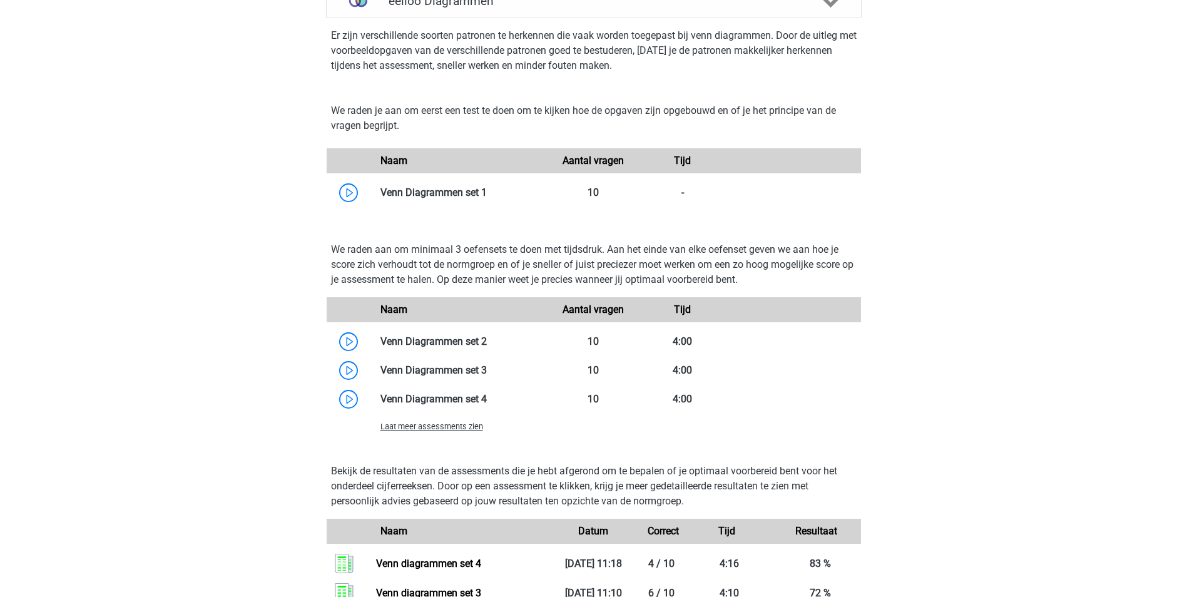
click at [455, 432] on div "Laat meer assessments zien" at bounding box center [460, 426] width 178 height 15
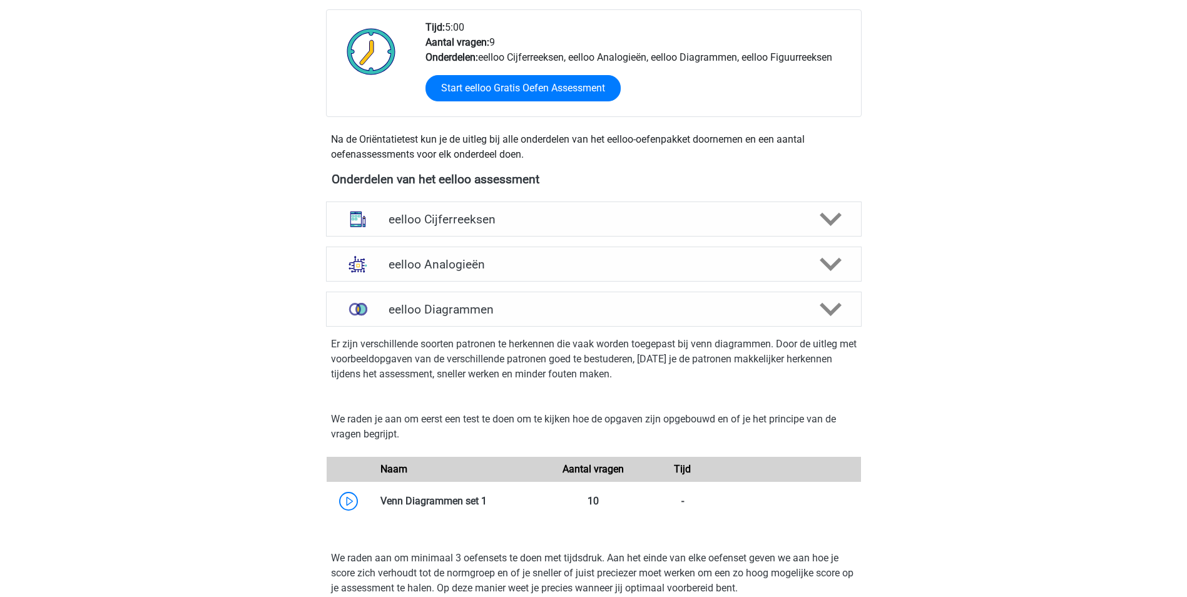
scroll to position [313, 0]
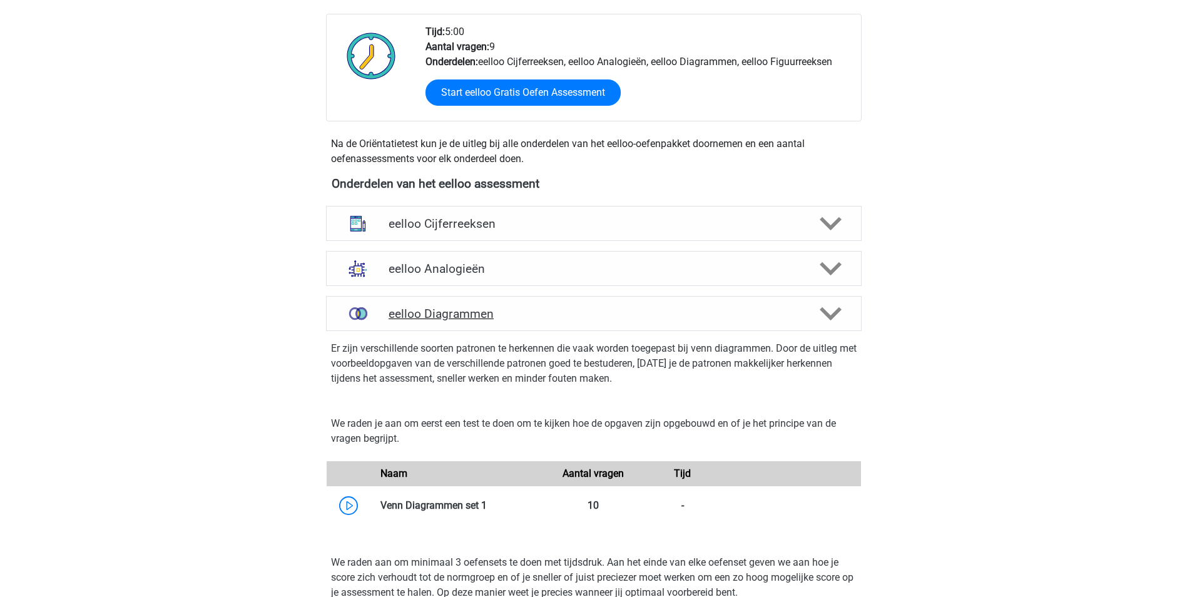
click at [534, 307] on h4 "eelloo Diagrammen" at bounding box center [594, 314] width 410 height 14
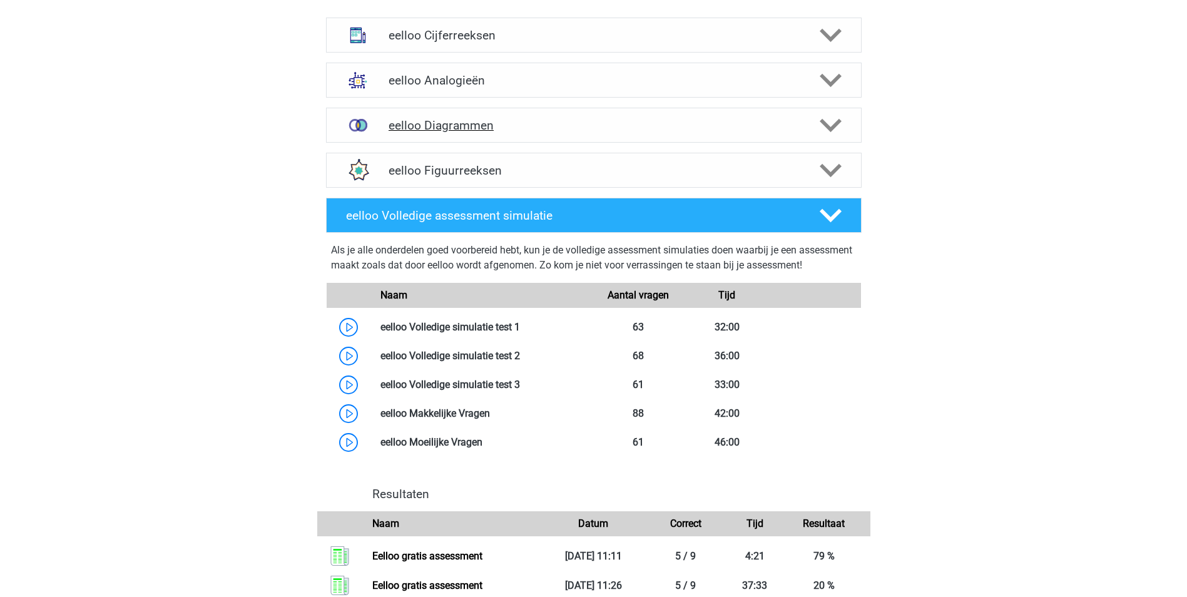
scroll to position [438, 0]
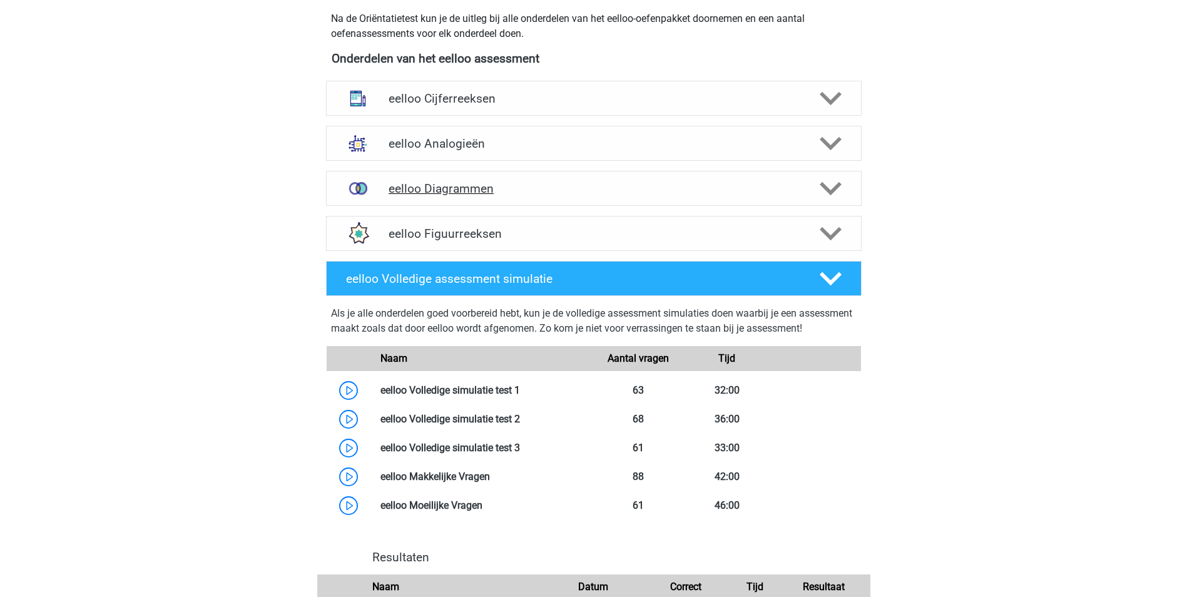
click at [531, 191] on h4 "eelloo Diagrammen" at bounding box center [594, 188] width 410 height 14
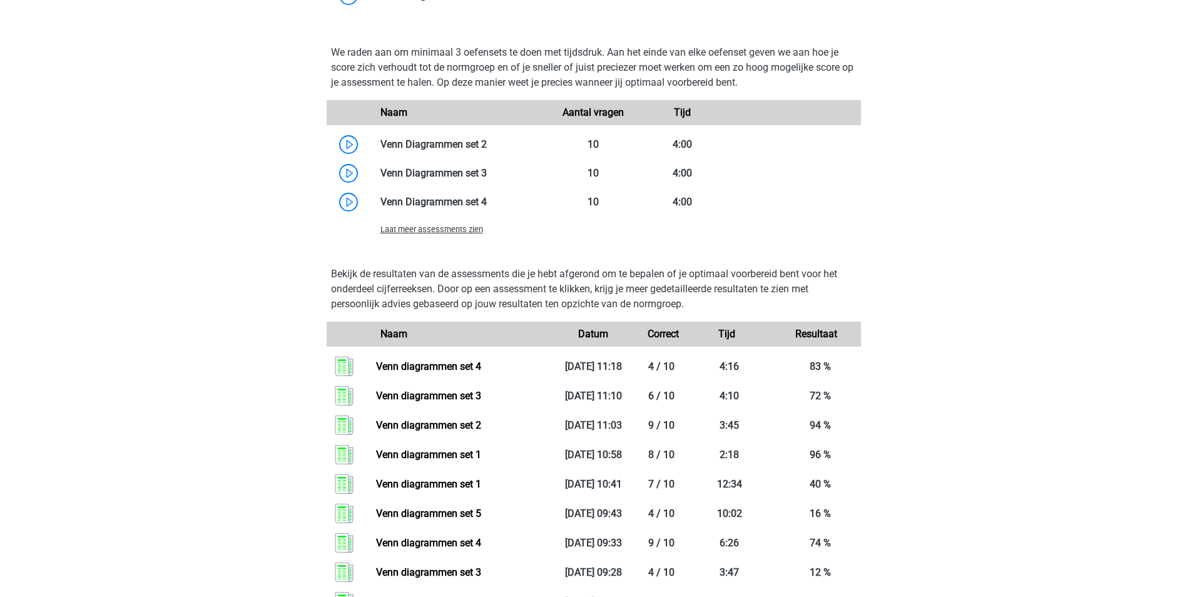
scroll to position [1001, 0]
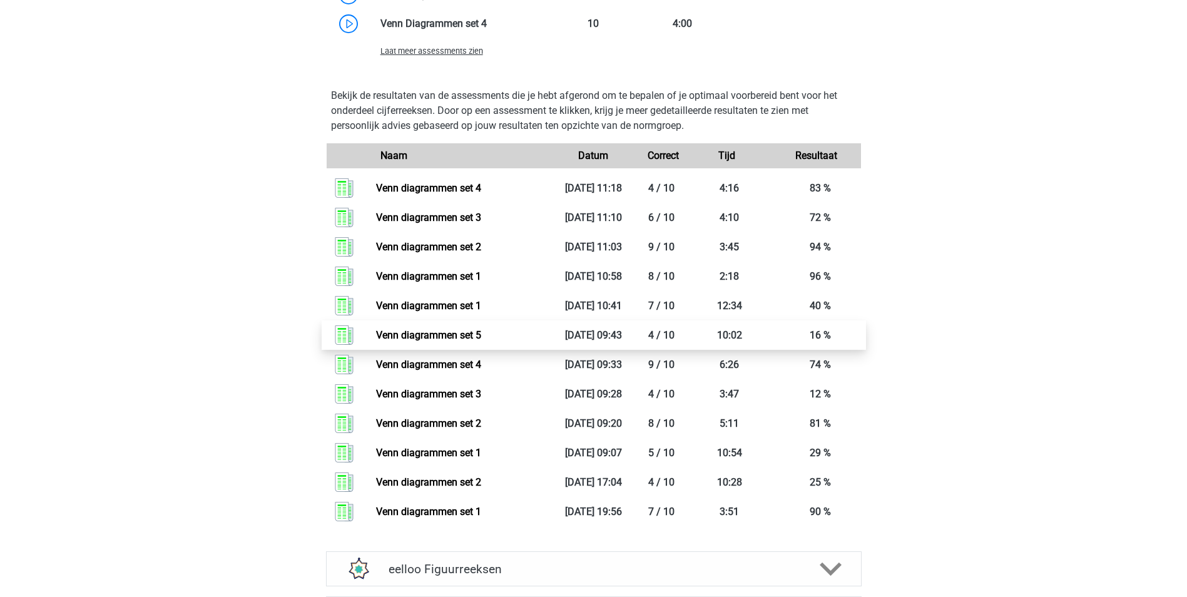
click at [442, 335] on link "Venn diagrammen set 5" at bounding box center [428, 335] width 105 height 12
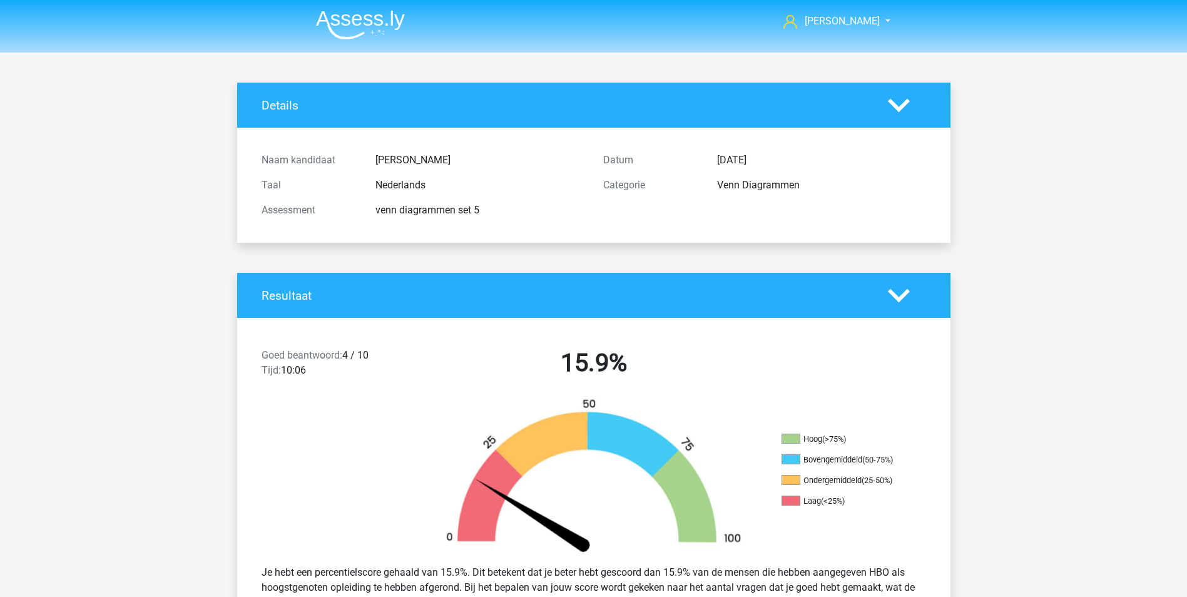
click at [375, 19] on img at bounding box center [360, 24] width 89 height 29
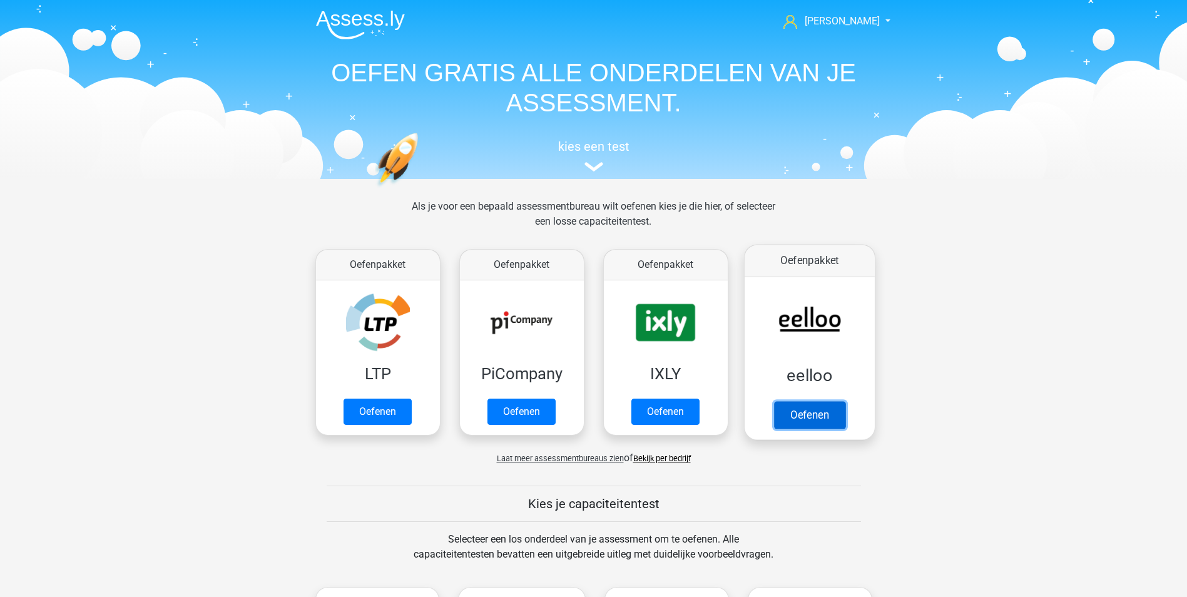
click at [800, 401] on link "Oefenen" at bounding box center [808, 415] width 71 height 28
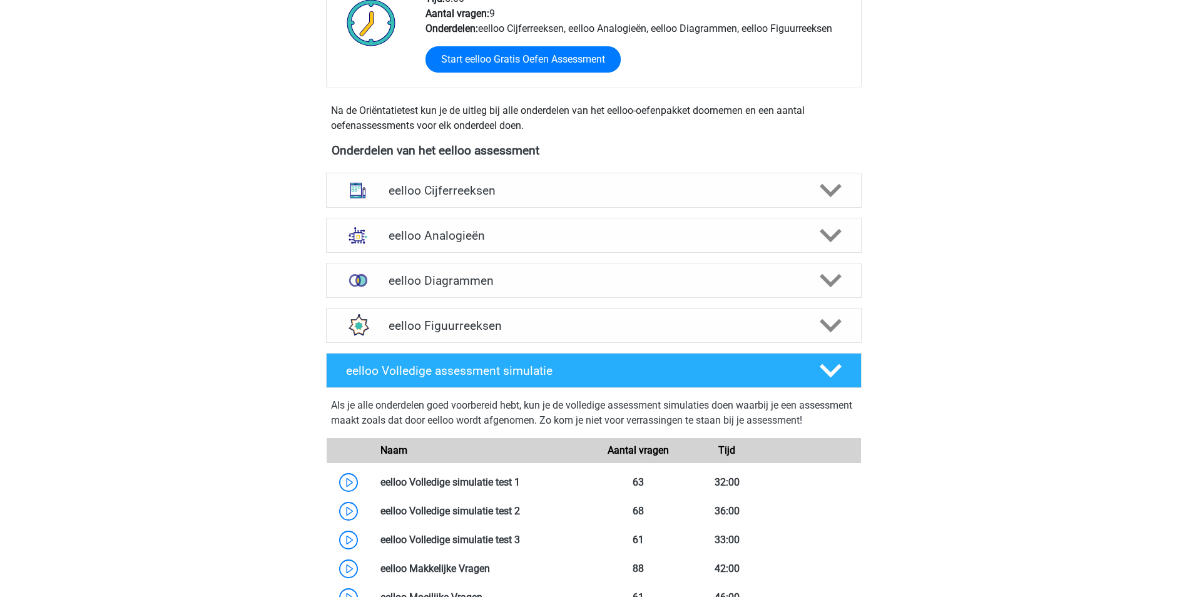
scroll to position [375, 0]
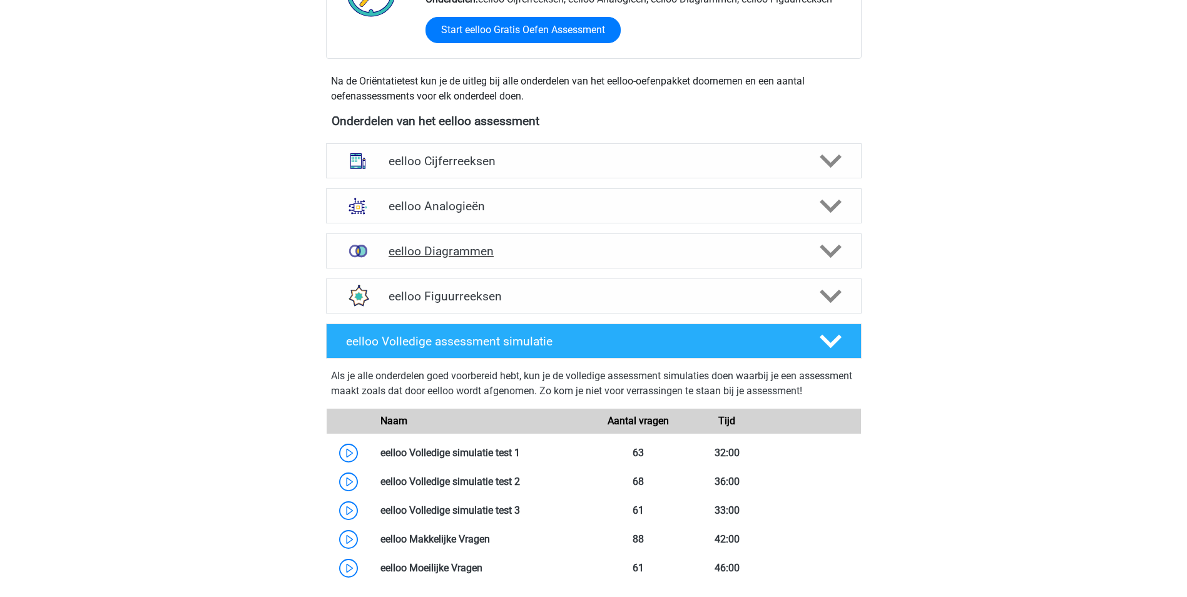
click at [458, 247] on h4 "eelloo Diagrammen" at bounding box center [594, 251] width 410 height 14
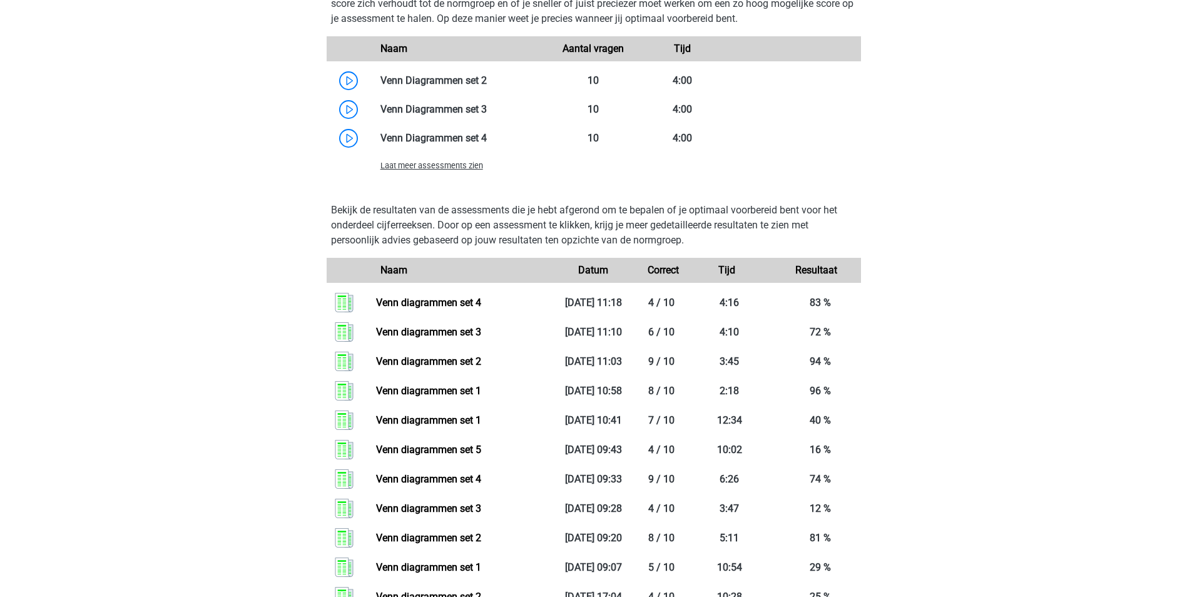
scroll to position [813, 0]
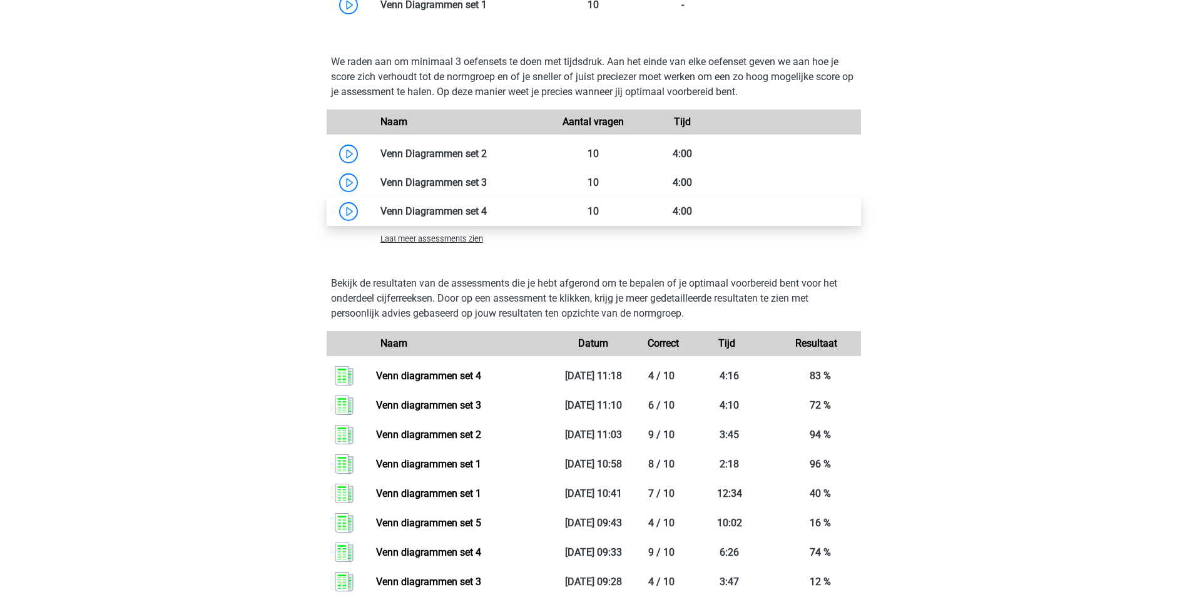
click at [487, 208] on link at bounding box center [487, 211] width 0 height 12
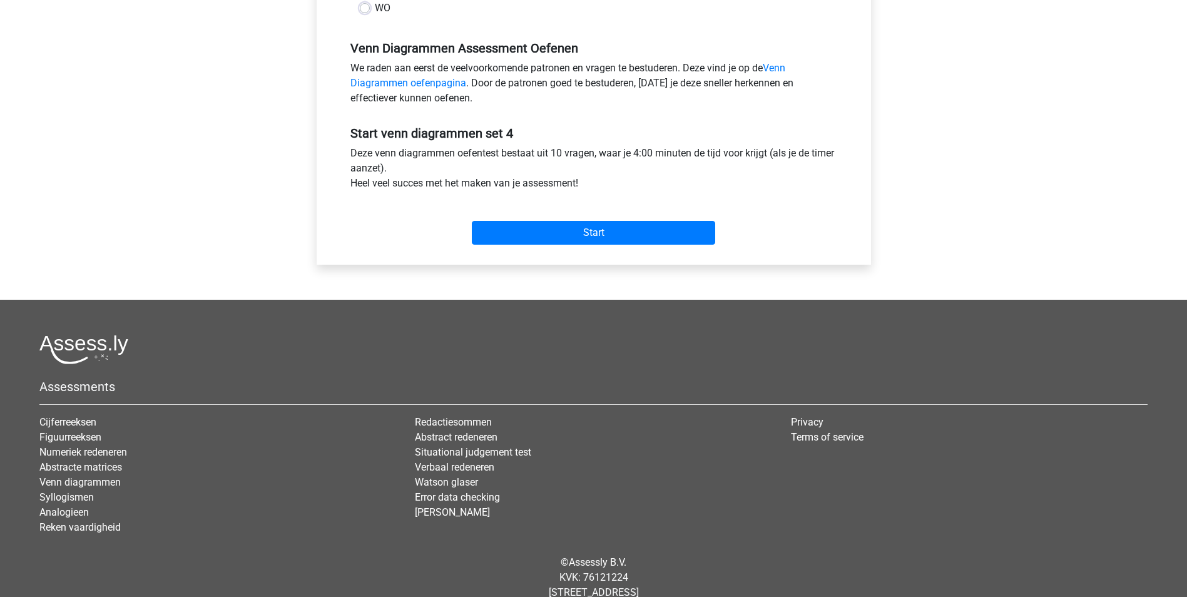
scroll to position [375, 0]
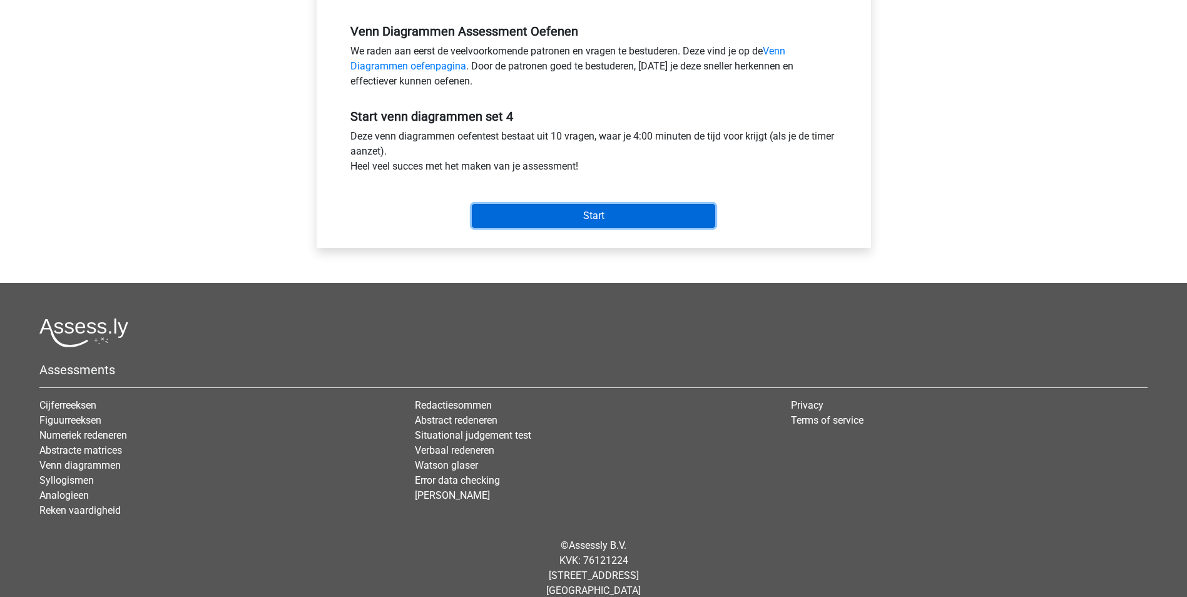
click at [600, 216] on input "Start" at bounding box center [593, 216] width 243 height 24
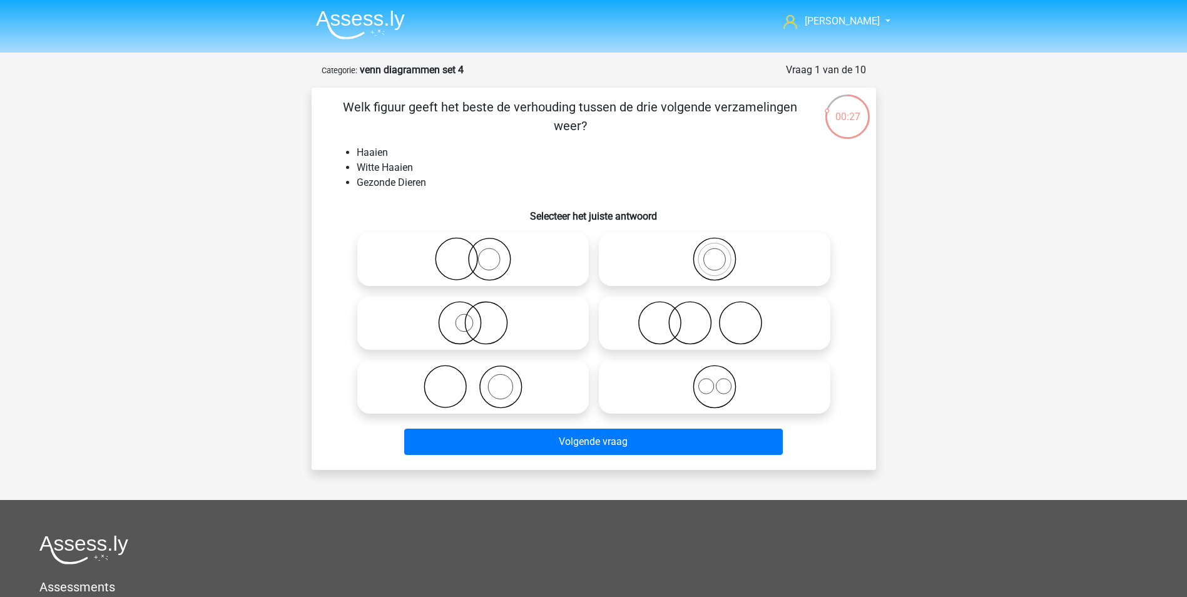
click at [491, 324] on icon at bounding box center [473, 323] width 222 height 44
click at [481, 317] on input "radio" at bounding box center [477, 312] width 8 height 8
radio input "true"
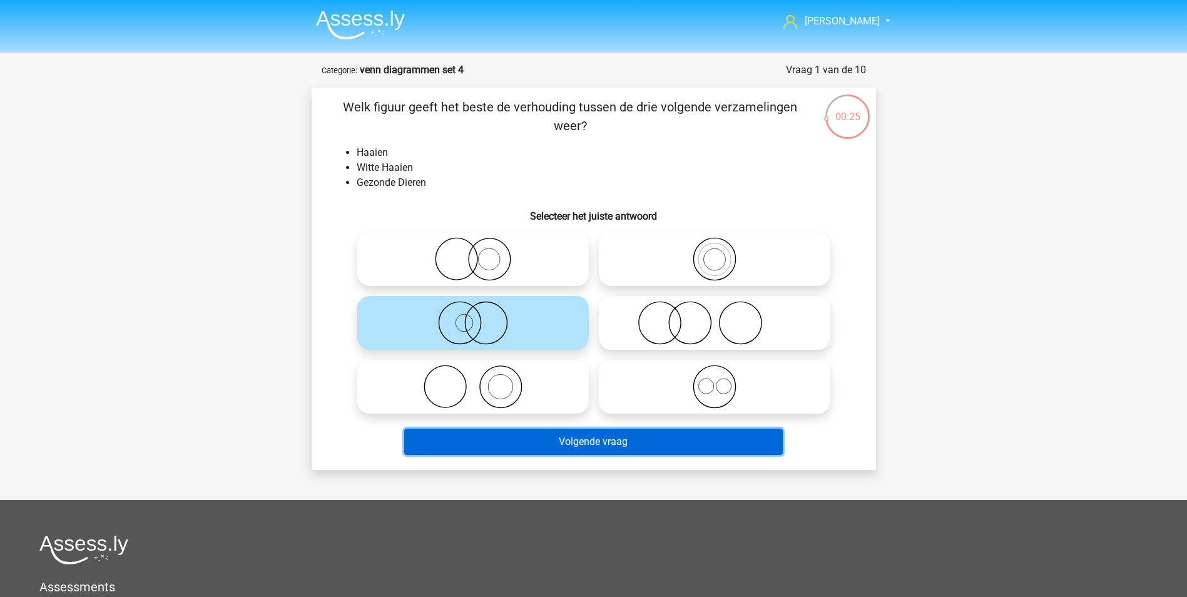
click at [583, 436] on button "Volgende vraag" at bounding box center [593, 442] width 379 height 26
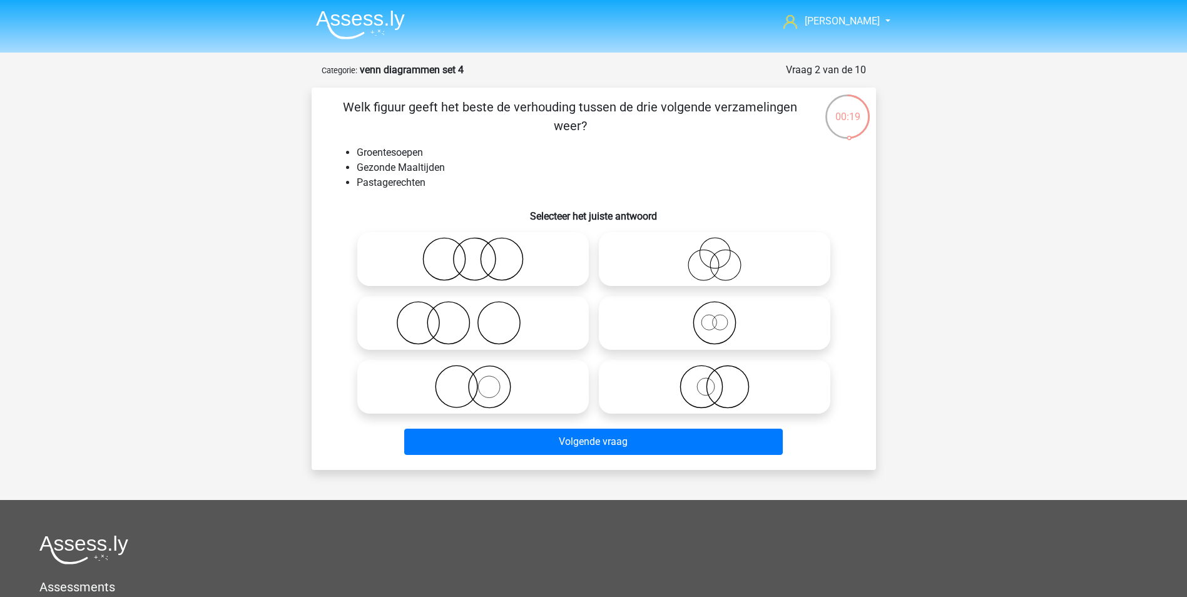
click at [476, 260] on icon at bounding box center [473, 259] width 222 height 44
click at [476, 253] on input "radio" at bounding box center [477, 249] width 8 height 8
radio input "true"
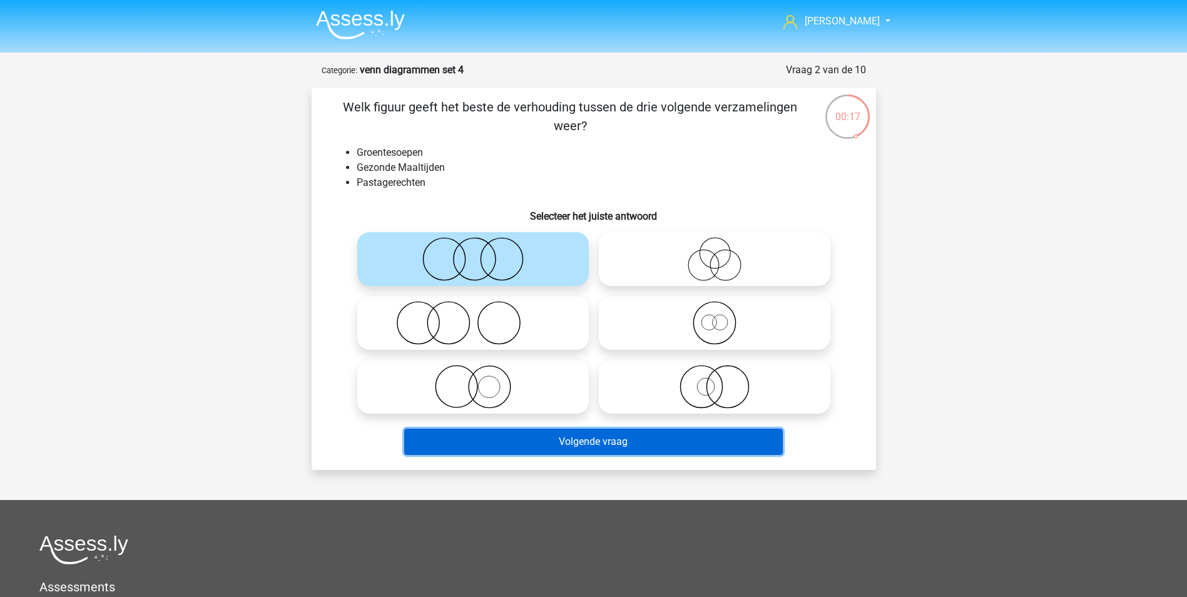
click at [629, 437] on button "Volgende vraag" at bounding box center [593, 442] width 379 height 26
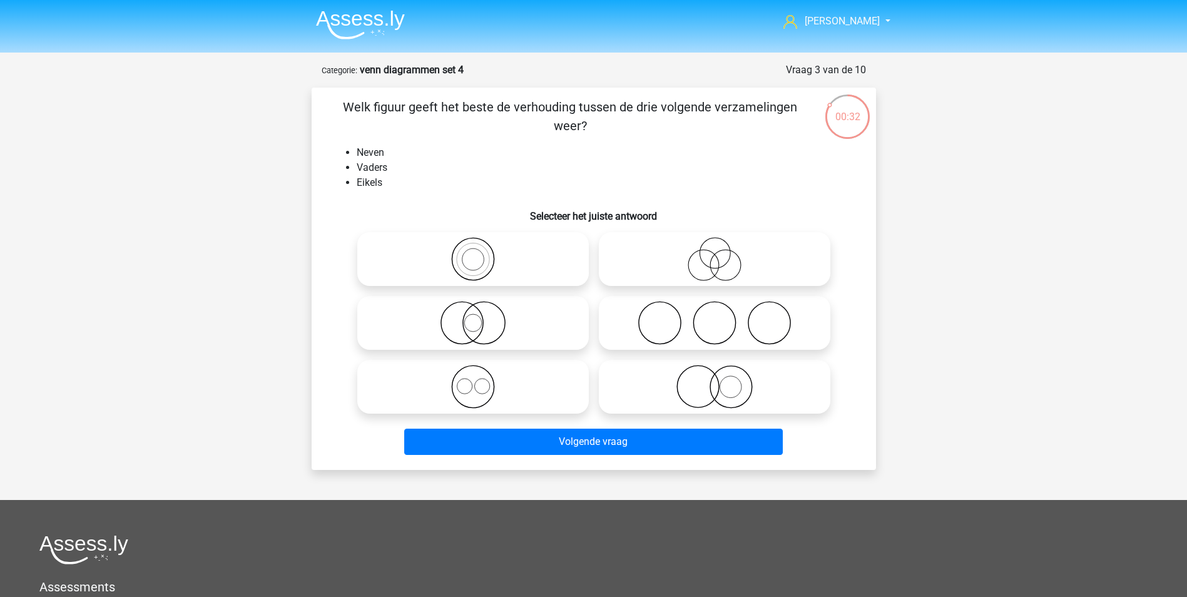
click at [711, 260] on icon at bounding box center [715, 259] width 222 height 44
click at [715, 253] on input "radio" at bounding box center [719, 249] width 8 height 8
radio input "true"
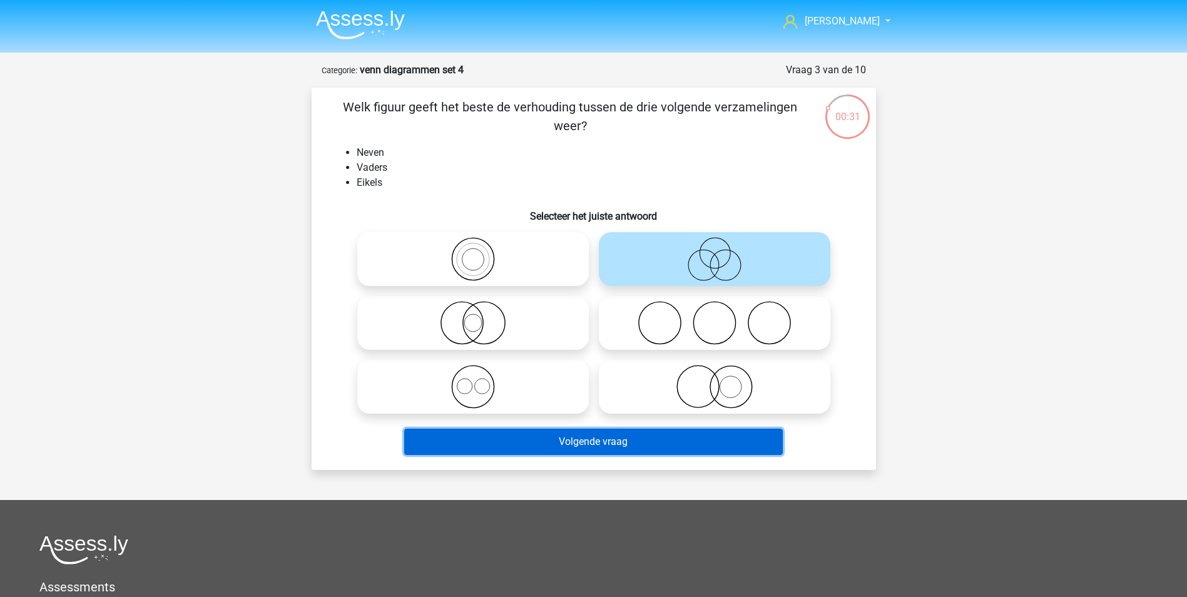
click at [614, 443] on button "Volgende vraag" at bounding box center [593, 442] width 379 height 26
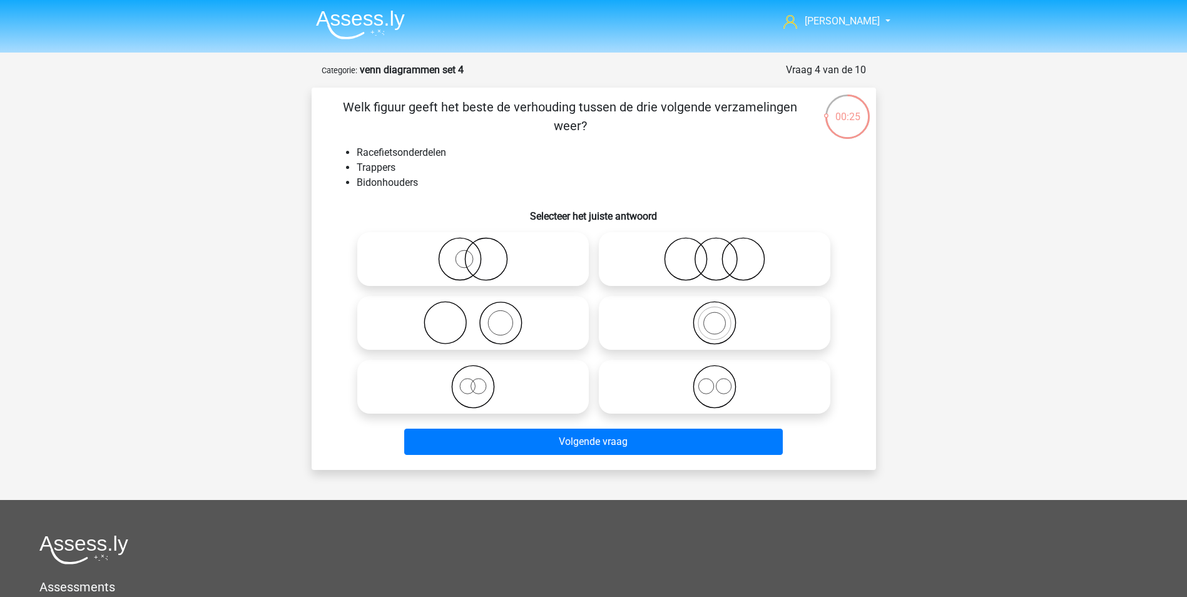
click at [720, 395] on icon at bounding box center [715, 387] width 222 height 44
click at [720, 380] on input "radio" at bounding box center [719, 376] width 8 height 8
radio input "true"
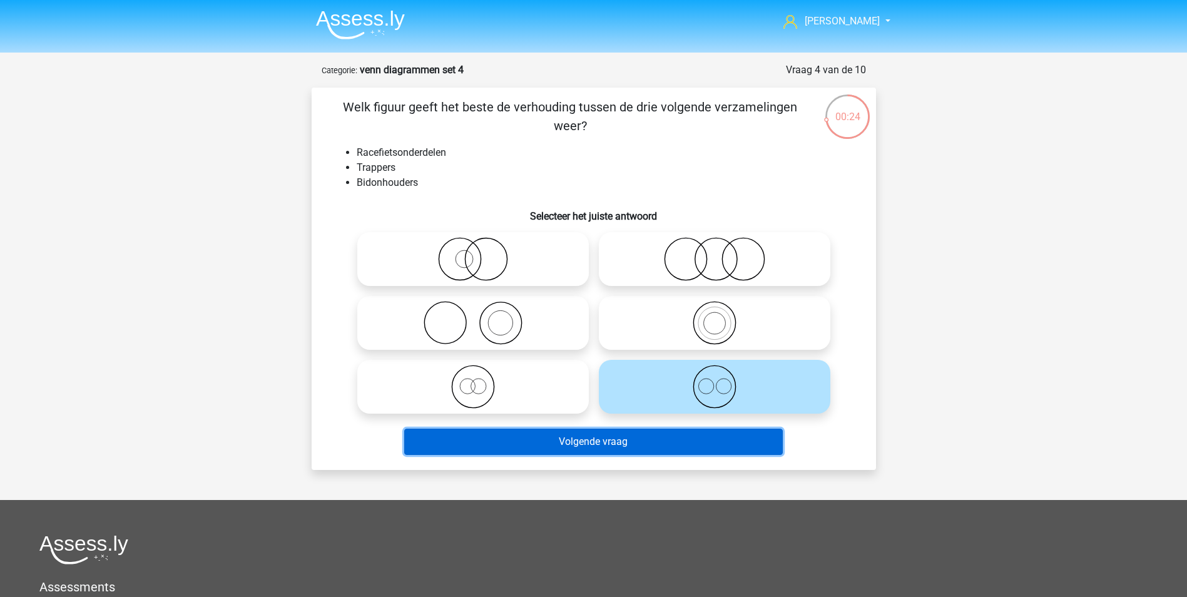
click at [631, 446] on button "Volgende vraag" at bounding box center [593, 442] width 379 height 26
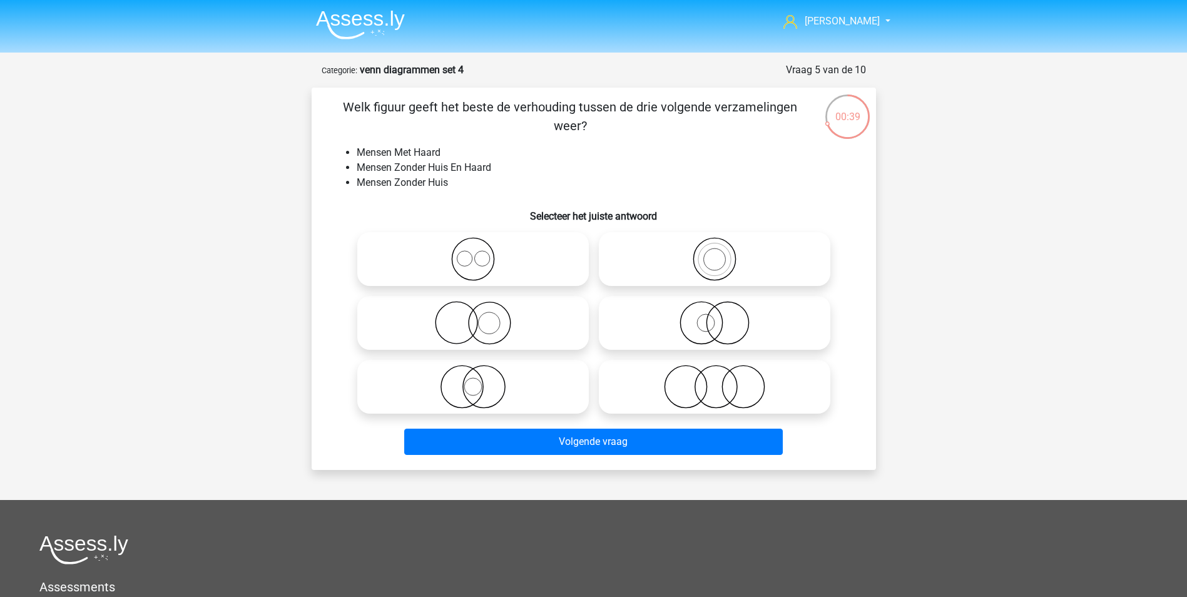
click at [496, 324] on icon at bounding box center [473, 323] width 222 height 44
click at [481, 317] on input "radio" at bounding box center [477, 312] width 8 height 8
radio input "true"
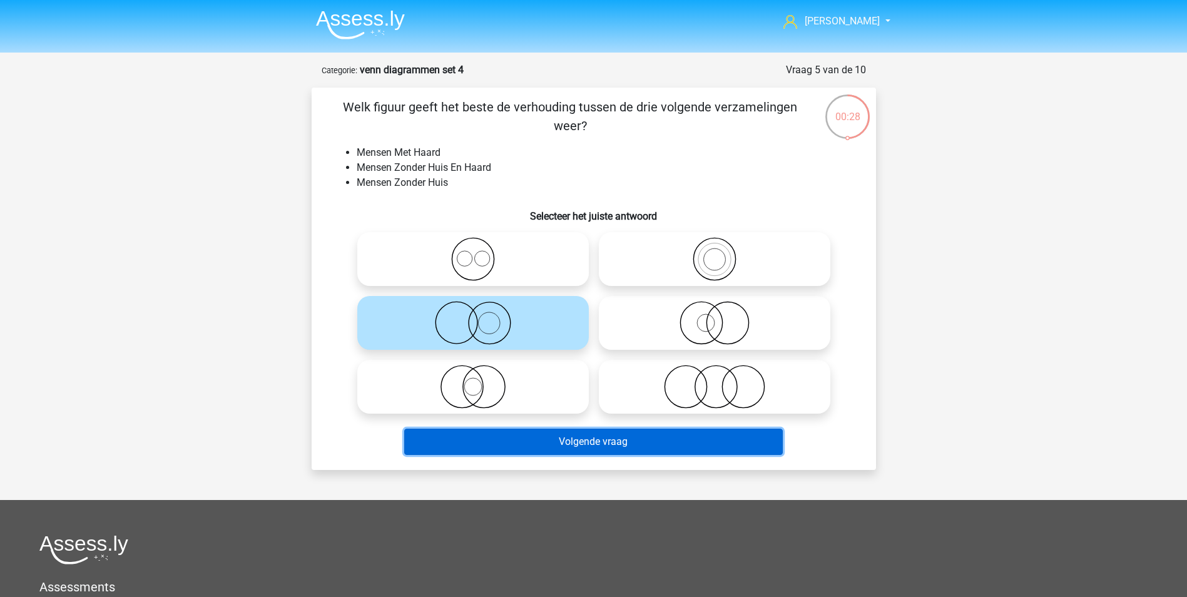
click at [626, 438] on button "Volgende vraag" at bounding box center [593, 442] width 379 height 26
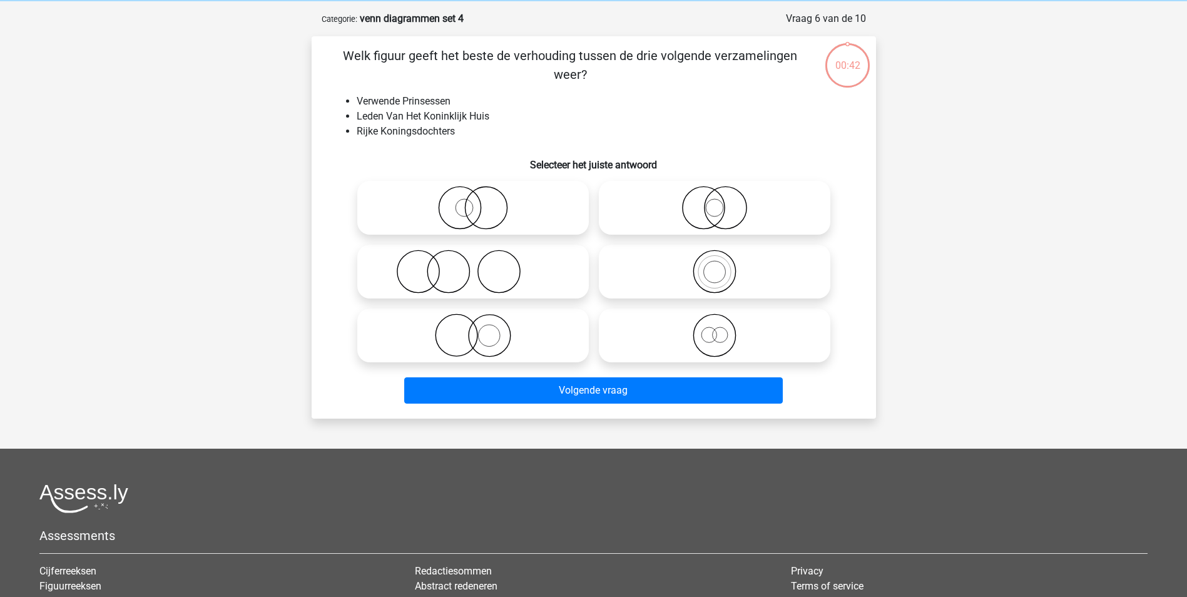
scroll to position [63, 0]
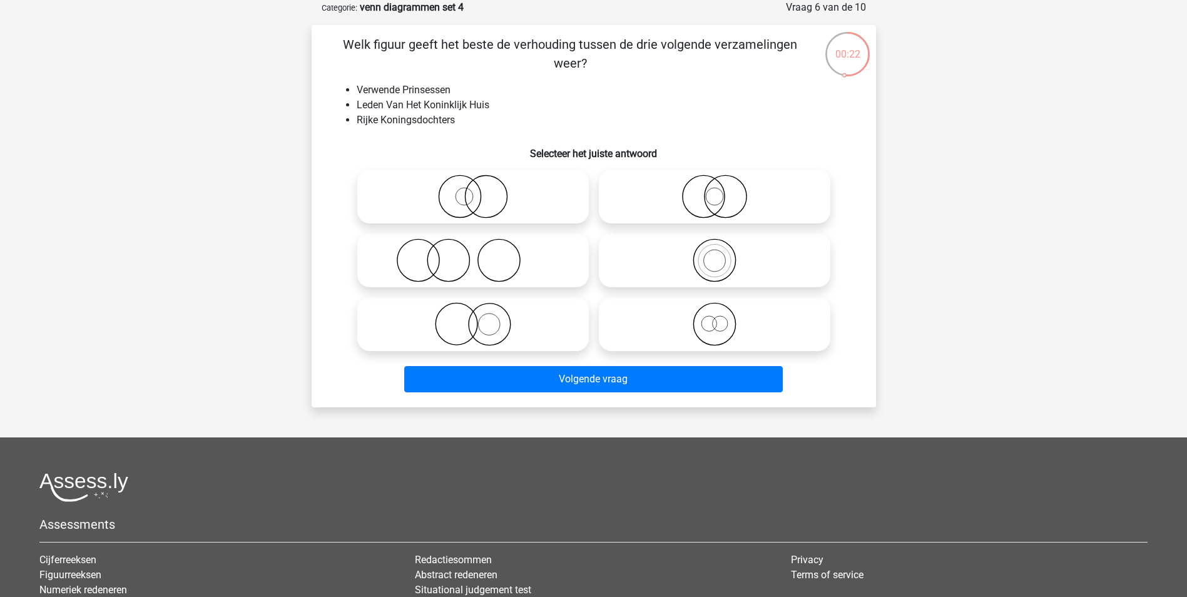
click at [718, 320] on icon at bounding box center [715, 324] width 222 height 44
click at [718, 318] on input "radio" at bounding box center [719, 314] width 8 height 8
radio input "true"
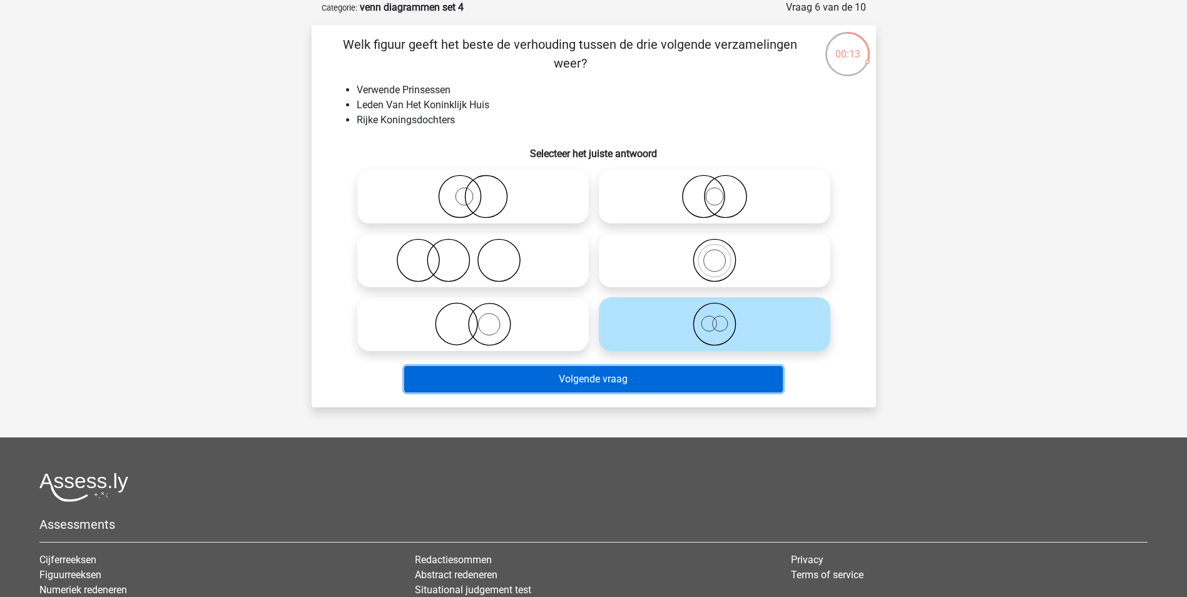
click at [623, 374] on button "Volgende vraag" at bounding box center [593, 379] width 379 height 26
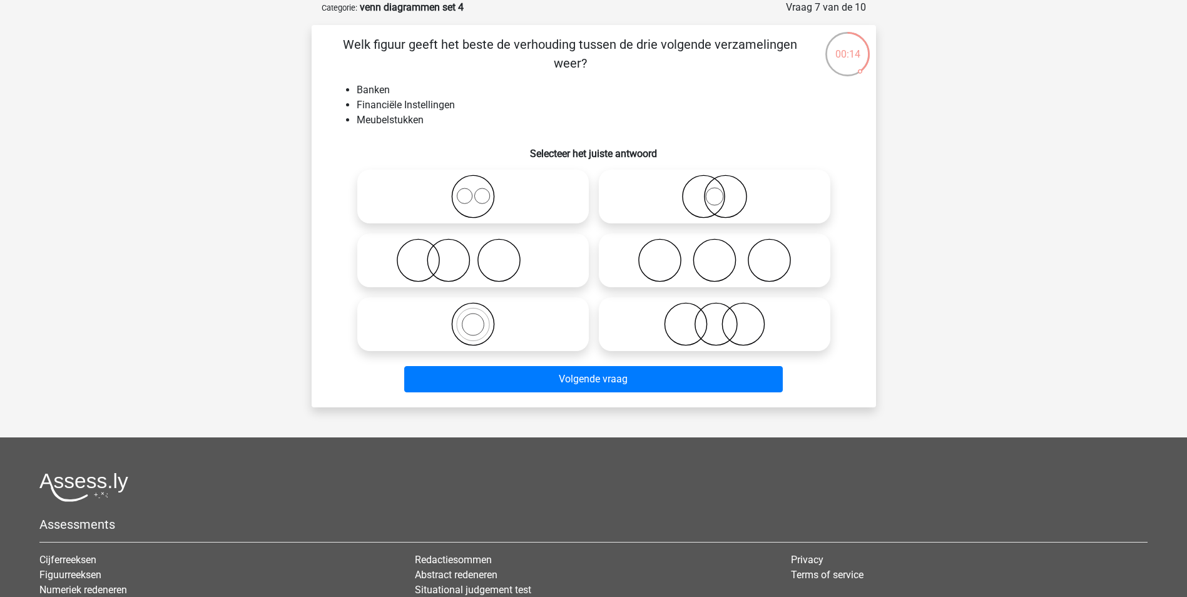
click at [728, 334] on icon at bounding box center [715, 324] width 222 height 44
click at [723, 318] on input "radio" at bounding box center [719, 314] width 8 height 8
radio input "true"
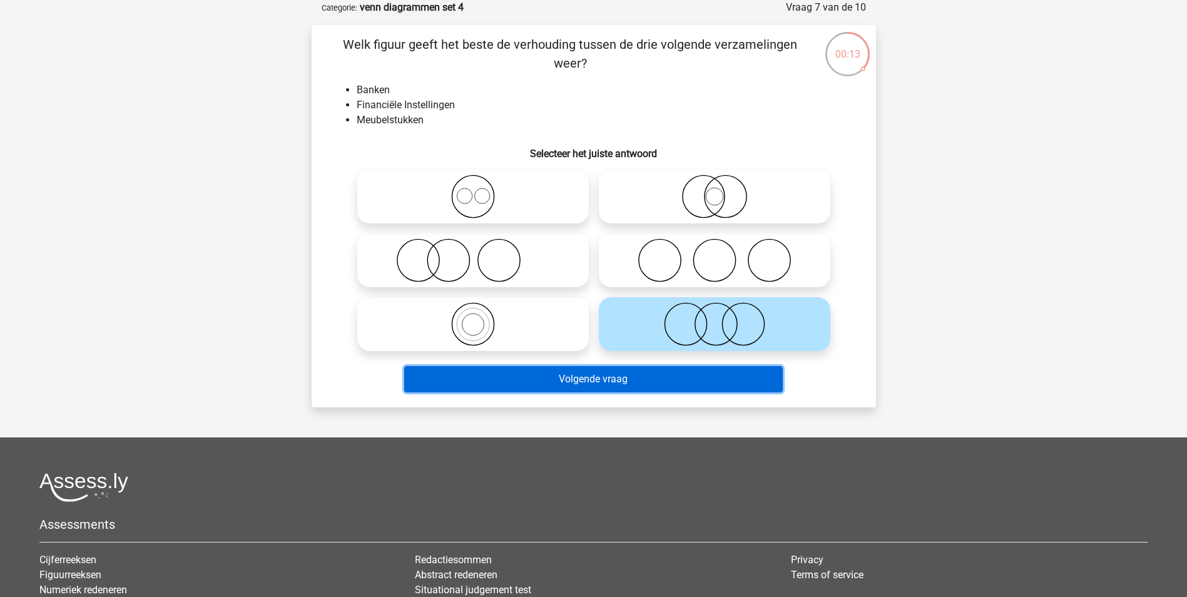
click at [663, 380] on button "Volgende vraag" at bounding box center [593, 379] width 379 height 26
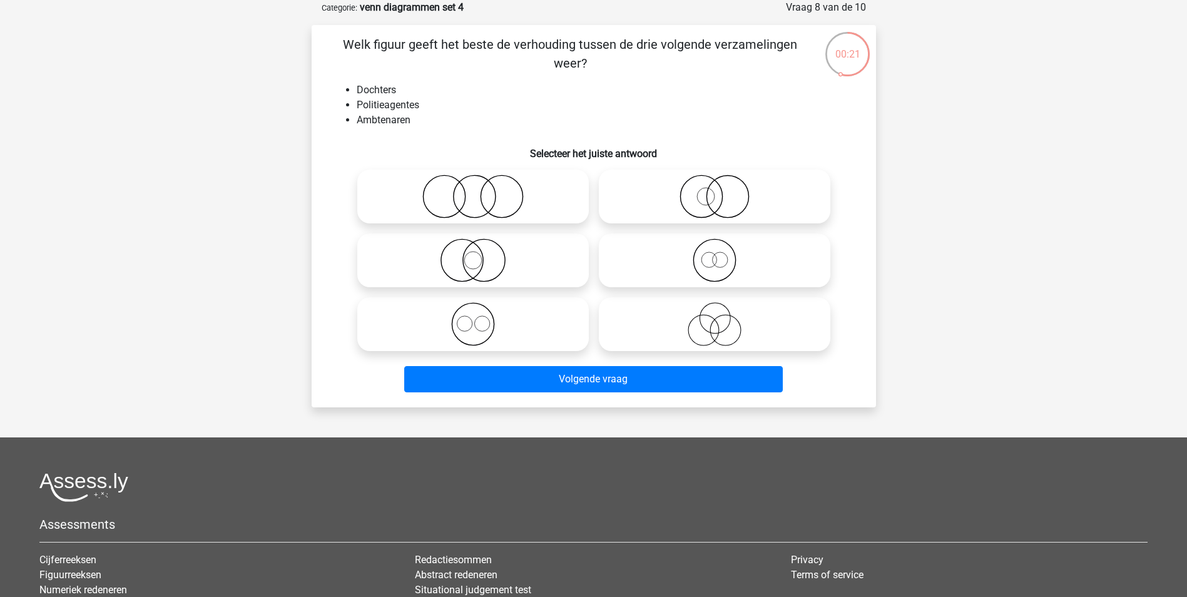
click at [714, 327] on icon at bounding box center [715, 324] width 222 height 44
click at [715, 318] on input "radio" at bounding box center [719, 314] width 8 height 8
radio input "true"
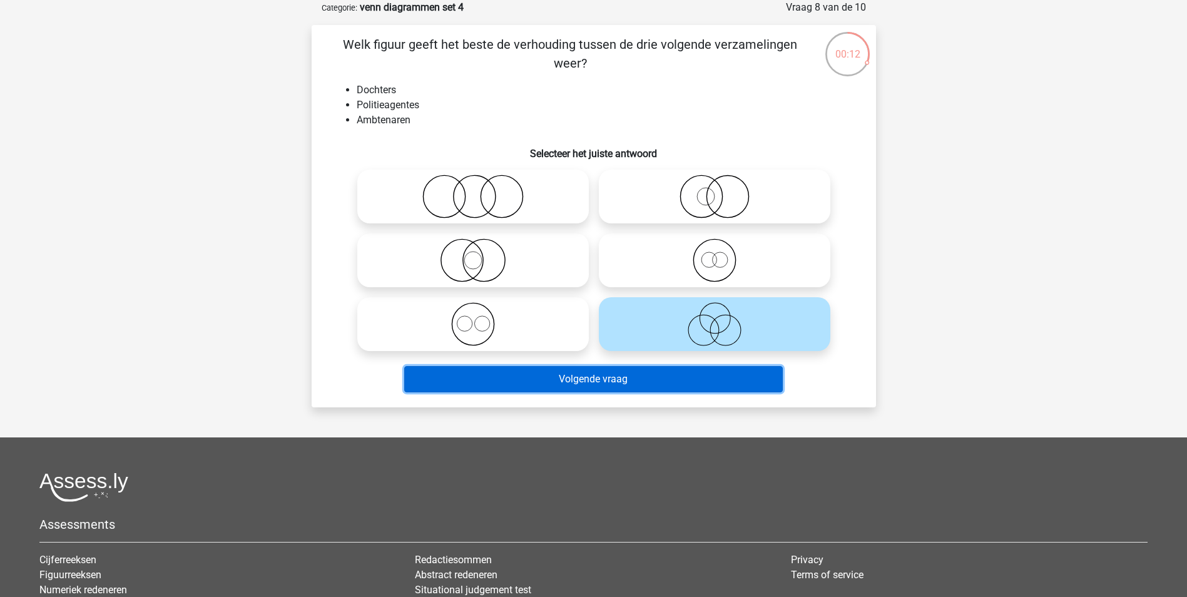
click at [623, 377] on button "Volgende vraag" at bounding box center [593, 379] width 379 height 26
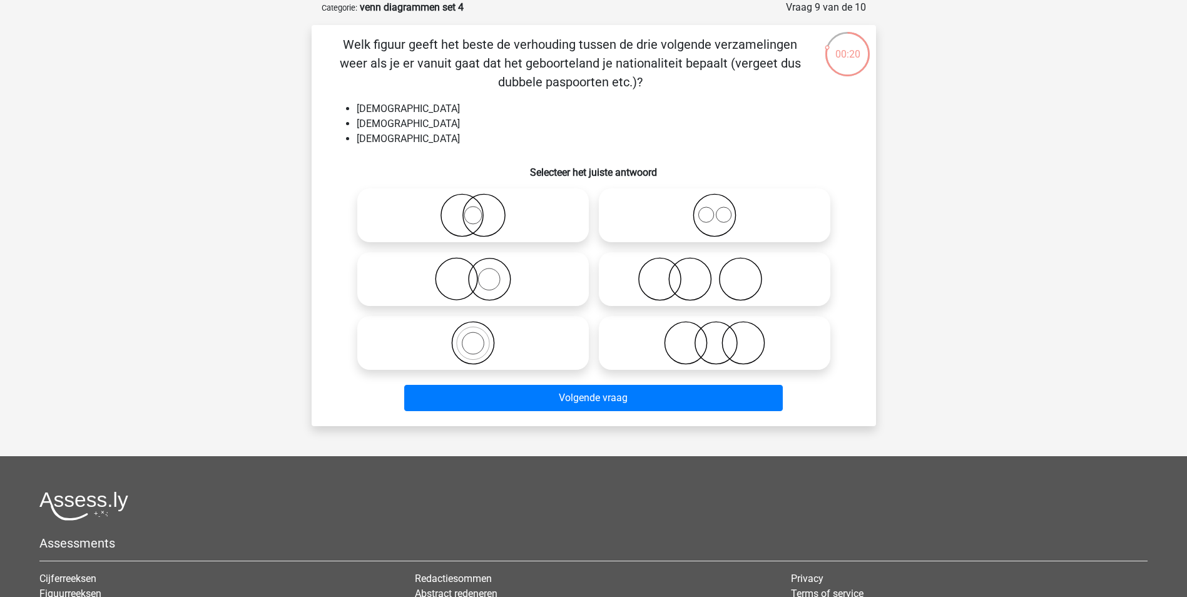
click at [695, 225] on icon at bounding box center [715, 215] width 222 height 44
click at [715, 209] on input "radio" at bounding box center [719, 205] width 8 height 8
radio input "true"
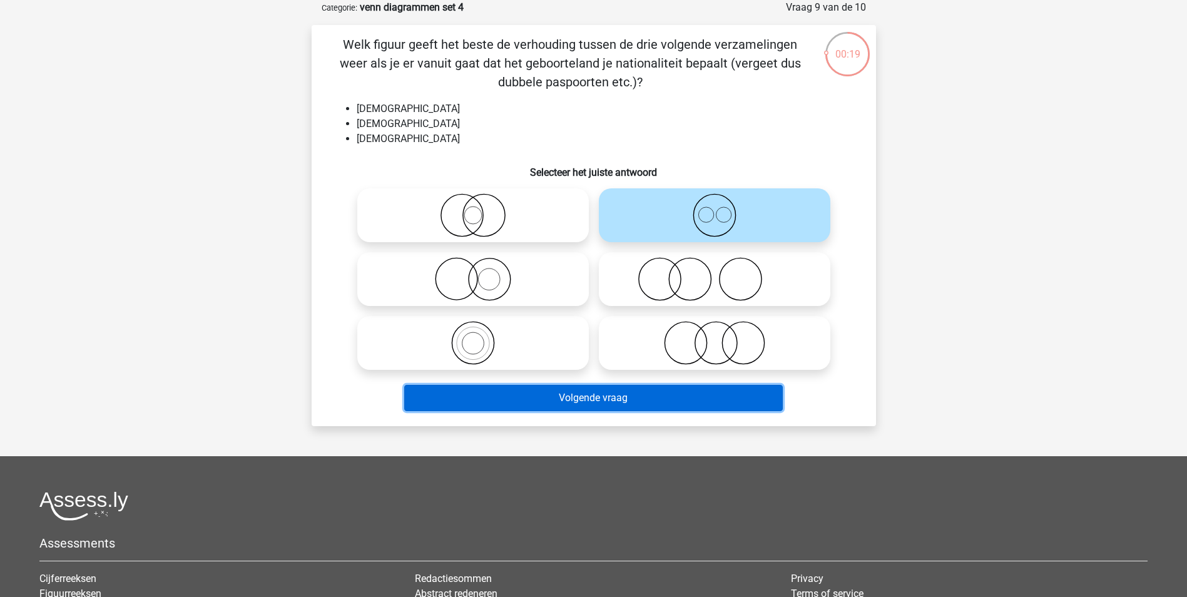
click at [646, 406] on button "Volgende vraag" at bounding box center [593, 398] width 379 height 26
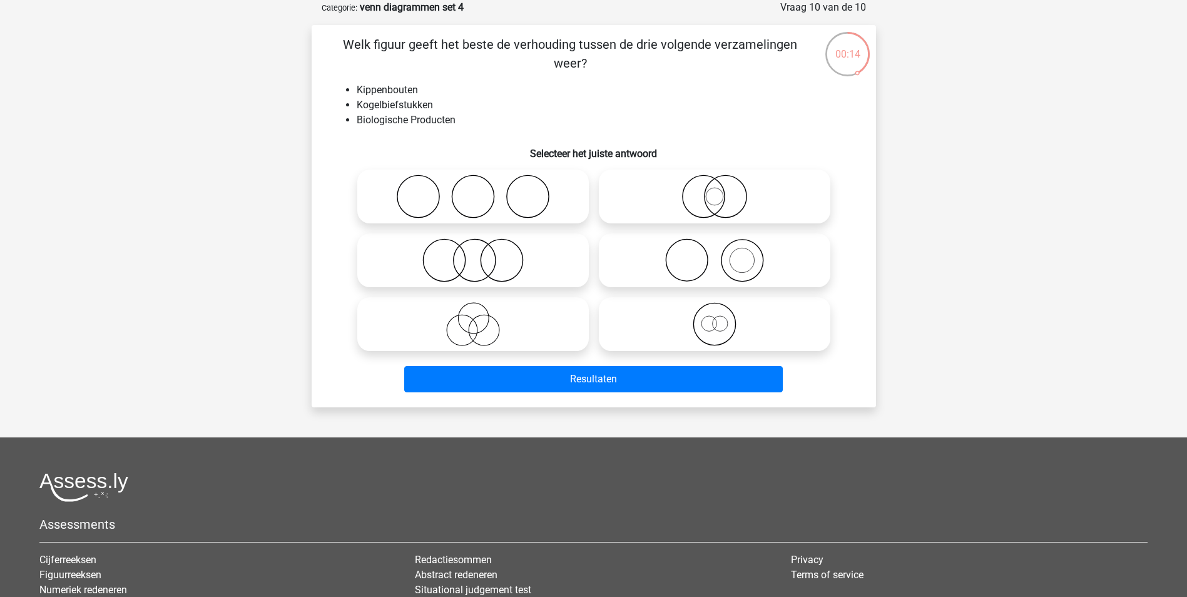
click at [497, 195] on icon at bounding box center [473, 197] width 222 height 44
click at [481, 190] on input "radio" at bounding box center [477, 186] width 8 height 8
radio input "true"
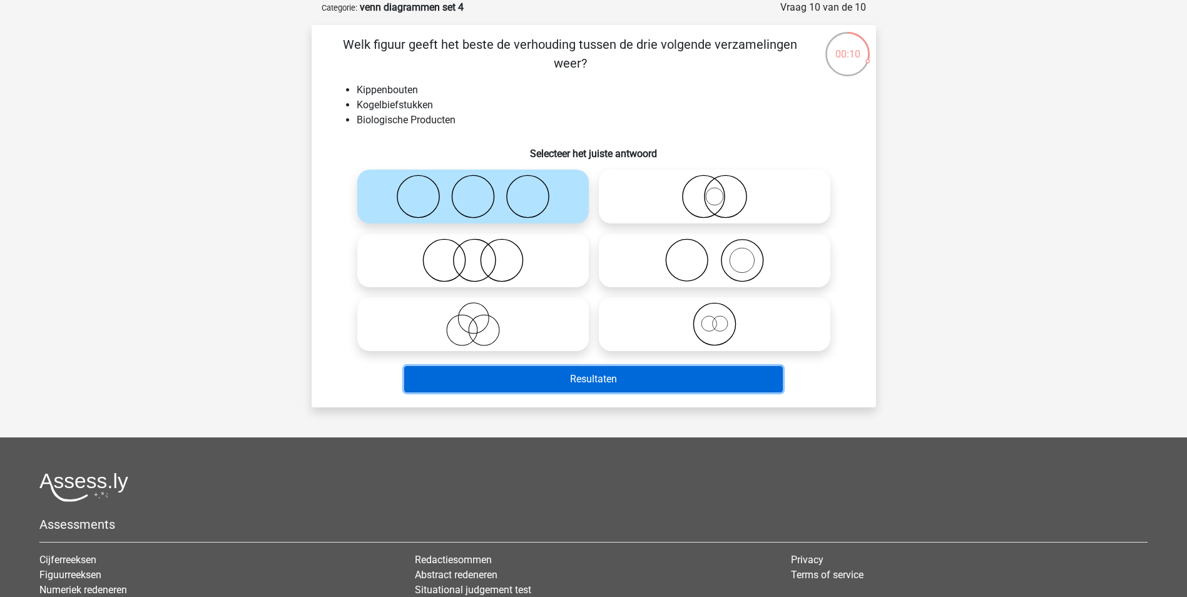
click at [615, 376] on button "Resultaten" at bounding box center [593, 379] width 379 height 26
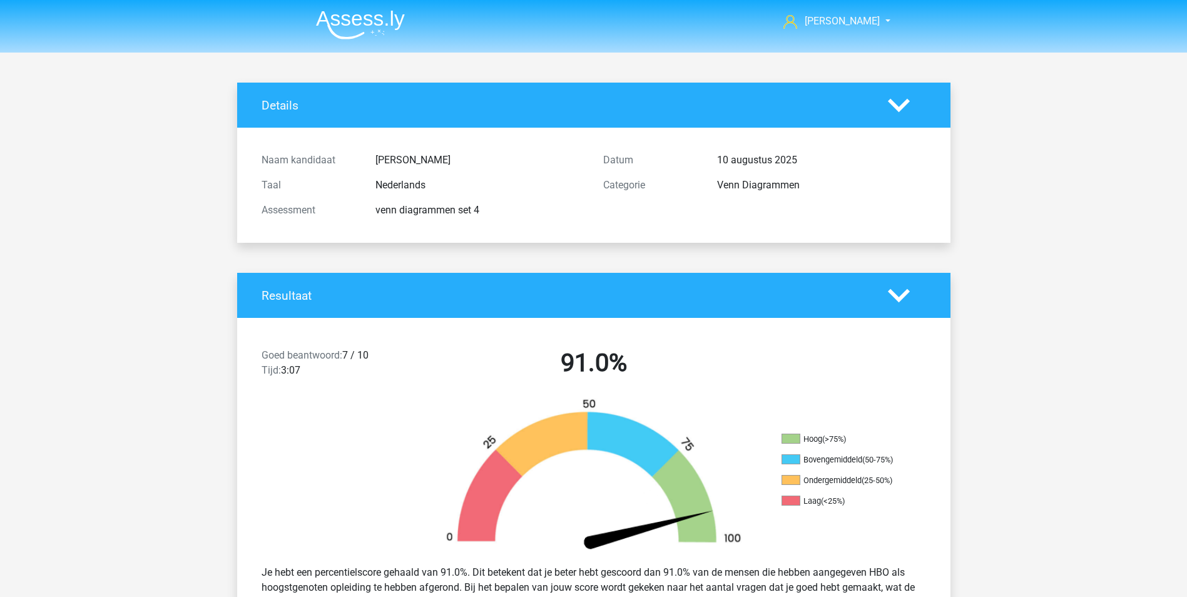
scroll to position [751, 0]
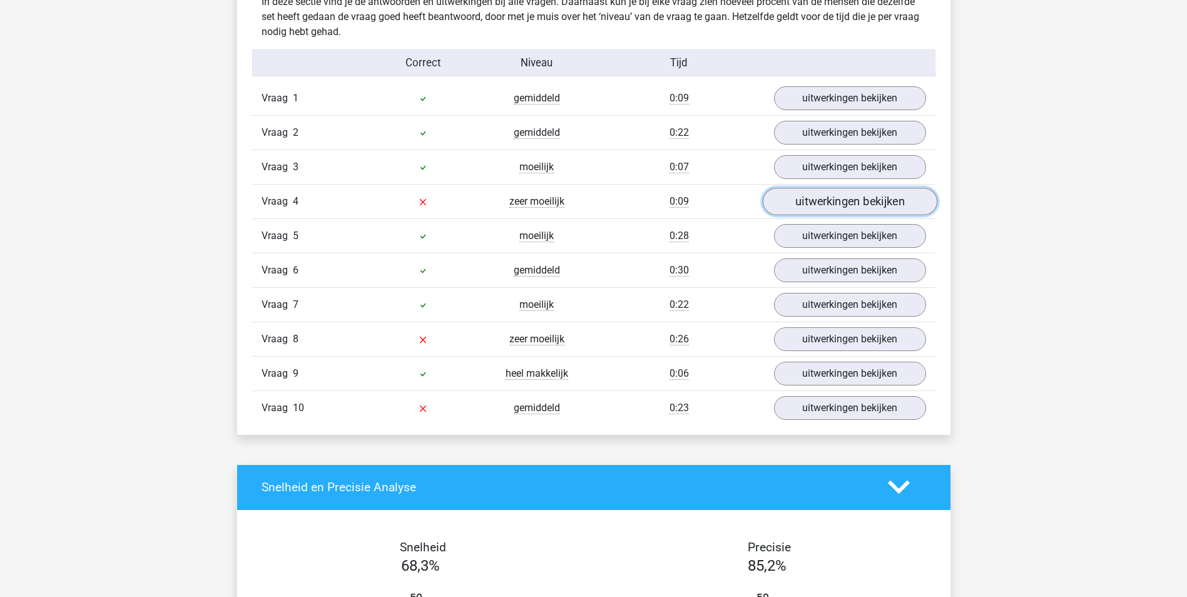
click at [815, 201] on link "uitwerkingen bekijken" at bounding box center [849, 202] width 175 height 28
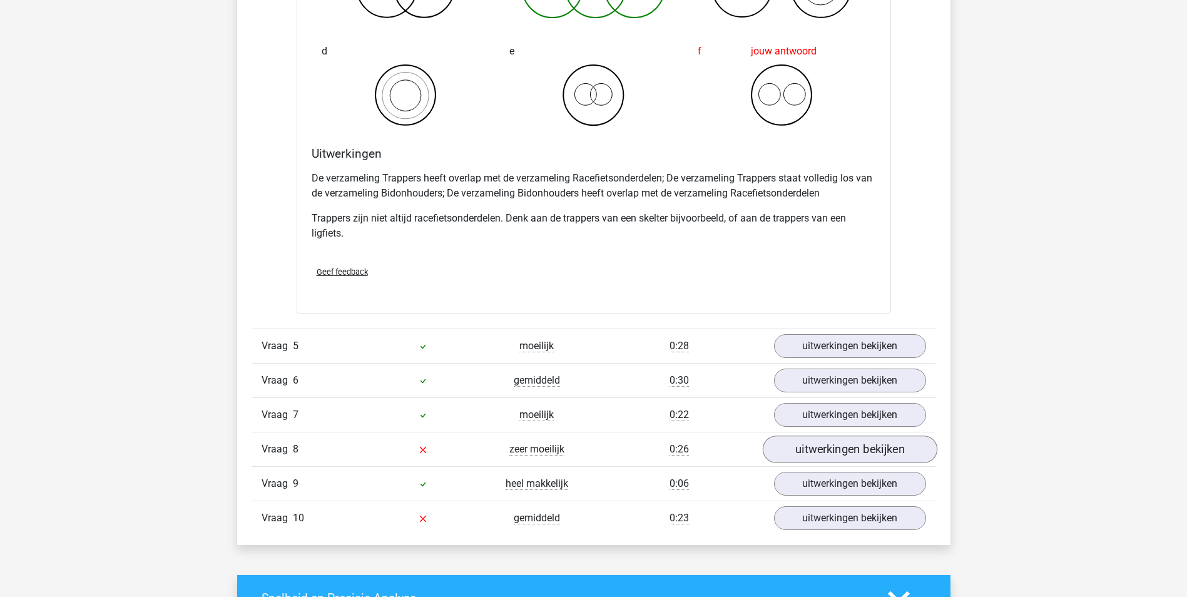
scroll to position [1189, 0]
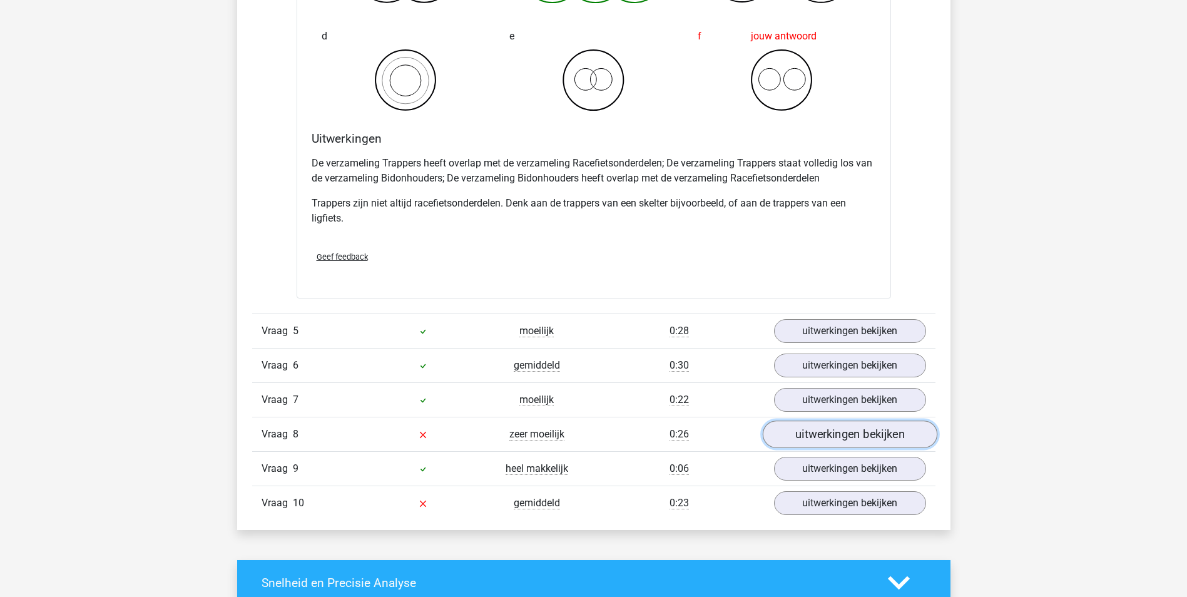
click at [832, 428] on link "uitwerkingen bekijken" at bounding box center [849, 434] width 175 height 28
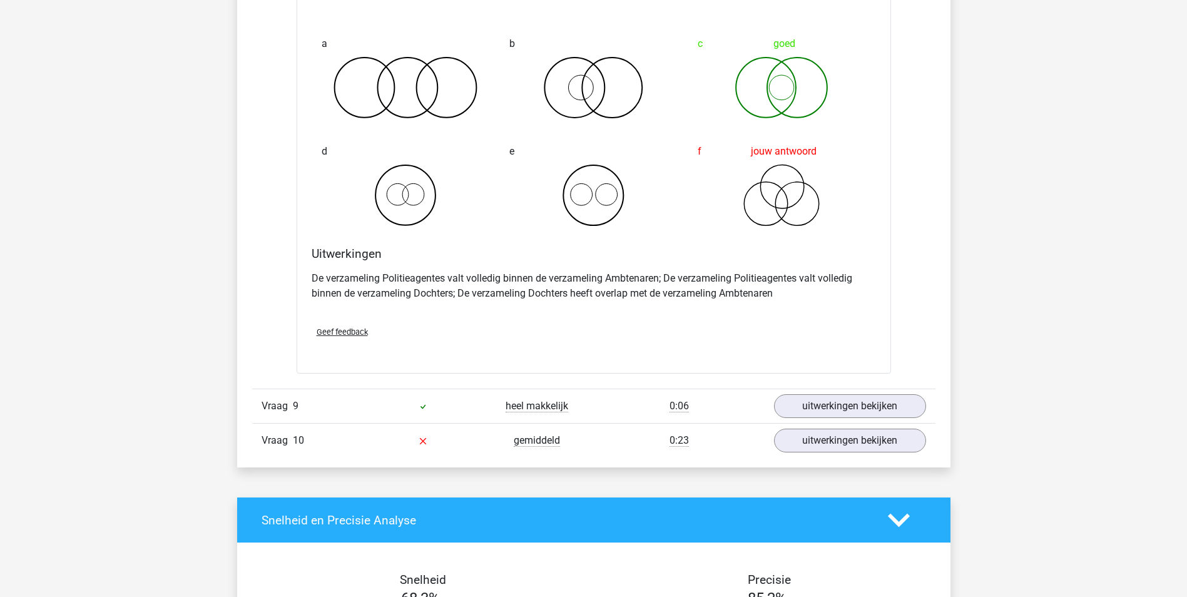
scroll to position [1752, 0]
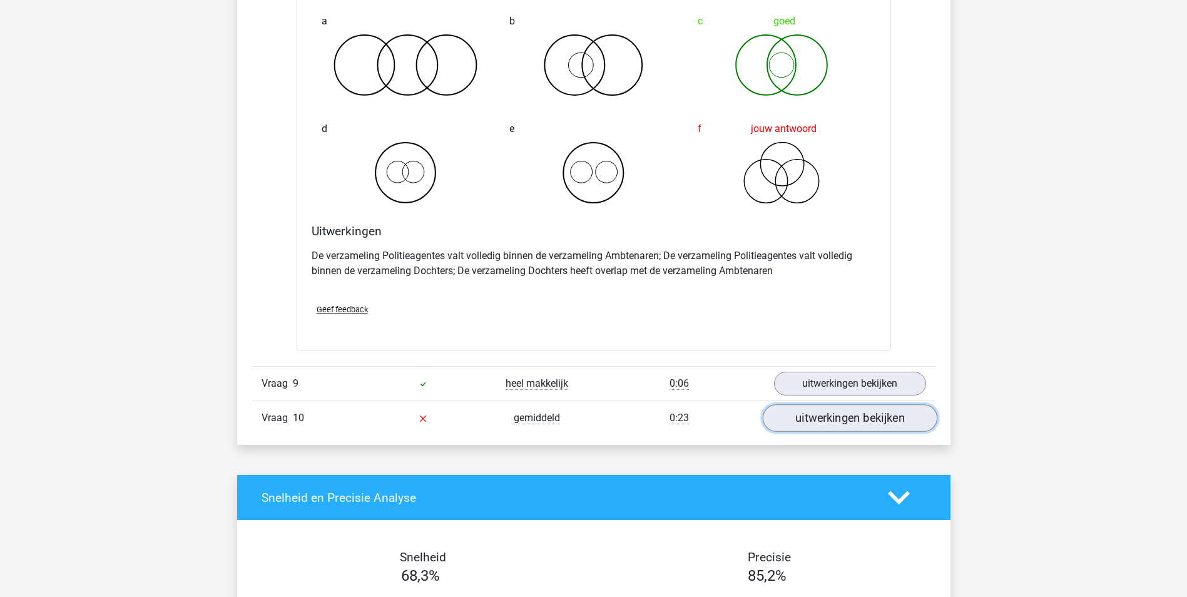
click at [827, 419] on link "uitwerkingen bekijken" at bounding box center [849, 418] width 175 height 28
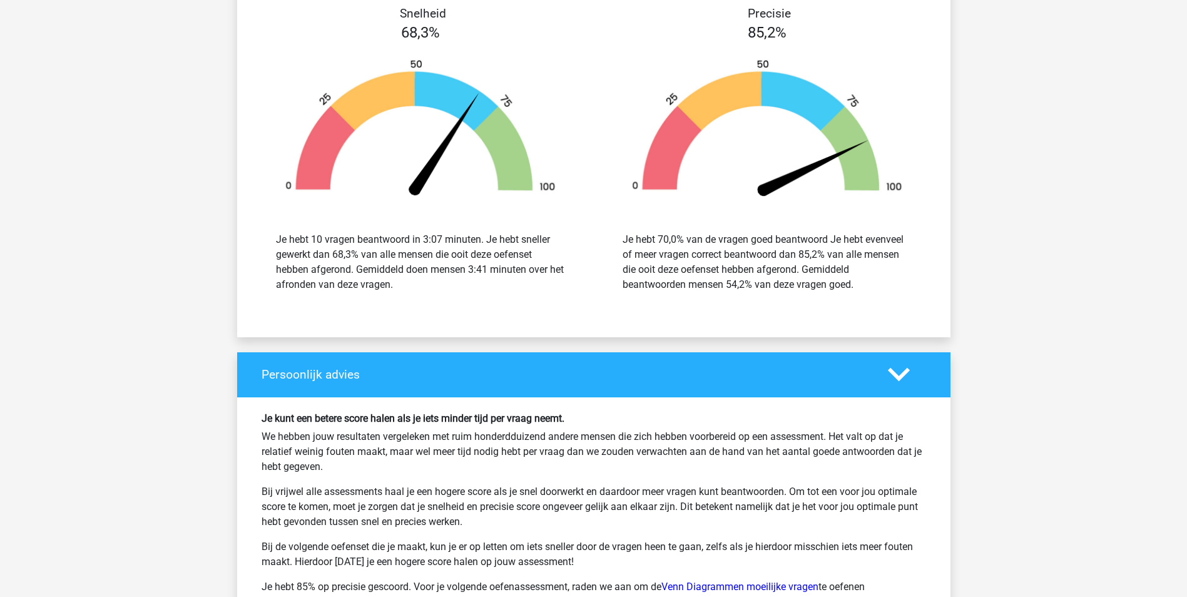
scroll to position [3003, 0]
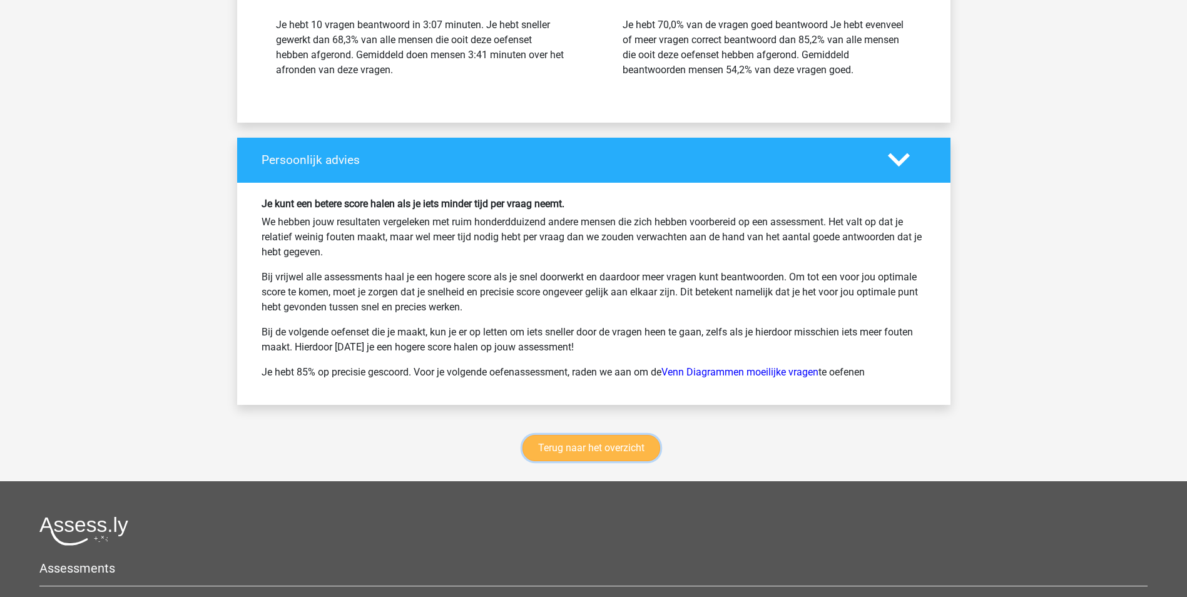
click at [619, 451] on link "Terug naar het overzicht" at bounding box center [591, 448] width 138 height 26
